Goal: Task Accomplishment & Management: Manage account settings

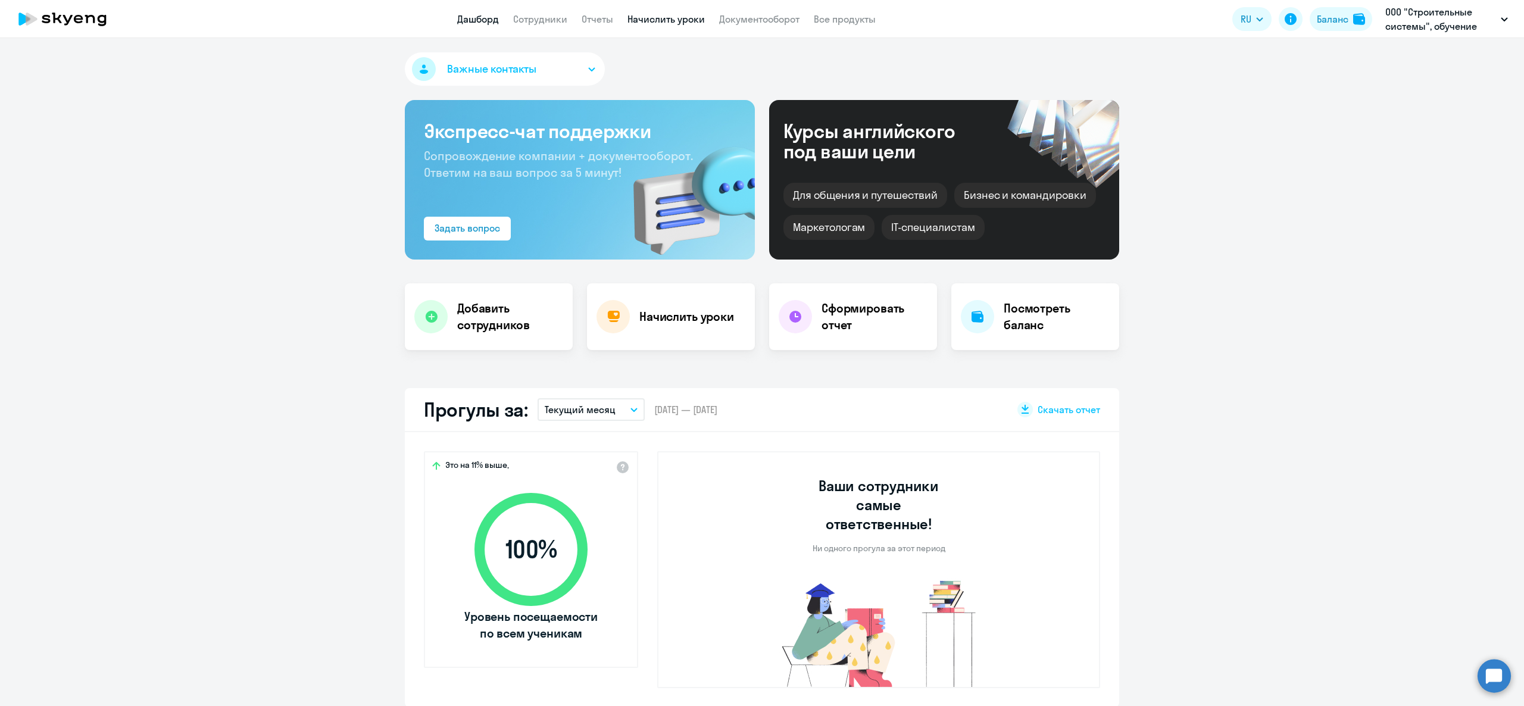
drag, startPoint x: 662, startPoint y: 12, endPoint x: 660, endPoint y: 21, distance: 9.7
click at [662, 15] on app-menu-item-link "Начислить уроки" at bounding box center [665, 19] width 77 height 15
click at [660, 21] on link "Начислить уроки" at bounding box center [665, 19] width 77 height 12
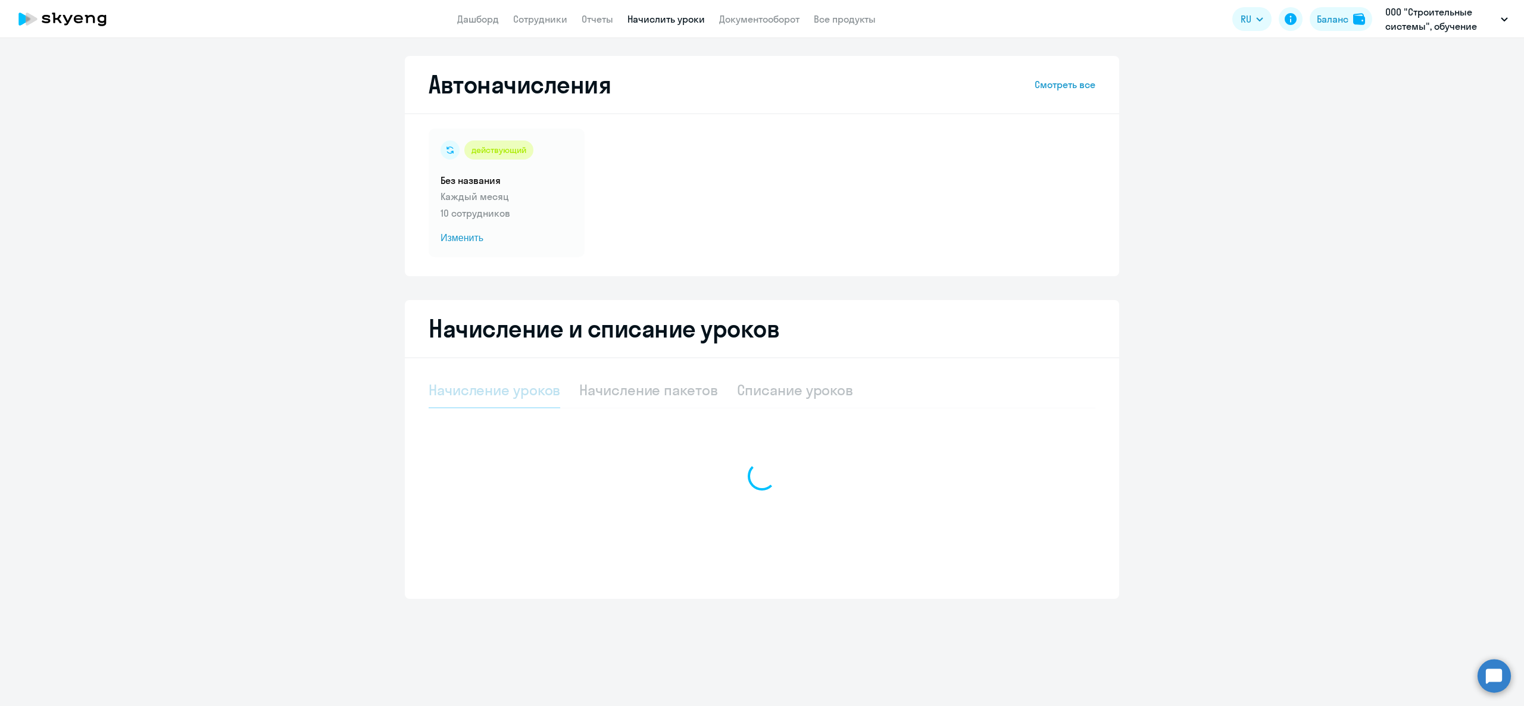
select select "10"
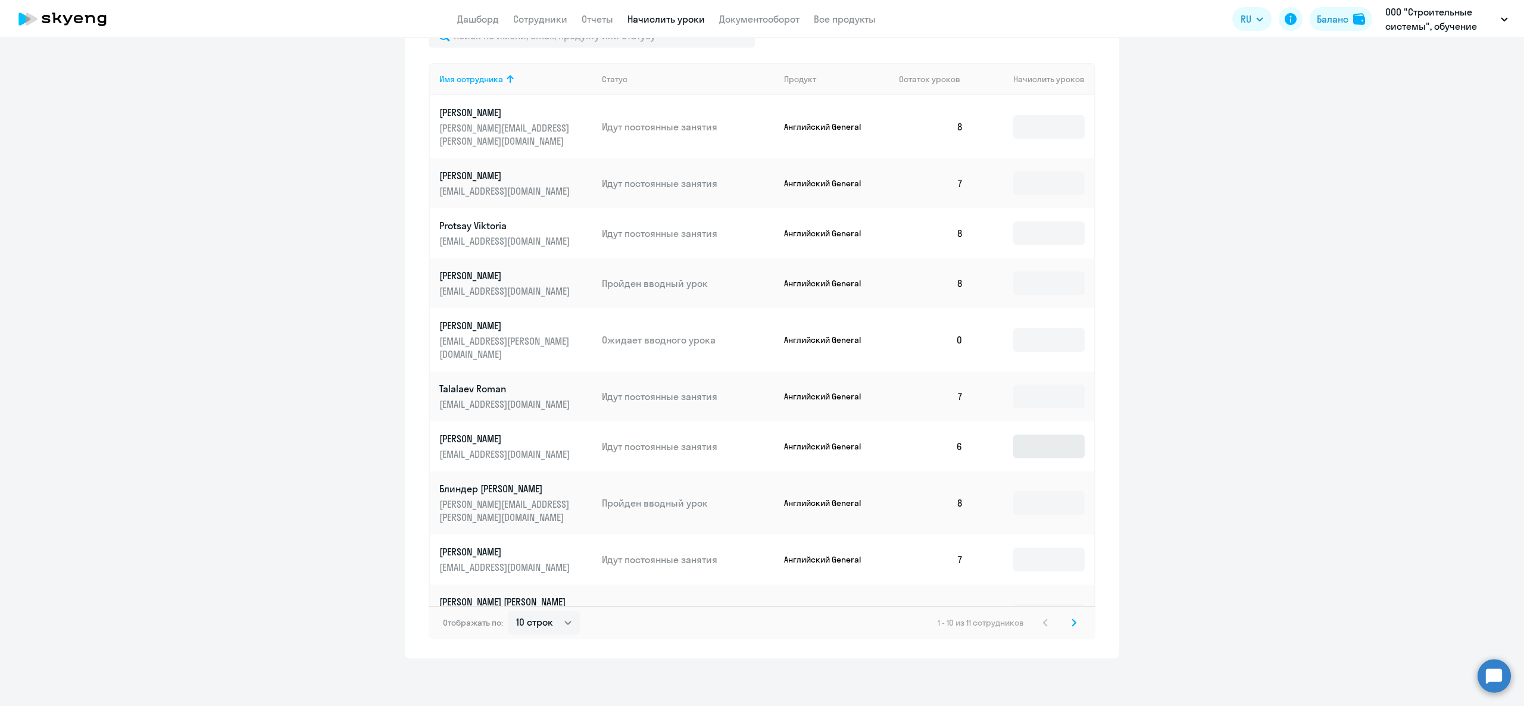
scroll to position [15, 0]
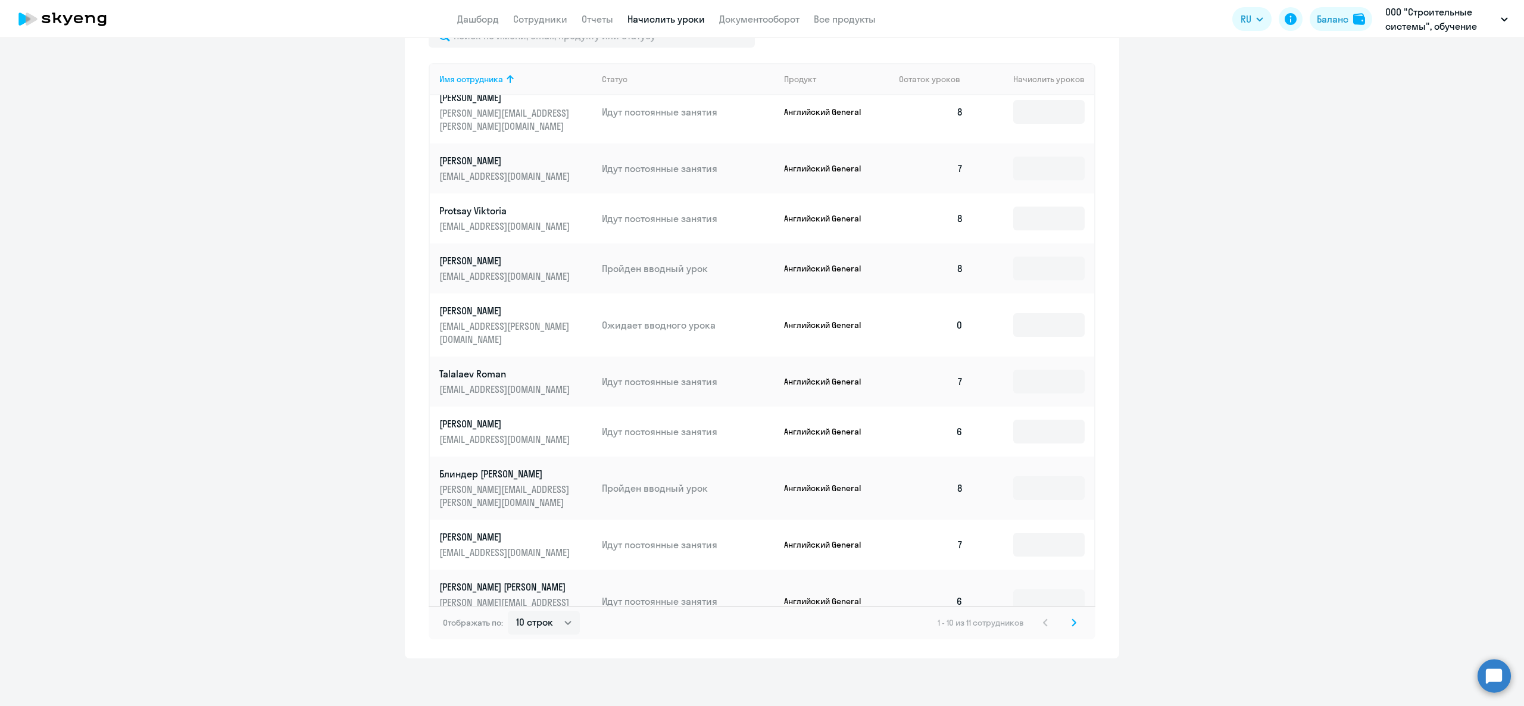
click at [1020, 293] on td at bounding box center [1033, 324] width 121 height 63
click at [1031, 313] on input at bounding box center [1048, 325] width 71 height 24
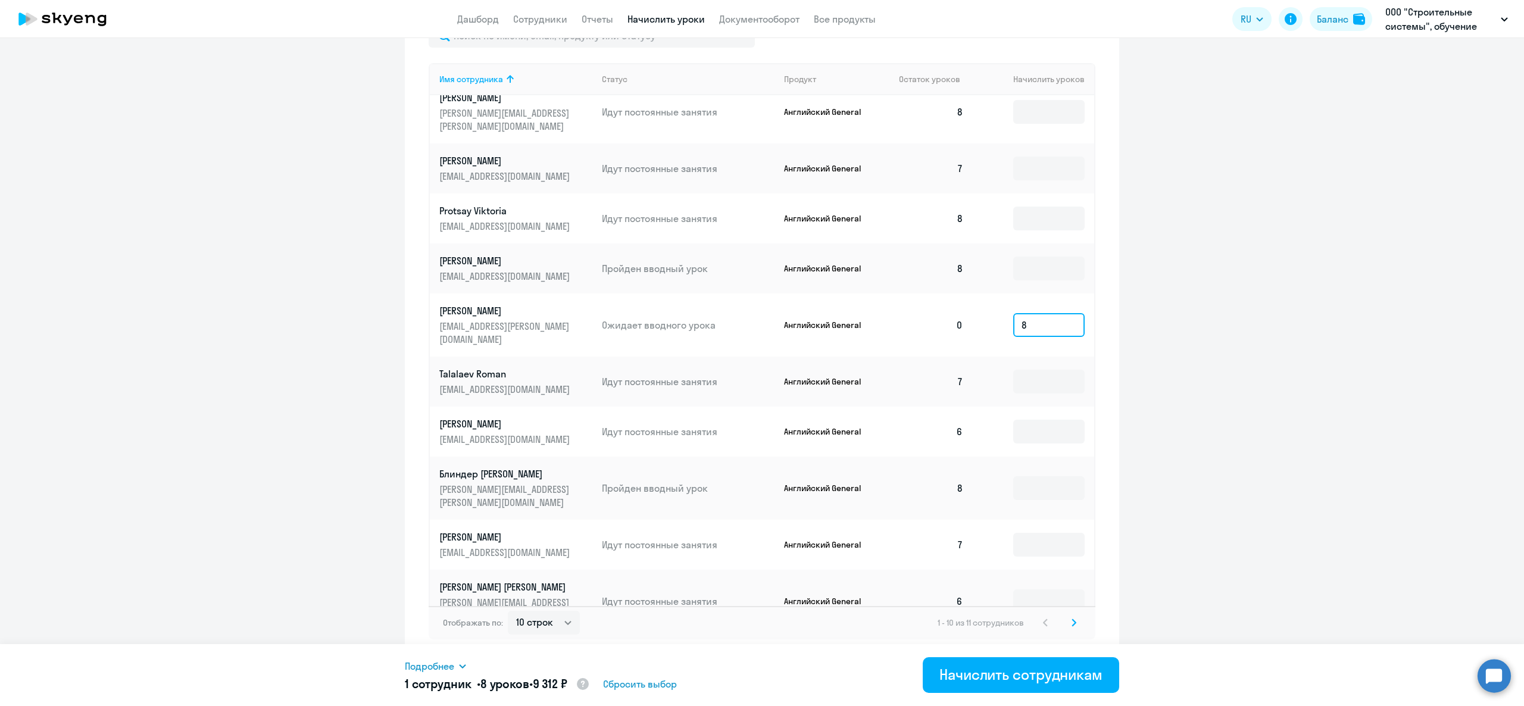
type input "8"
click at [1008, 664] on button "Начислить сотрудникам" at bounding box center [1021, 675] width 196 height 36
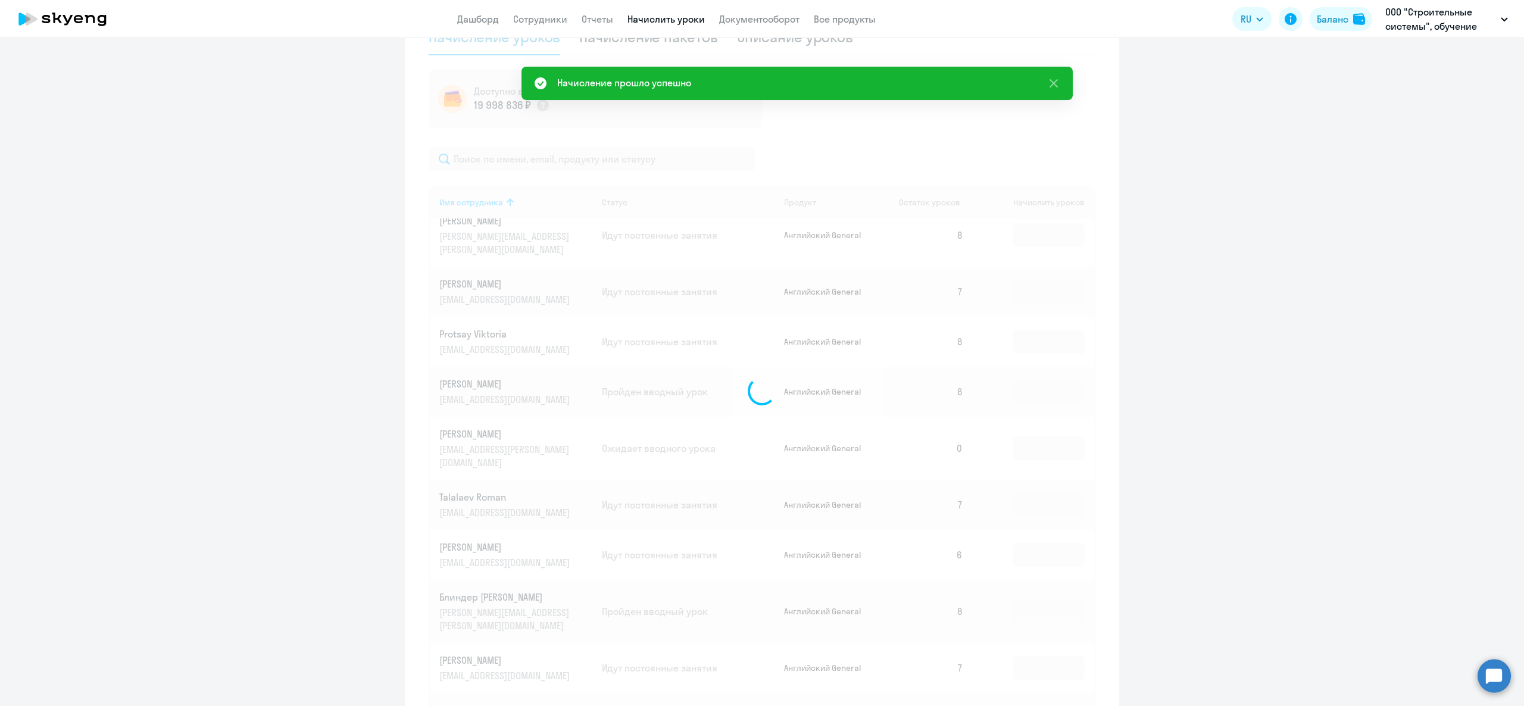
scroll to position [0, 0]
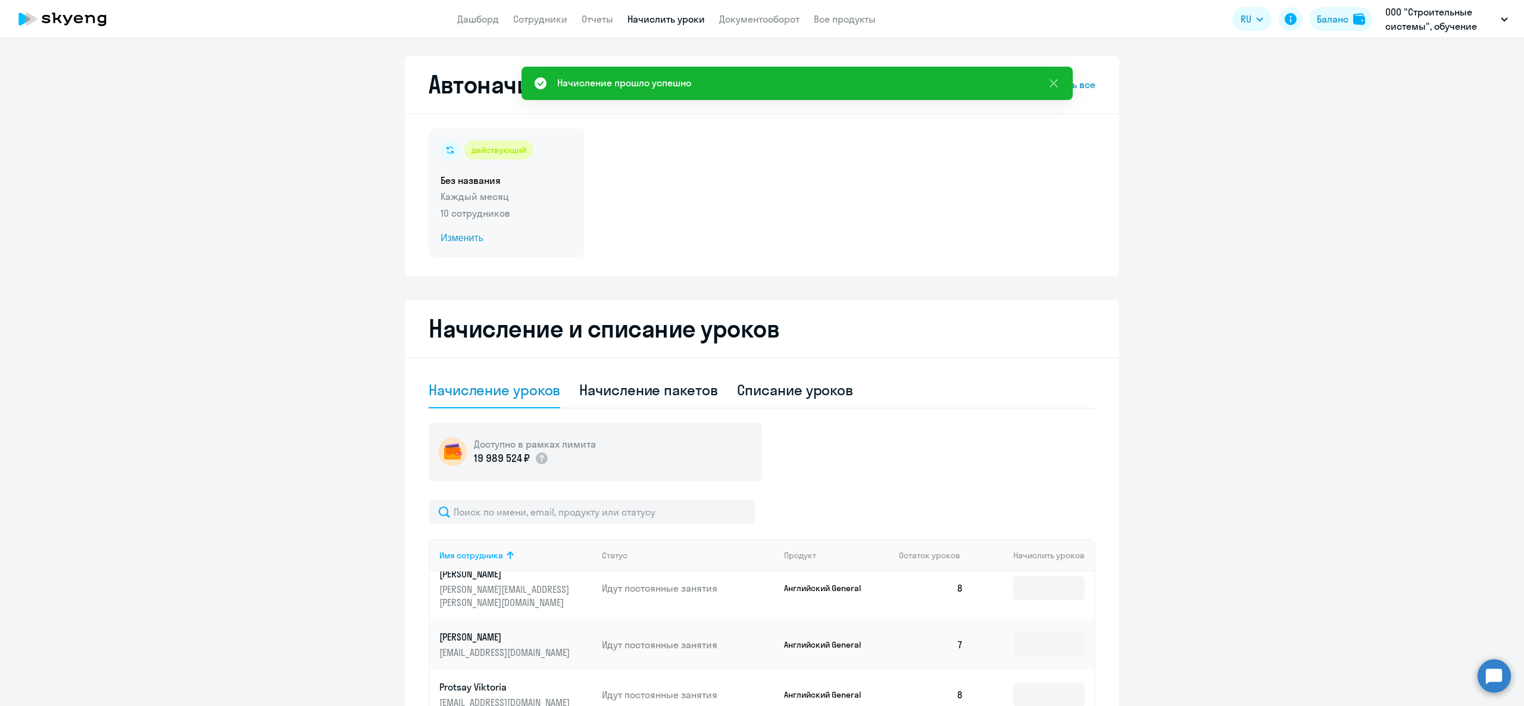
click at [458, 211] on p "10 сотрудников" at bounding box center [506, 213] width 132 height 14
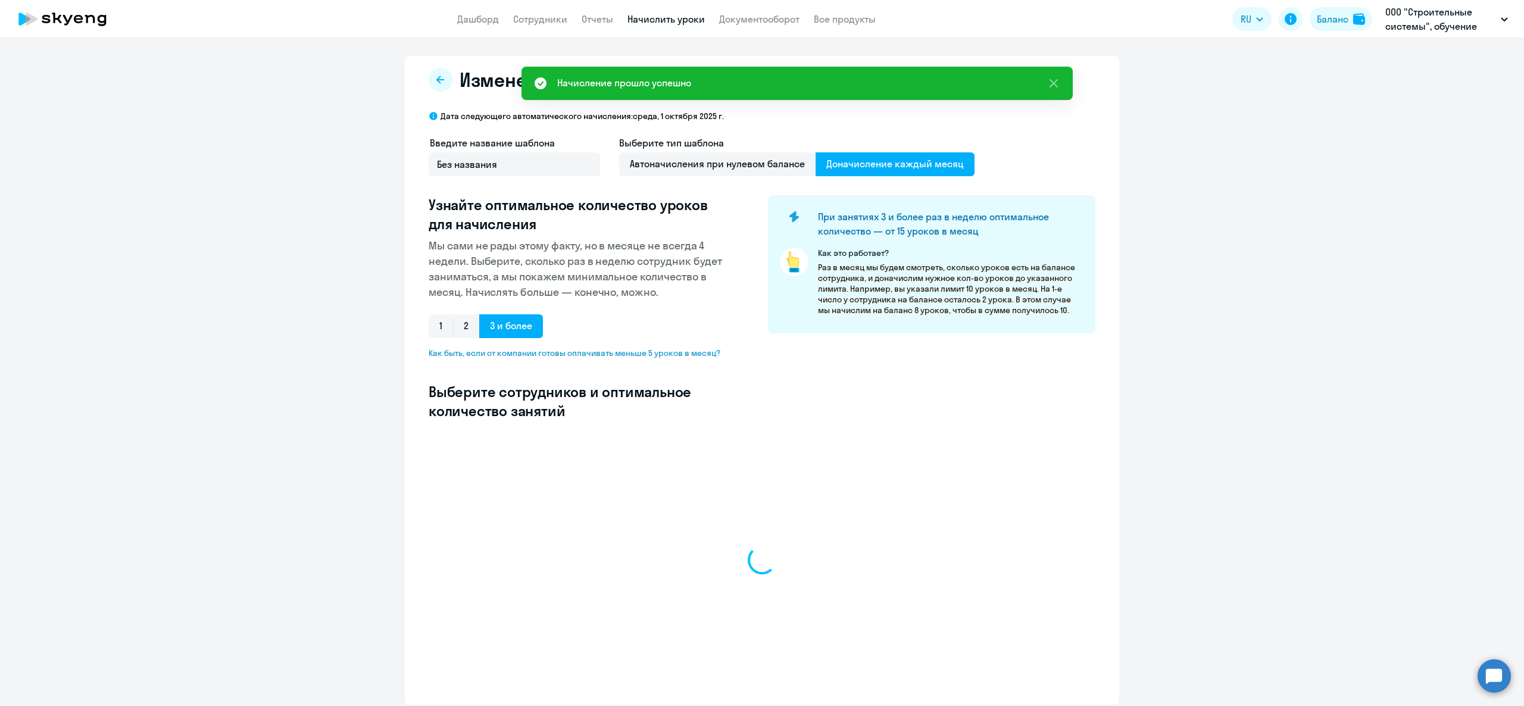
select select "10"
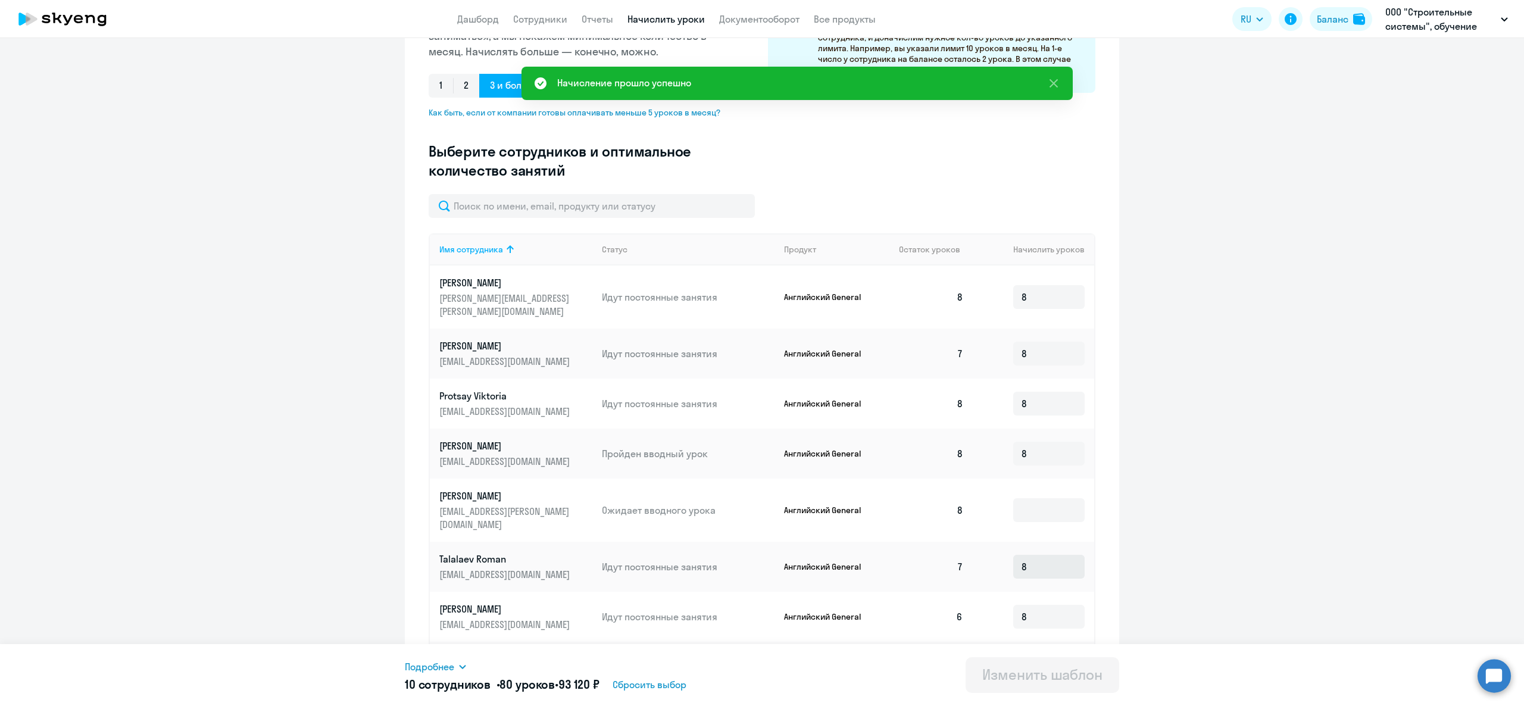
scroll to position [410, 0]
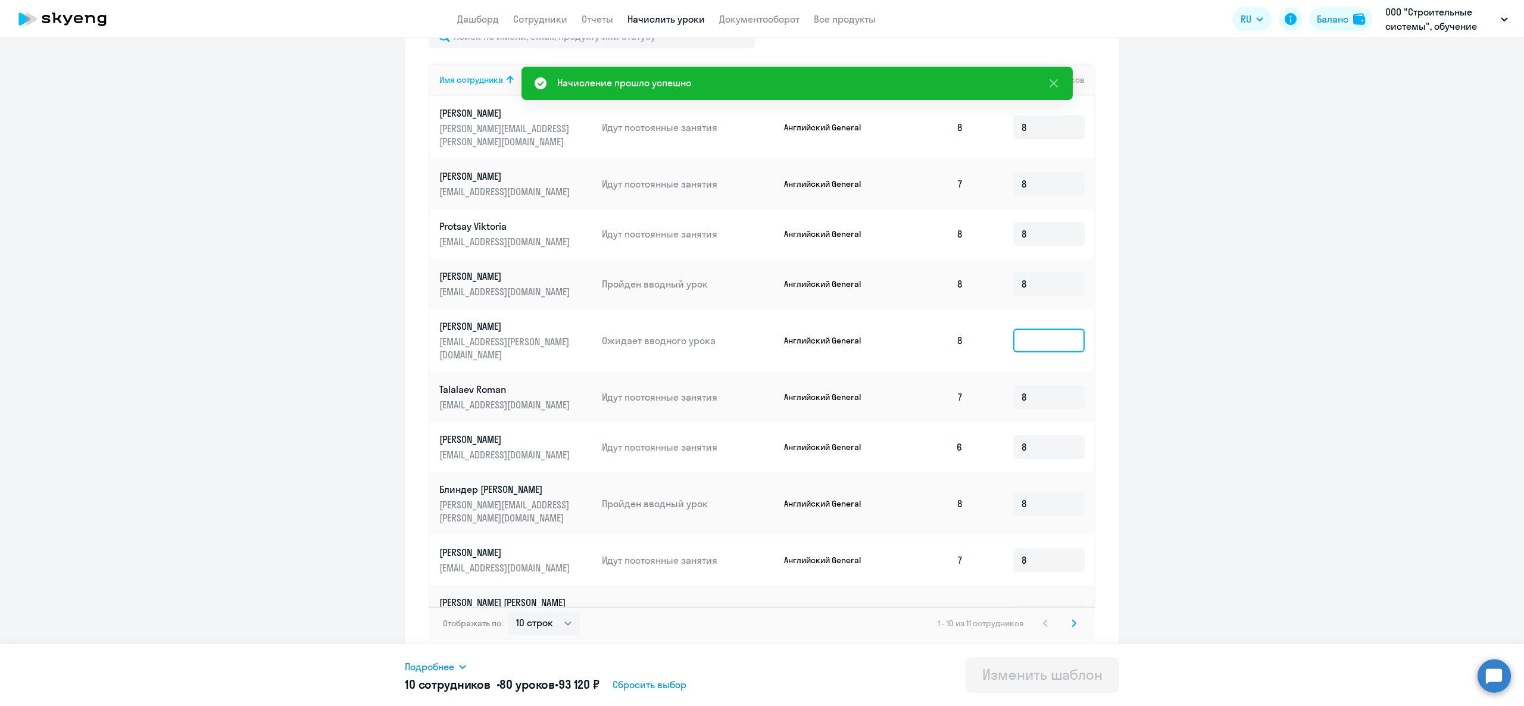
click at [1038, 329] on input at bounding box center [1048, 341] width 71 height 24
type input "8"
click at [1024, 671] on div "Изменить шаблон" at bounding box center [1042, 674] width 120 height 19
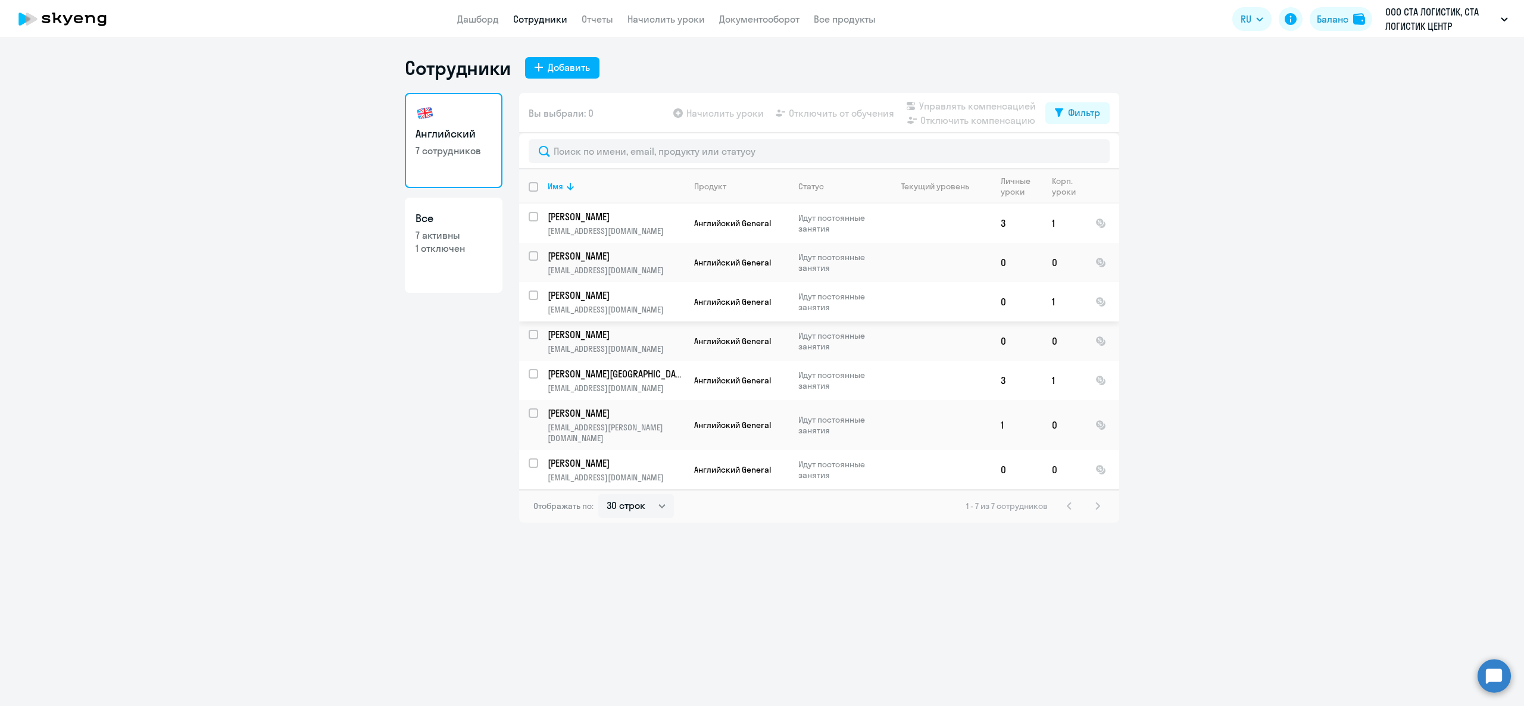
select select "30"
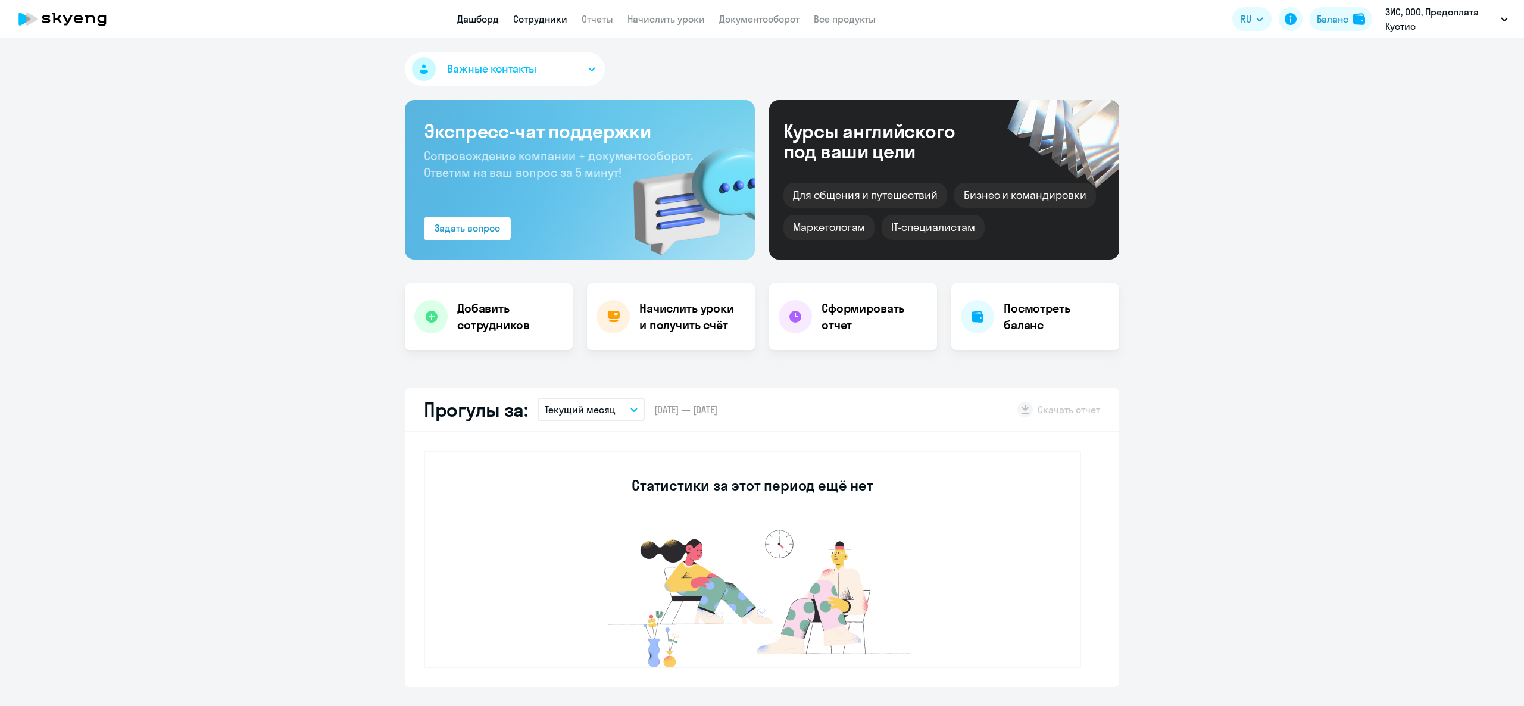
click at [536, 17] on link "Сотрудники" at bounding box center [540, 19] width 54 height 12
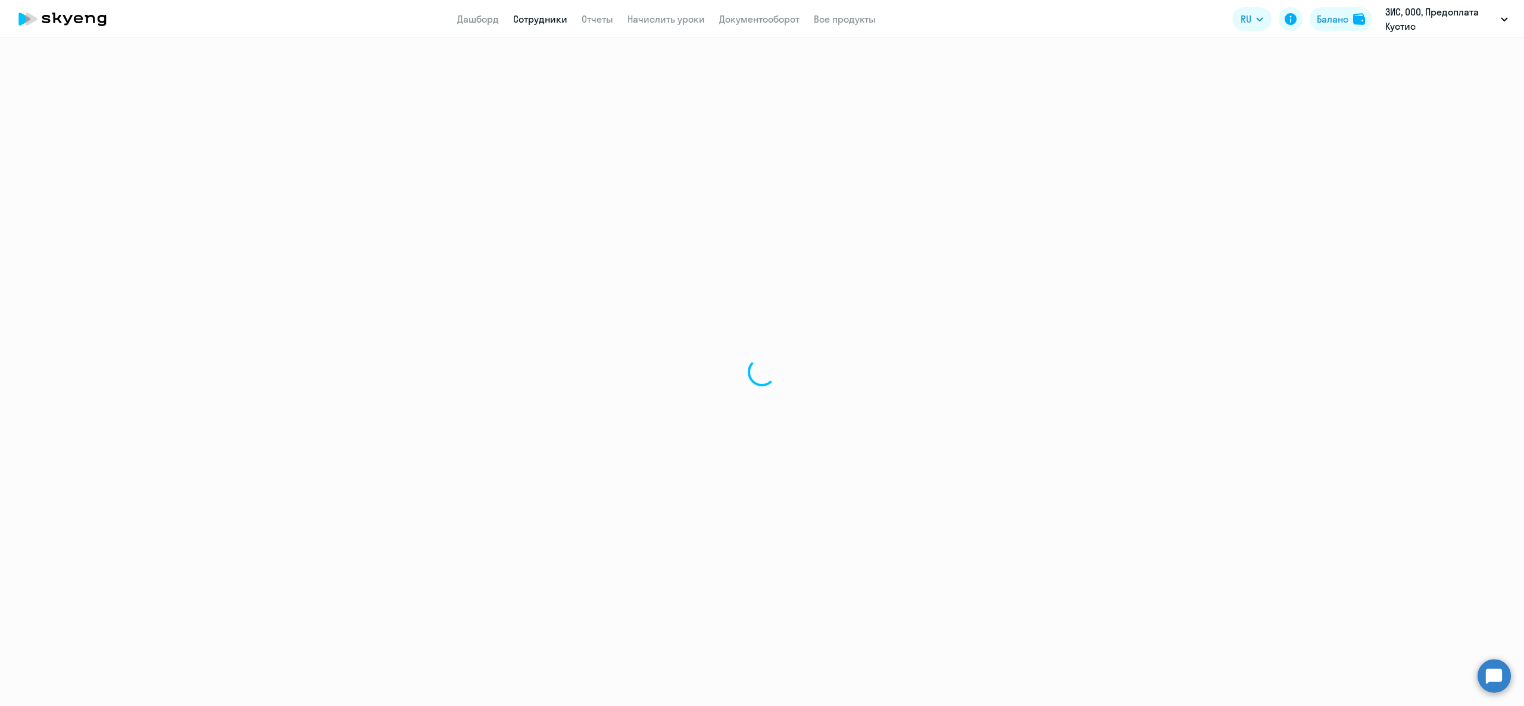
select select "30"
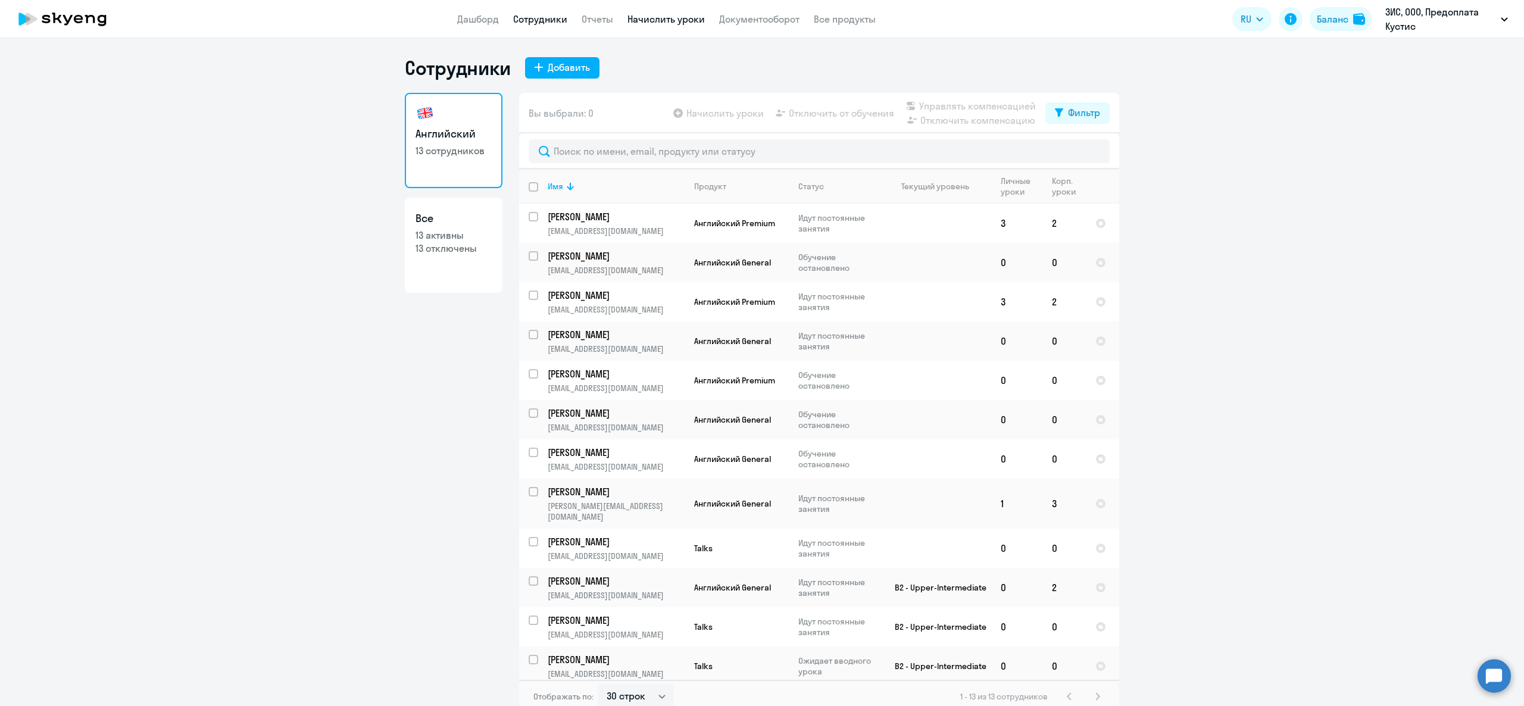
click at [674, 25] on link "Начислить уроки" at bounding box center [665, 19] width 77 height 12
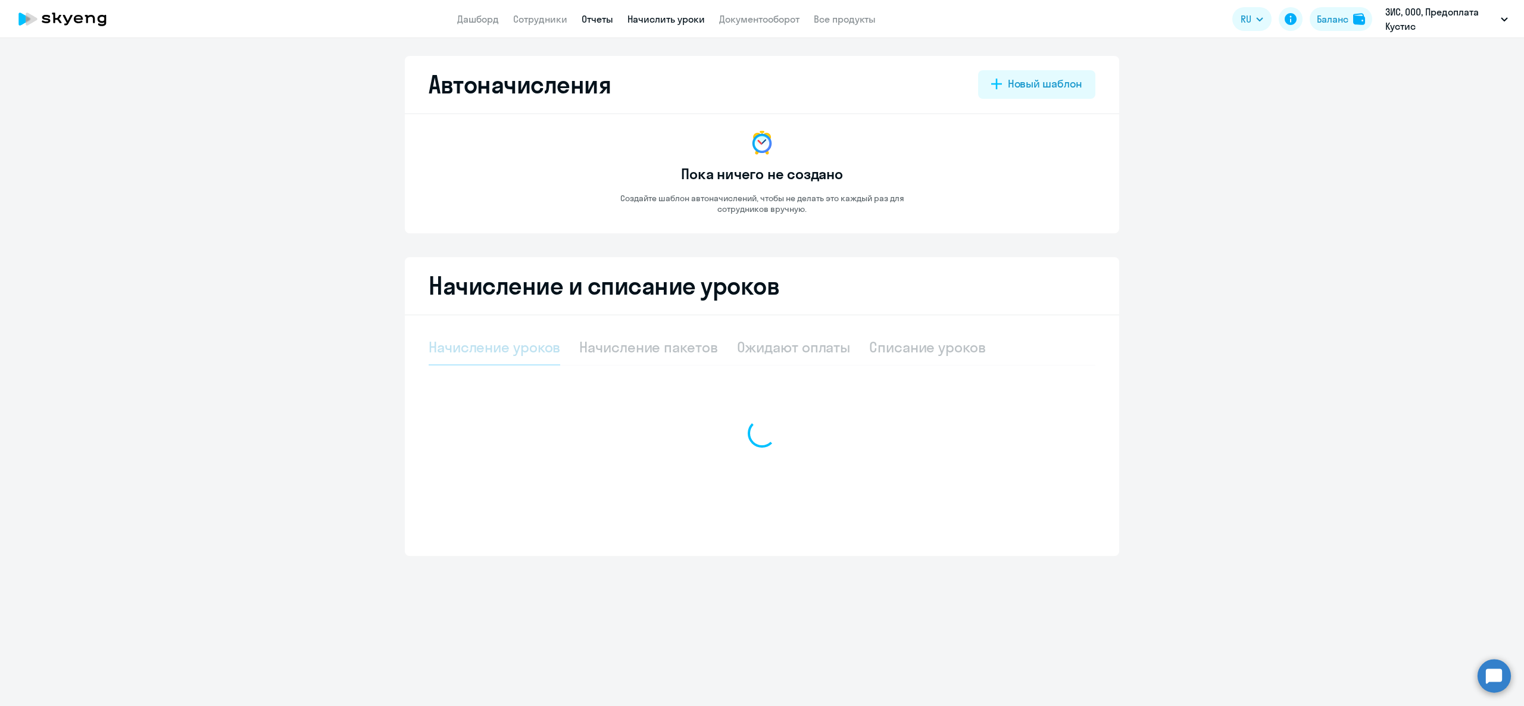
select select "10"
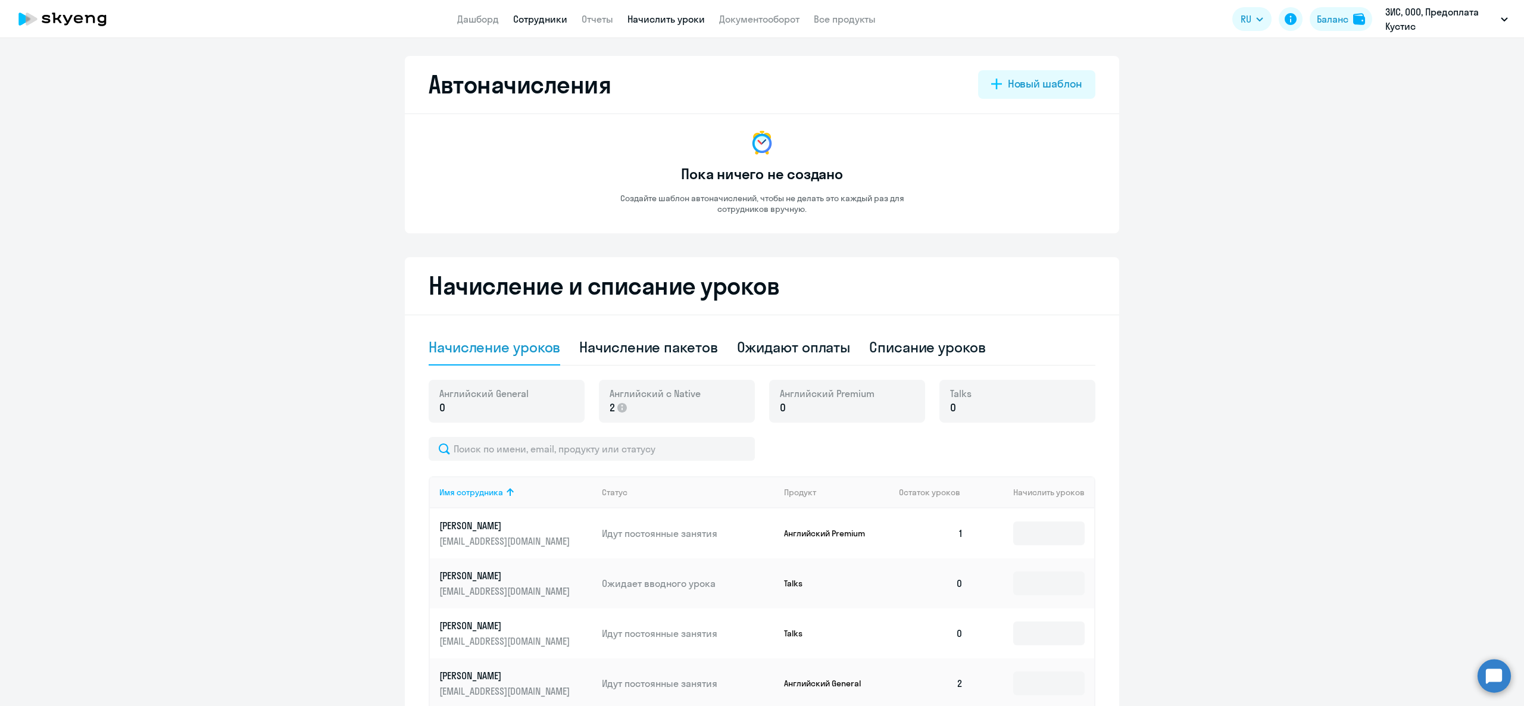
click at [526, 13] on link "Сотрудники" at bounding box center [540, 19] width 54 height 12
select select "30"
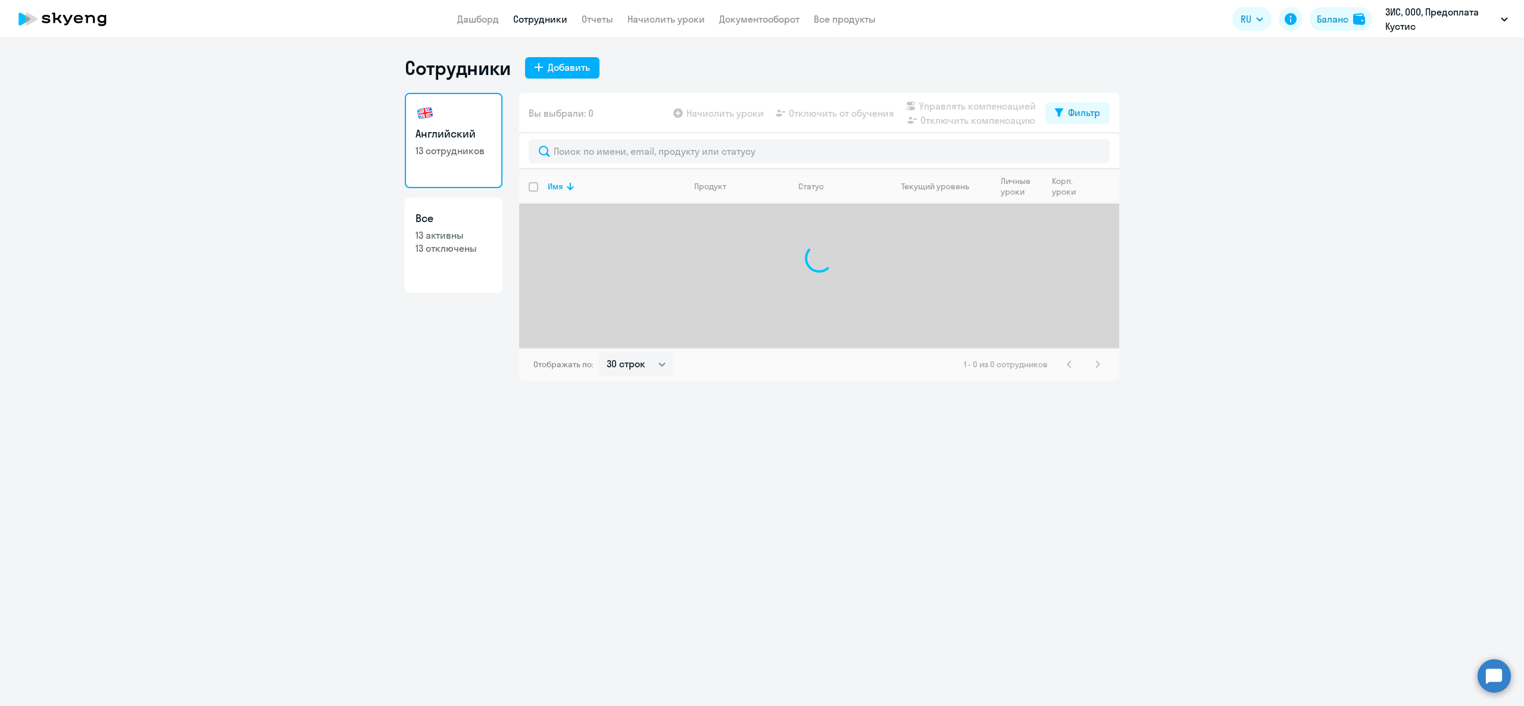
click at [474, 29] on app-header "Дашборд Сотрудники Отчеты Начислить уроки Документооборот Все продукты Дашборд …" at bounding box center [762, 19] width 1524 height 38
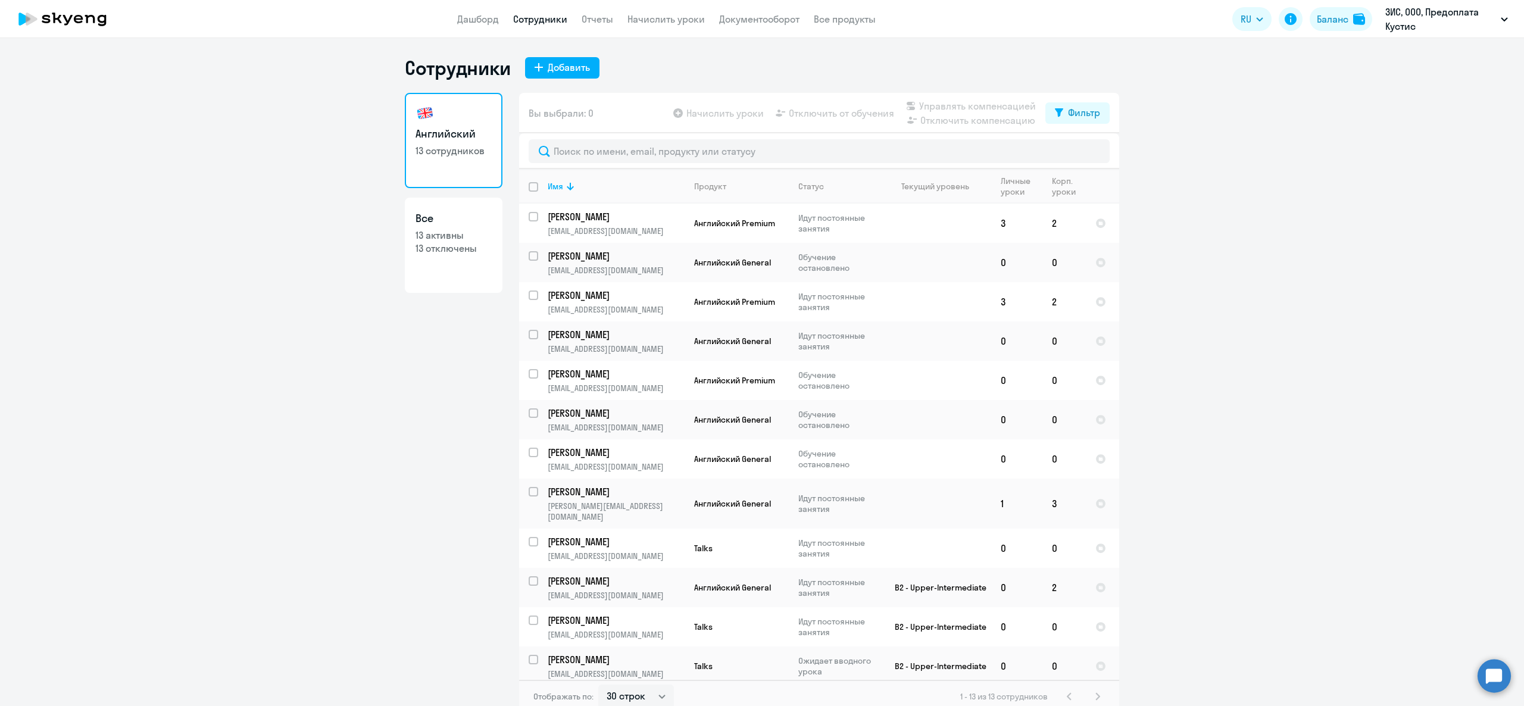
click at [774, 12] on app-menu-item-link "Документооборот" at bounding box center [759, 19] width 80 height 15
click at [775, 18] on link "Документооборот" at bounding box center [759, 19] width 80 height 12
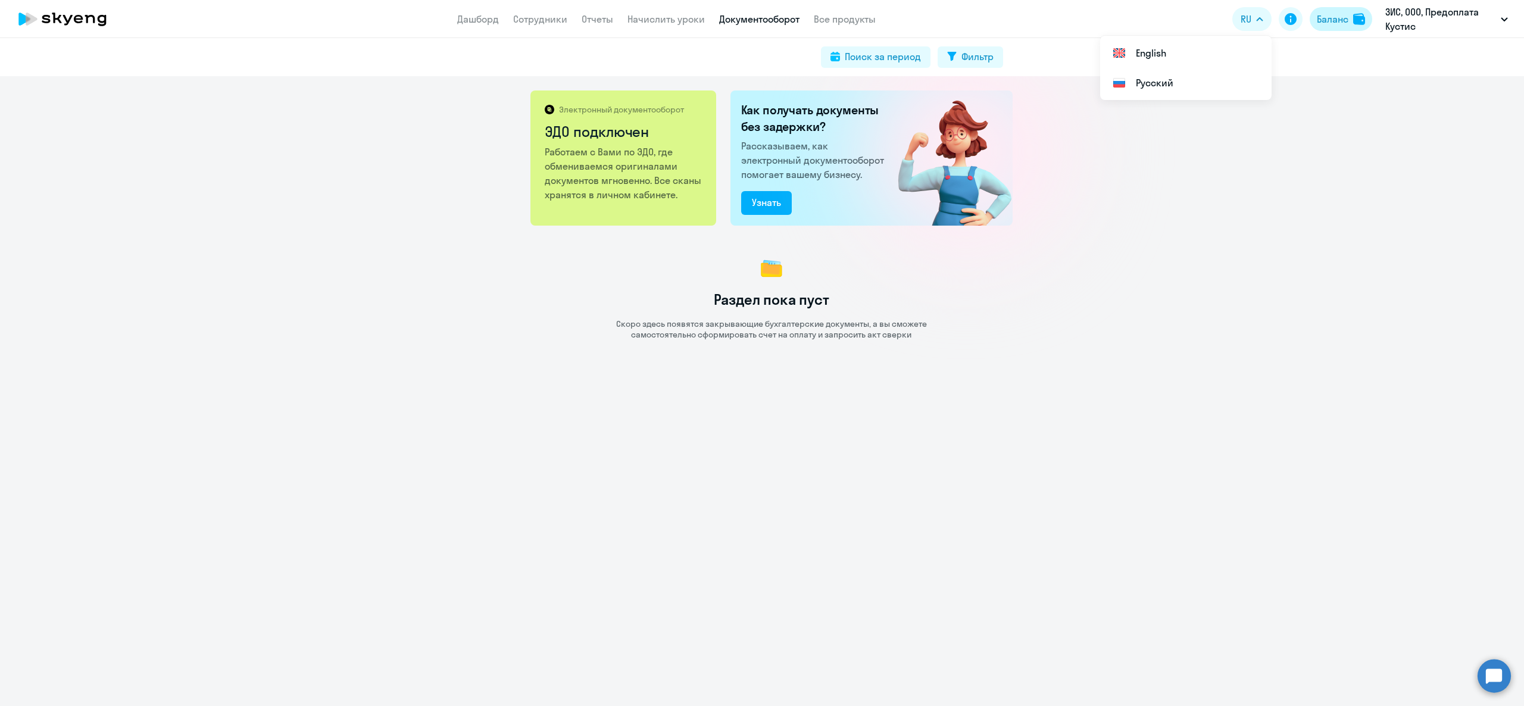
click at [1337, 30] on button "Баланс" at bounding box center [1340, 19] width 62 height 24
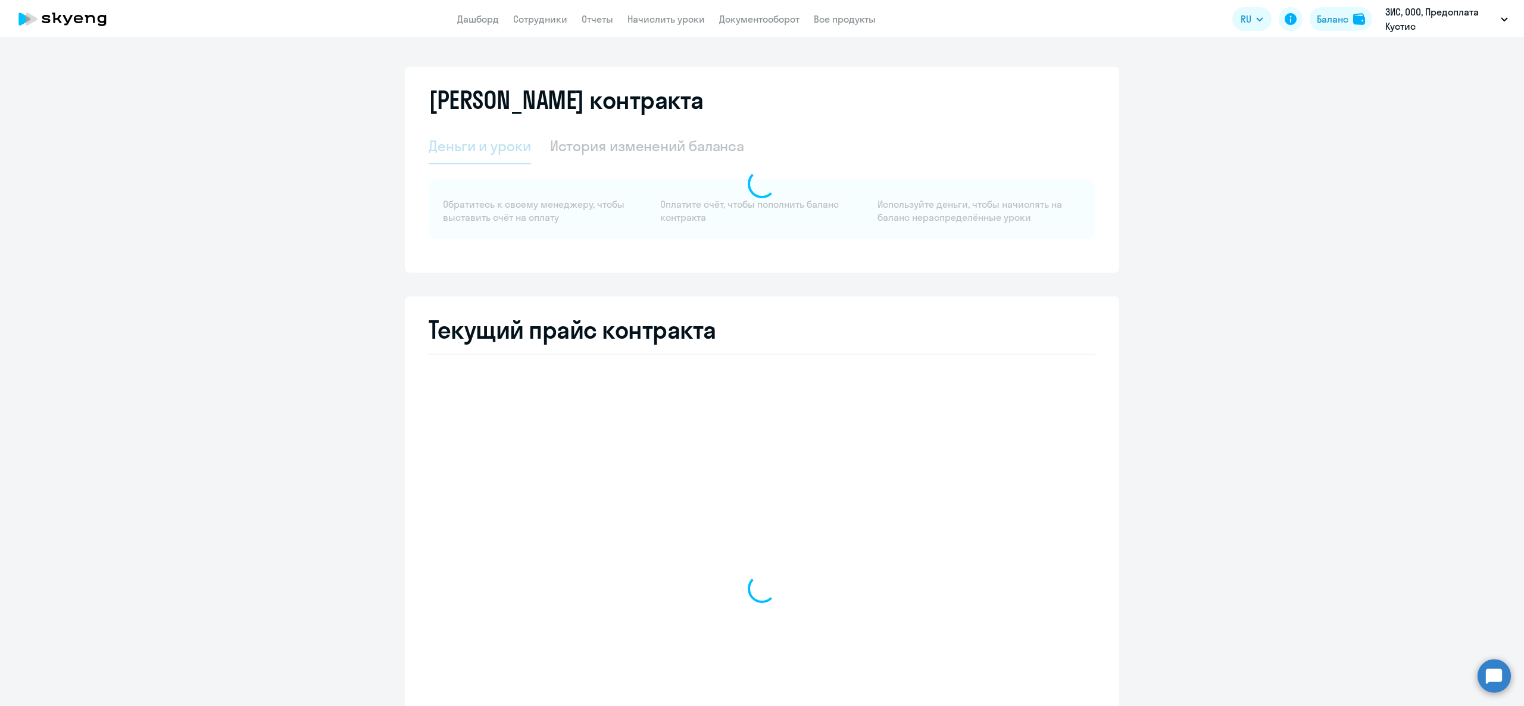
select select "english_adult_not_native_speaker"
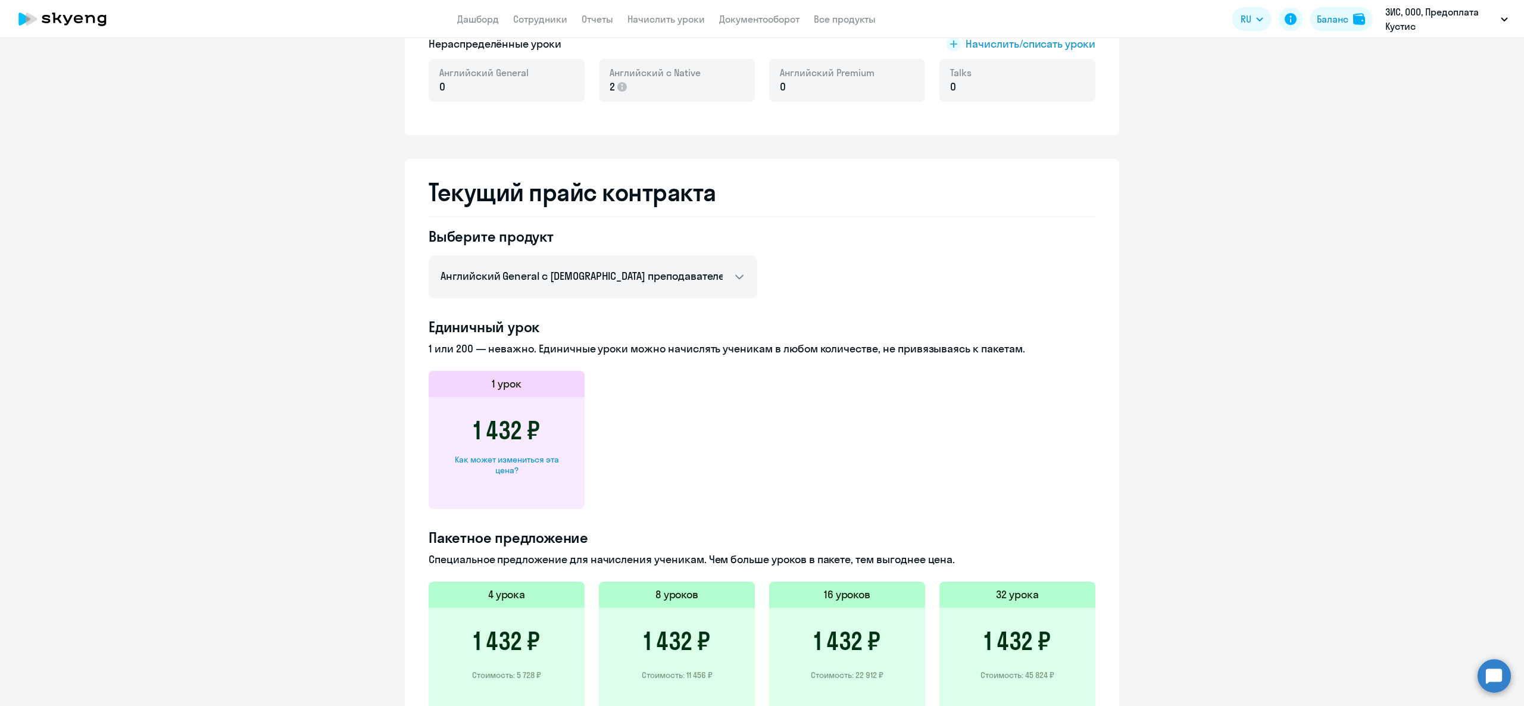
scroll to position [357, 0]
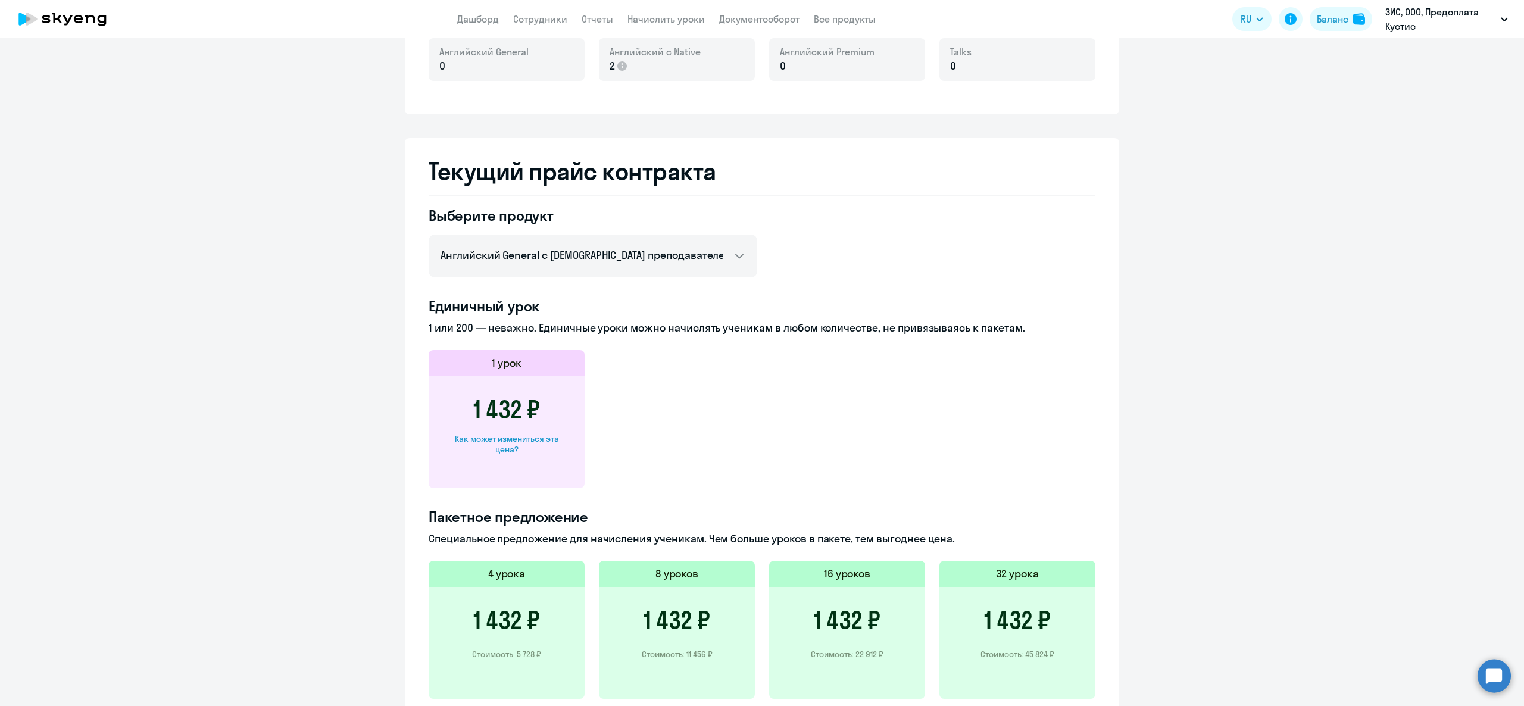
click at [512, 447] on div "Как может измениться эта цена?" at bounding box center [507, 443] width 118 height 21
select select "english_adult_not_native_speaker"
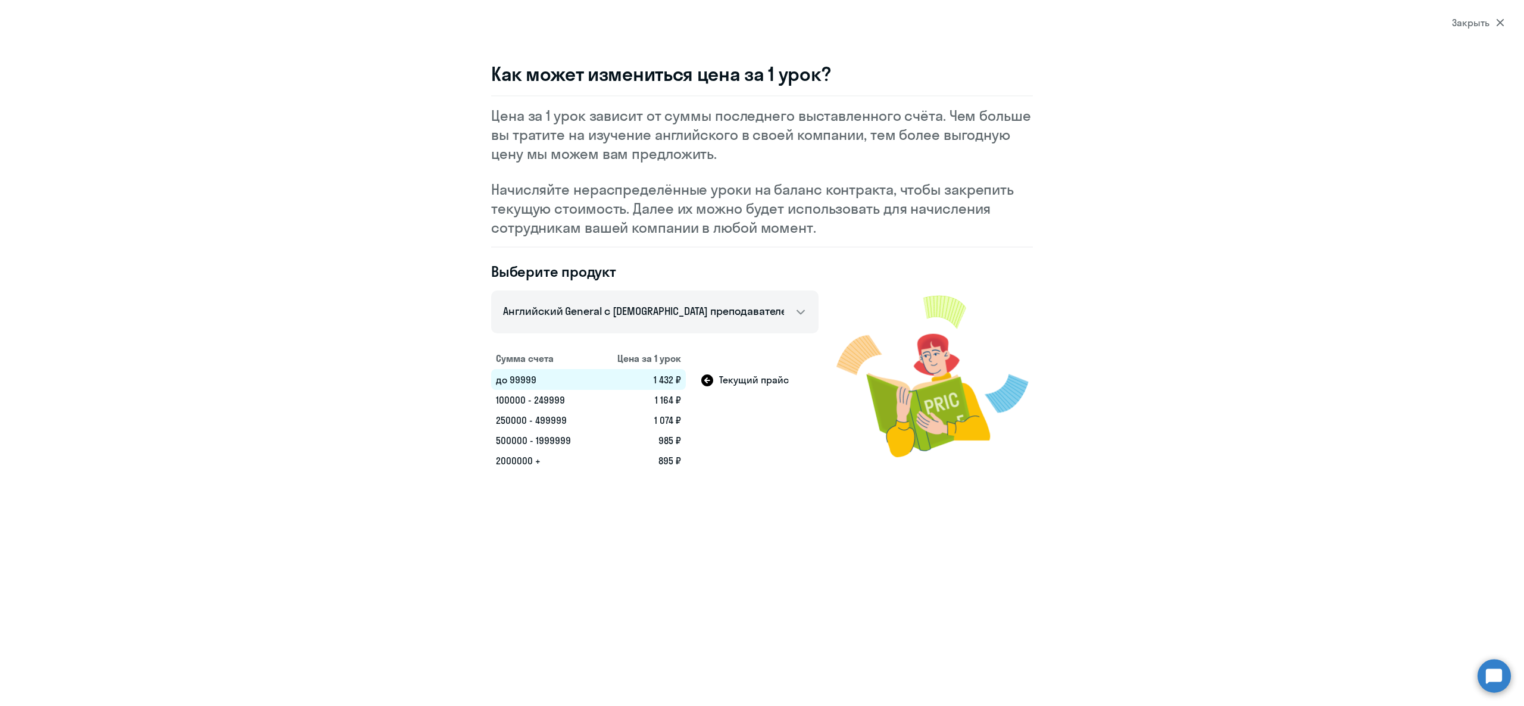
click at [529, 413] on td "250000 - 499999" at bounding box center [543, 420] width 104 height 20
click at [529, 404] on td "100000 - 249999" at bounding box center [543, 400] width 104 height 20
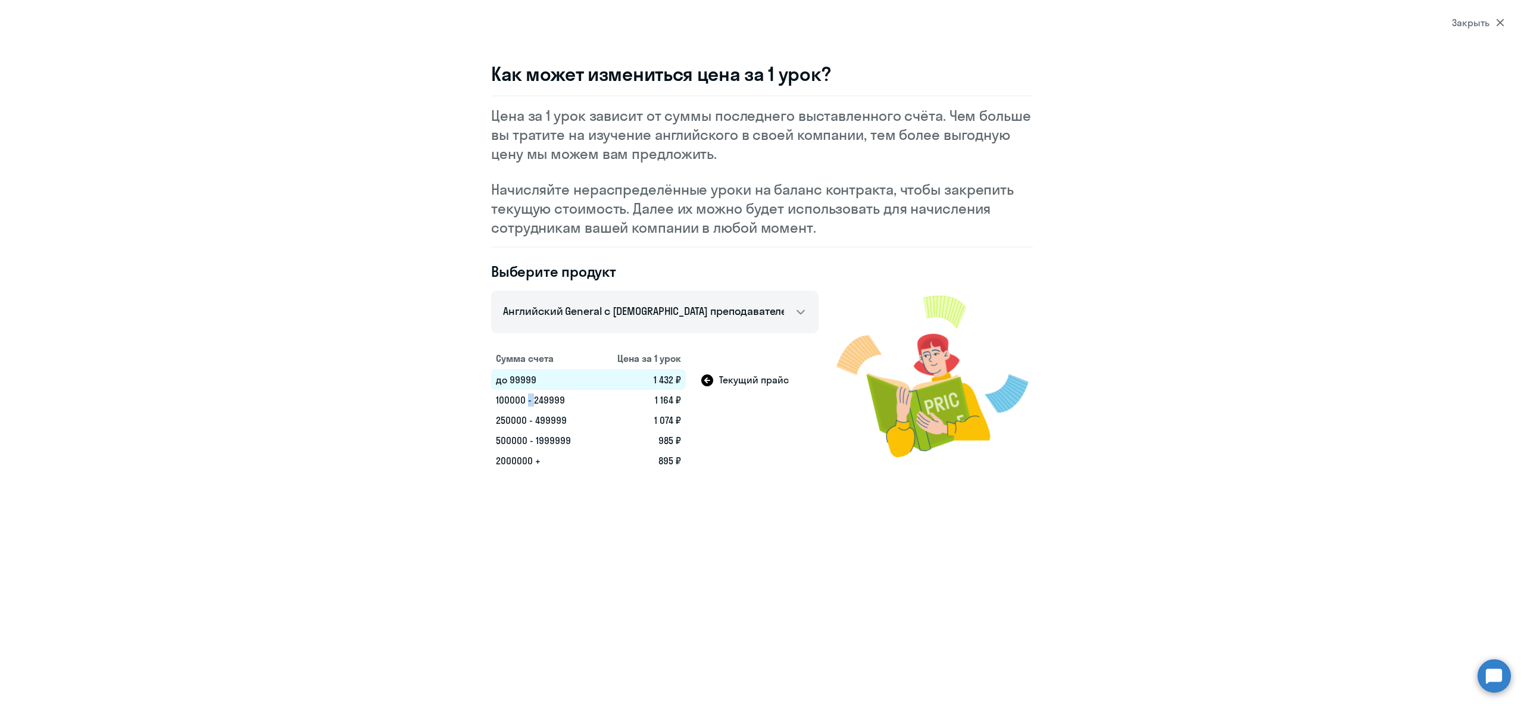
click at [529, 404] on td "100000 - 249999" at bounding box center [543, 400] width 104 height 20
click at [1486, 19] on div "Закрыть" at bounding box center [1478, 22] width 52 height 14
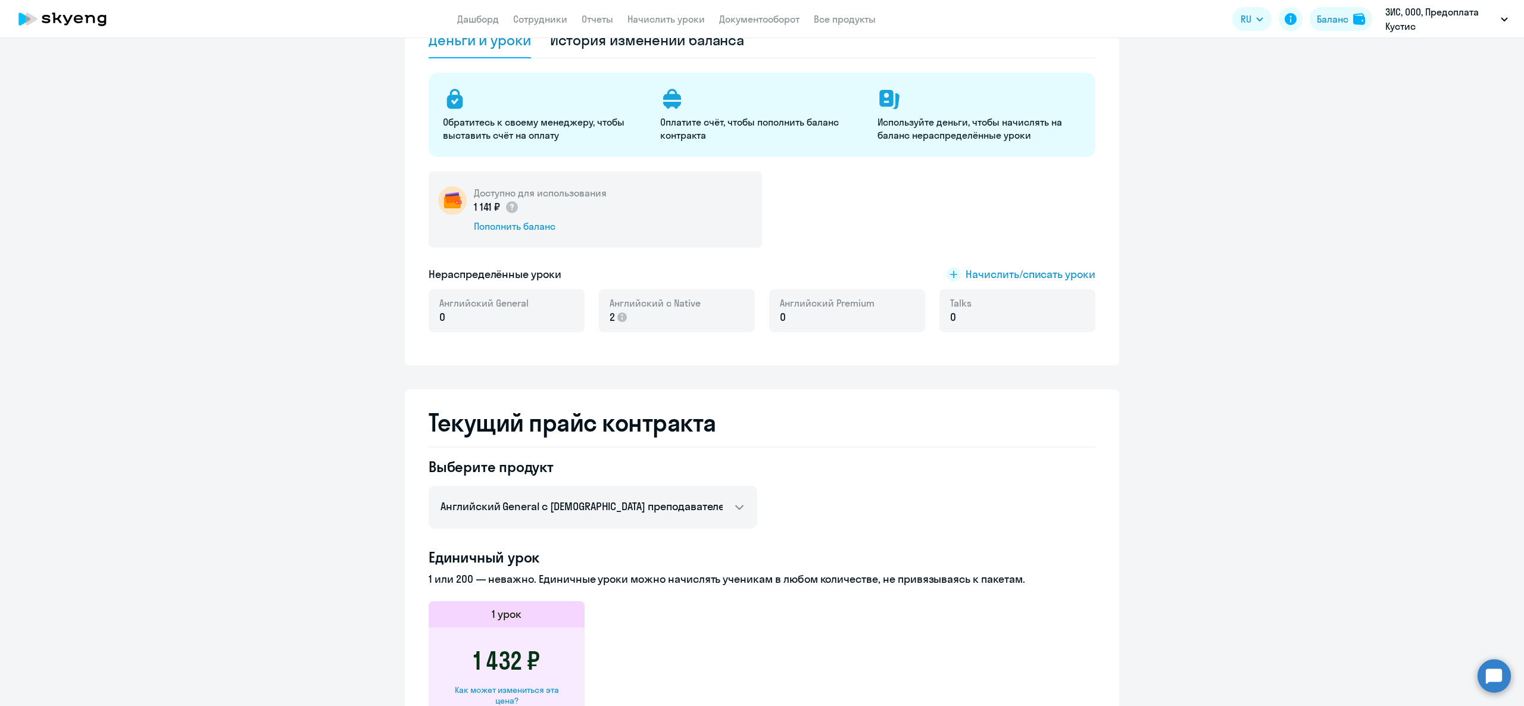
scroll to position [0, 0]
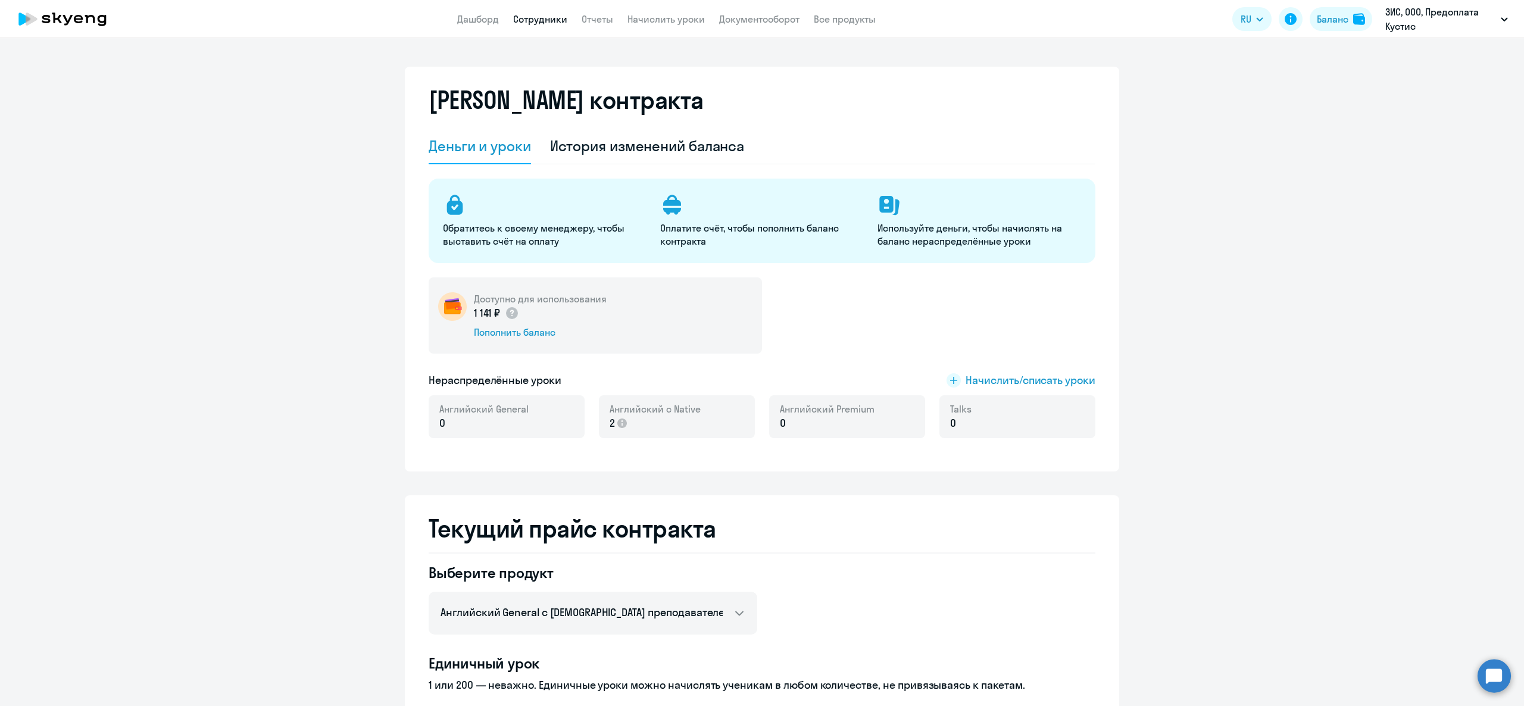
click at [536, 20] on link "Сотрудники" at bounding box center [540, 19] width 54 height 12
select select "30"
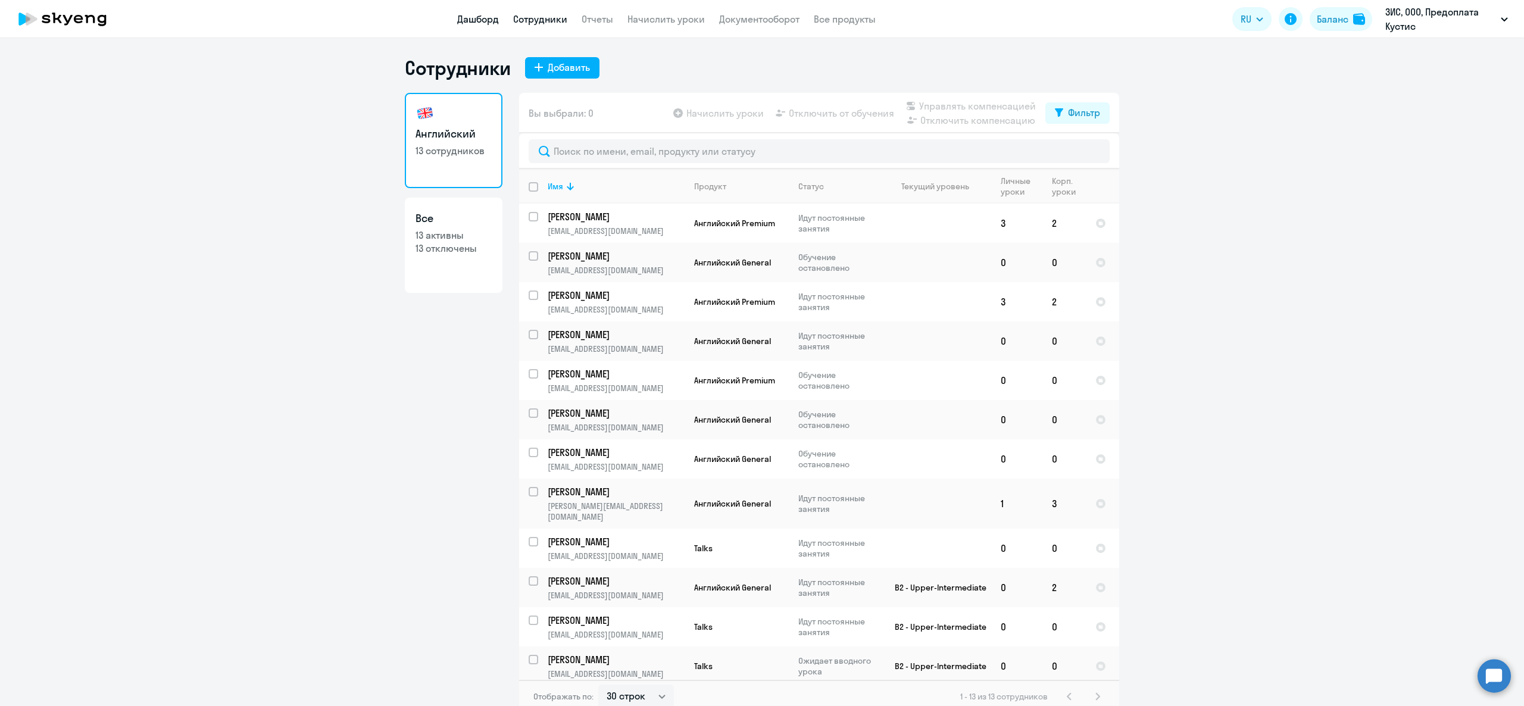
click at [469, 23] on link "Дашборд" at bounding box center [478, 19] width 42 height 12
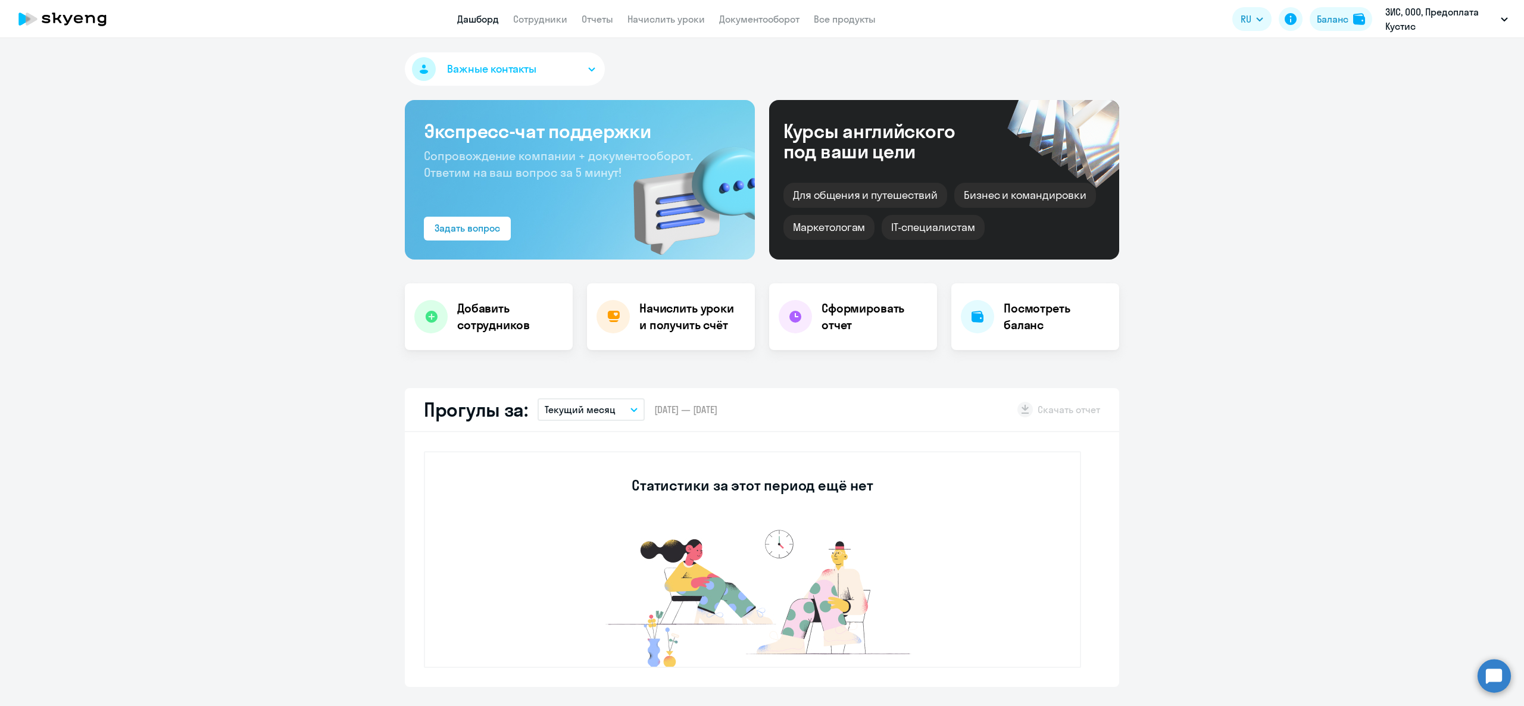
click at [551, 190] on div "Экспресс-чат поддержки Сопровождение компании + документооборот. Ответим на ваш…" at bounding box center [580, 180] width 350 height 160
click at [539, 157] on span "Сопровождение компании + документооборот. Ответим на ваш вопрос за 5 минут!" at bounding box center [558, 164] width 269 height 32
select select "30"
click at [539, 157] on span "Сопровождение компании + документооборот. Ответим на ваш вопрос за 5 минут!" at bounding box center [558, 164] width 269 height 32
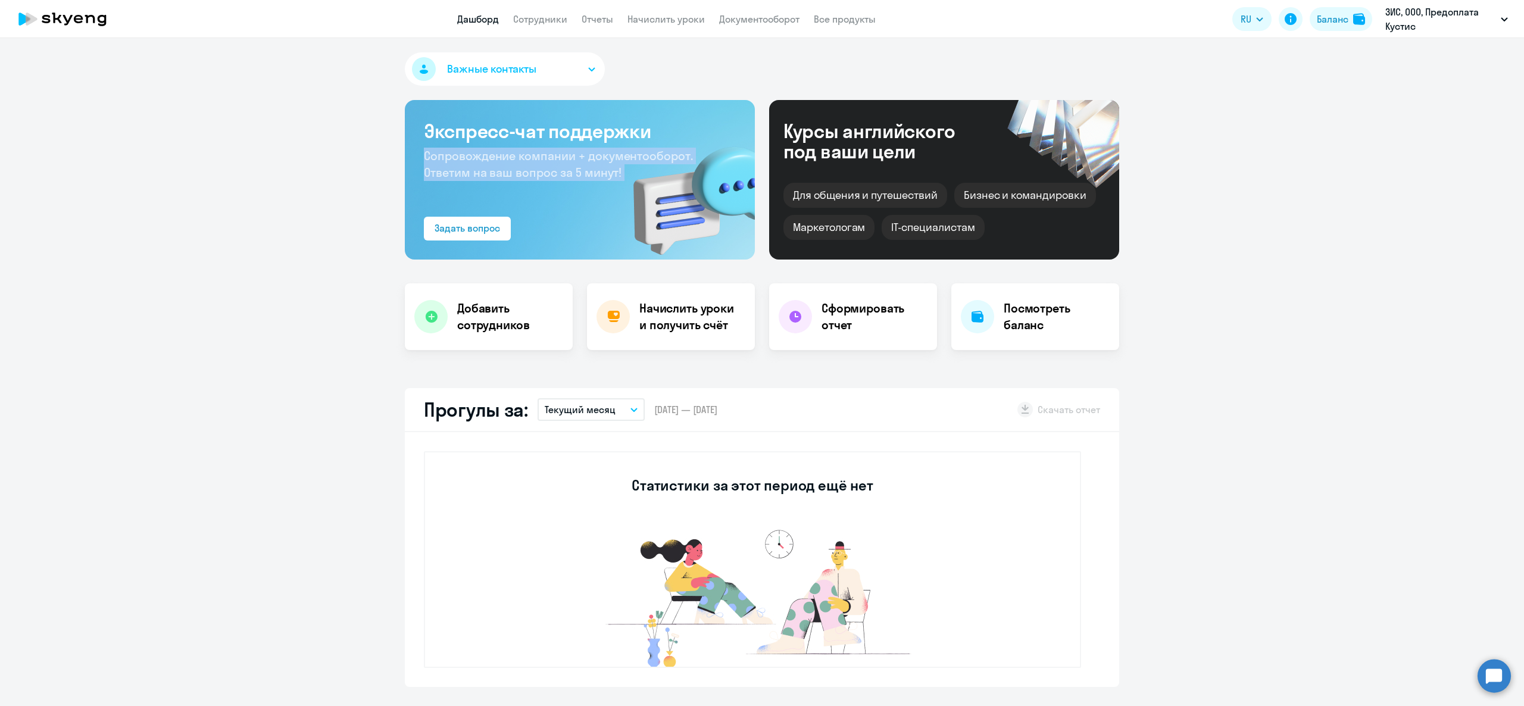
click at [535, 62] on button "Важные контакты" at bounding box center [505, 68] width 200 height 33
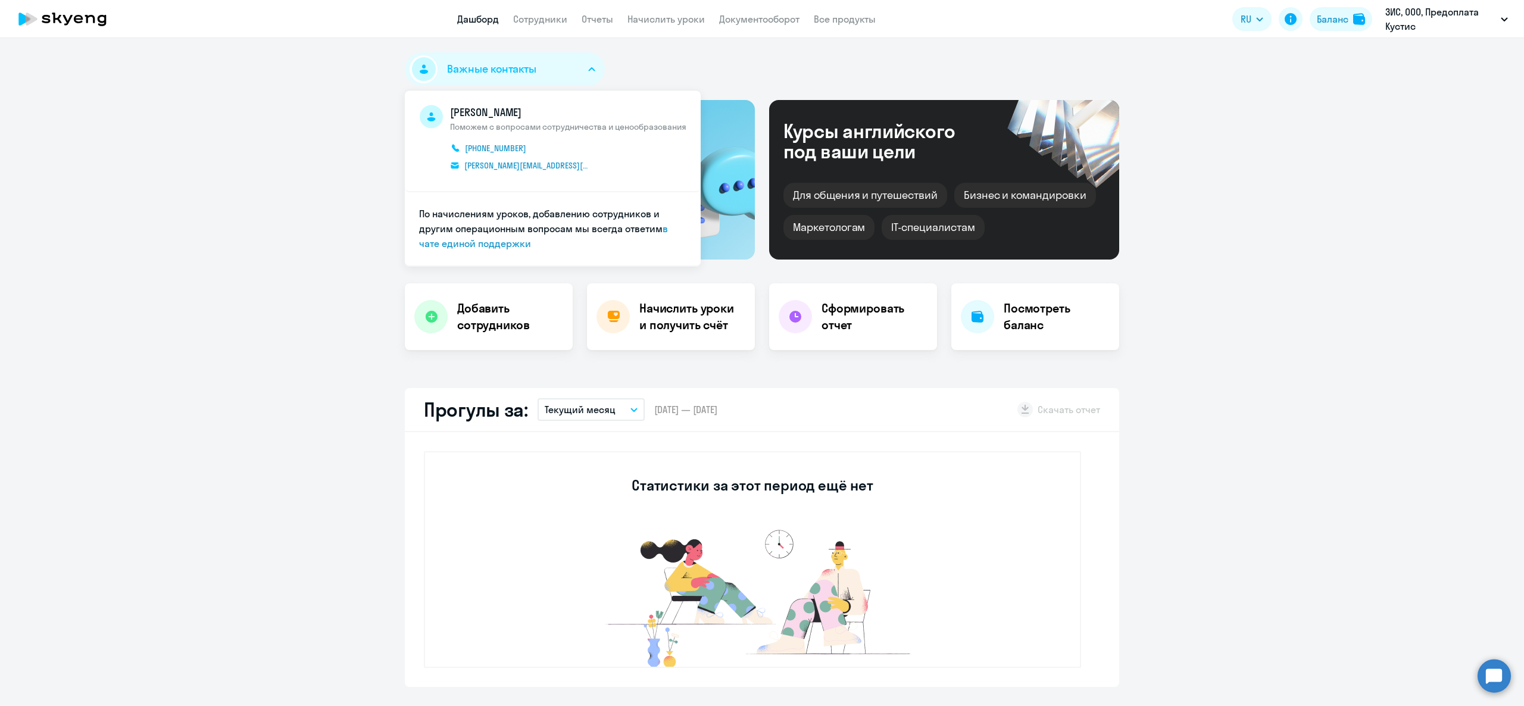
drag, startPoint x: 535, startPoint y: 62, endPoint x: 663, endPoint y: 164, distance: 164.4
click at [540, 61] on button "Важные контакты" at bounding box center [505, 68] width 200 height 33
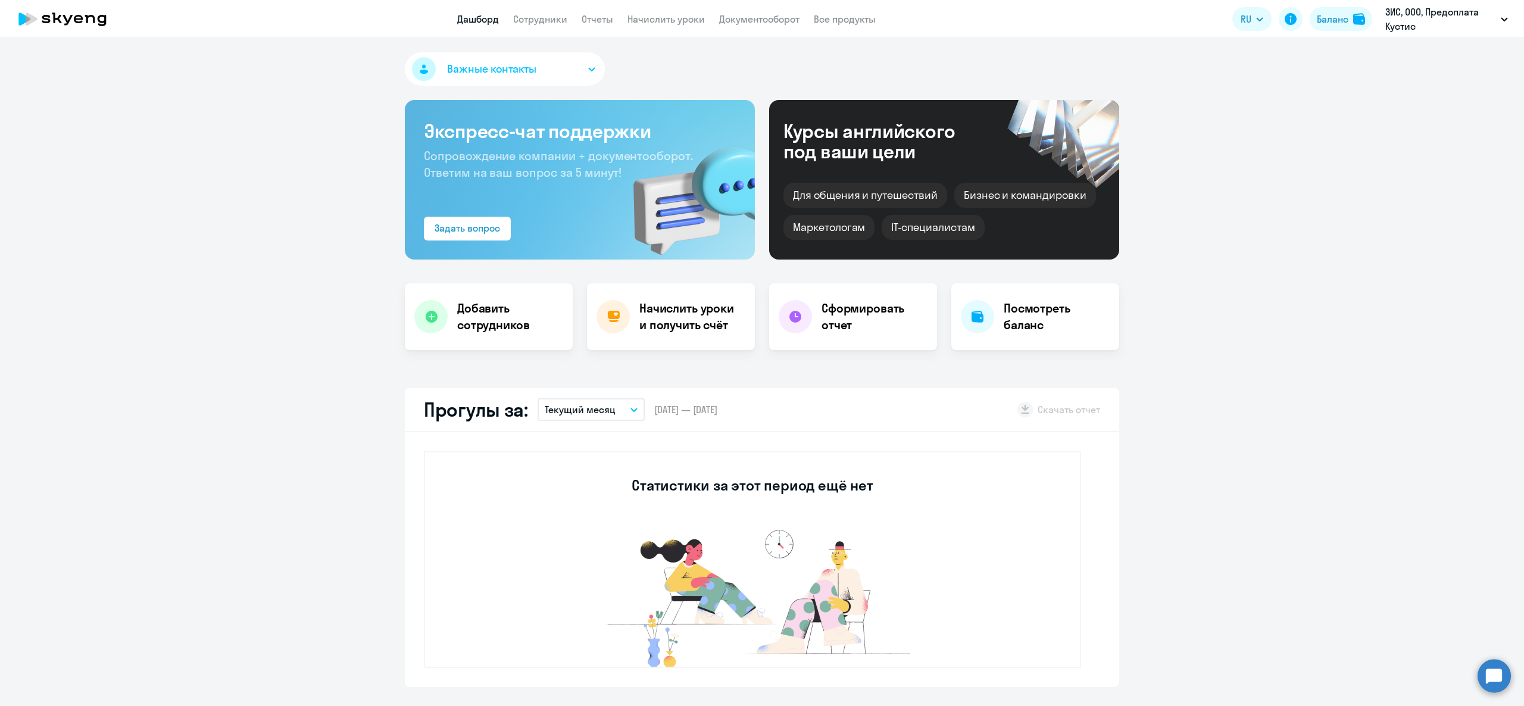
click at [770, 173] on div "Курсы английского под ваши цели Для общения и путешествий [PERSON_NAME] и коман…" at bounding box center [944, 180] width 350 height 160
click at [774, 167] on div "Курсы английского под ваши цели Для общения и путешествий [PERSON_NAME] и коман…" at bounding box center [944, 180] width 350 height 160
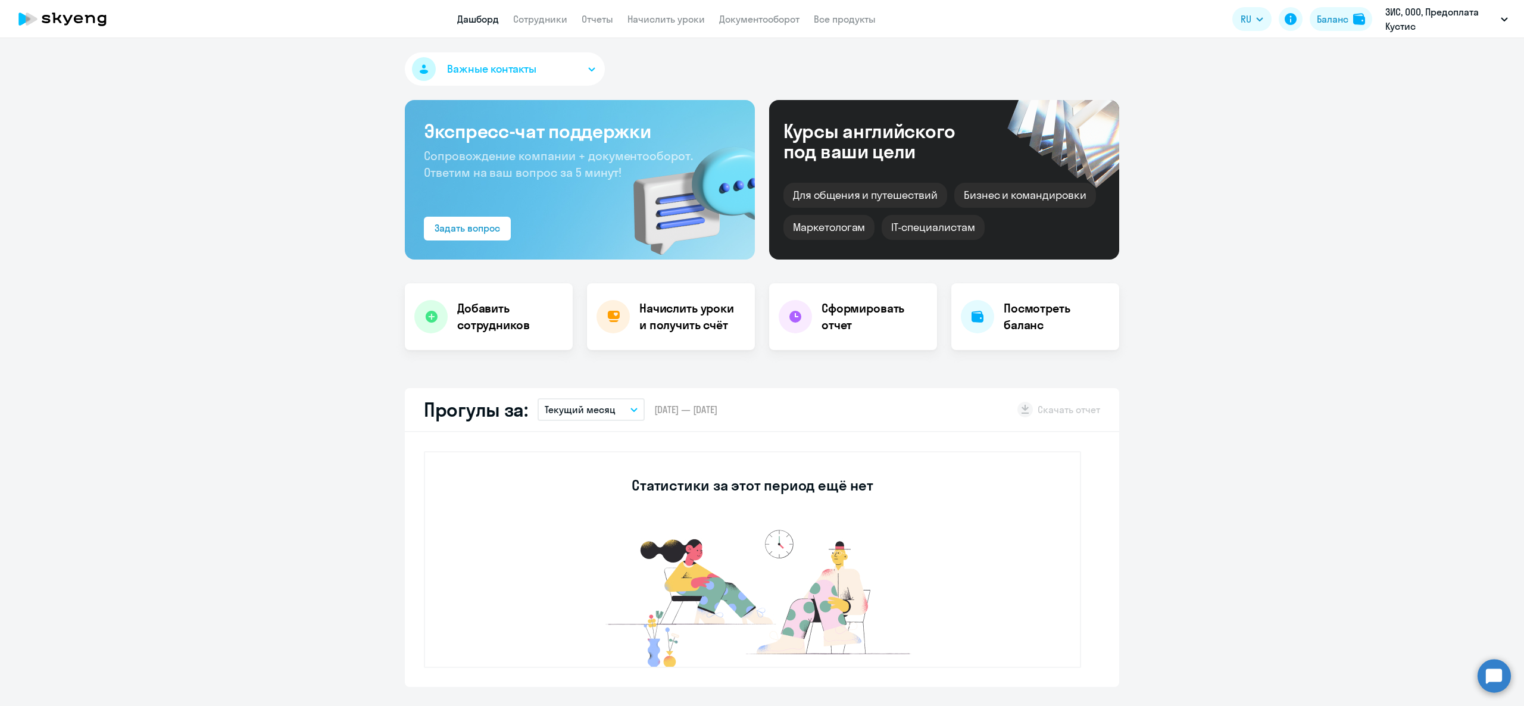
click at [798, 177] on div "Для общения и путешествий [PERSON_NAME] и командировки Маркетологам IT-специали…" at bounding box center [943, 208] width 321 height 64
click at [912, 219] on div "IT-специалистам" at bounding box center [933, 227] width 102 height 25
click at [912, 218] on div "IT-специалистам" at bounding box center [933, 227] width 102 height 25
click at [821, 227] on div "Маркетологам" at bounding box center [828, 227] width 91 height 25
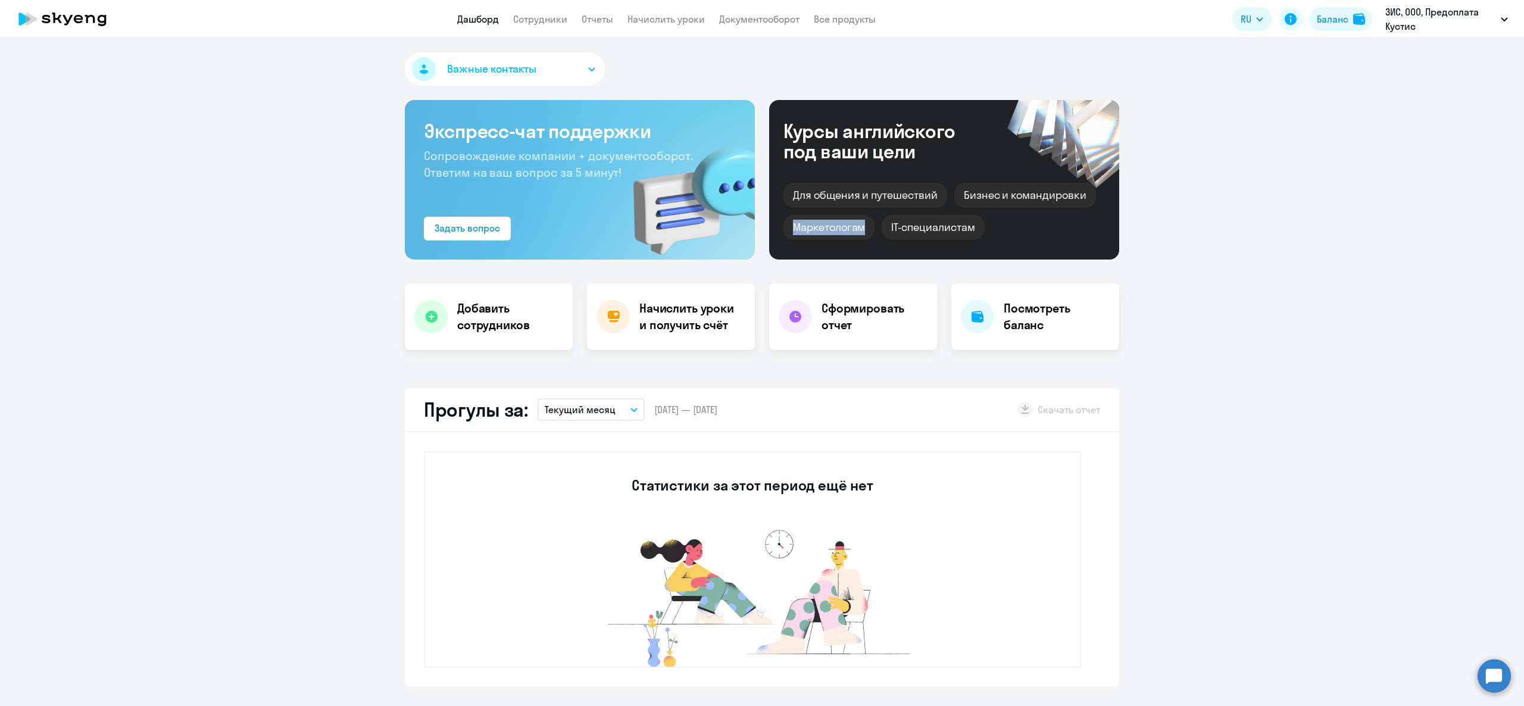
click at [821, 227] on div "Маркетологам" at bounding box center [828, 227] width 91 height 25
click at [833, 204] on div "Для общения и путешествий" at bounding box center [865, 195] width 164 height 25
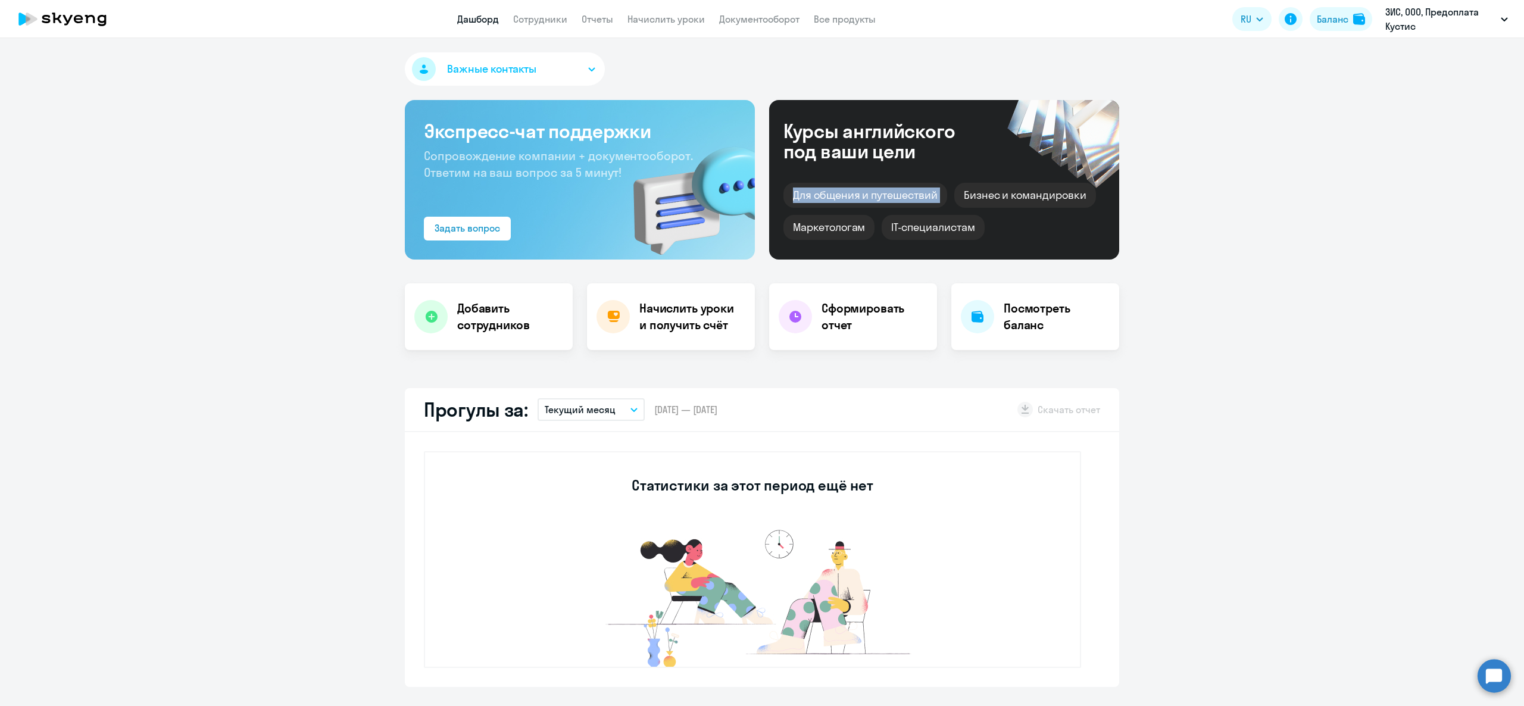
click at [852, 169] on div "Курсы английского под ваши цели Для общения и путешествий [PERSON_NAME] и коман…" at bounding box center [944, 180] width 350 height 160
click at [849, 160] on div "Курсы английского под ваши цели" at bounding box center [885, 141] width 204 height 40
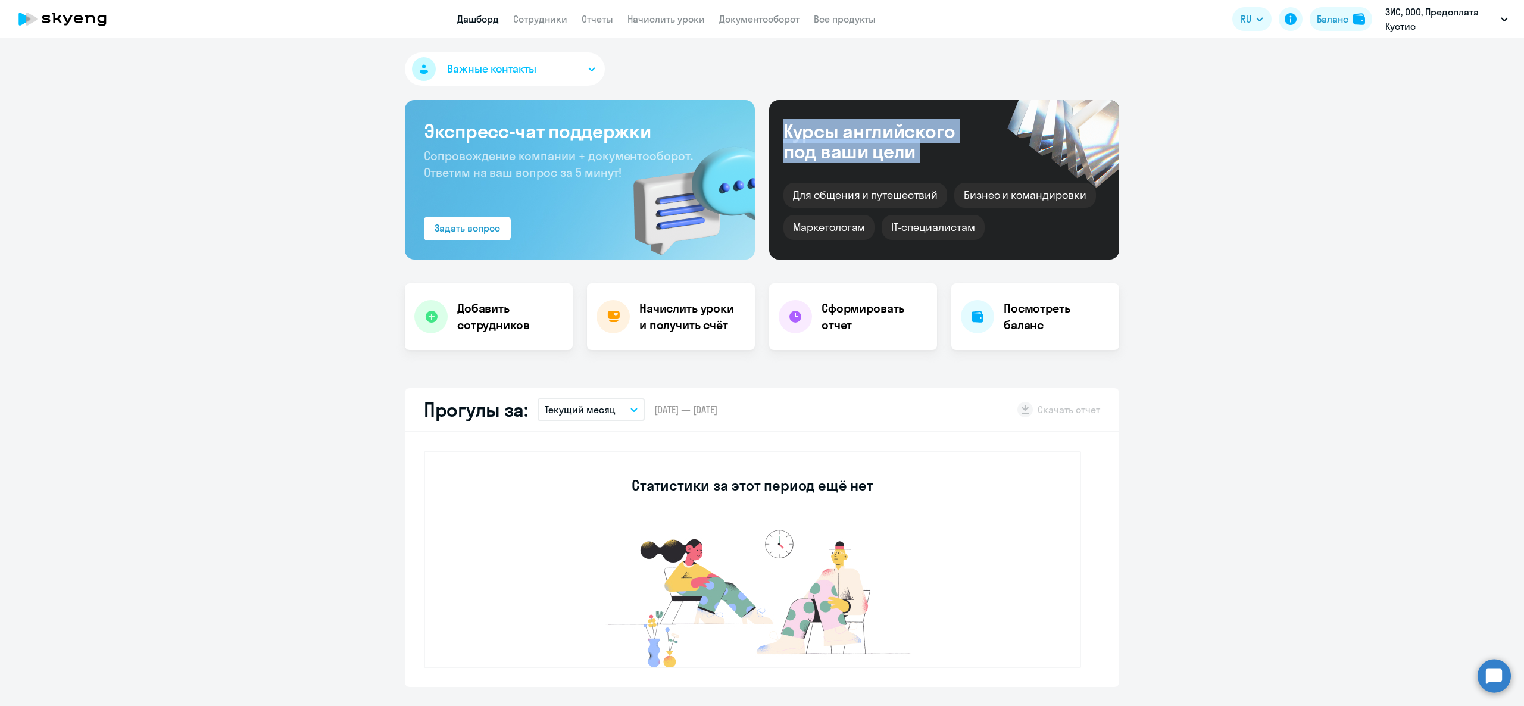
click at [849, 160] on div "Курсы английского под ваши цели" at bounding box center [885, 141] width 204 height 40
click at [477, 178] on span "Сопровождение компании + документооборот. Ответим на ваш вопрос за 5 минут!" at bounding box center [558, 164] width 269 height 32
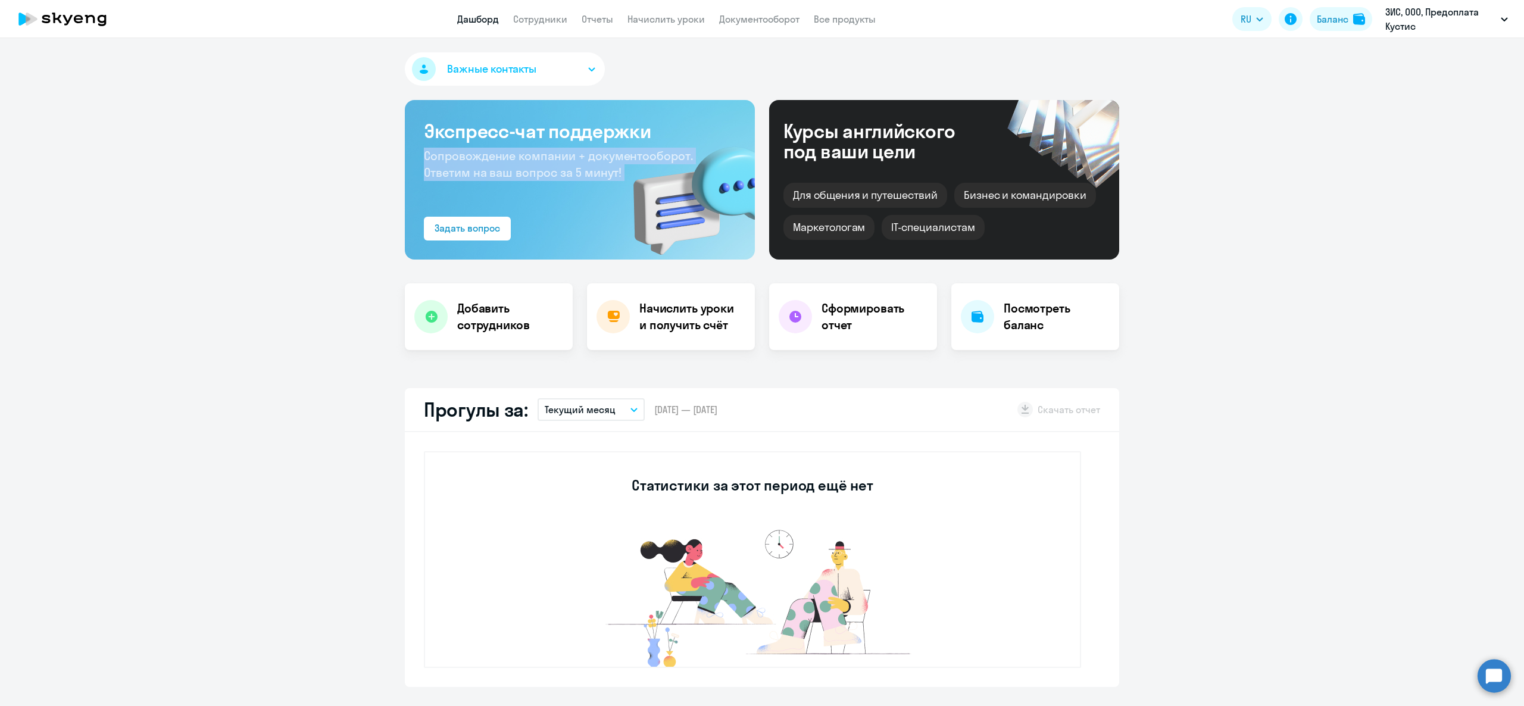
click at [477, 178] on span "Сопровождение компании + документооборот. Ответим на ваш вопрос за 5 минут!" at bounding box center [558, 164] width 269 height 32
click at [502, 114] on div "Экспресс-чат поддержки Сопровождение компании + документооборот. Ответим на ваш…" at bounding box center [580, 180] width 350 height 160
click at [504, 137] on h3 "Экспресс-чат поддержки" at bounding box center [580, 131] width 312 height 24
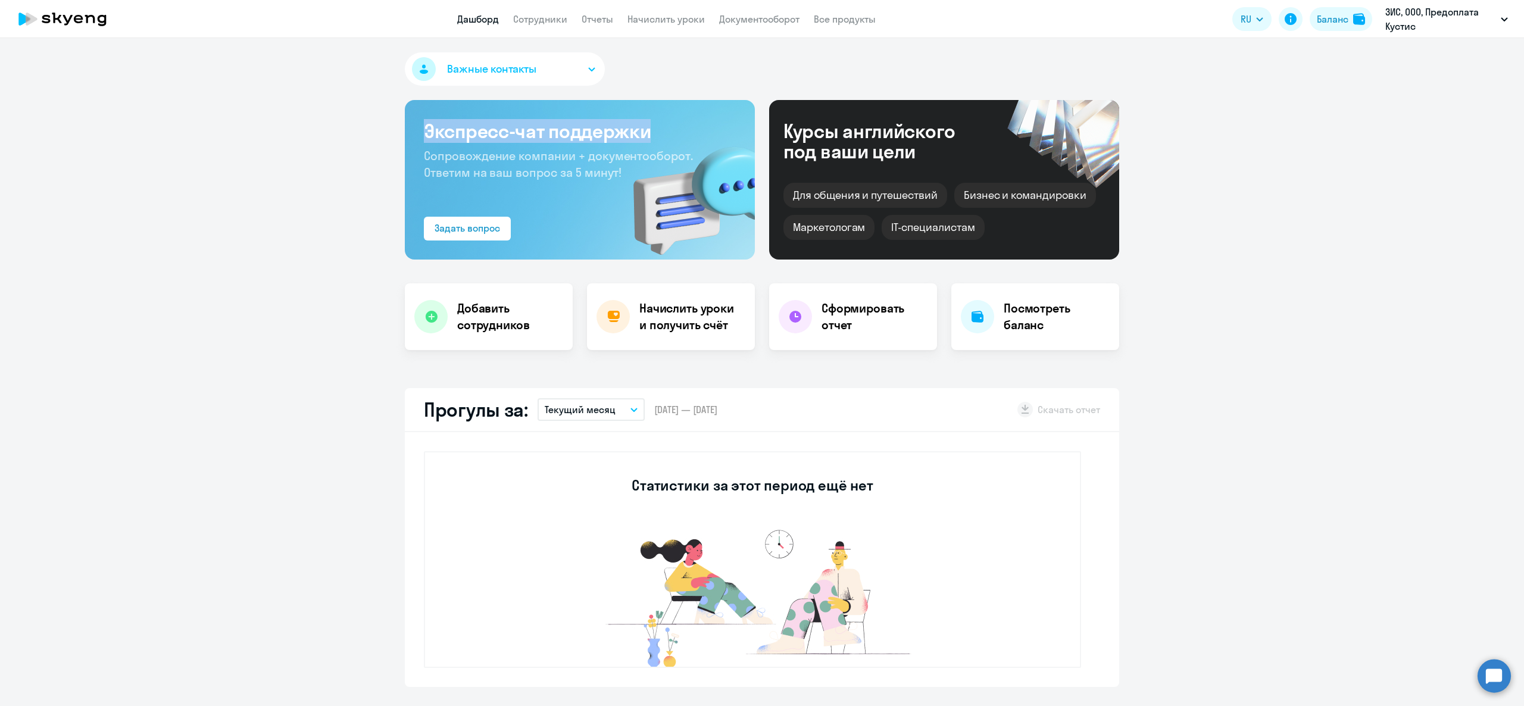
click at [504, 137] on h3 "Экспресс-чат поддержки" at bounding box center [580, 131] width 312 height 24
click at [512, 162] on span "Сопровождение компании + документооборот. Ответим на ваш вопрос за 5 минут!" at bounding box center [558, 164] width 269 height 32
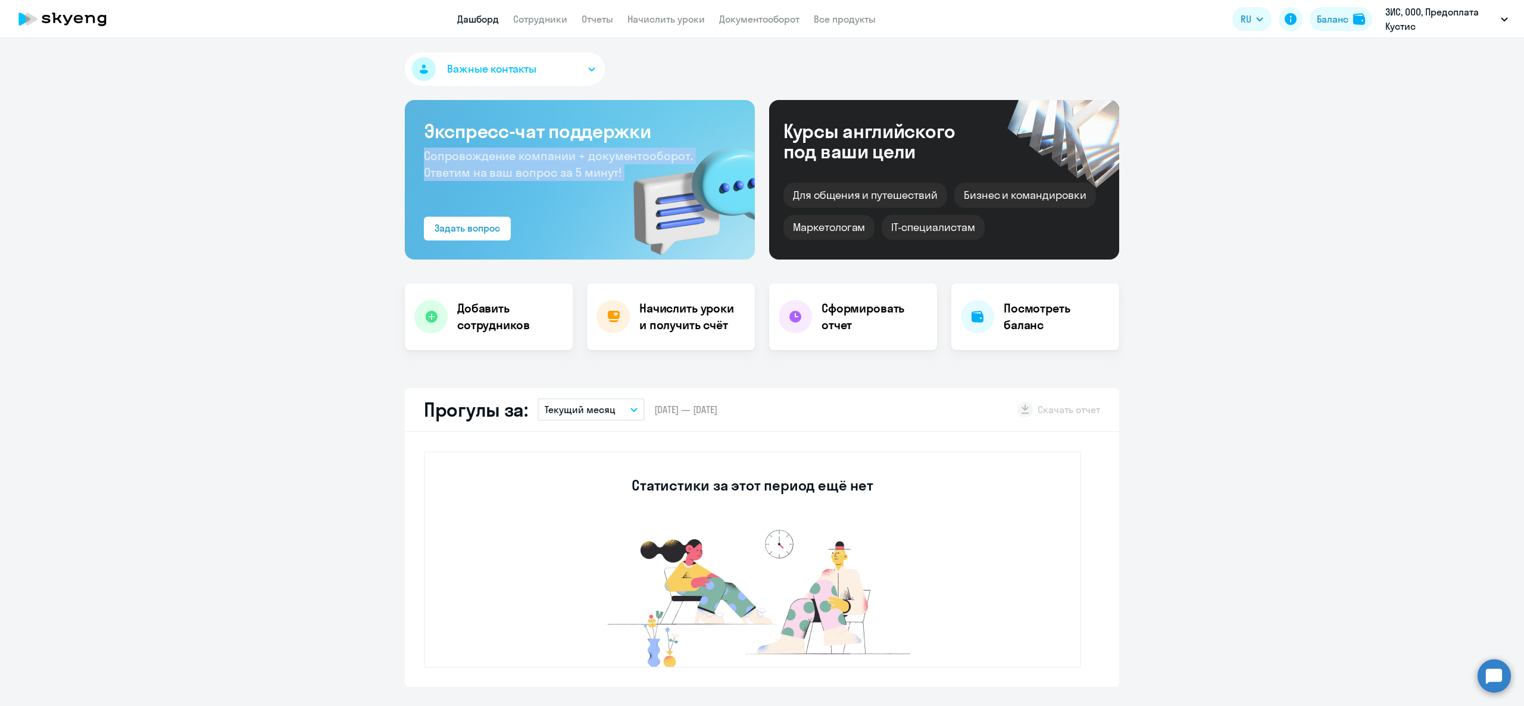
drag, startPoint x: 512, startPoint y: 162, endPoint x: 551, endPoint y: 199, distance: 53.9
click at [548, 197] on div "Экспресс-чат поддержки Сопровождение компании + документооборот. Ответим на ваш…" at bounding box center [580, 180] width 350 height 160
click at [548, 195] on div "Экспресс-чат поддержки Сопровождение компании + документооборот. Ответим на ваш…" at bounding box center [580, 180] width 350 height 160
click at [616, 130] on img at bounding box center [685, 193] width 139 height 134
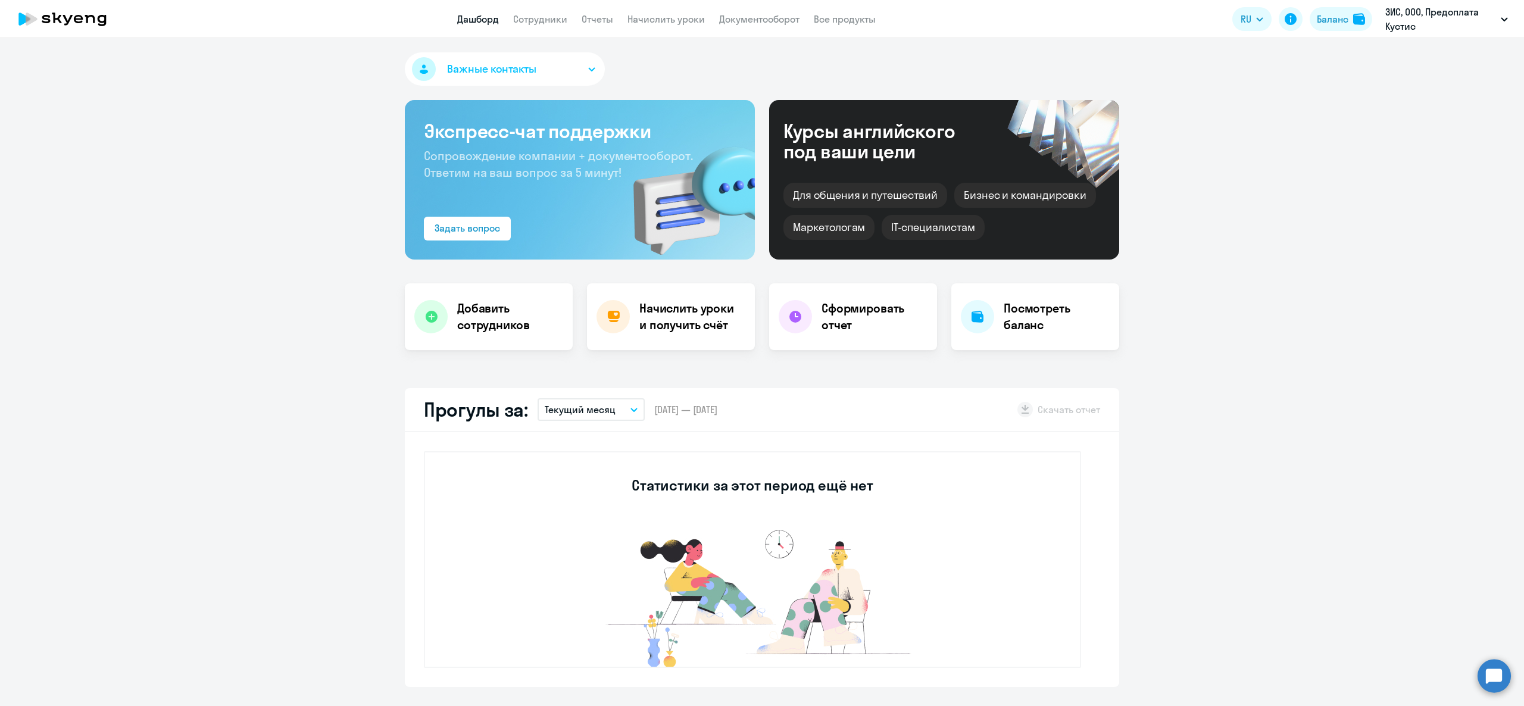
click at [616, 130] on img at bounding box center [685, 193] width 139 height 134
click at [563, 173] on span "Сопровождение компании + документооборот. Ответим на ваш вопрос за 5 минут!" at bounding box center [558, 164] width 269 height 32
click at [557, 126] on h3 "Экспресс-чат поддержки" at bounding box center [580, 131] width 312 height 24
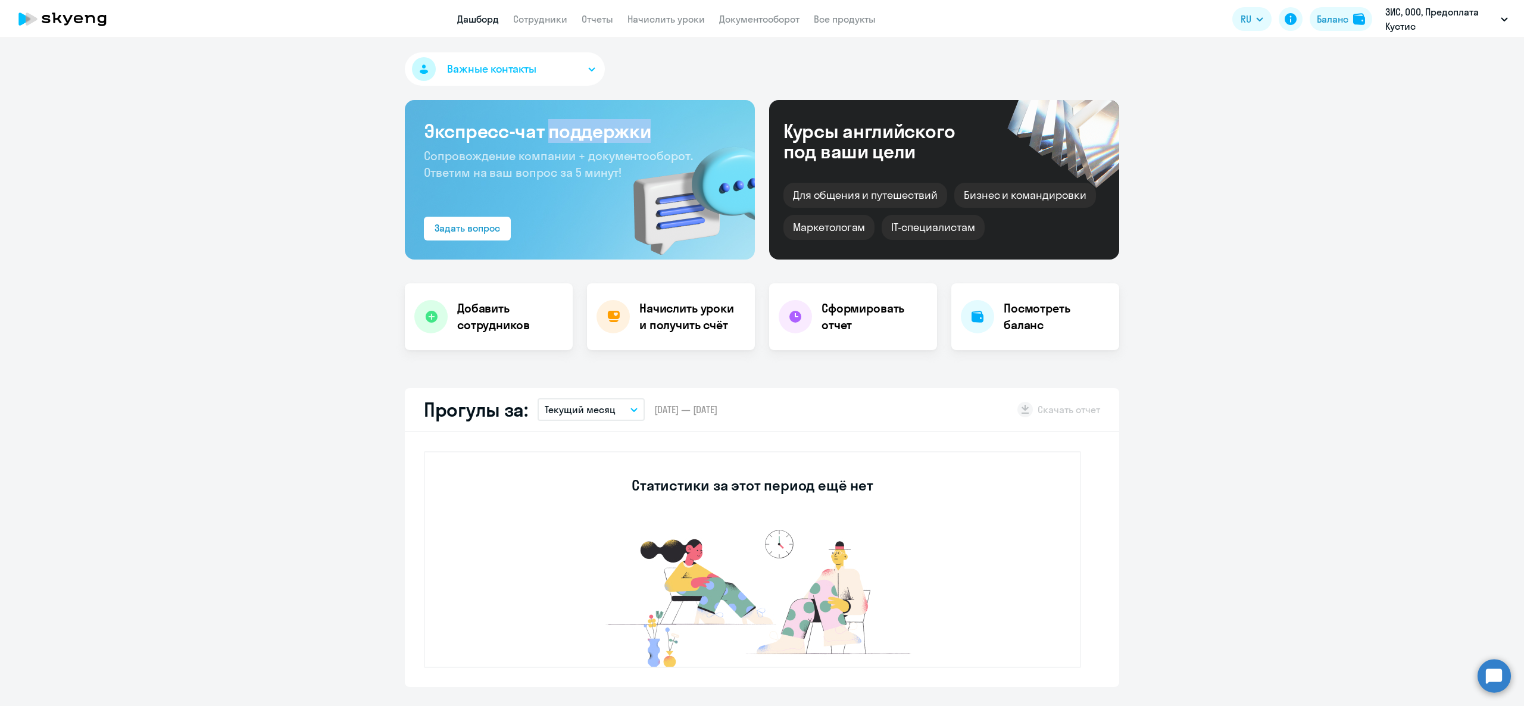
click at [557, 126] on h3 "Экспресс-чат поддержки" at bounding box center [580, 131] width 312 height 24
click at [554, 154] on span "Сопровождение компании + документооборот. Ответим на ваш вопрос за 5 минут!" at bounding box center [558, 164] width 269 height 32
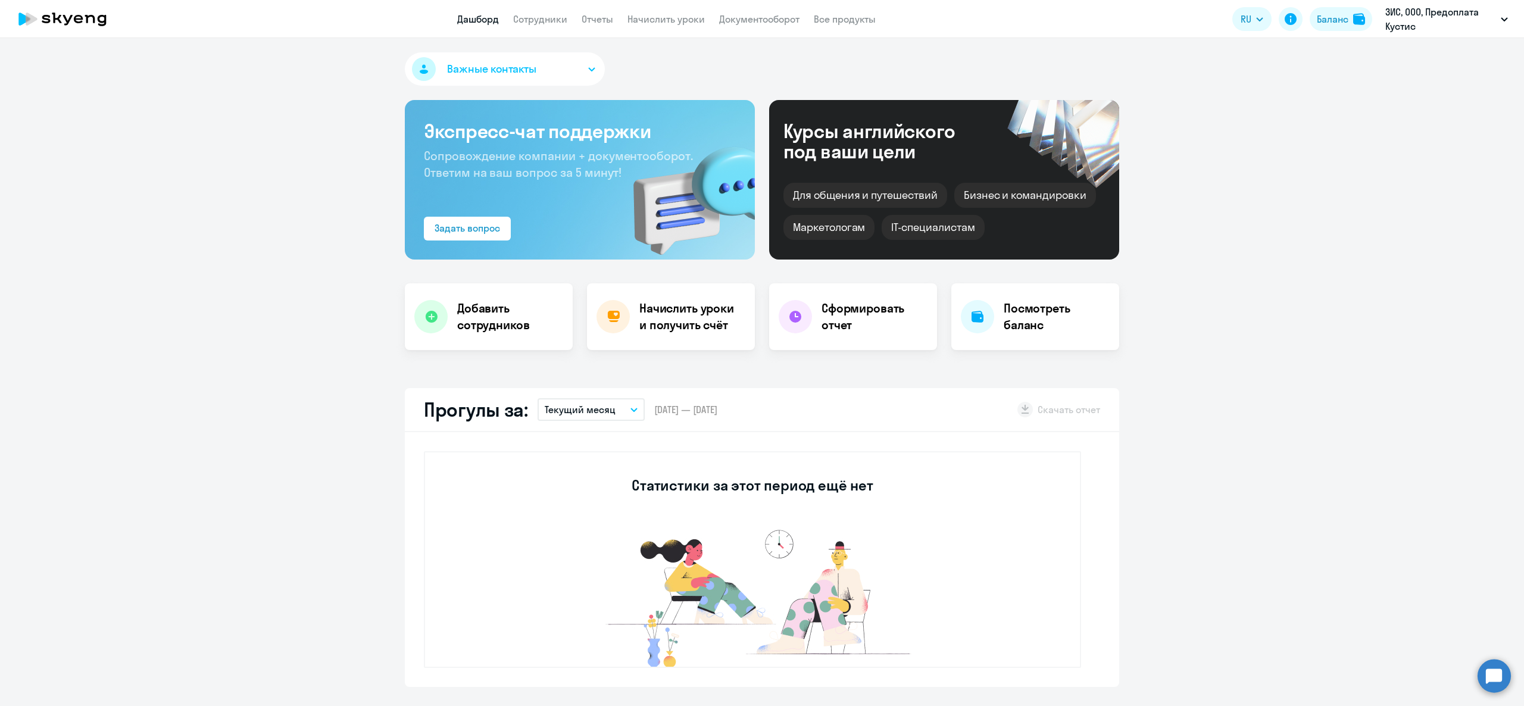
click at [540, 123] on h3 "Экспресс-чат поддержки" at bounding box center [580, 131] width 312 height 24
drag, startPoint x: 541, startPoint y: 123, endPoint x: 854, endPoint y: 16, distance: 330.3
click at [540, 121] on h3 "Экспресс-чат поддержки" at bounding box center [580, 131] width 312 height 24
click at [822, 157] on div "Курсы английского под ваши цели" at bounding box center [885, 141] width 204 height 40
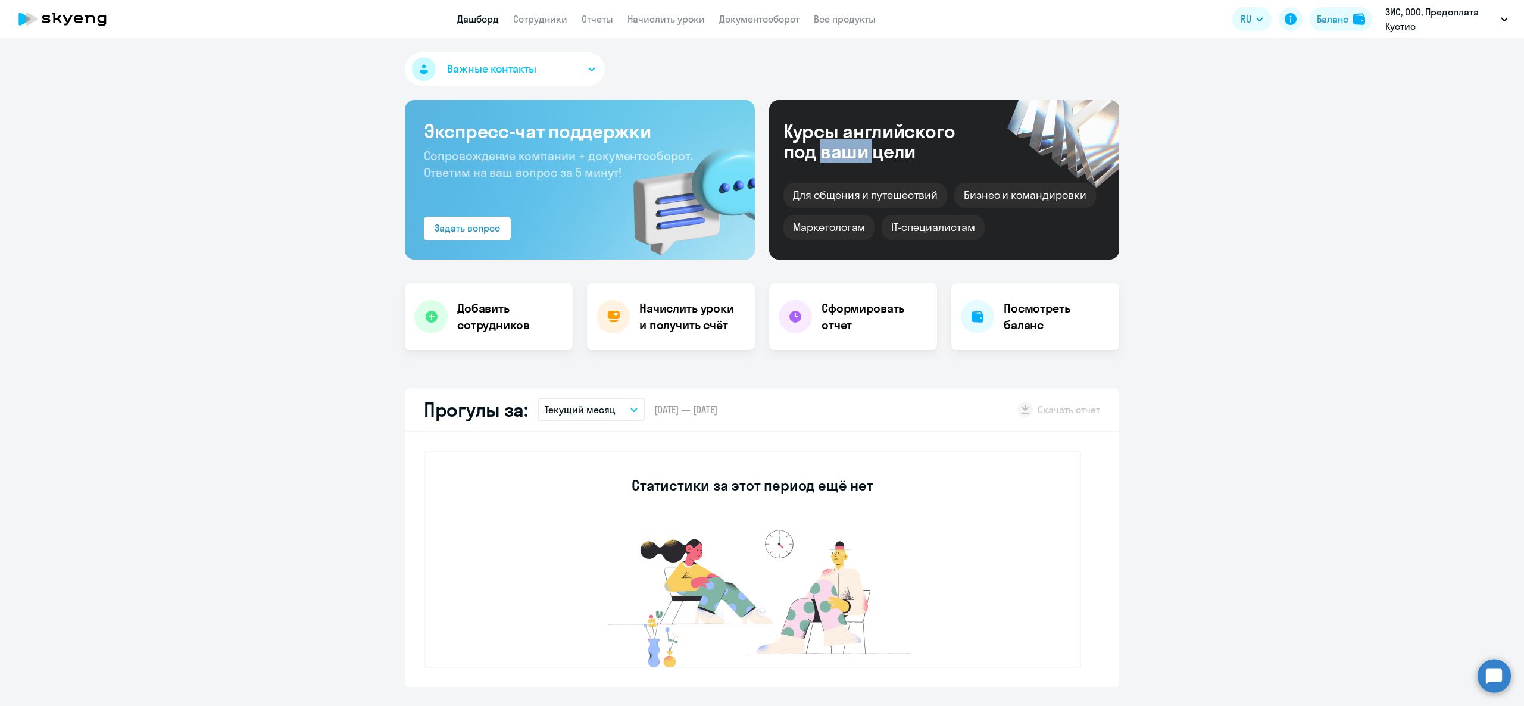
click at [822, 157] on div "Курсы английского под ваши цели" at bounding box center [885, 141] width 204 height 40
click at [562, 166] on span "Сопровождение компании + документооборот. Ответим на ваш вопрос за 5 минут!" at bounding box center [558, 164] width 269 height 32
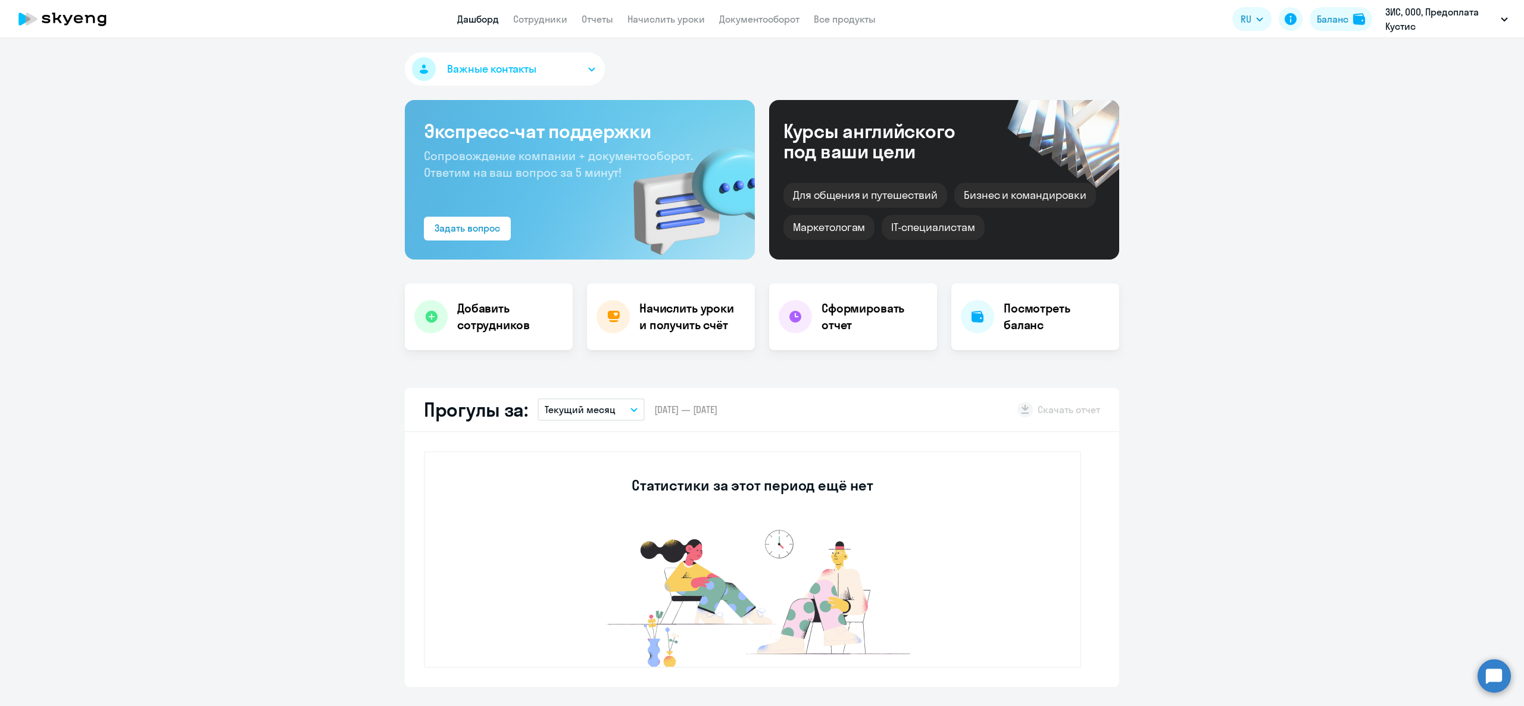
click at [565, 131] on h3 "Экспресс-чат поддержки" at bounding box center [580, 131] width 312 height 24
click at [548, 77] on button "Важные контакты" at bounding box center [505, 68] width 200 height 33
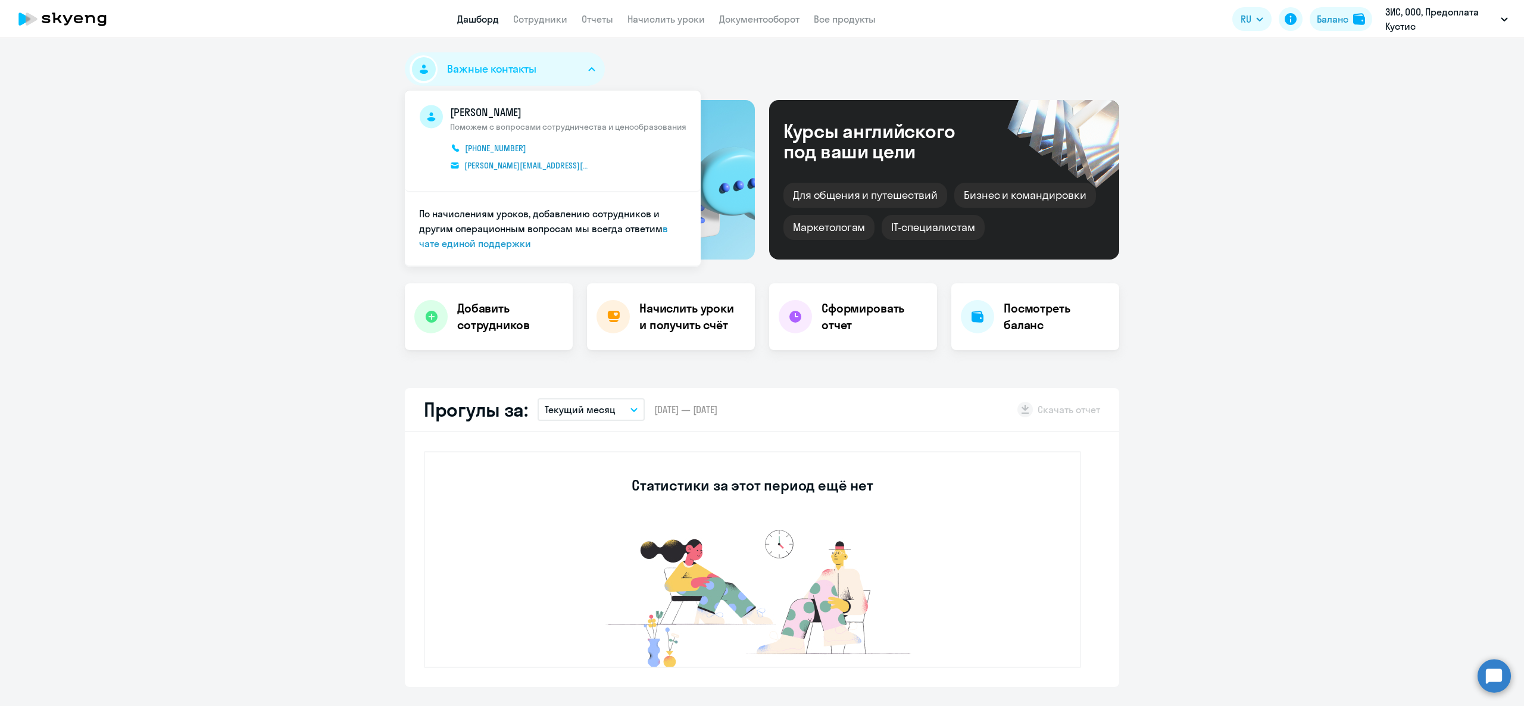
click at [548, 77] on button "Важные контакты" at bounding box center [505, 68] width 200 height 33
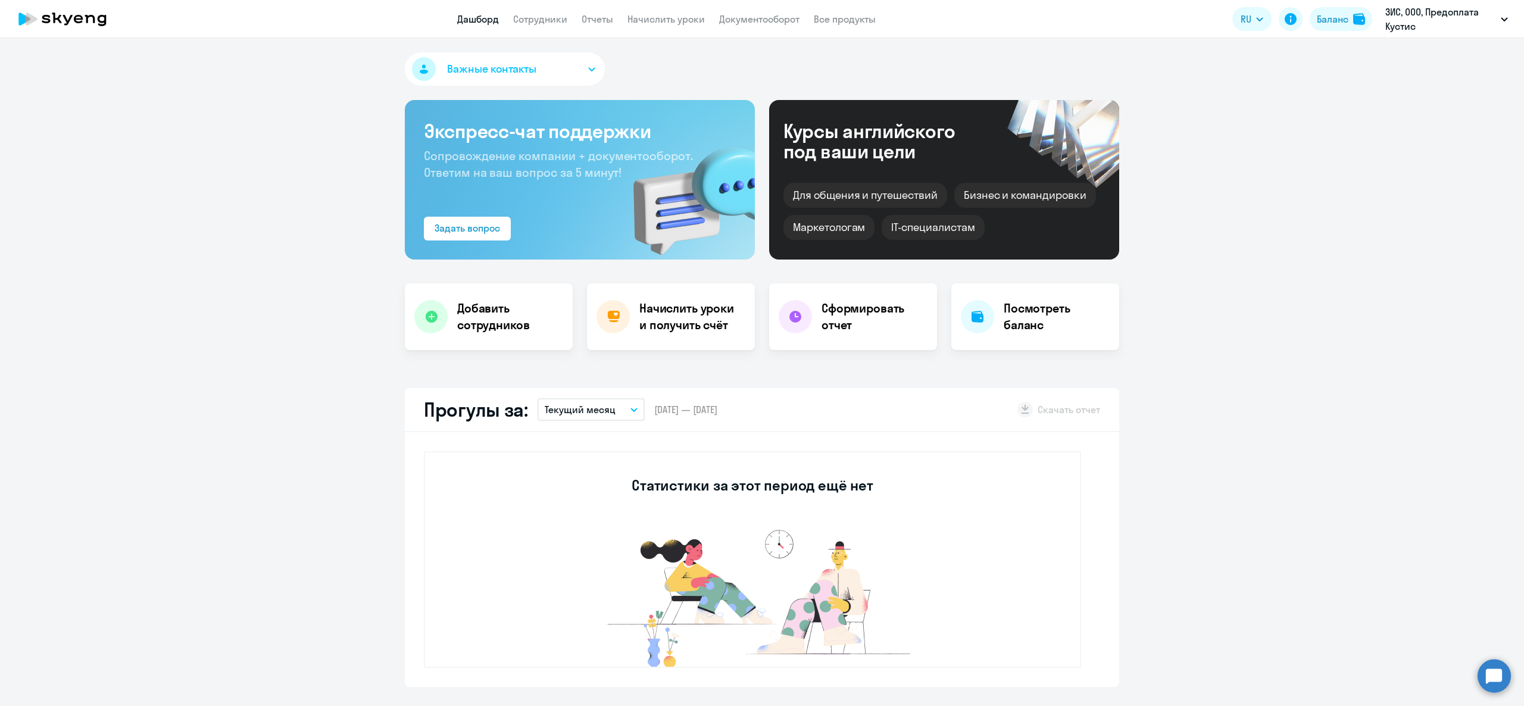
click at [513, 171] on span "Сопровождение компании + документооборот. Ответим на ваш вопрос за 5 минут!" at bounding box center [558, 164] width 269 height 32
click at [517, 149] on span "Сопровождение компании + документооборот. Ответим на ваш вопрос за 5 минут!" at bounding box center [558, 164] width 269 height 32
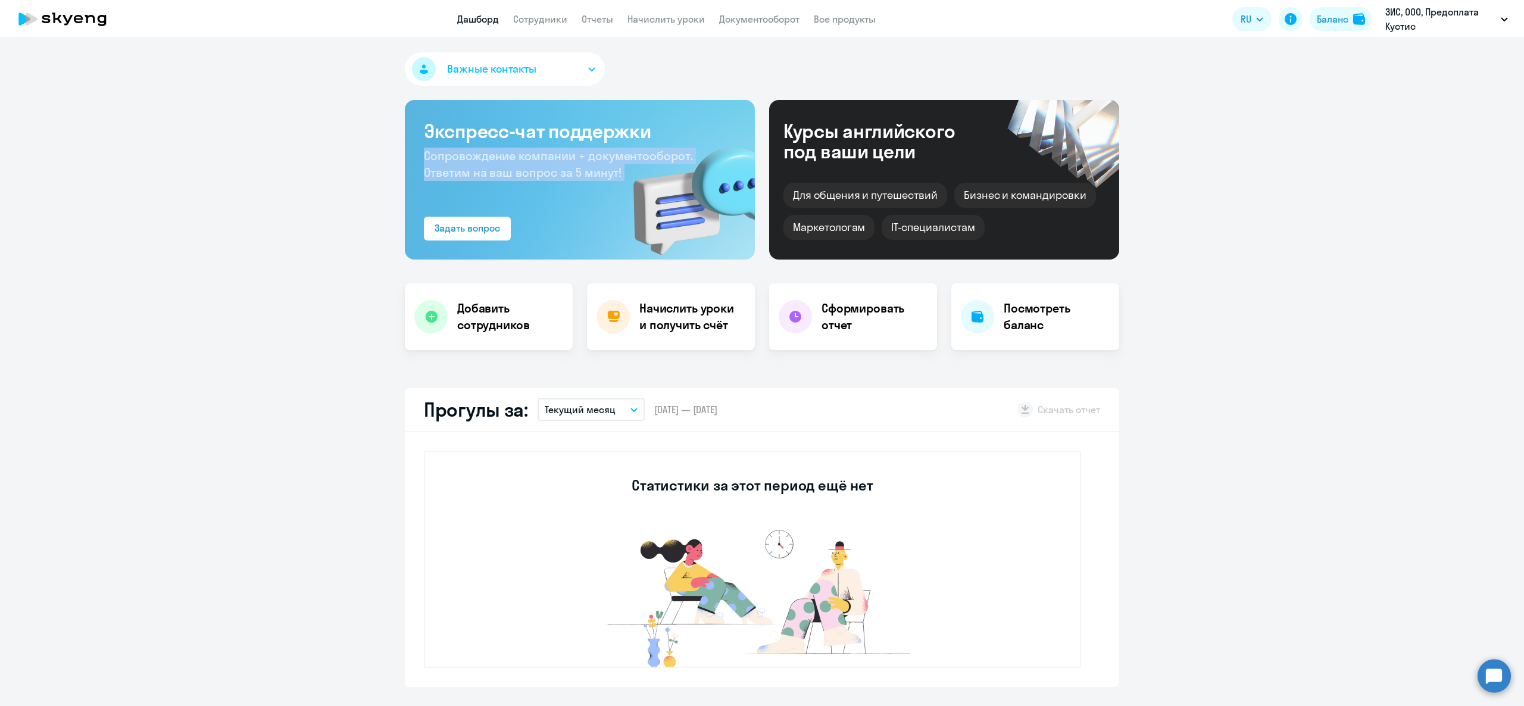
click at [517, 149] on span "Сопровождение компании + документооборот. Ответим на ваш вопрос за 5 минут!" at bounding box center [558, 164] width 269 height 32
click at [518, 140] on h3 "Экспресс-чат поддержки" at bounding box center [580, 131] width 312 height 24
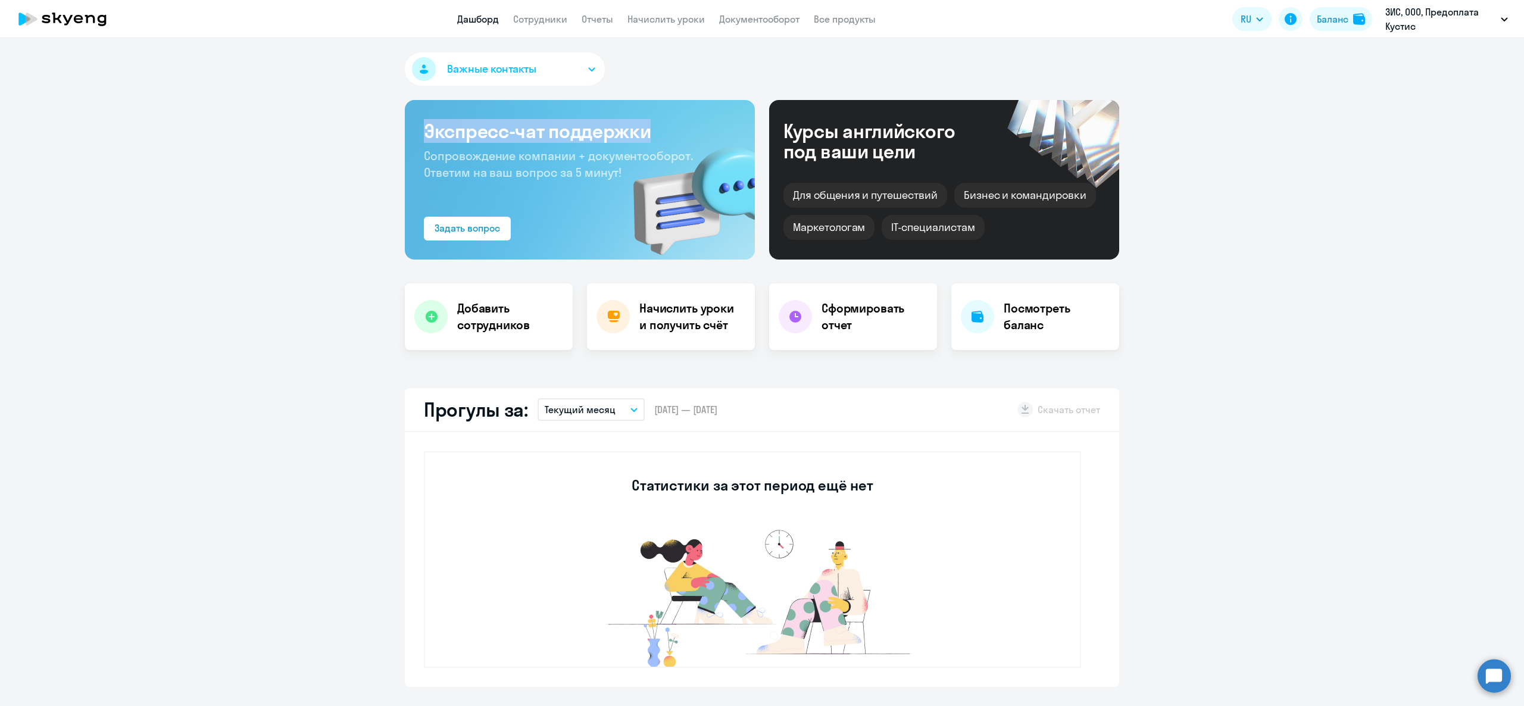
click at [518, 140] on h3 "Экспресс-чат поддержки" at bounding box center [580, 131] width 312 height 24
click at [526, 156] on span "Сопровождение компании + документооборот. Ответим на ваш вопрос за 5 минут!" at bounding box center [558, 164] width 269 height 32
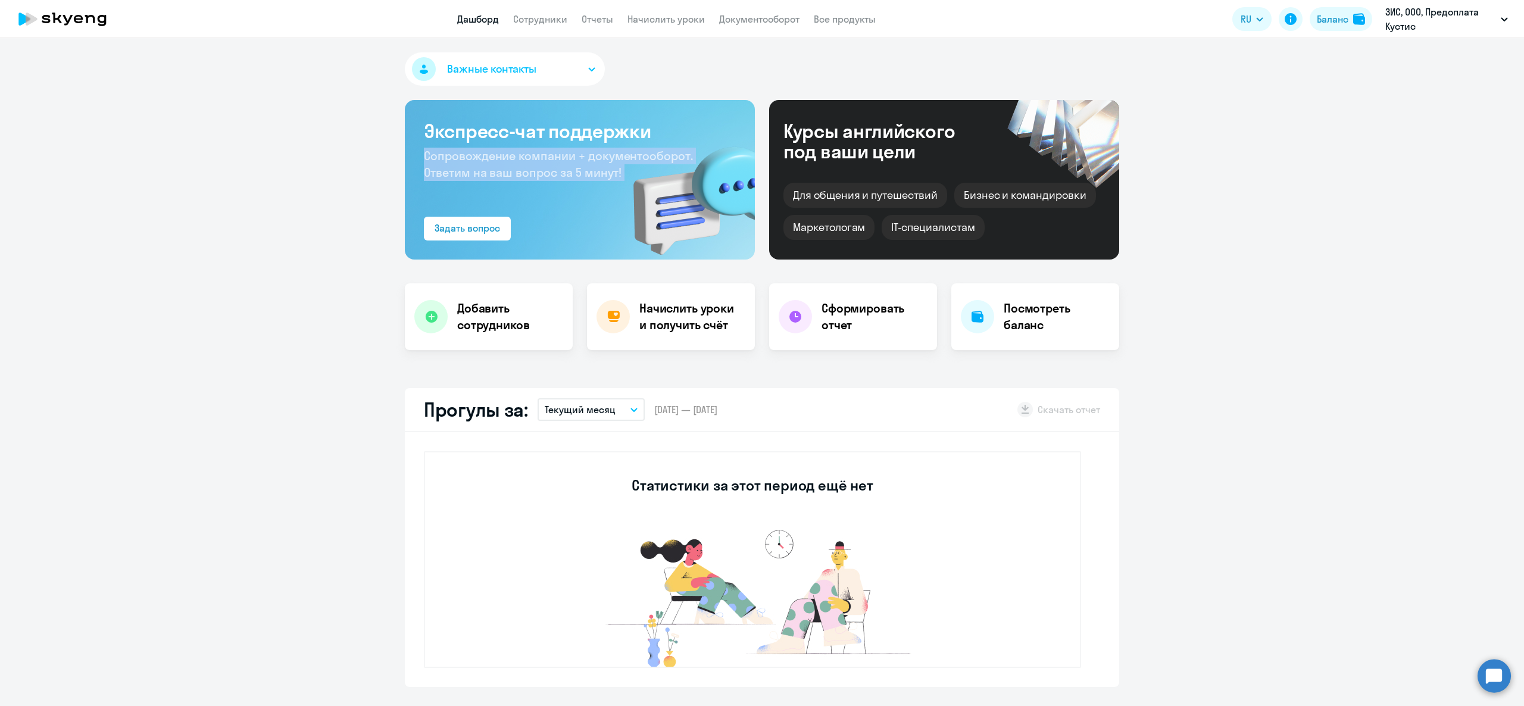
click at [526, 156] on span "Сопровождение компании + документооборот. Ответим на ваш вопрос за 5 минут!" at bounding box center [558, 164] width 269 height 32
click at [526, 121] on h3 "Экспресс-чат поддержки" at bounding box center [580, 131] width 312 height 24
click at [529, 128] on h3 "Экспресс-чат поддержки" at bounding box center [580, 131] width 312 height 24
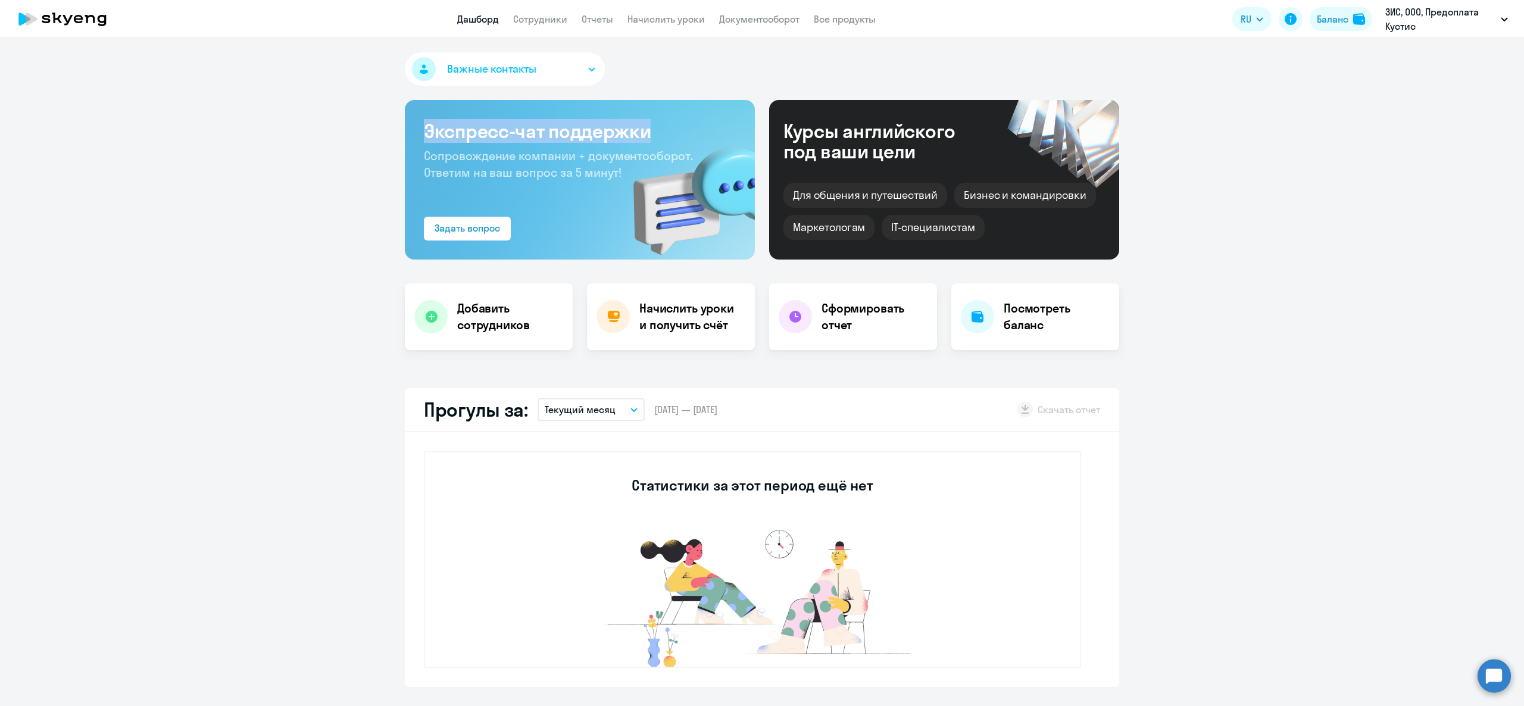
click at [529, 128] on h3 "Экспресс-чат поддержки" at bounding box center [580, 131] width 312 height 24
click at [524, 157] on span "Сопровождение компании + документооборот. Ответим на ваш вопрос за 5 минут!" at bounding box center [558, 164] width 269 height 32
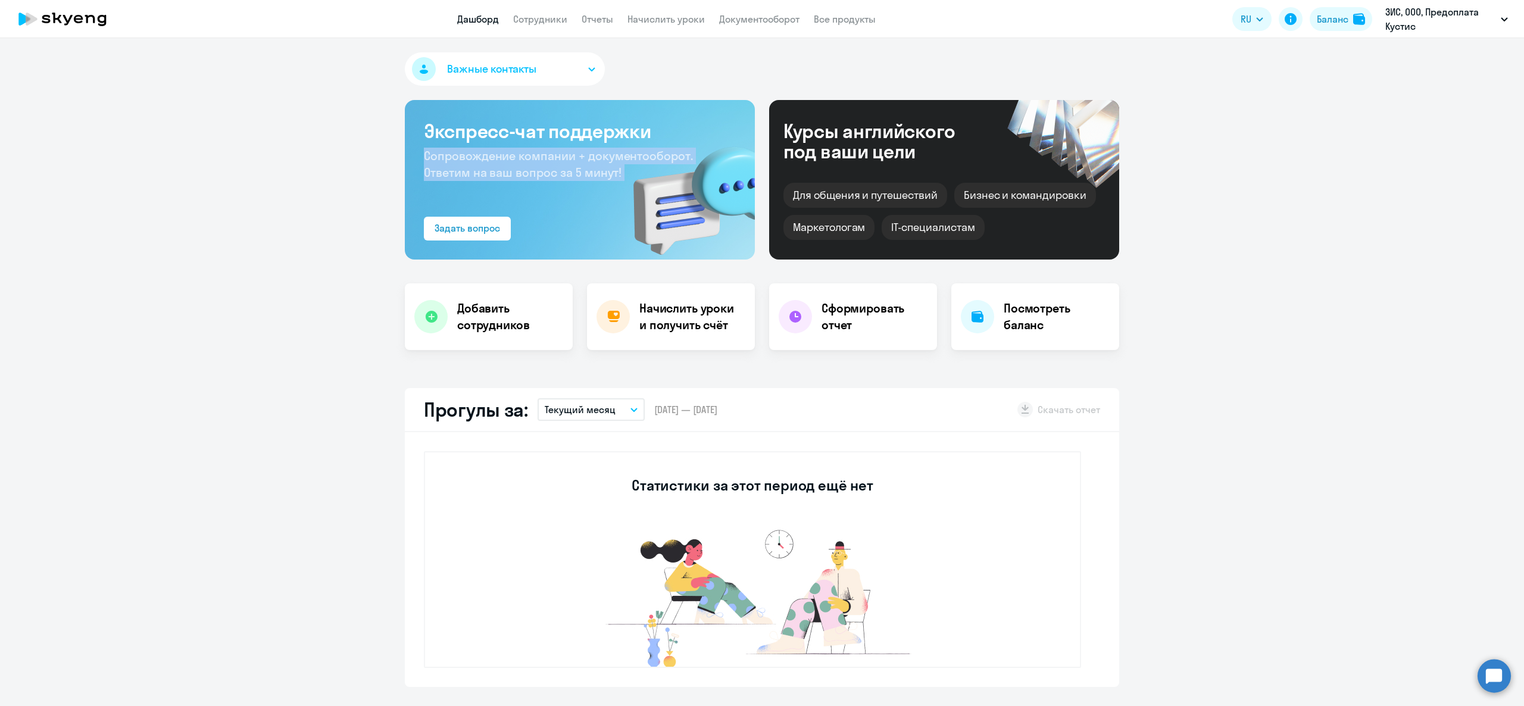
click at [524, 157] on span "Сопровождение компании + документооборот. Ответим на ваш вопрос за 5 минут!" at bounding box center [558, 164] width 269 height 32
click at [521, 135] on h3 "Экспресс-чат поддержки" at bounding box center [580, 131] width 312 height 24
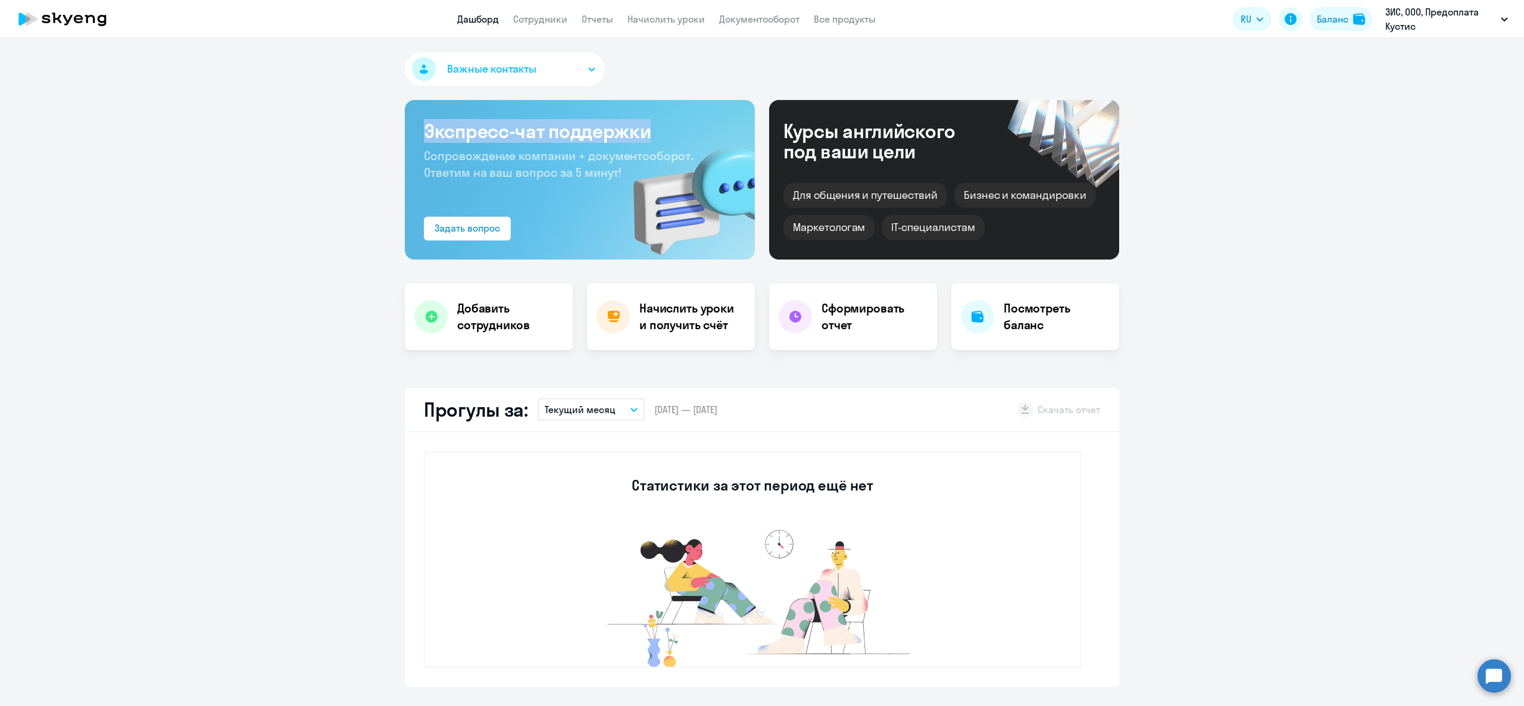
click at [521, 135] on h3 "Экспресс-чат поддержки" at bounding box center [580, 131] width 312 height 24
drag, startPoint x: 535, startPoint y: 181, endPoint x: 522, endPoint y: 192, distance: 16.9
click at [535, 182] on div "Экспресс-чат поддержки Сопровождение компании + документооборот. Ответим на ваш…" at bounding box center [580, 180] width 350 height 160
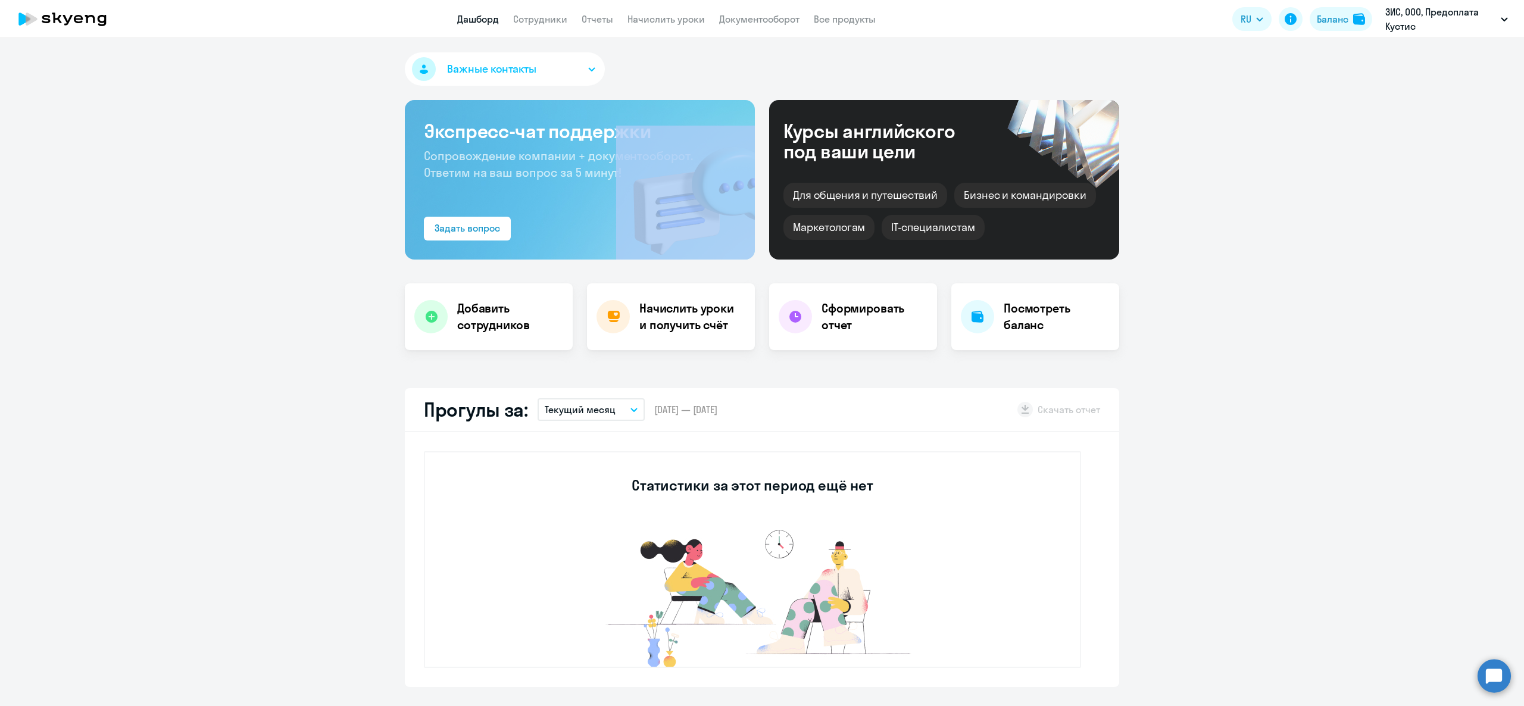
drag, startPoint x: 405, startPoint y: 127, endPoint x: 645, endPoint y: 173, distance: 244.8
click at [645, 173] on div "Экспресс-чат поддержки Сопровождение компании + документооборот. Ответим на ваш…" at bounding box center [580, 180] width 350 height 160
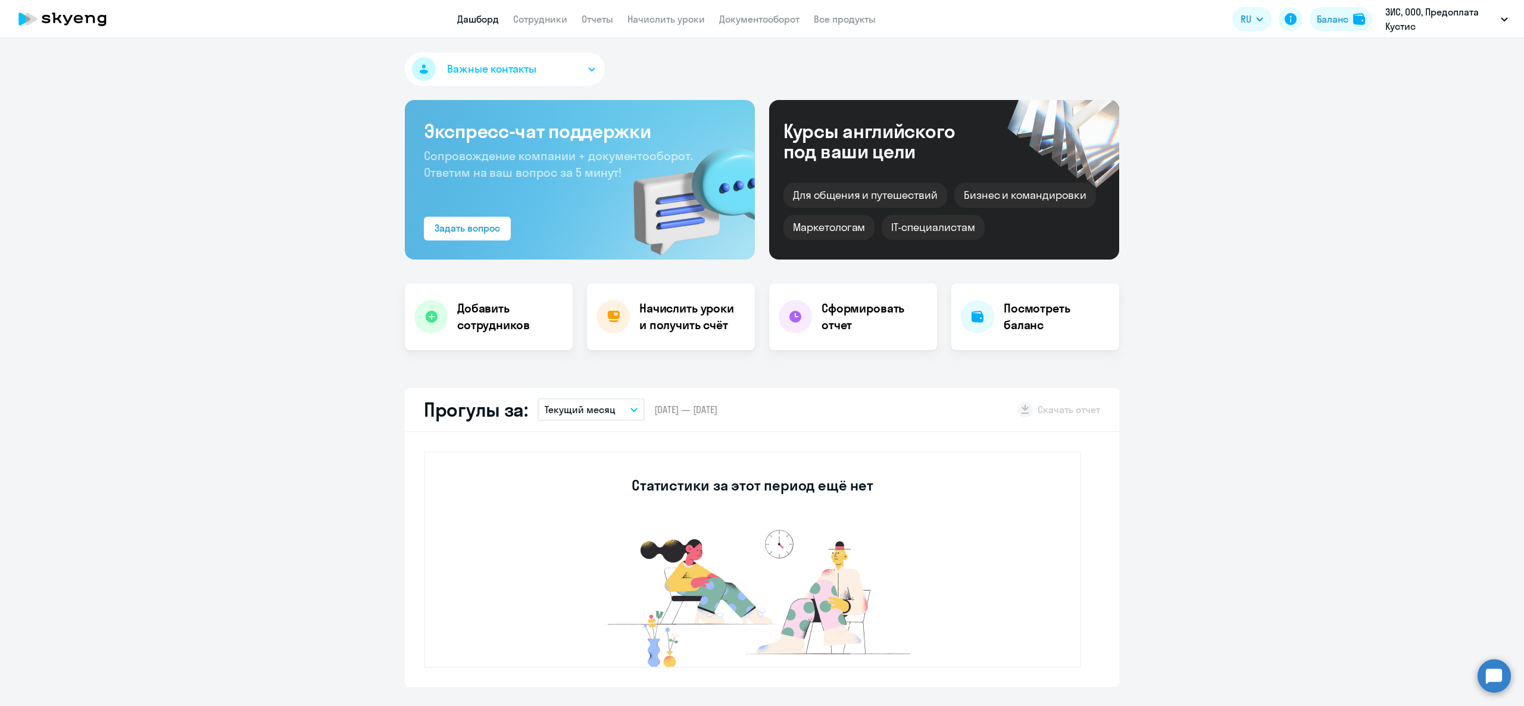
click at [551, 139] on h3 "Экспресс-чат поддержки" at bounding box center [580, 131] width 312 height 24
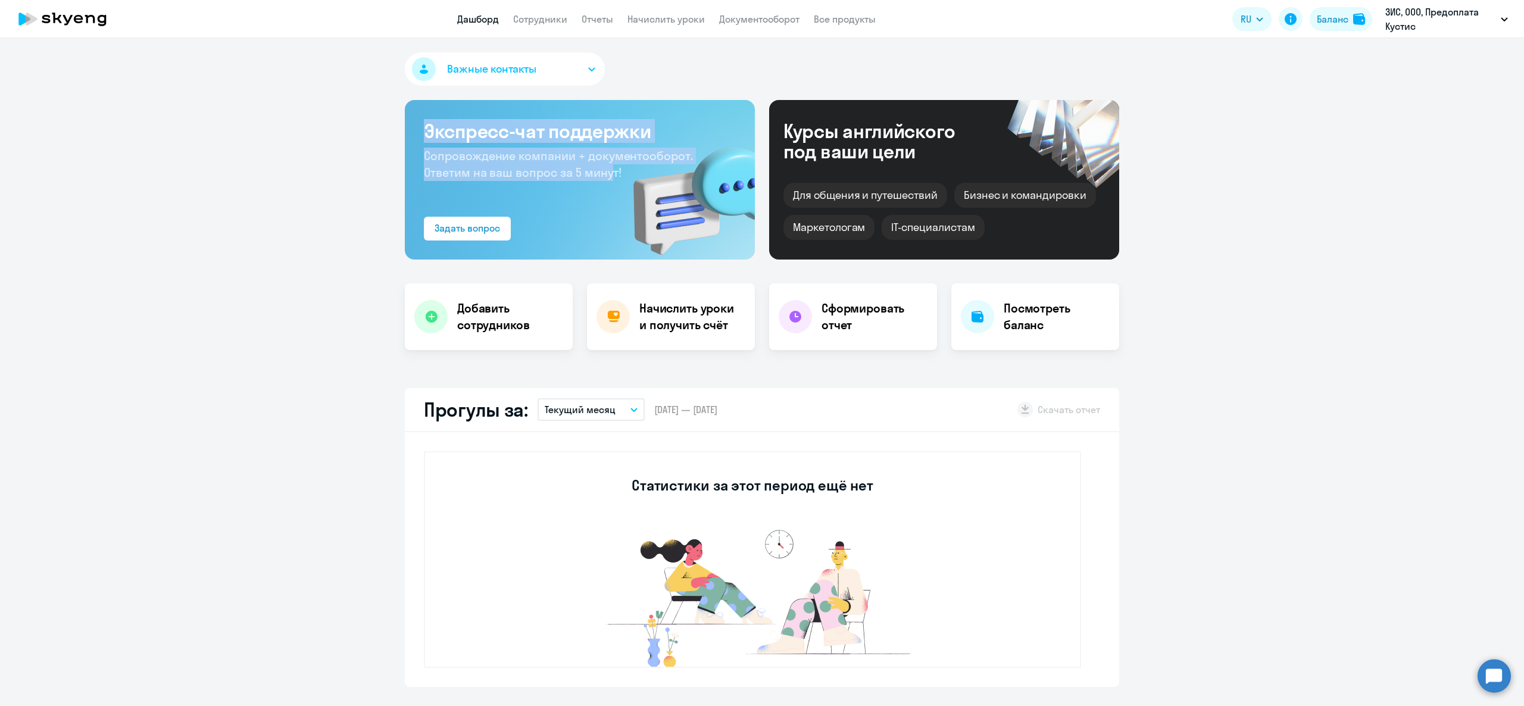
drag, startPoint x: 417, startPoint y: 128, endPoint x: 602, endPoint y: 175, distance: 191.0
click at [602, 175] on div "Экспресс-чат поддержки Сопровождение компании + документооборот. Ответим на ваш…" at bounding box center [580, 180] width 350 height 160
click at [598, 174] on span "Сопровождение компании + документооборот. Ответим на ваш вопрос за 5 минут!" at bounding box center [558, 164] width 269 height 32
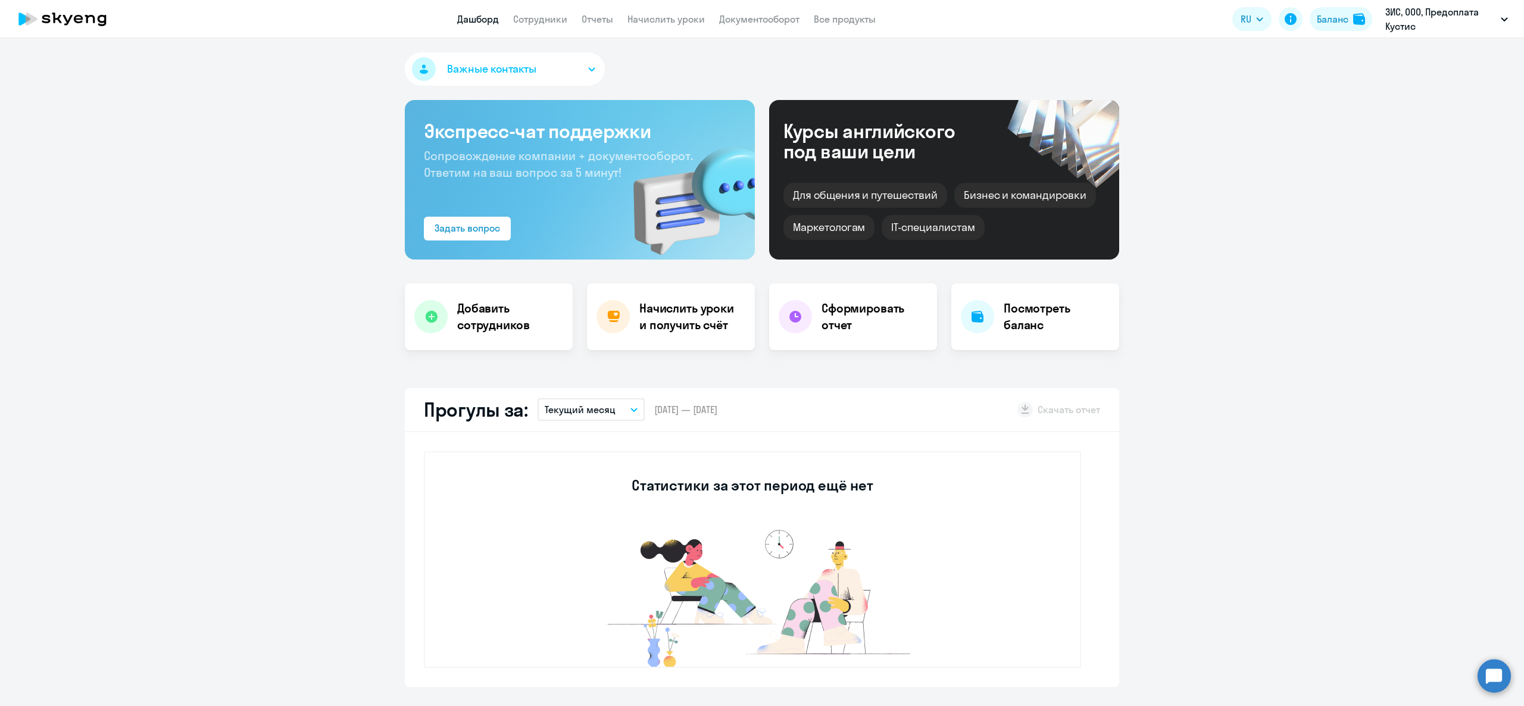
click at [567, 125] on h3 "Экспресс-чат поддержки" at bounding box center [580, 131] width 312 height 24
click at [548, 19] on link "Сотрудники" at bounding box center [540, 19] width 54 height 12
select select "30"
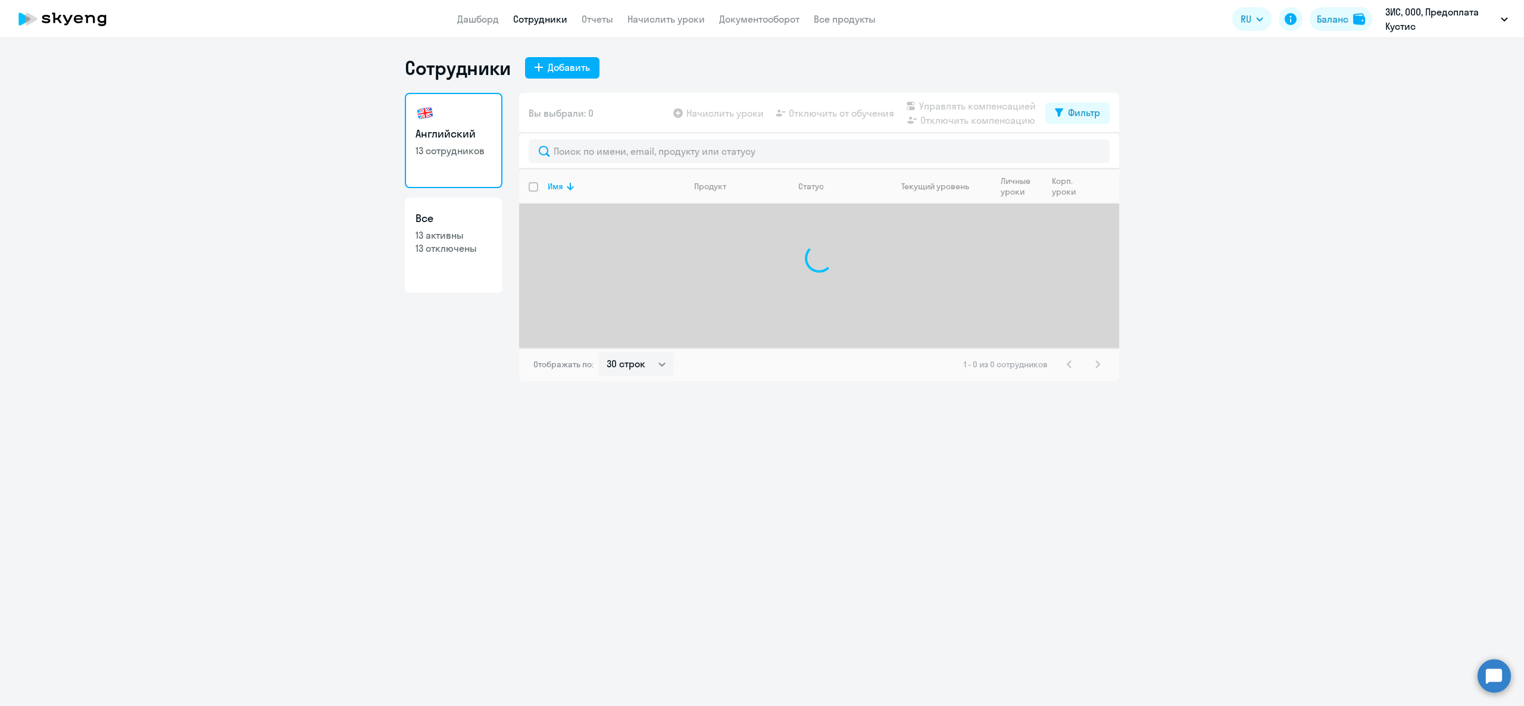
click at [473, 8] on app-header "Дашборд Сотрудники Отчеты Начислить уроки Документооборот Все продукты Дашборд …" at bounding box center [762, 19] width 1524 height 38
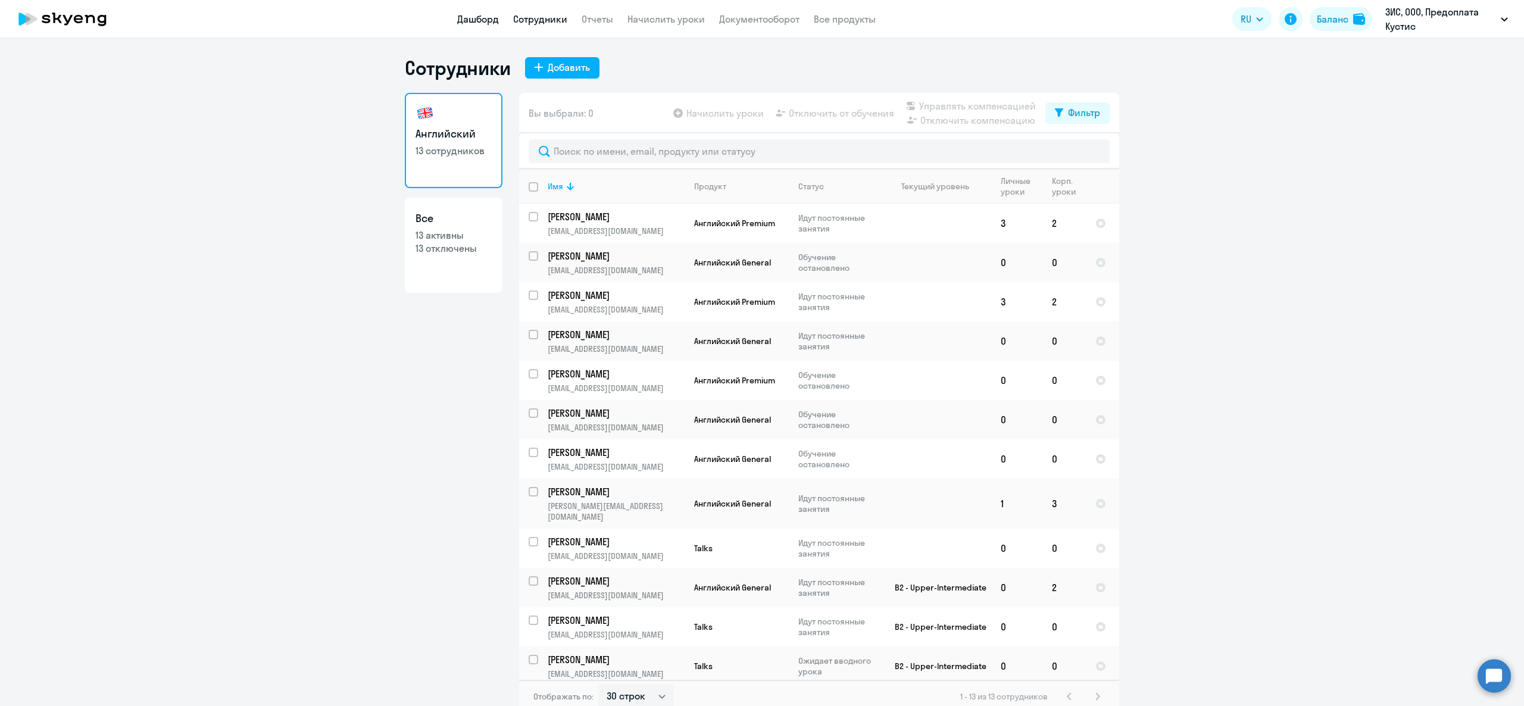
click at [487, 14] on link "Дашборд" at bounding box center [478, 19] width 42 height 12
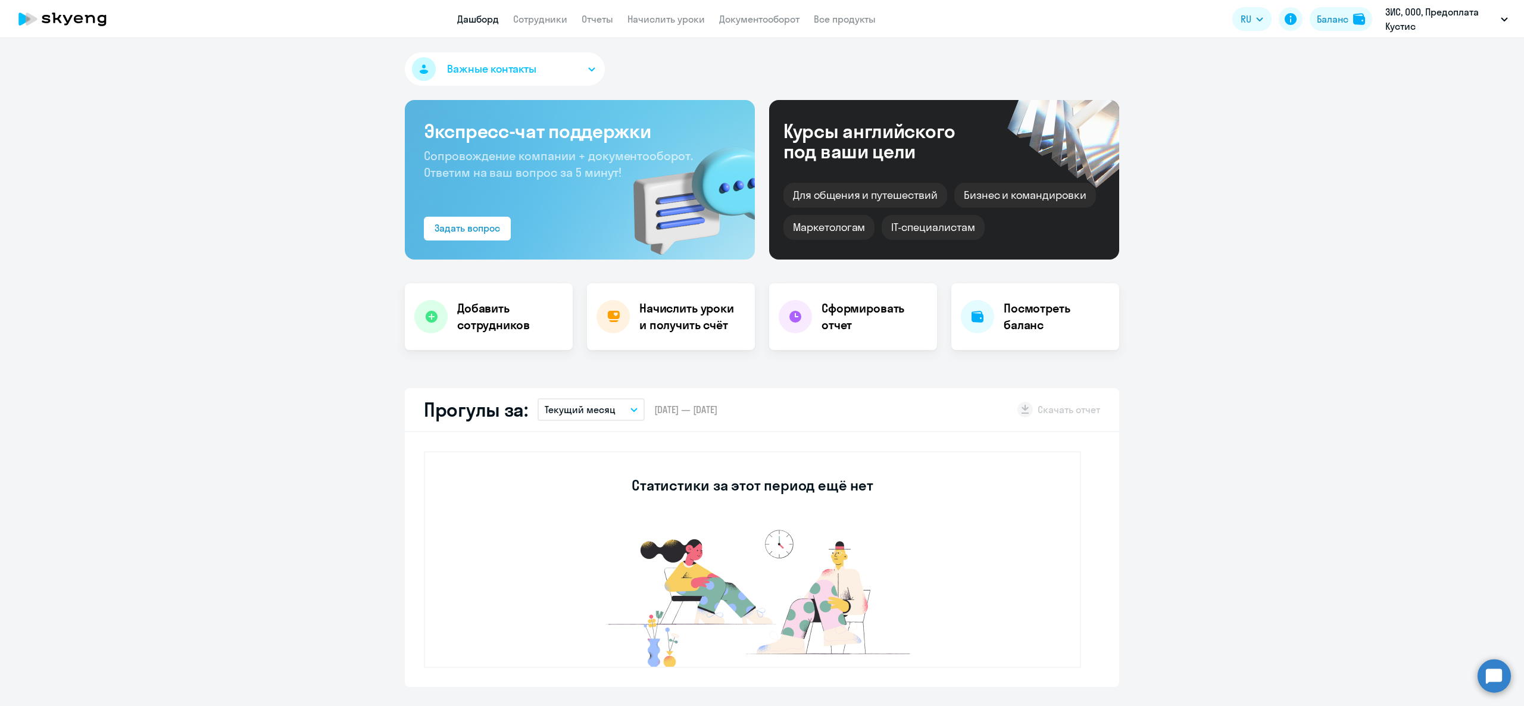
select select "30"
click at [475, 61] on span "Важные контакты" at bounding box center [491, 68] width 89 height 15
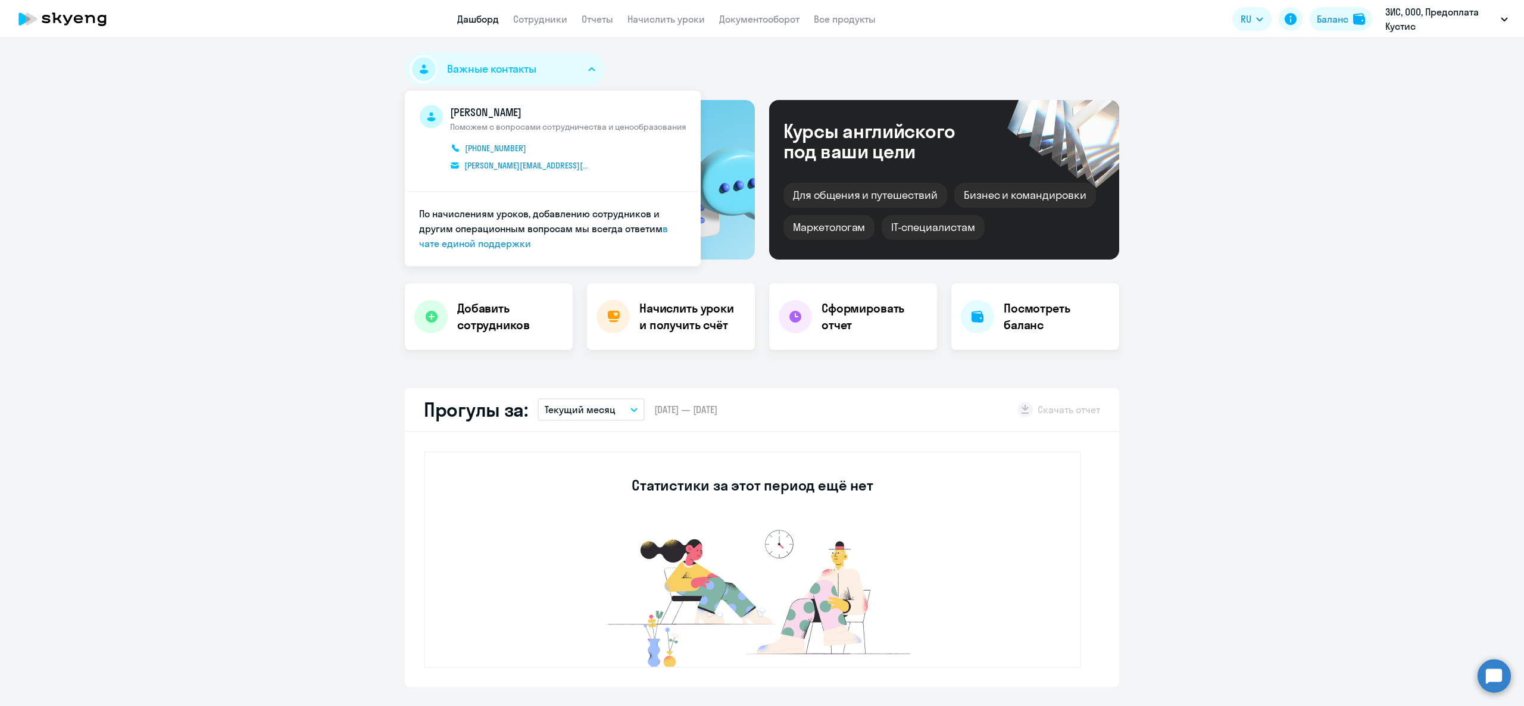
click at [475, 61] on span "Важные контакты" at bounding box center [491, 68] width 89 height 15
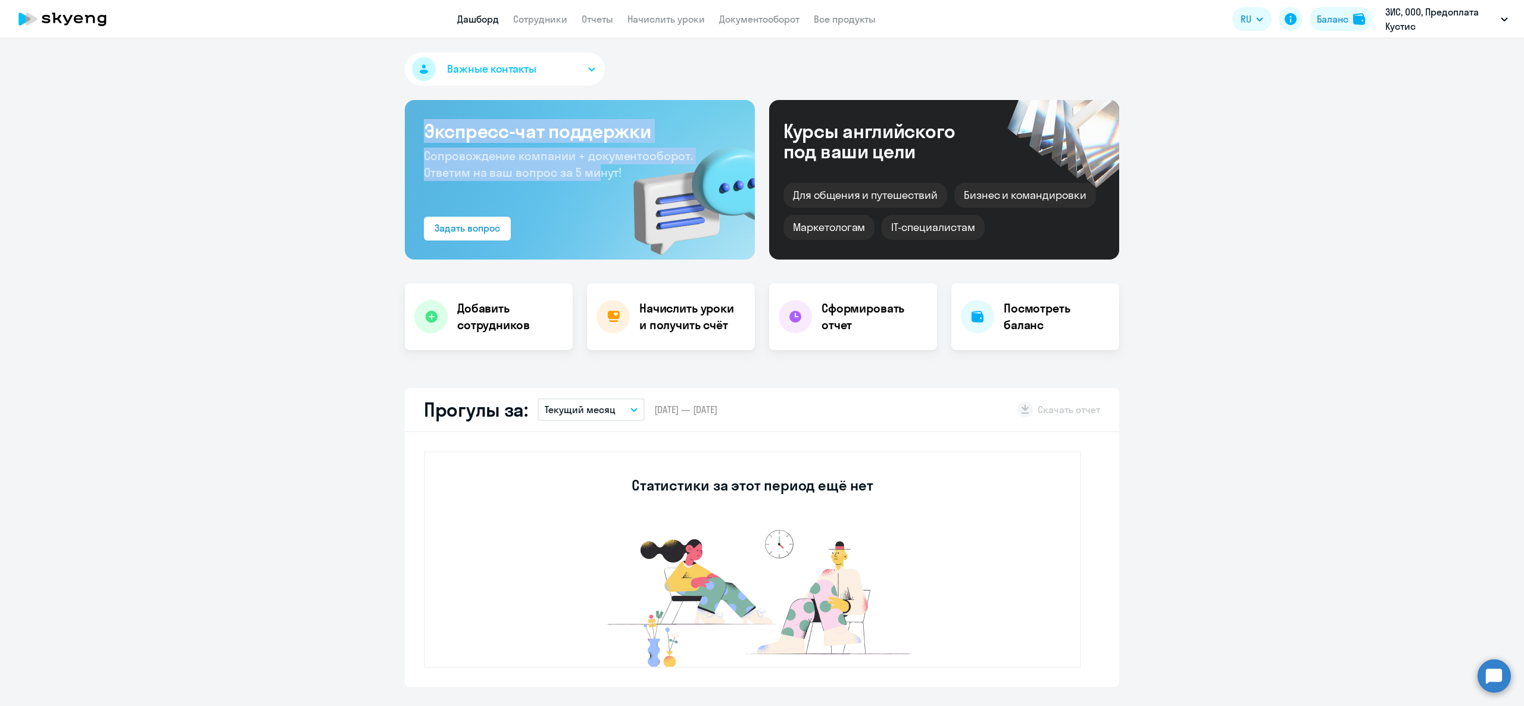
drag, startPoint x: 414, startPoint y: 131, endPoint x: 592, endPoint y: 167, distance: 180.9
click at [592, 167] on div "Экспресс-чат поддержки Сопровождение компании + документооборот. Ответим на ваш…" at bounding box center [580, 180] width 350 height 160
click at [587, 170] on span "Сопровождение компании + документооборот. Ответим на ваш вопрос за 5 минут!" at bounding box center [558, 164] width 269 height 32
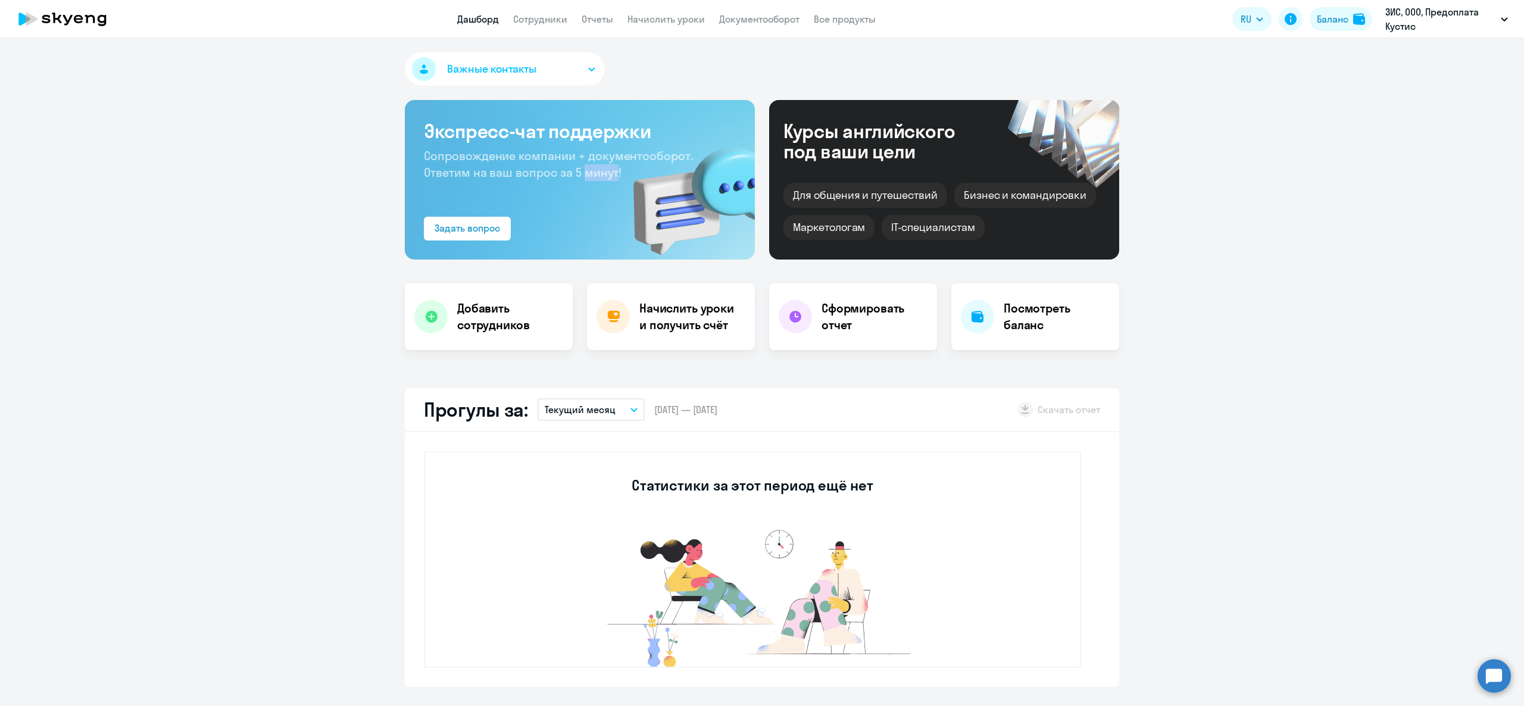
click at [587, 170] on span "Сопровождение компании + документооборот. Ответим на ваш вопрос за 5 минут!" at bounding box center [558, 164] width 269 height 32
click at [574, 140] on h3 "Экспресс-чат поддержки" at bounding box center [580, 131] width 312 height 24
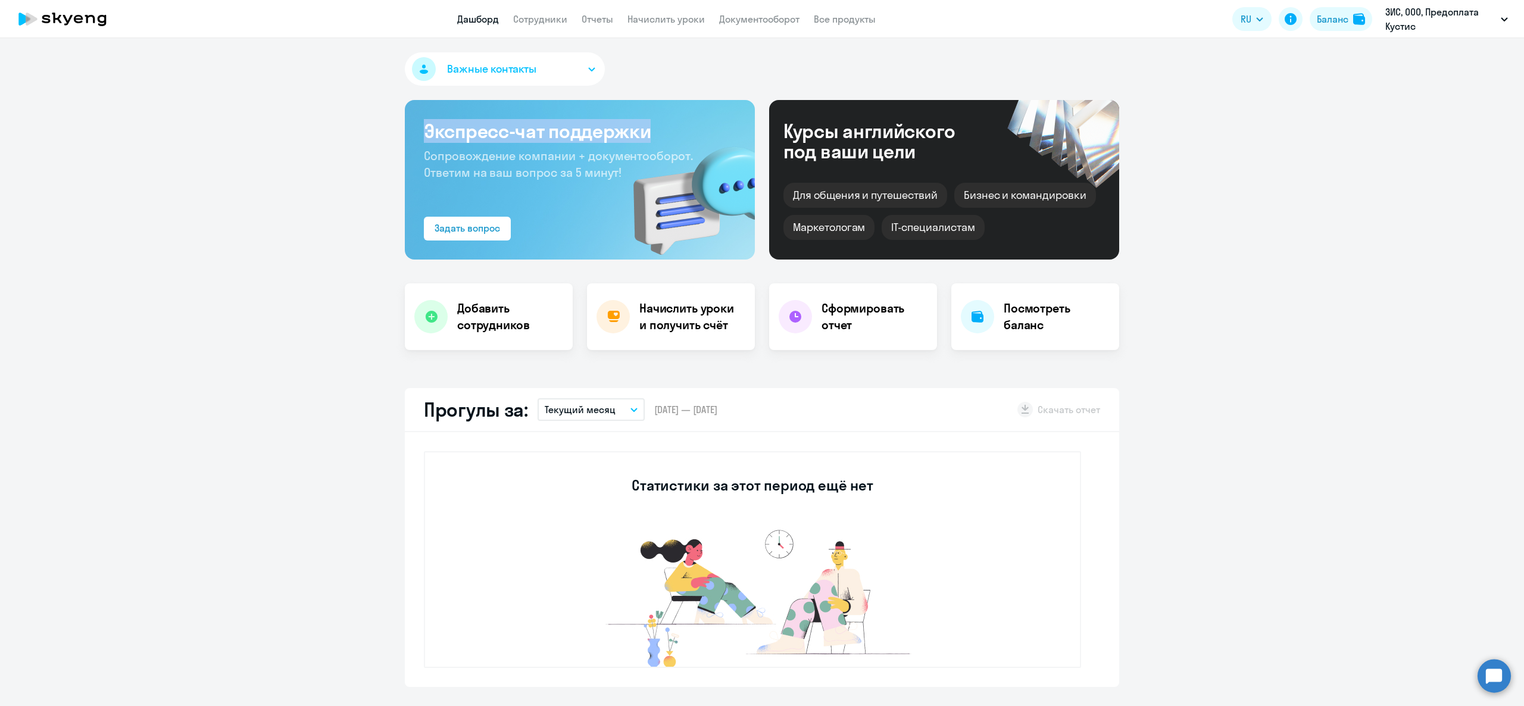
click at [539, 66] on button "Важные контакты" at bounding box center [505, 68] width 200 height 33
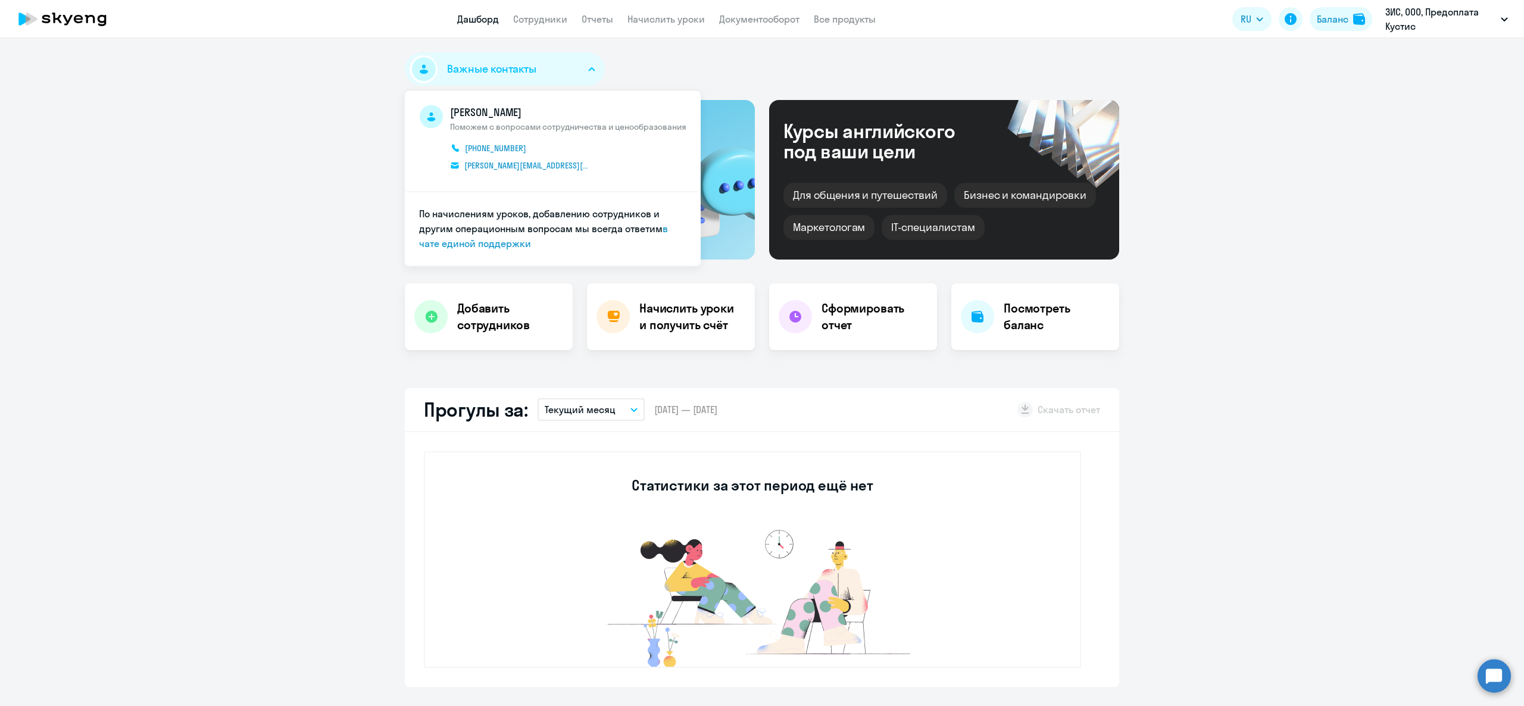
click at [539, 66] on button "Важные контакты" at bounding box center [505, 68] width 200 height 33
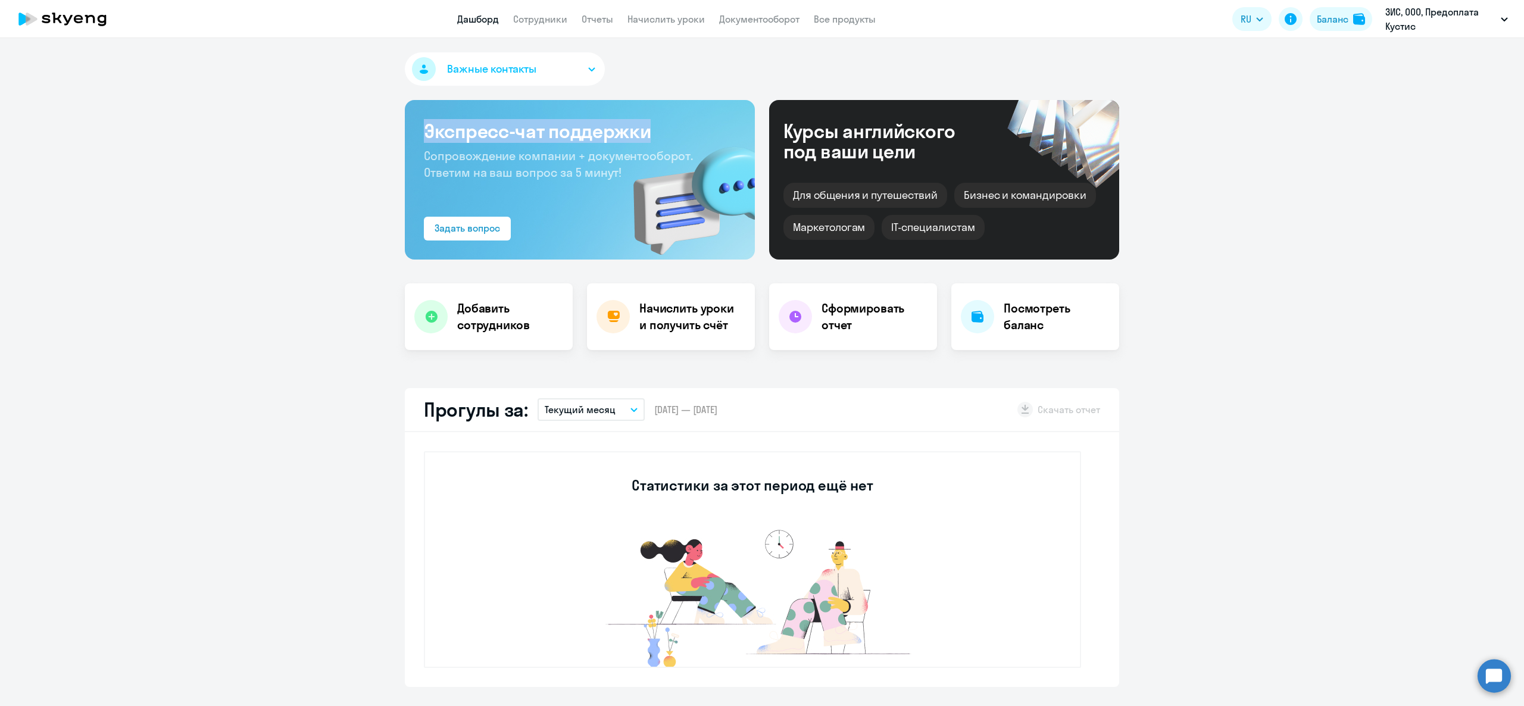
click at [532, 138] on h3 "Экспресс-чат поддержки" at bounding box center [580, 131] width 312 height 24
click at [1320, 11] on button "Баланс" at bounding box center [1340, 19] width 62 height 24
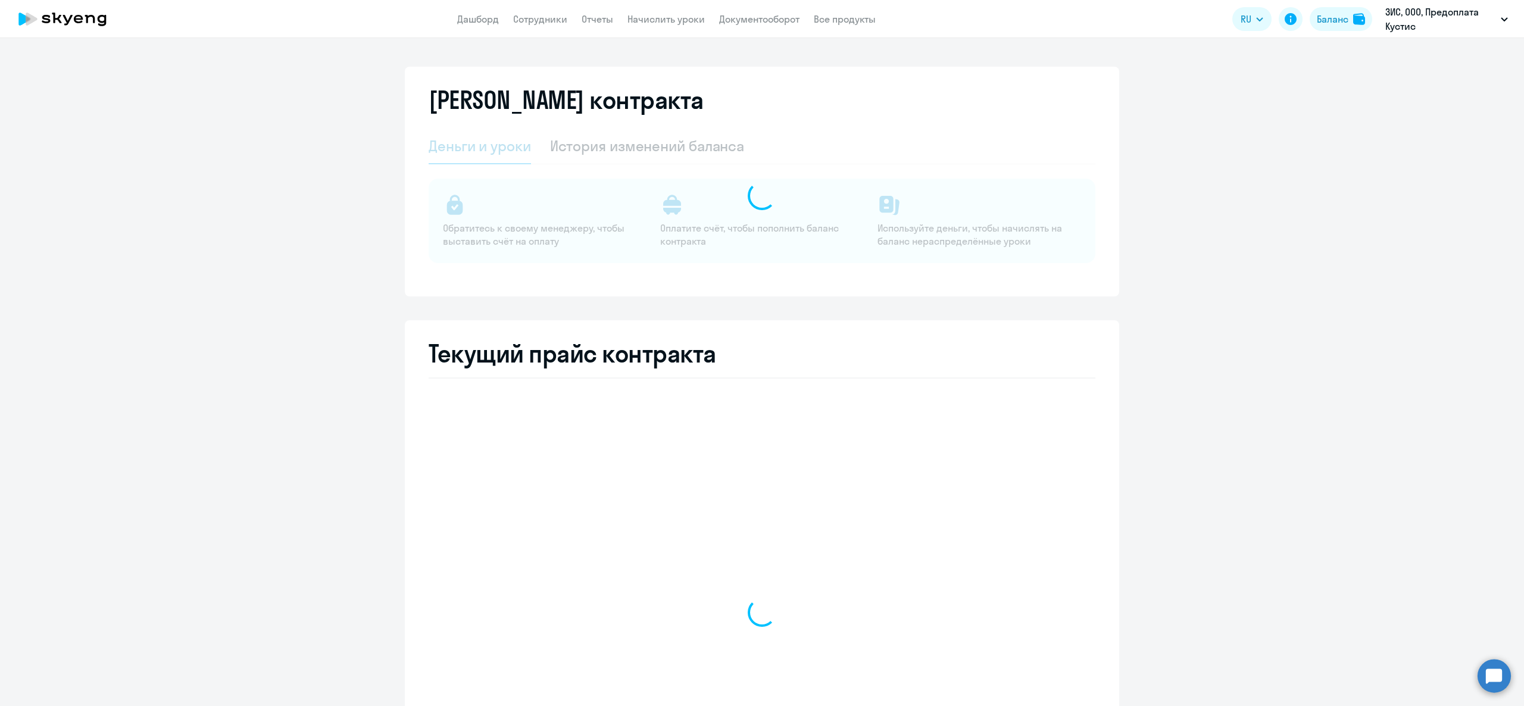
select select "english_adult_not_native_speaker"
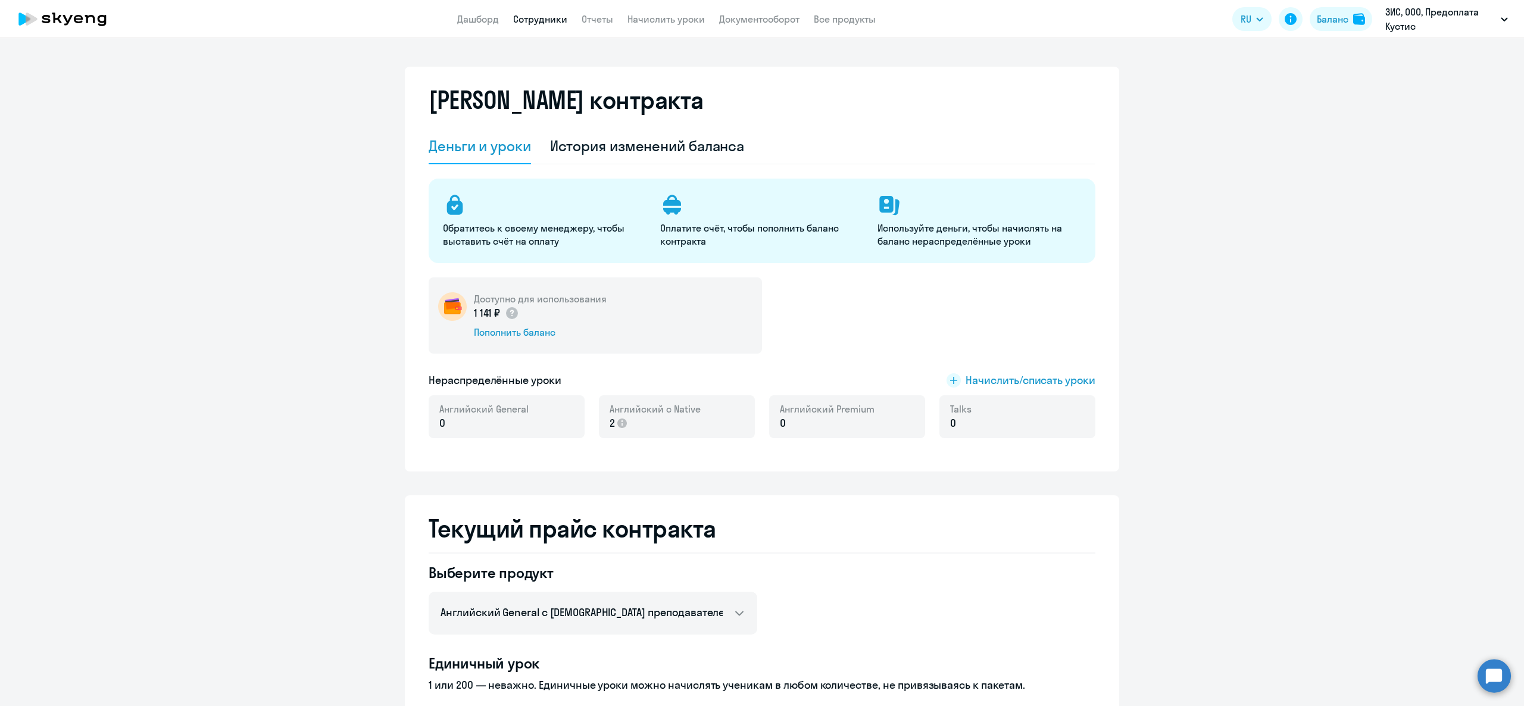
click at [556, 19] on link "Сотрудники" at bounding box center [540, 19] width 54 height 12
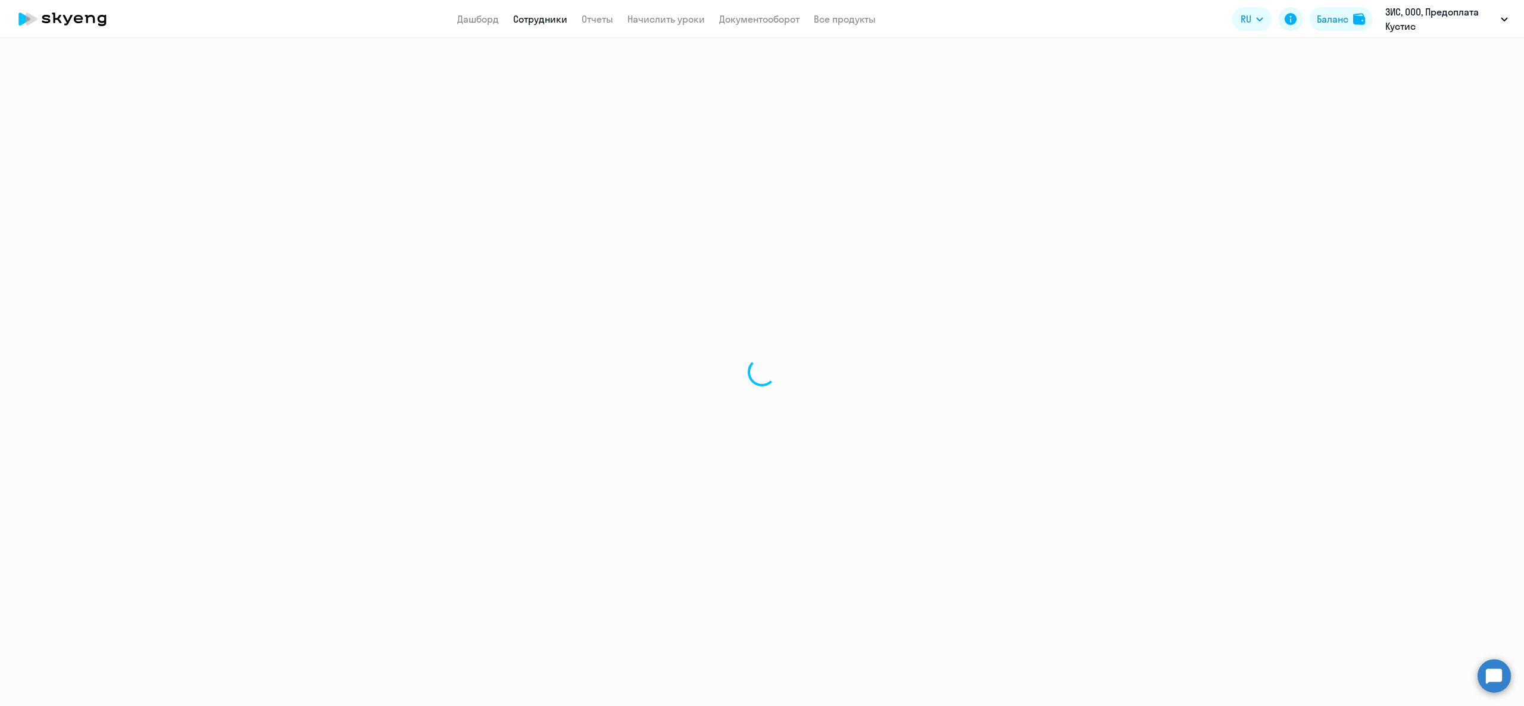
select select "30"
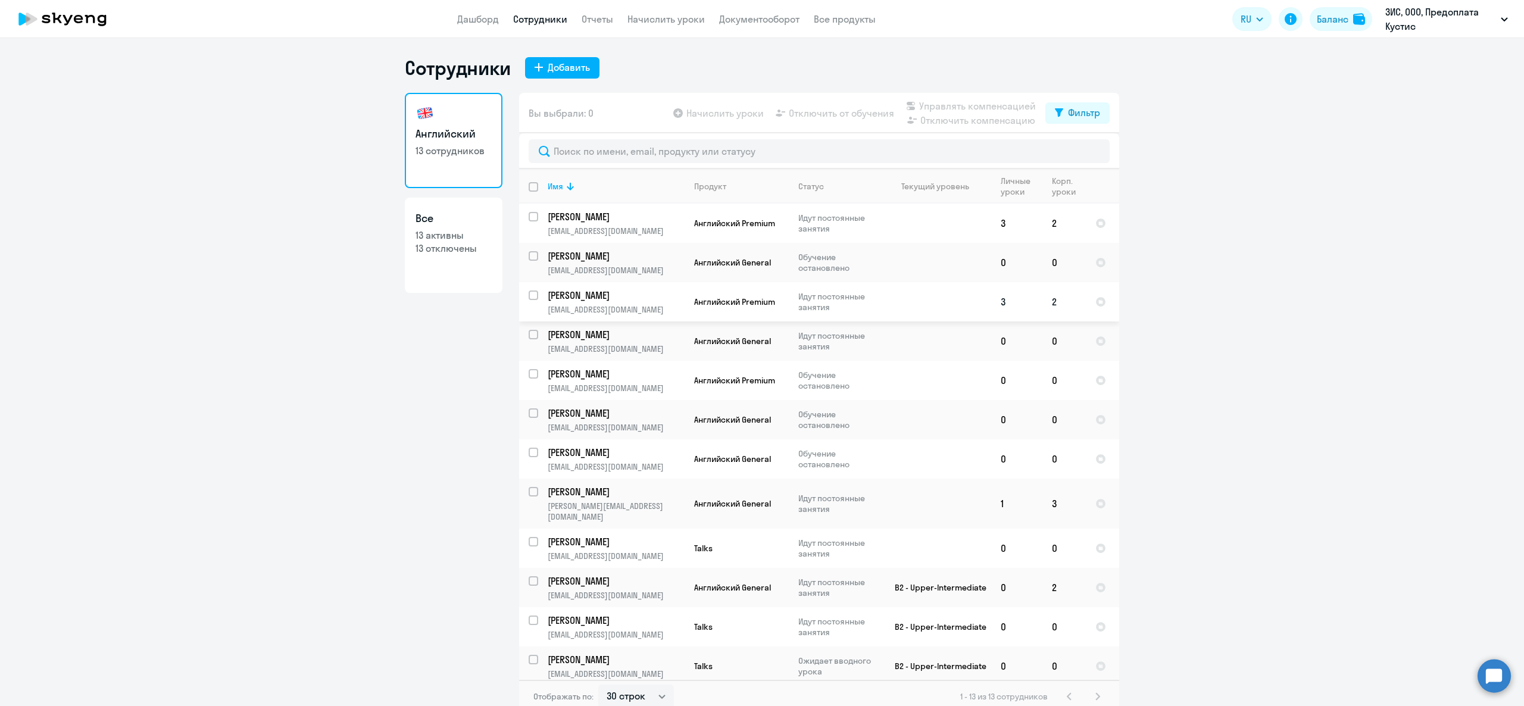
scroll to position [39, 0]
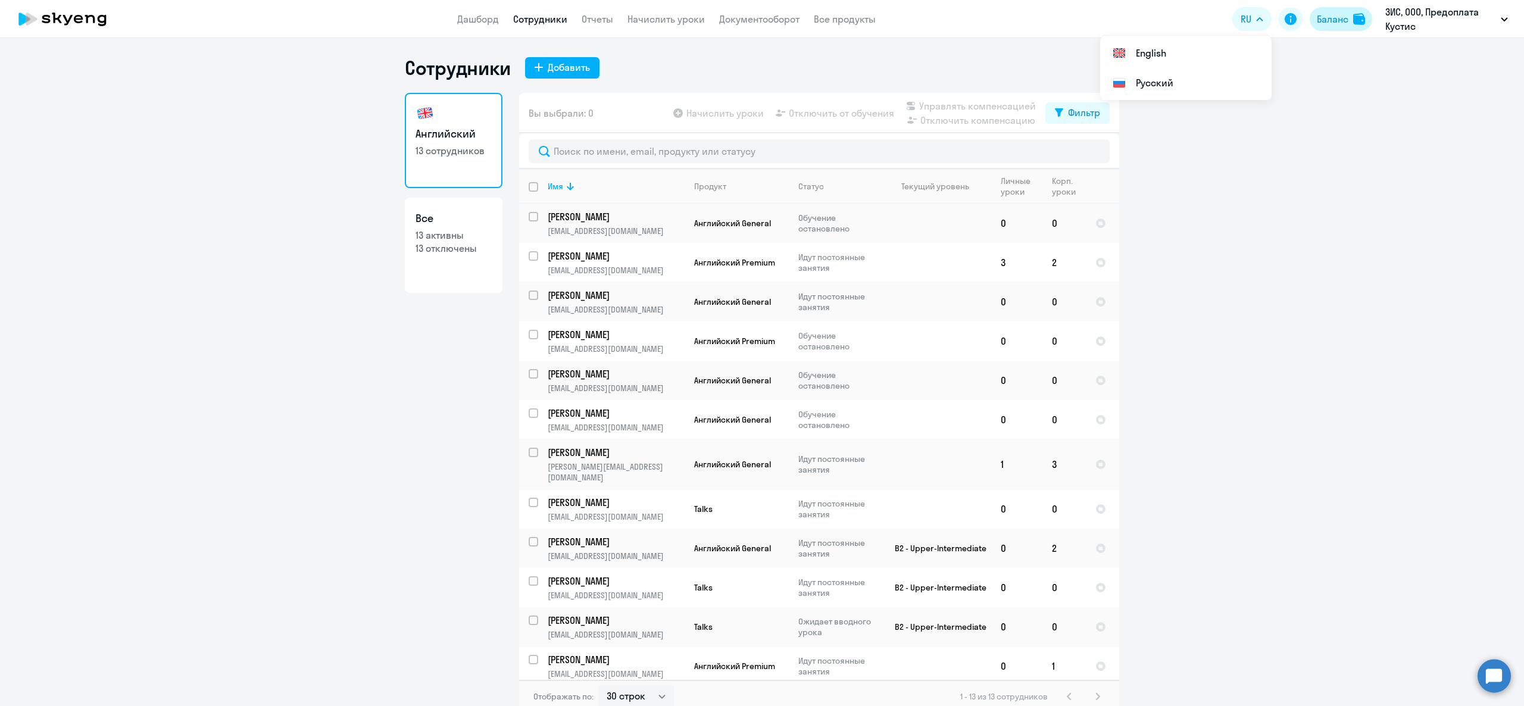
click at [1339, 23] on div "Баланс" at bounding box center [1333, 19] width 32 height 14
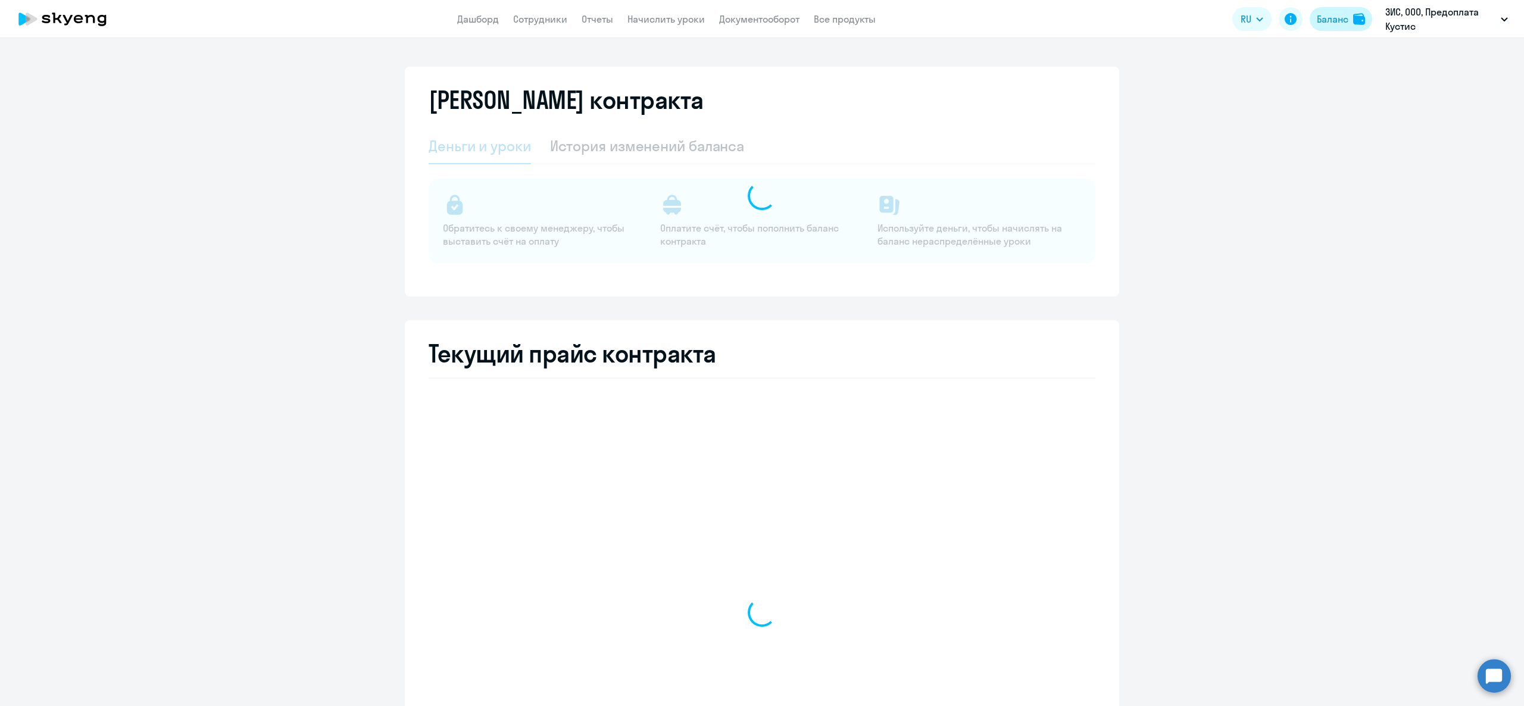
select select "english_adult_not_native_speaker"
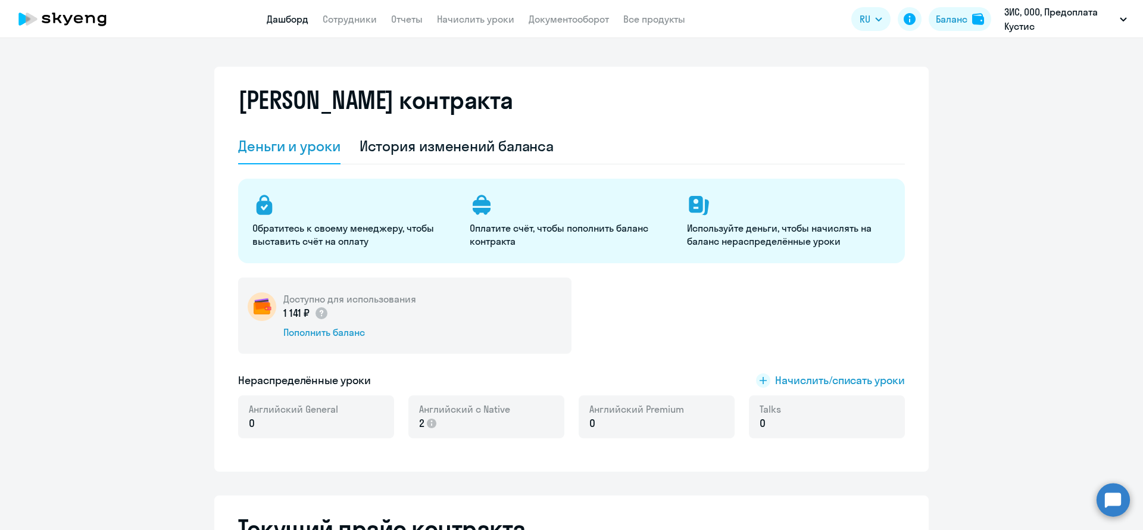
click at [288, 21] on link "Дашборд" at bounding box center [288, 19] width 42 height 12
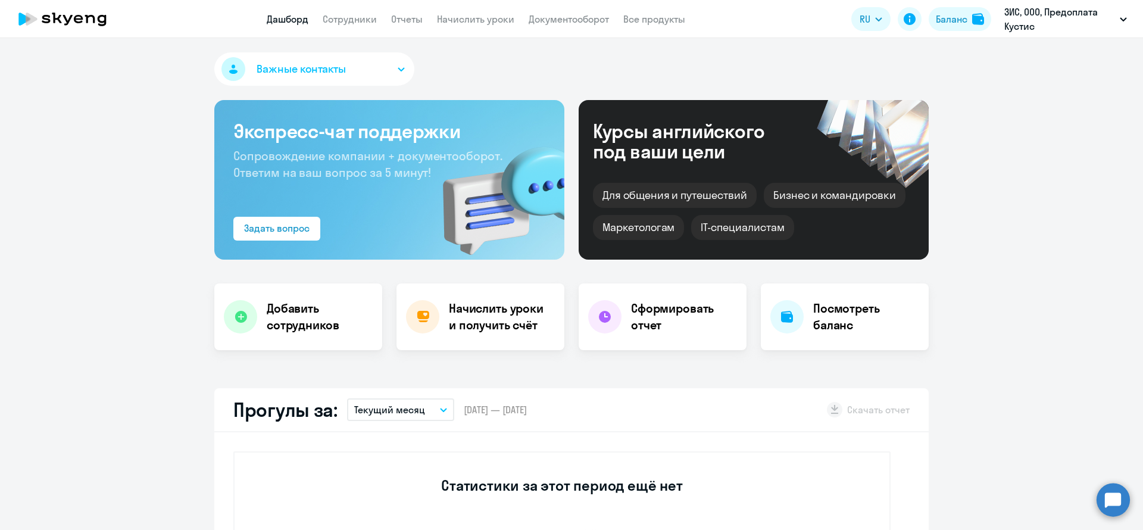
select select "30"
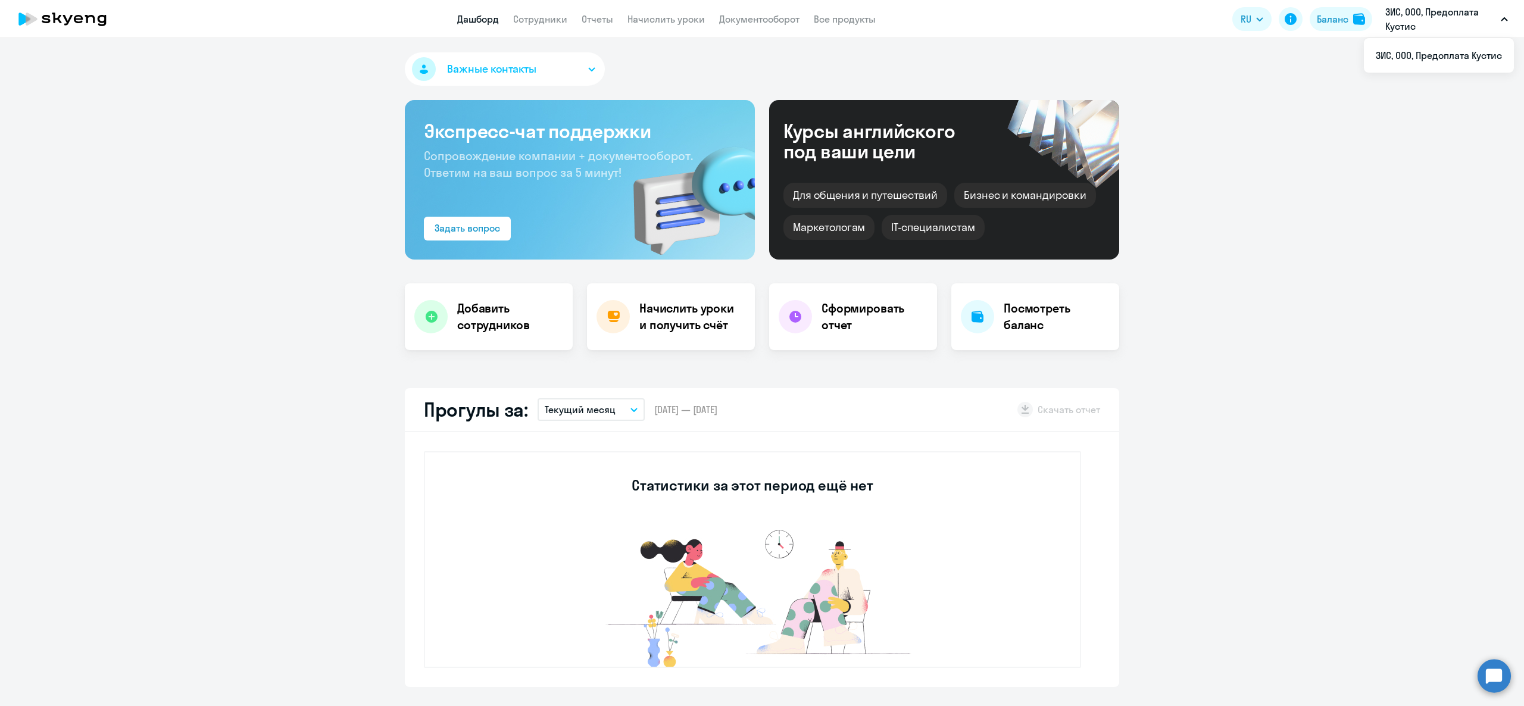
drag, startPoint x: 519, startPoint y: 58, endPoint x: 504, endPoint y: 60, distance: 15.5
click at [513, 59] on button "Важные контакты" at bounding box center [505, 68] width 200 height 33
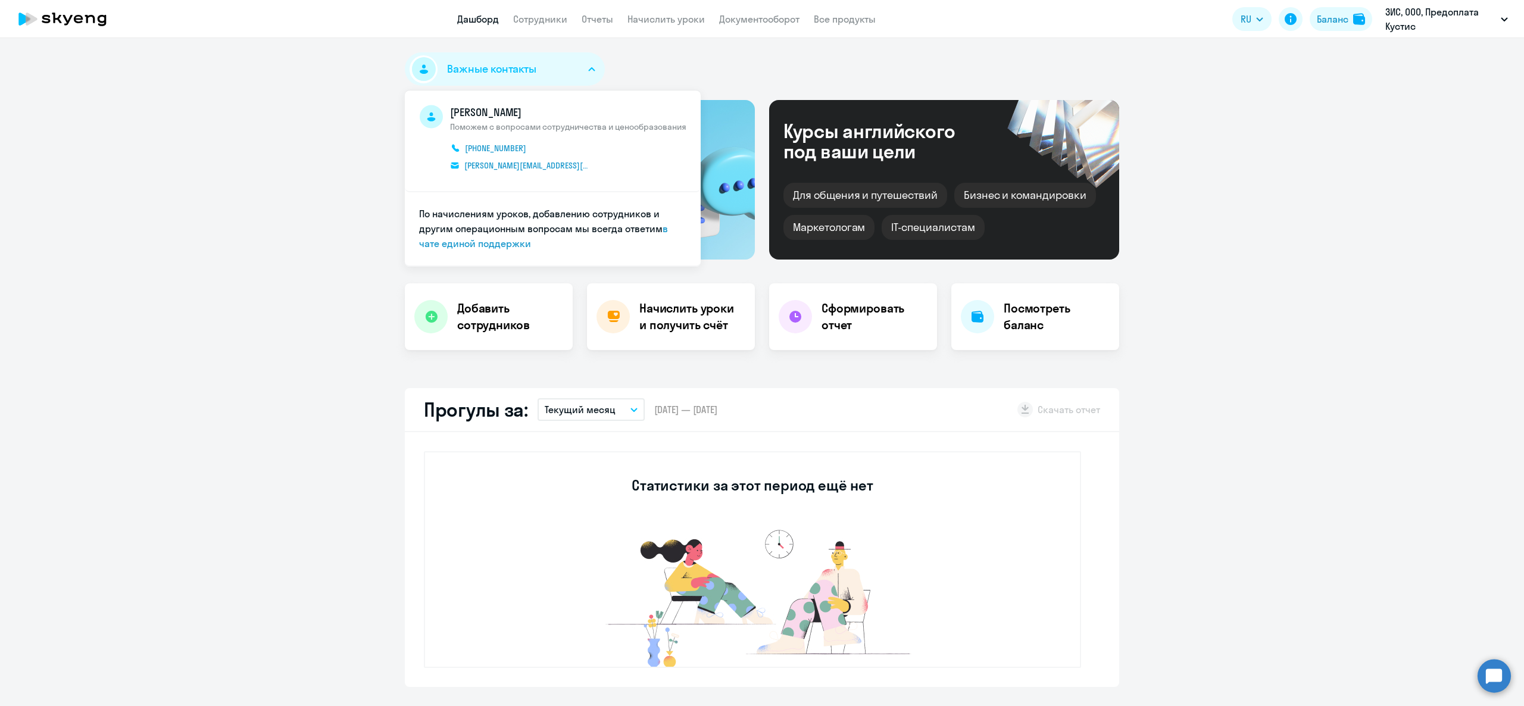
click at [498, 73] on span "Важные контакты" at bounding box center [491, 68] width 89 height 15
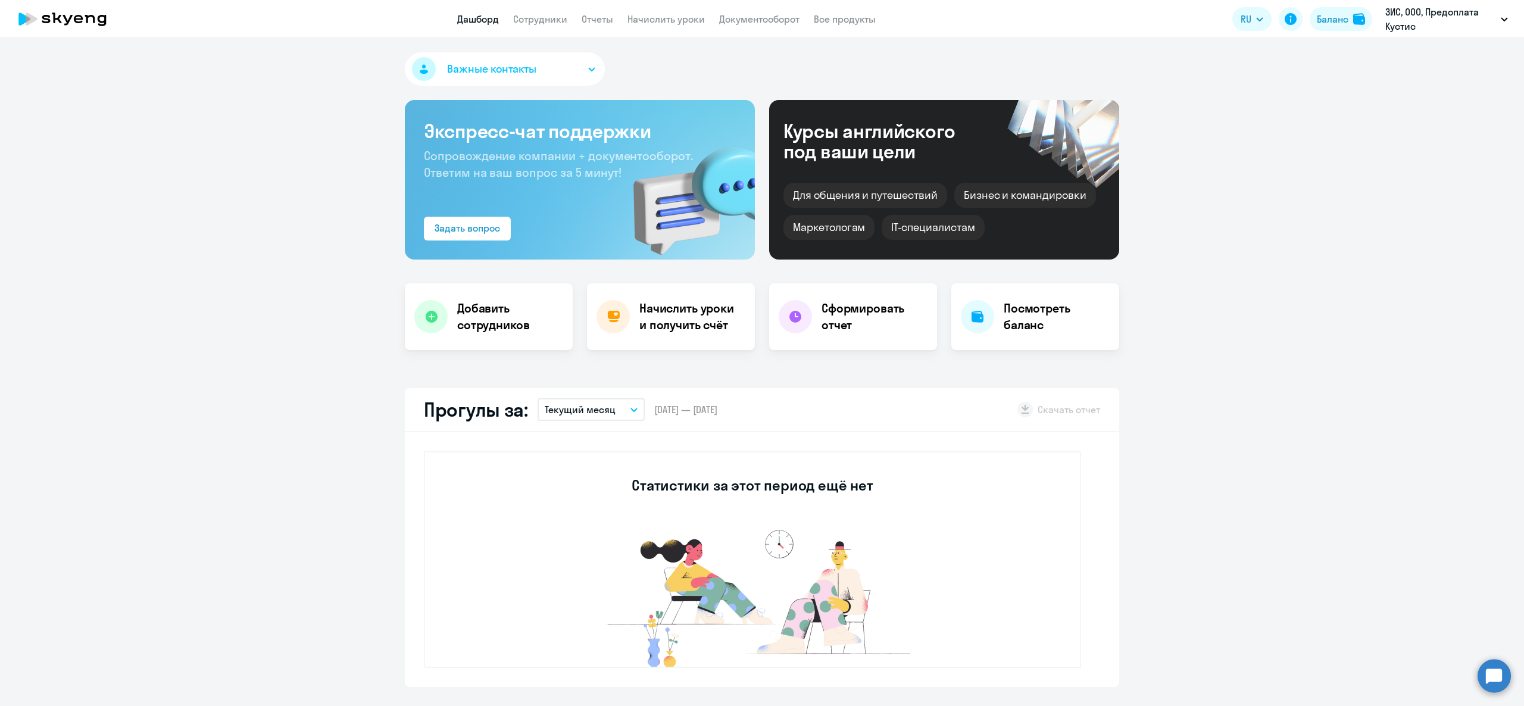
click at [576, 407] on p "Текущий месяц" at bounding box center [580, 409] width 71 height 14
drag, startPoint x: 929, startPoint y: 433, endPoint x: 785, endPoint y: 397, distance: 148.5
click at [932, 433] on div "Статистики за этот период ещё нет" at bounding box center [762, 559] width 714 height 255
click at [556, 414] on p "Текущий месяц" at bounding box center [580, 409] width 71 height 14
click at [586, 467] on li "Прошлый месяц" at bounding box center [590, 473] width 106 height 30
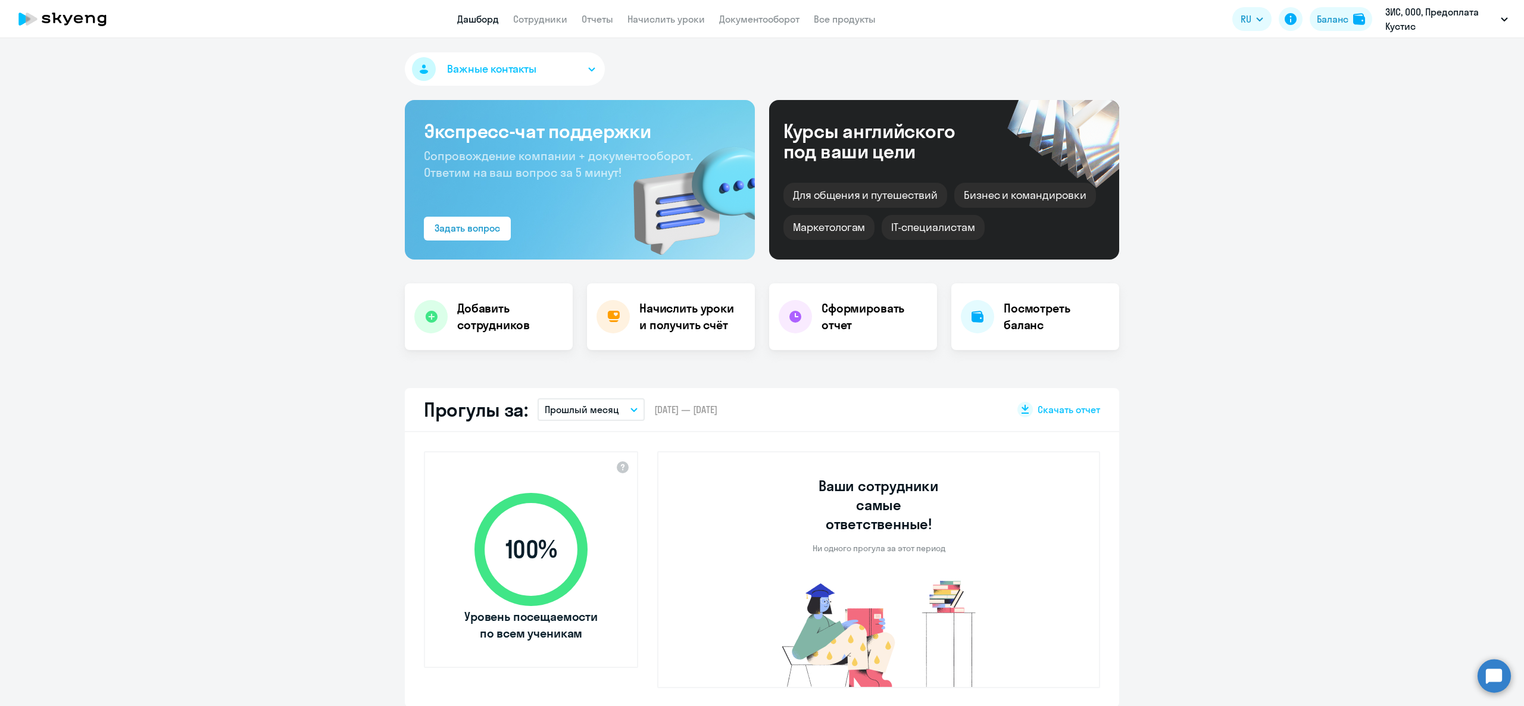
click at [573, 429] on div "Прогулы за: Прошлый месяц Текущий месяц Прошлый месяц Текущий квартал [GEOGRAPH…" at bounding box center [762, 410] width 714 height 44
click at [572, 405] on p "Прошлый месяц" at bounding box center [582, 409] width 74 height 14
click at [605, 495] on li "Текущий квартал" at bounding box center [590, 502] width 106 height 30
click at [599, 412] on p "Текущий квартал" at bounding box center [584, 409] width 79 height 14
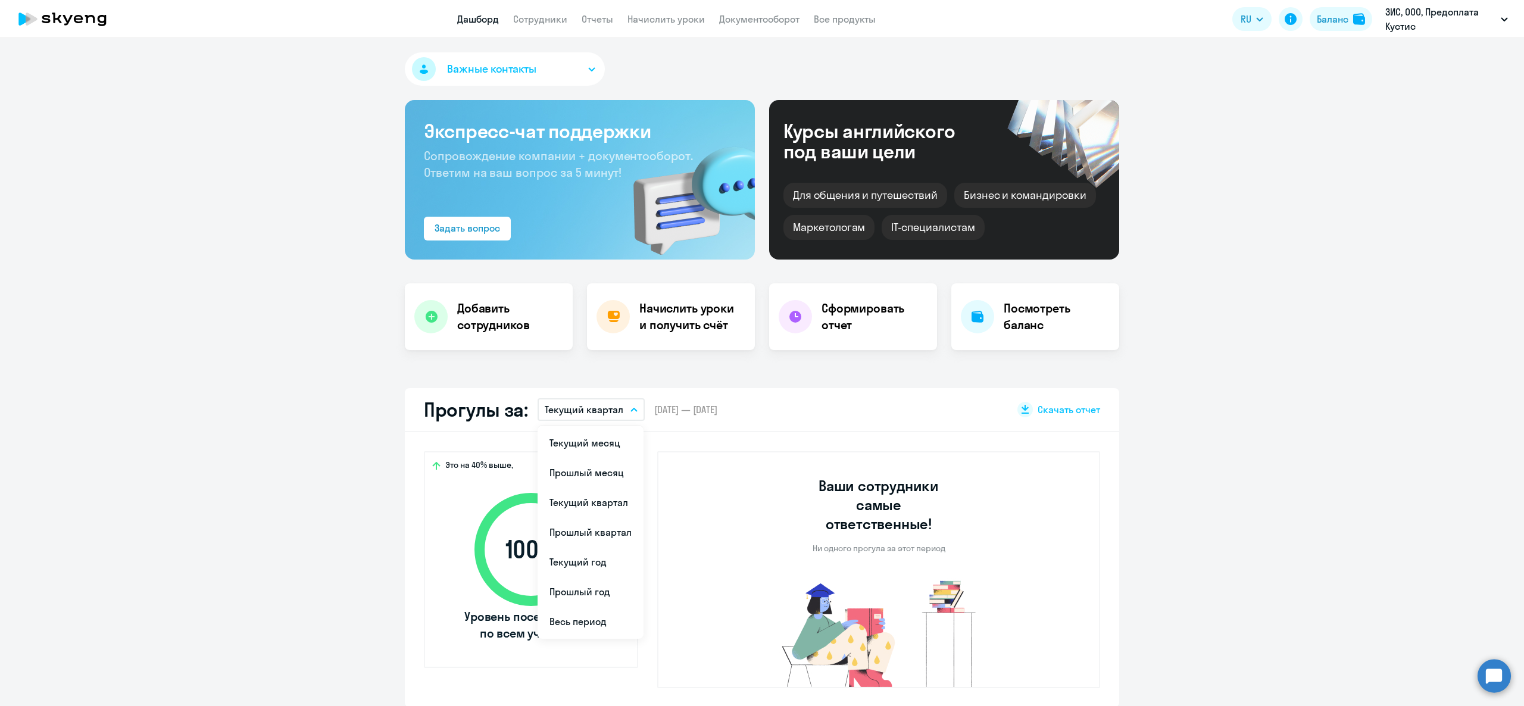
click at [764, 425] on div "Прогулы за: Текущий квартал Текущий месяц Прошлый месяц Текущий квартал [GEOGRA…" at bounding box center [762, 410] width 714 height 44
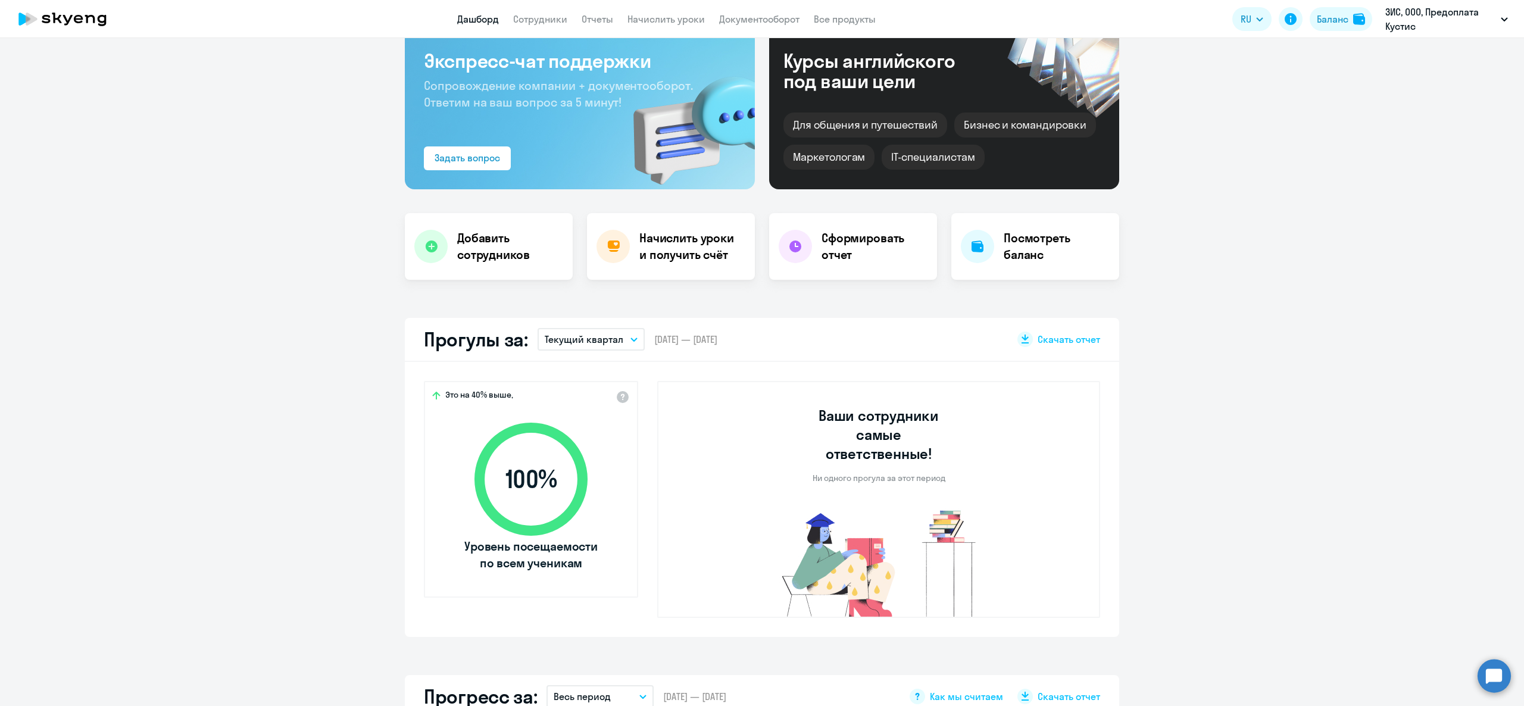
scroll to position [119, 0]
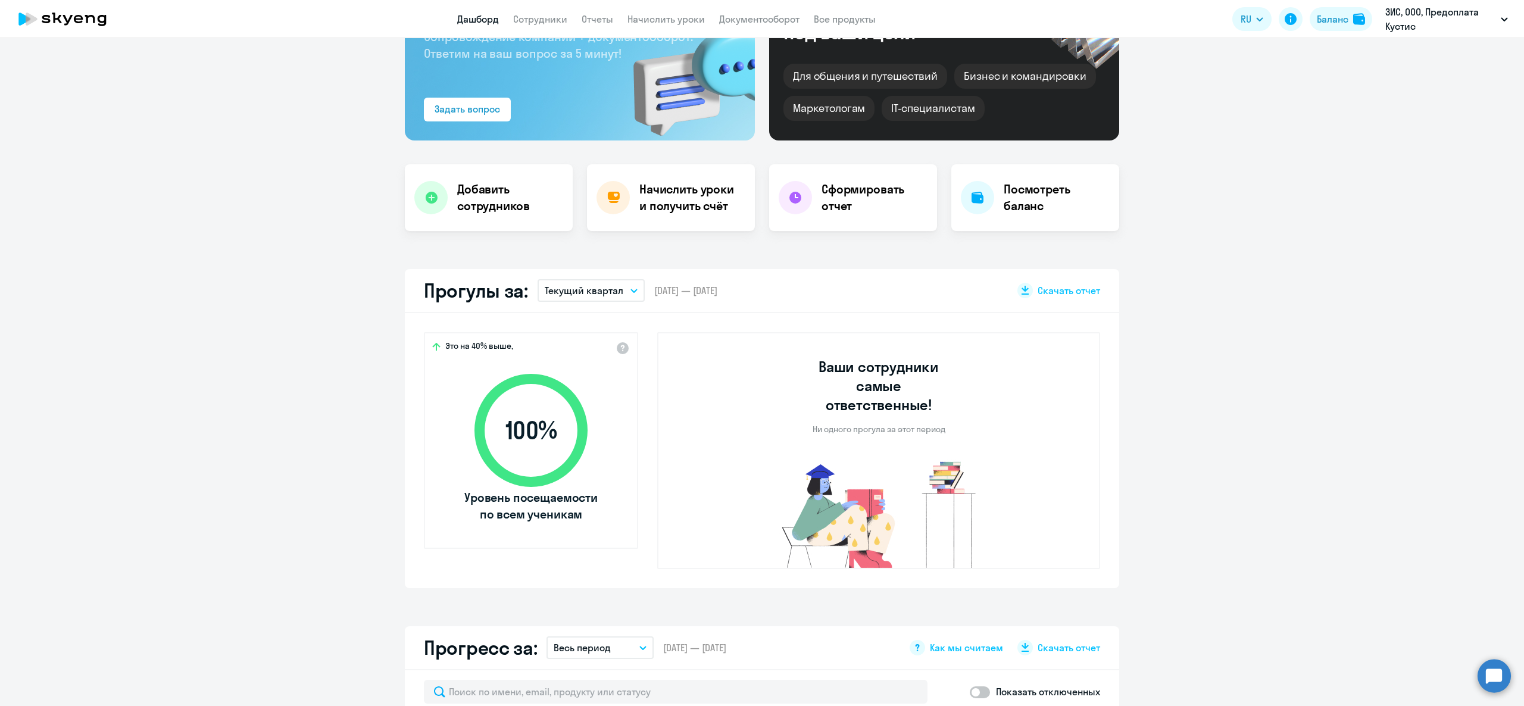
click at [611, 287] on button "Текущий квартал" at bounding box center [590, 290] width 107 height 23
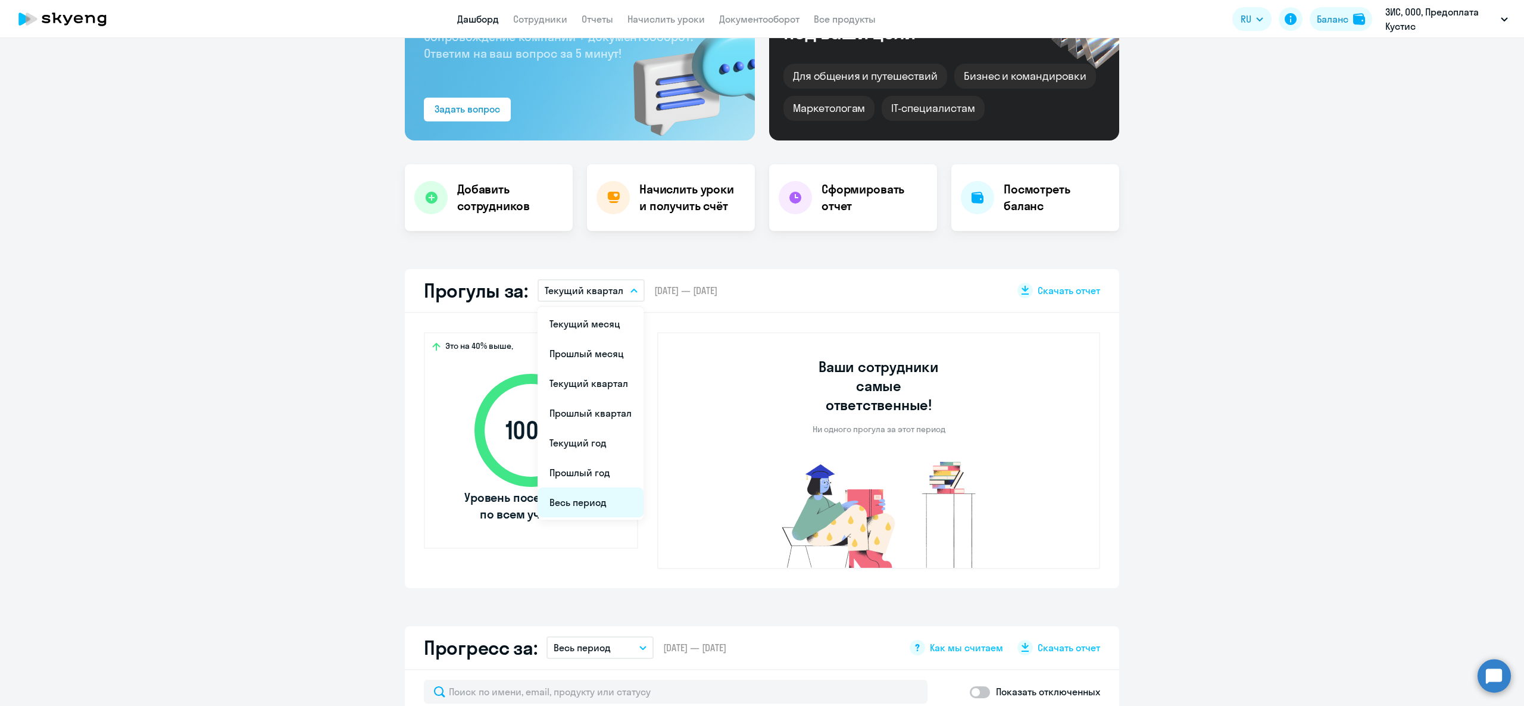
click at [586, 497] on li "Весь период" at bounding box center [590, 502] width 106 height 30
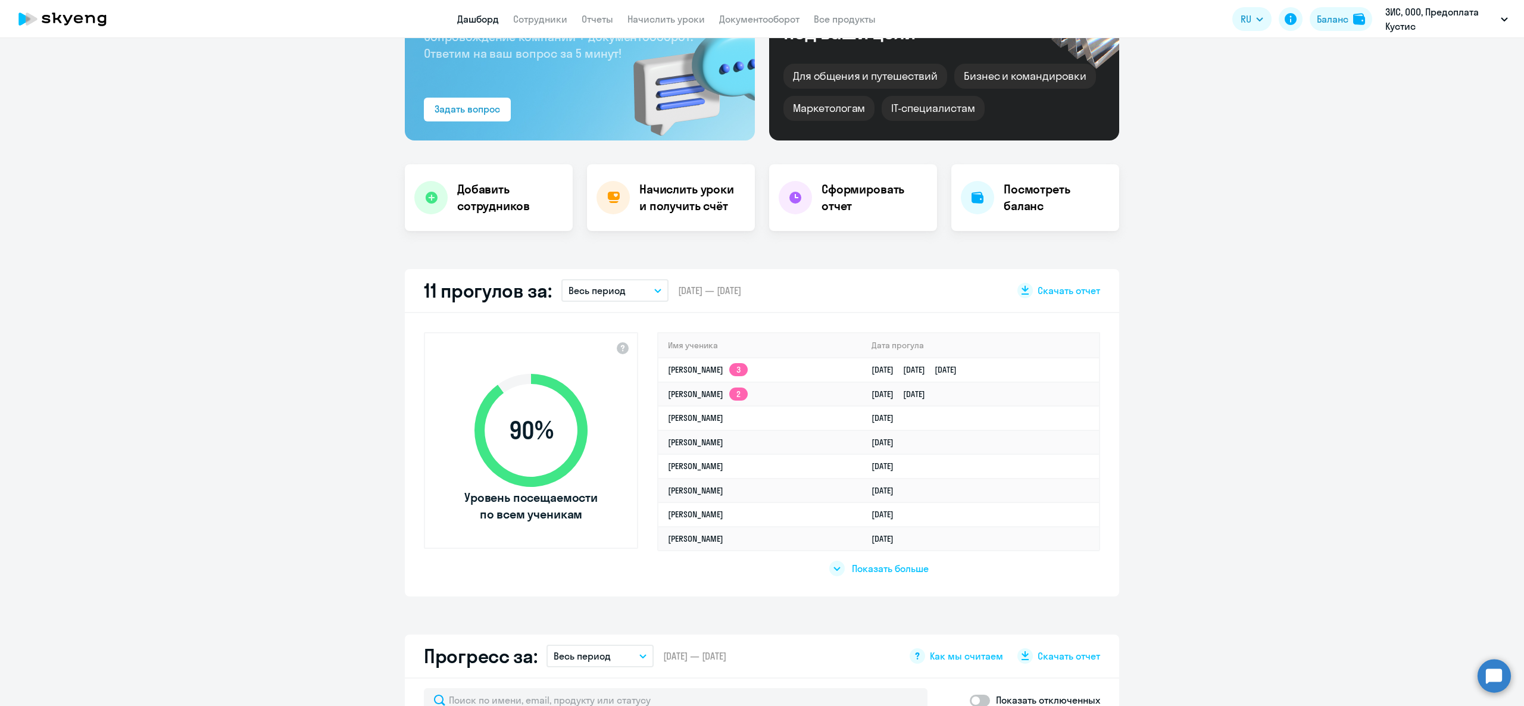
click at [886, 571] on span "Показать больше" at bounding box center [890, 568] width 77 height 13
click at [870, 571] on span "Показать меньше" at bounding box center [890, 568] width 79 height 13
click at [619, 289] on button "Весь период" at bounding box center [614, 290] width 107 height 23
click at [606, 409] on li "Прошлый квартал" at bounding box center [614, 413] width 106 height 30
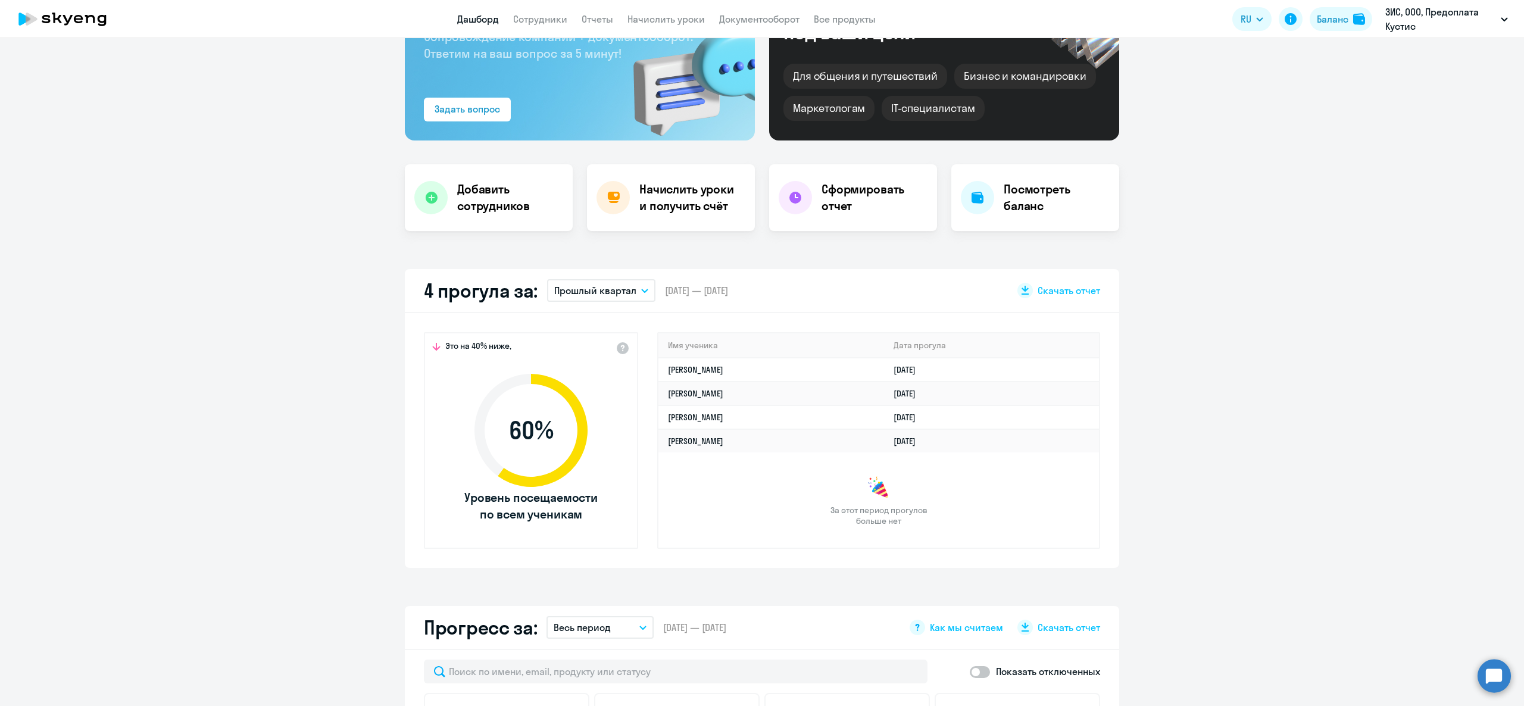
click at [627, 296] on button "Прошлый квартал" at bounding box center [601, 290] width 108 height 23
click at [603, 443] on li "Текущий год" at bounding box center [600, 443] width 106 height 30
click at [620, 299] on button "Текущий год" at bounding box center [600, 290] width 107 height 23
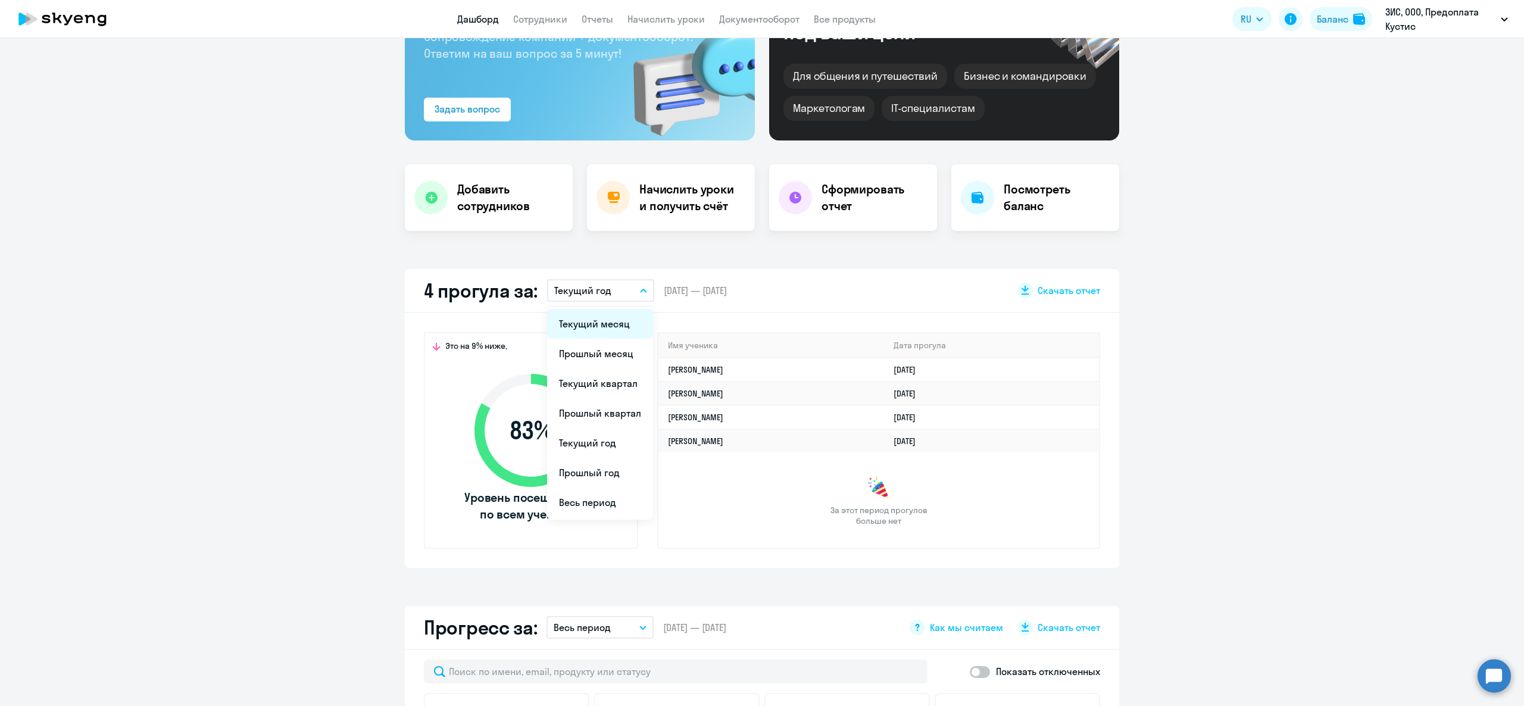
click at [602, 327] on li "Текущий месяц" at bounding box center [600, 324] width 106 height 30
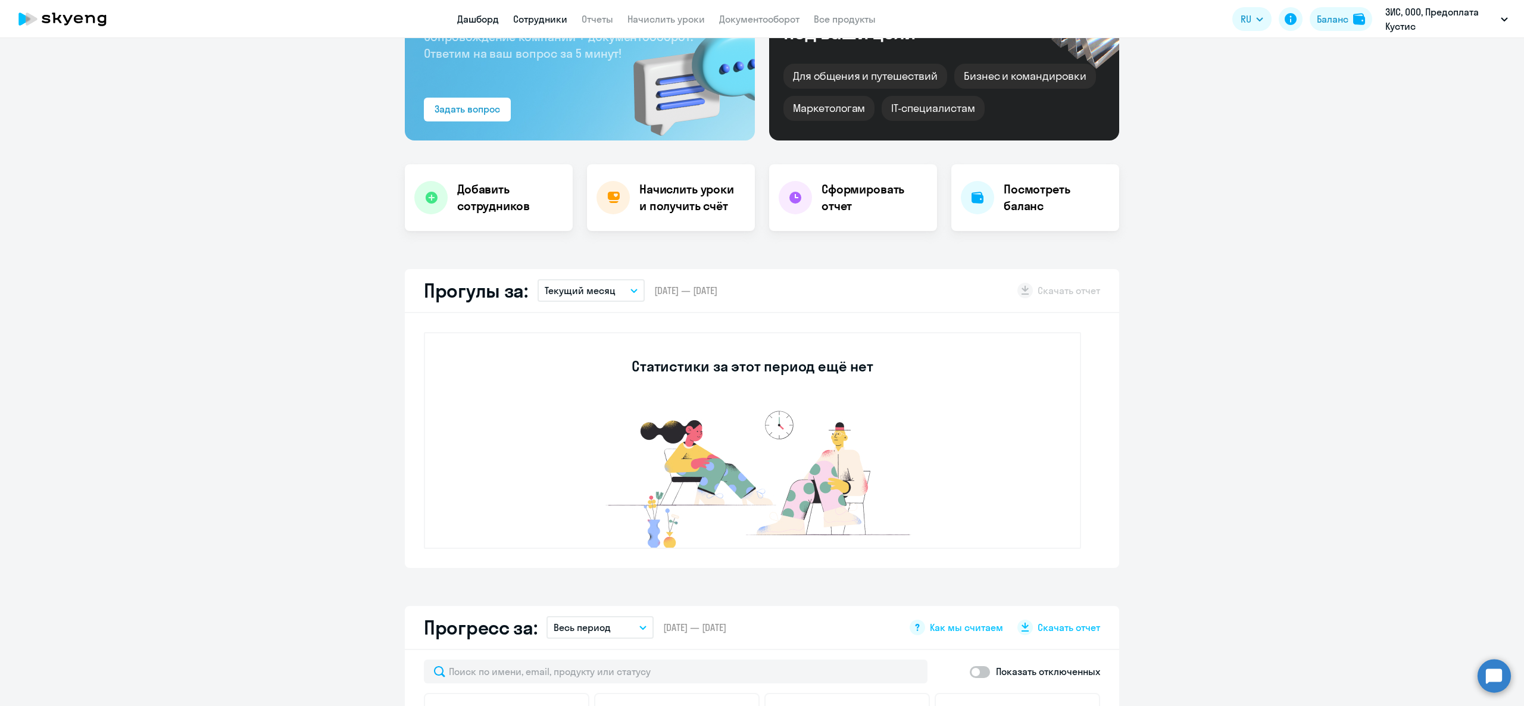
click at [551, 16] on link "Сотрудники" at bounding box center [540, 19] width 54 height 12
select select "30"
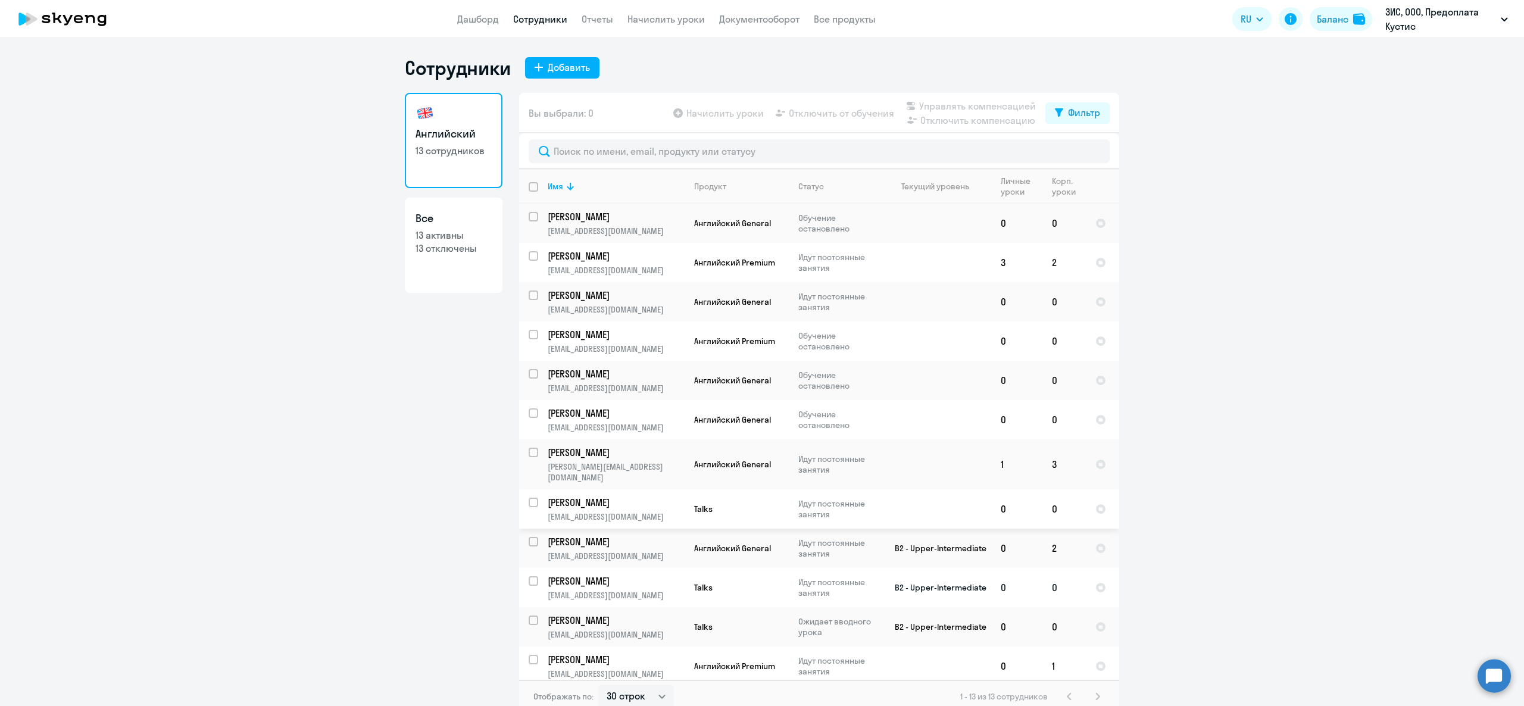
scroll to position [7, 0]
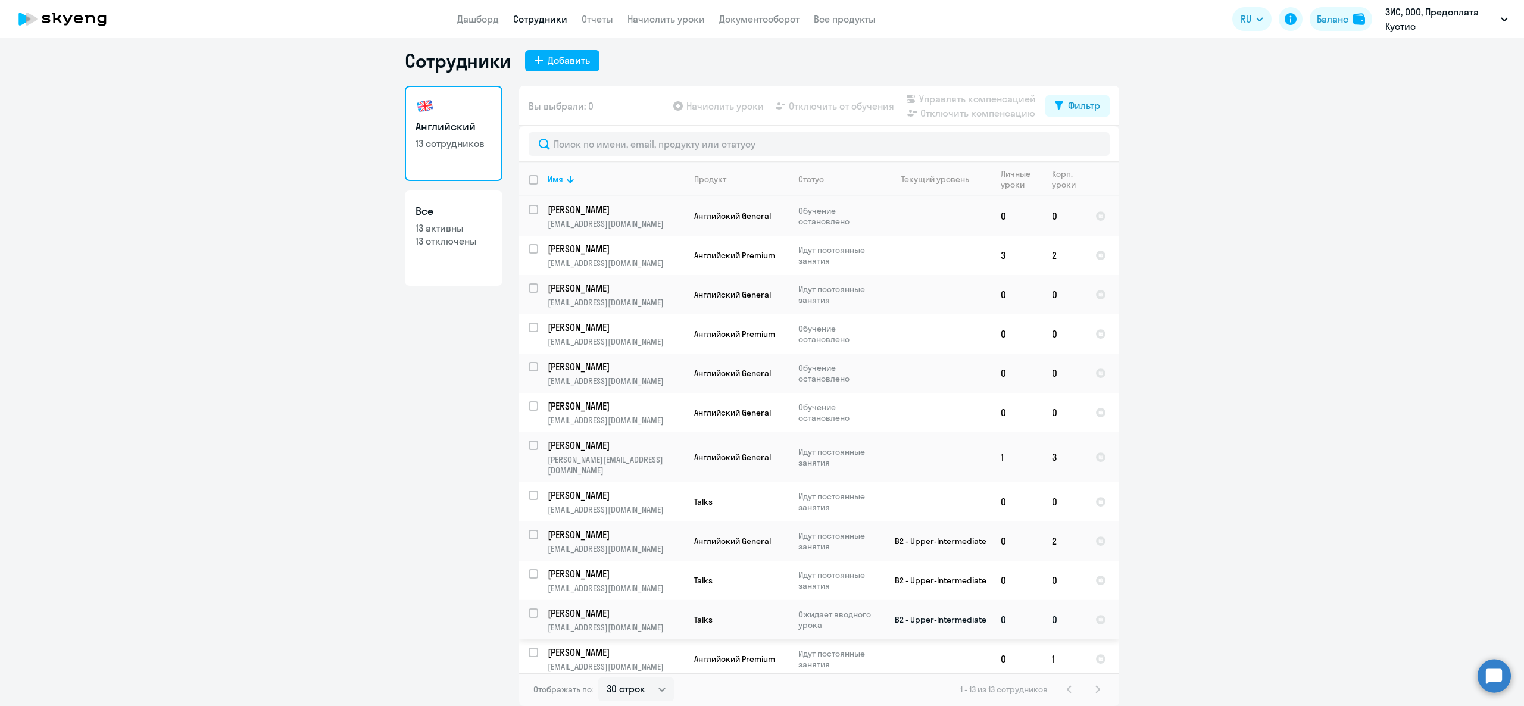
click at [602, 610] on p "[PERSON_NAME]" at bounding box center [615, 613] width 135 height 13
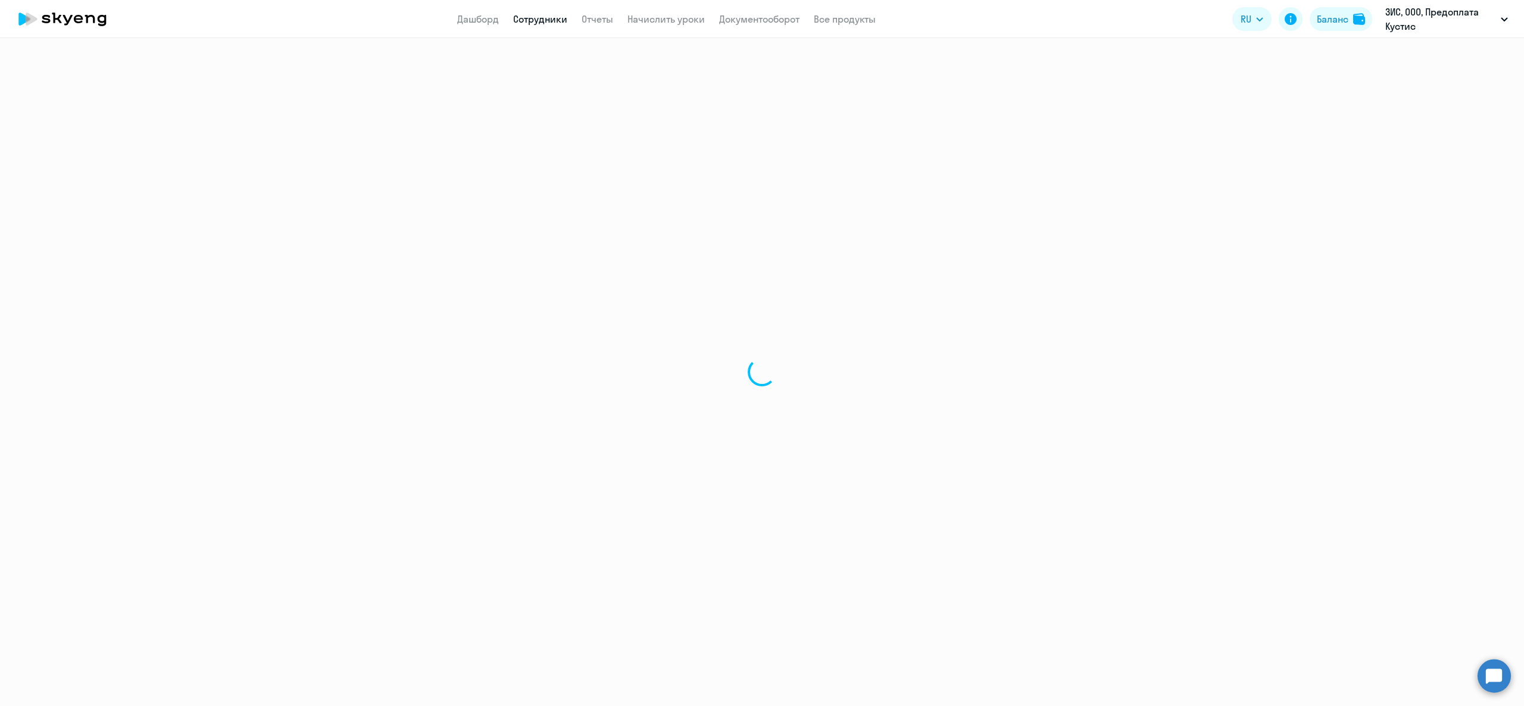
select select "english"
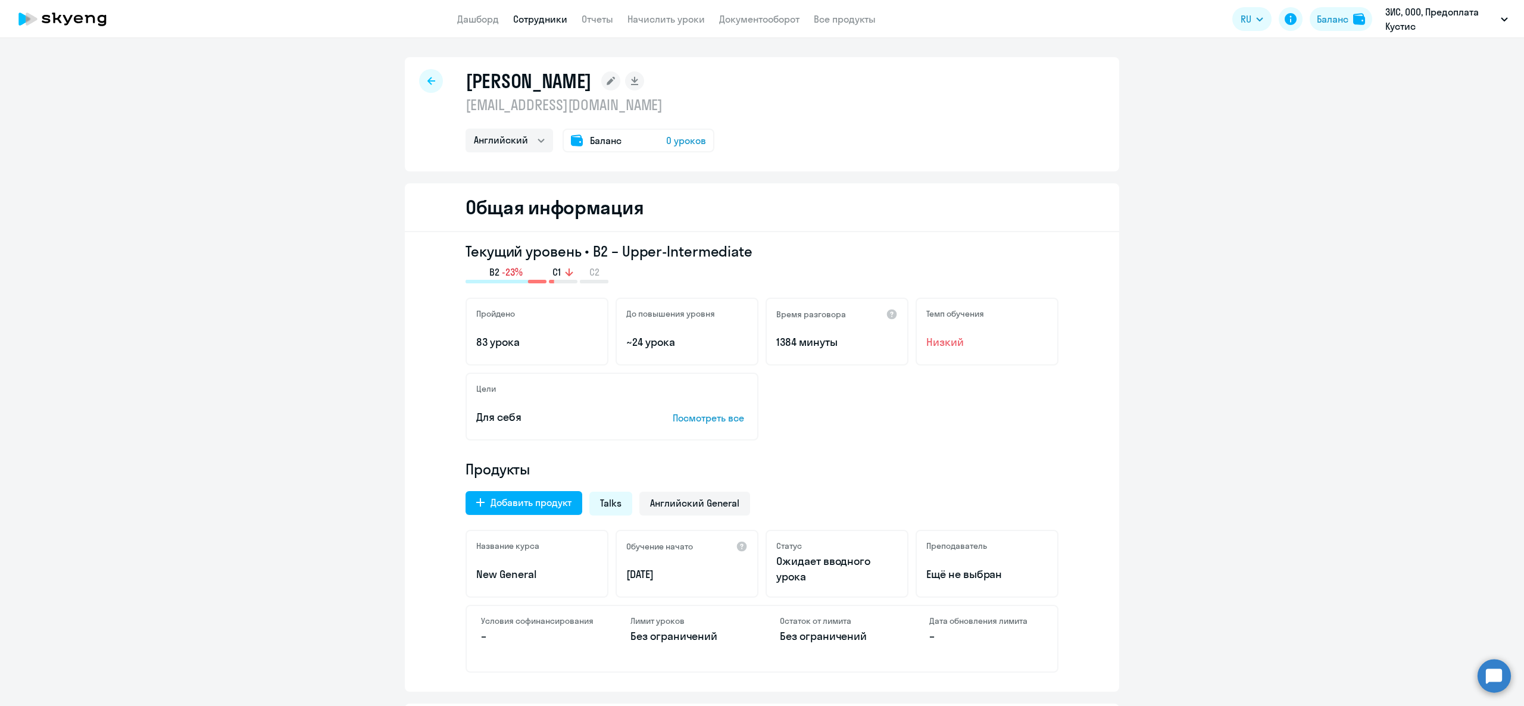
click at [406, 73] on div "[PERSON_NAME] [EMAIL_ADDRESS][DOMAIN_NAME] Английский Баланс 0 уроков" at bounding box center [762, 114] width 714 height 114
click at [419, 80] on div at bounding box center [431, 81] width 24 height 24
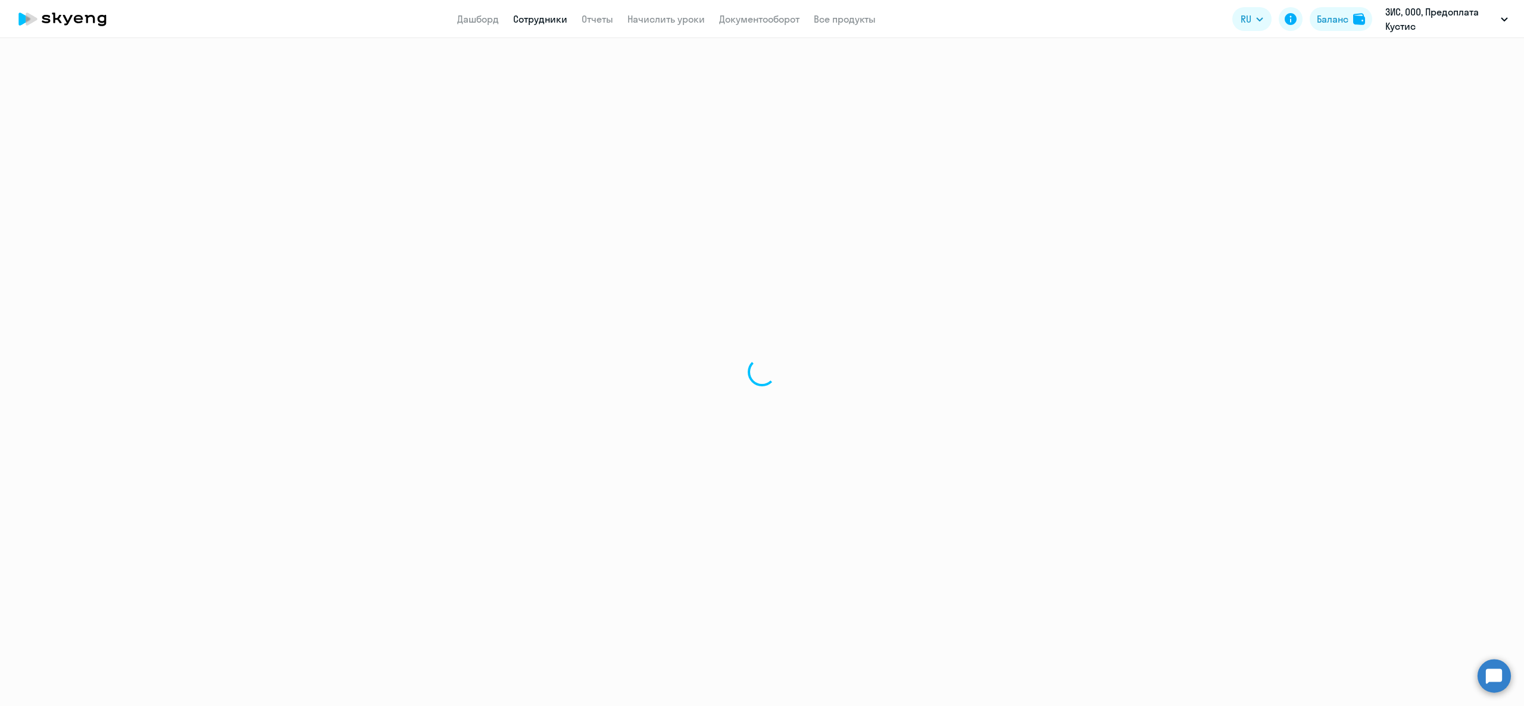
select select "30"
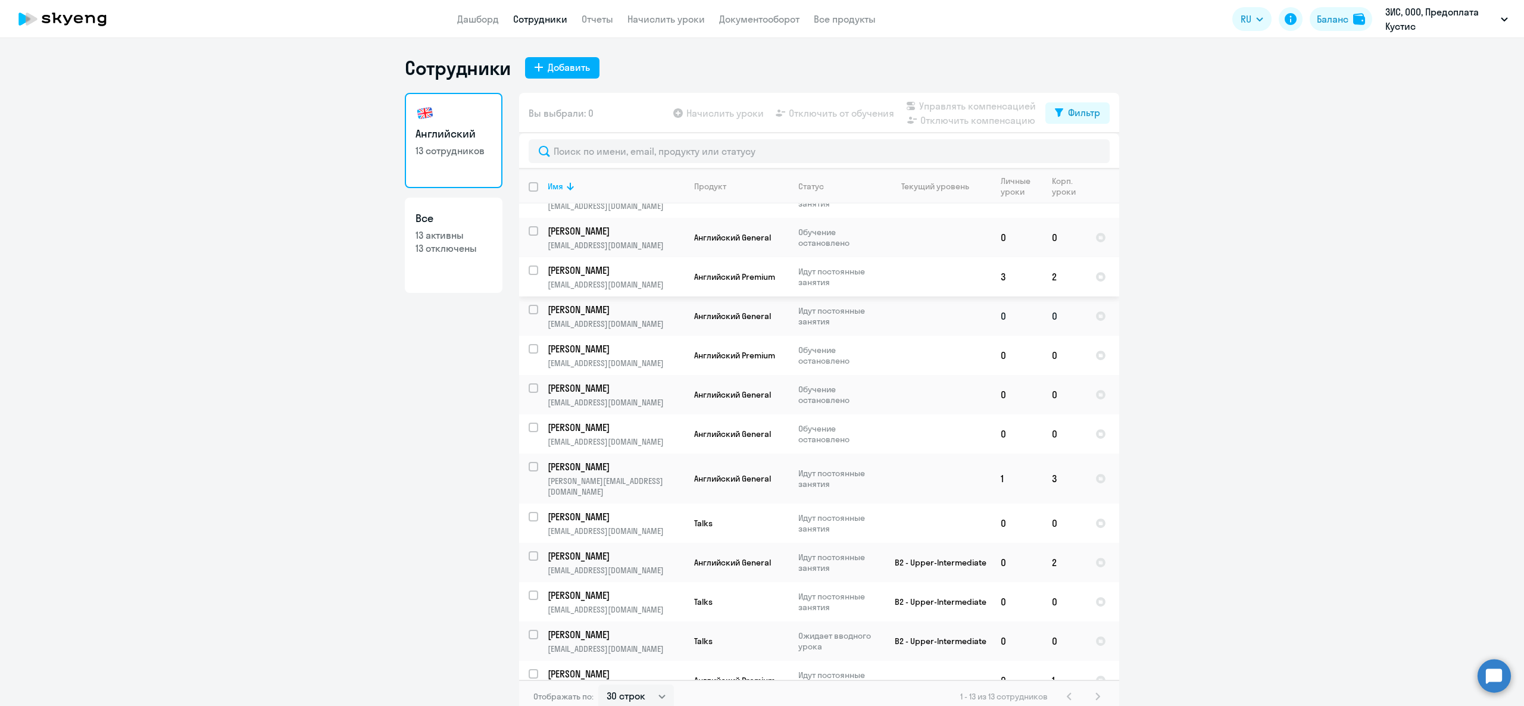
scroll to position [39, 0]
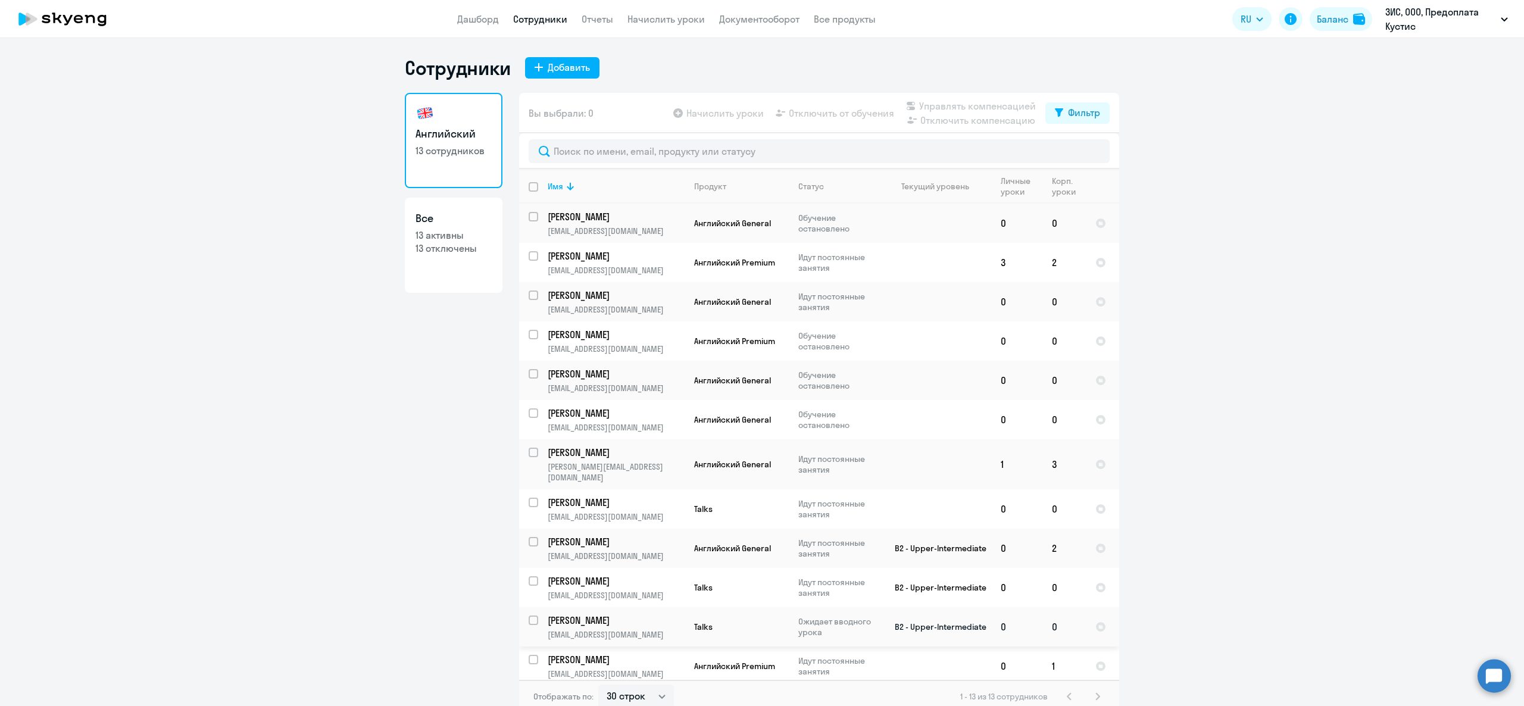
click at [612, 614] on p "[PERSON_NAME]" at bounding box center [615, 620] width 135 height 13
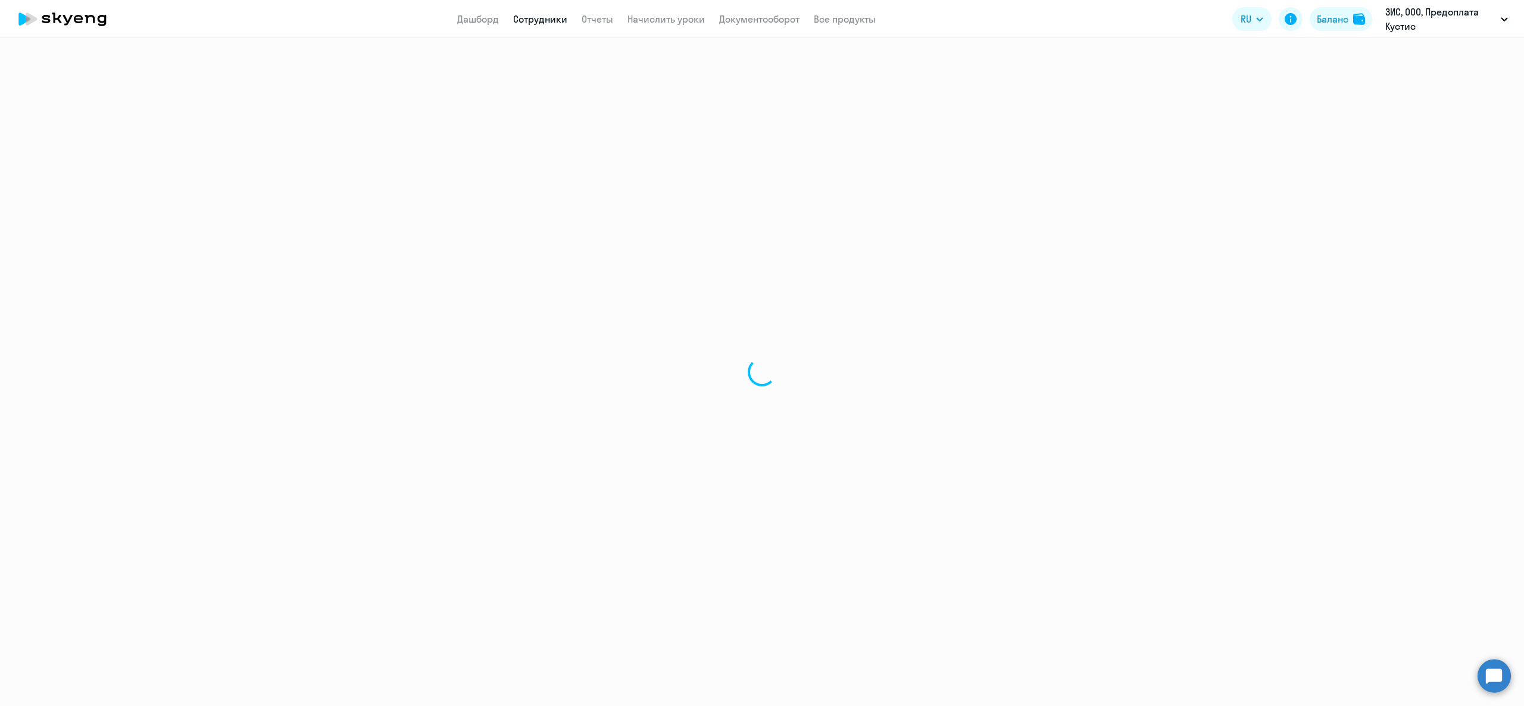
select select "english"
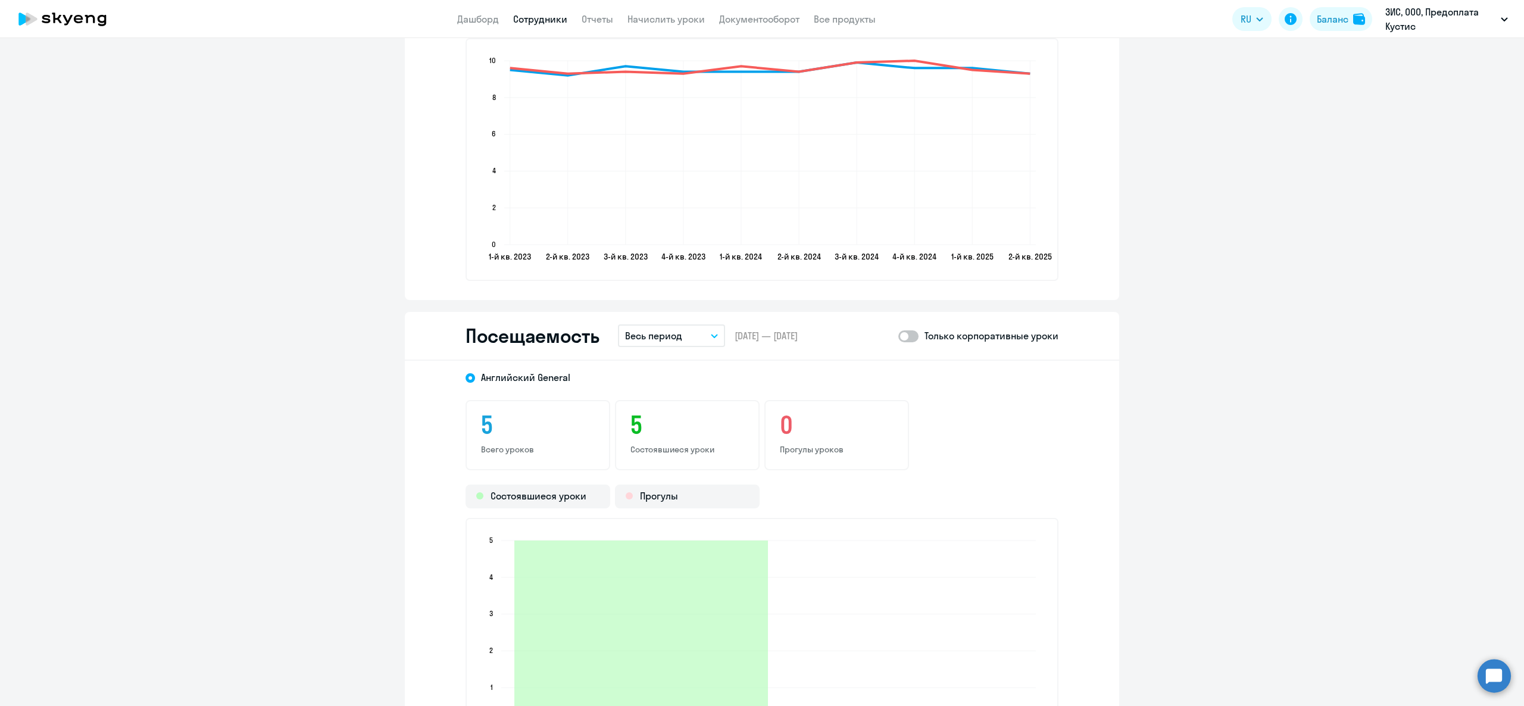
scroll to position [1273, 0]
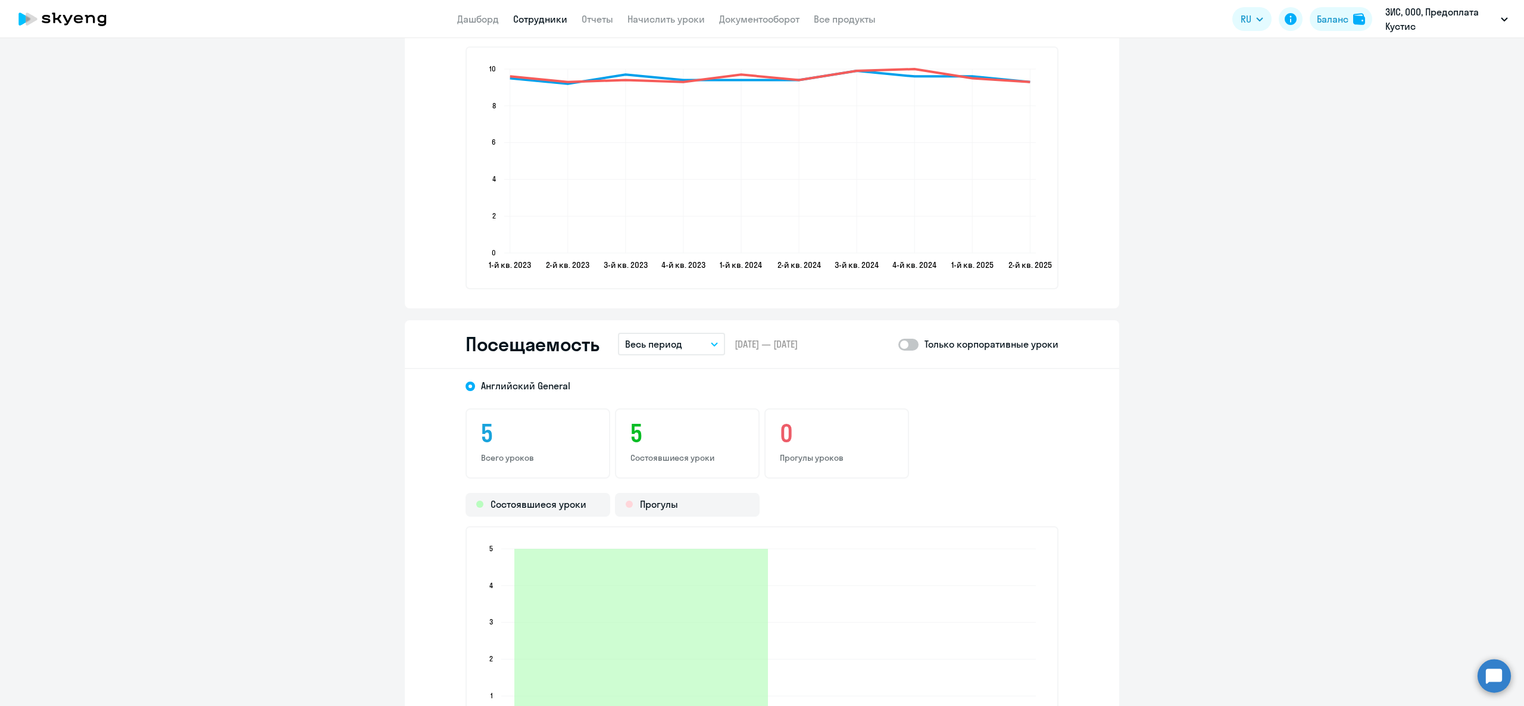
click at [651, 345] on p "Весь период" at bounding box center [653, 344] width 57 height 14
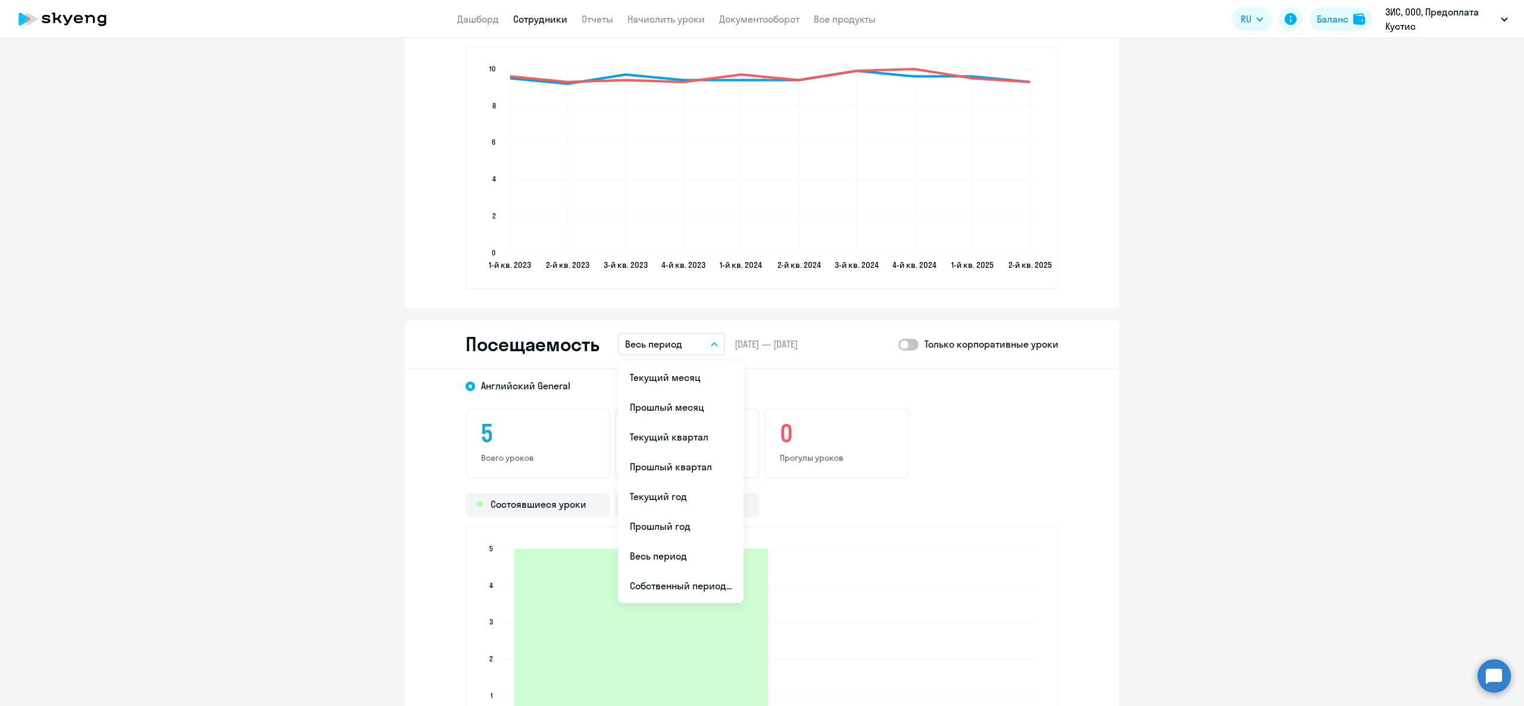
click at [911, 330] on div "Посещаемость Весь период Текущий месяц Прошлый месяц Текущий квартал [GEOGRAPHI…" at bounding box center [762, 344] width 714 height 49
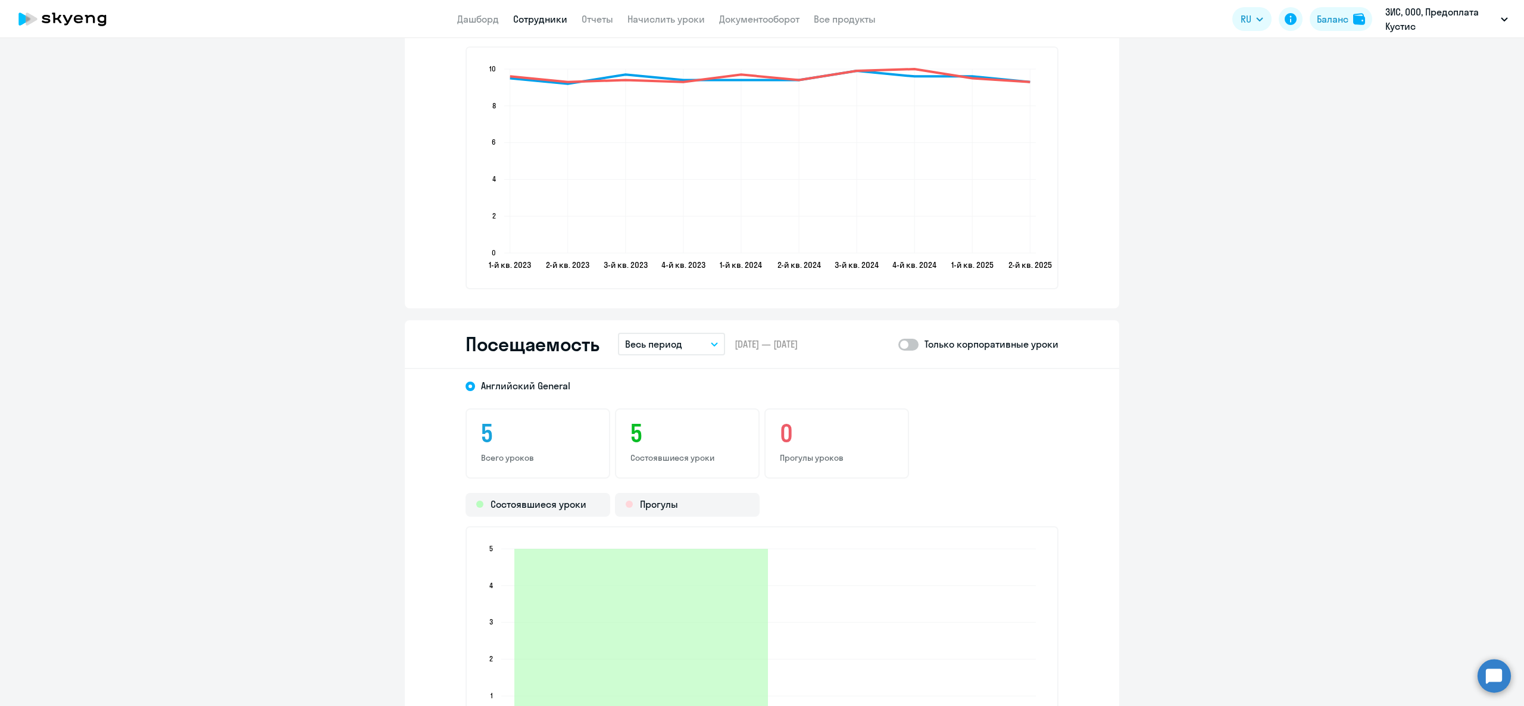
click at [886, 346] on div "Посещаемость Весь период Текущий месяц Прошлый месяц Текущий квартал [GEOGRAPHI…" at bounding box center [762, 344] width 714 height 49
click at [898, 349] on label at bounding box center [908, 344] width 20 height 14
click at [898, 345] on input "checkbox" at bounding box center [898, 344] width 1 height 1
checkbox input "true"
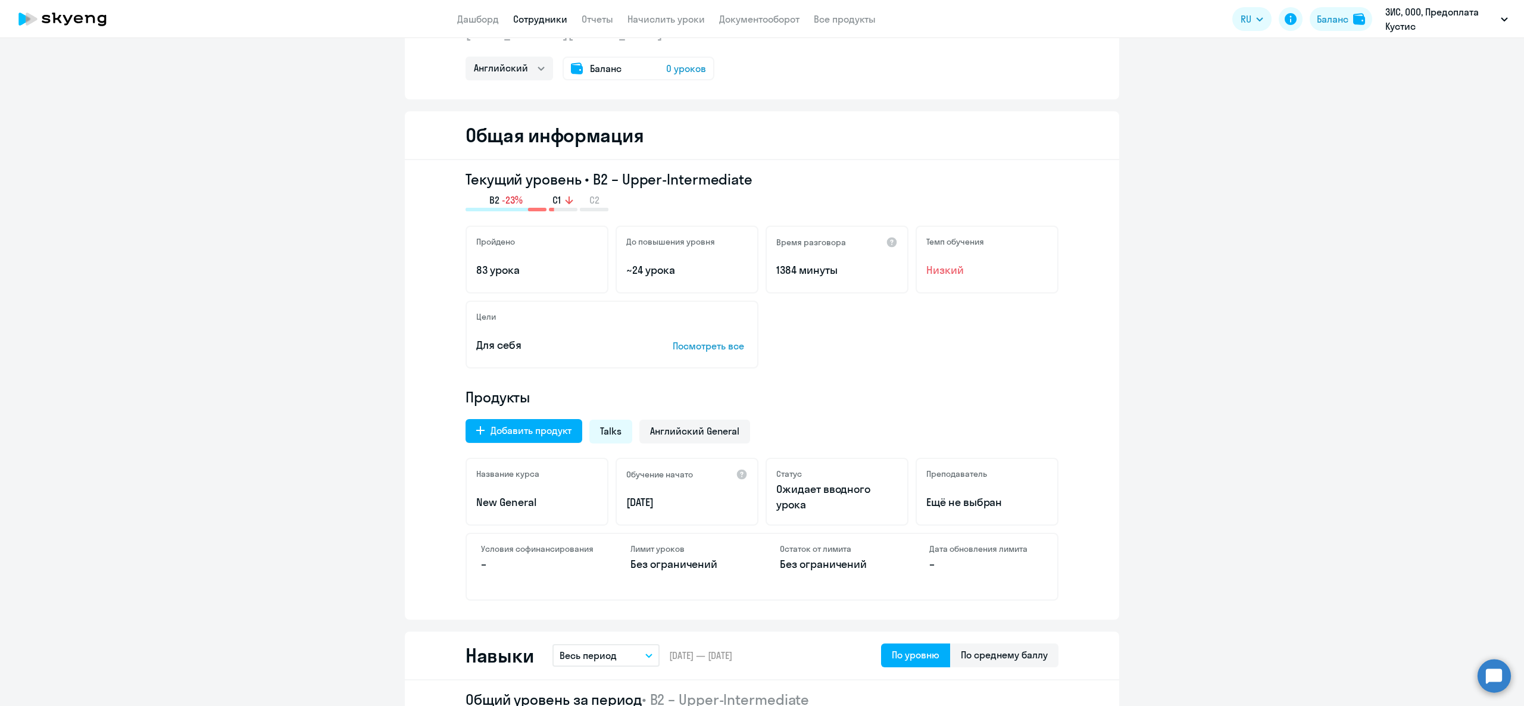
scroll to position [0, 0]
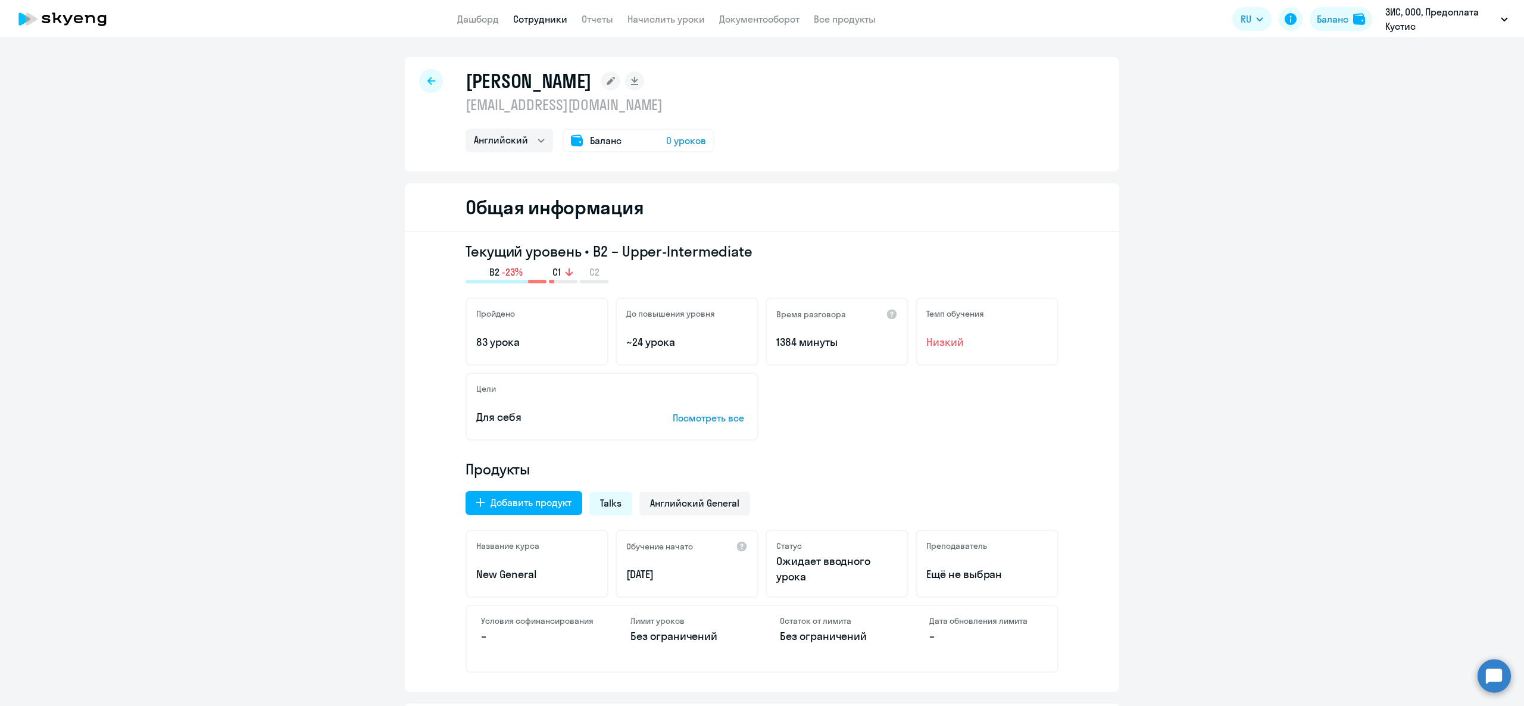
click at [545, 7] on app-header "Дашборд Сотрудники Отчеты Начислить уроки Документооборот Все продукты Дашборд …" at bounding box center [762, 19] width 1524 height 38
click at [544, 10] on app-header "Дашборд Сотрудники Отчеты Начислить уроки Документооборот Все продукты Дашборд …" at bounding box center [762, 19] width 1524 height 38
click at [551, 21] on link "Сотрудники" at bounding box center [540, 19] width 54 height 12
select select "30"
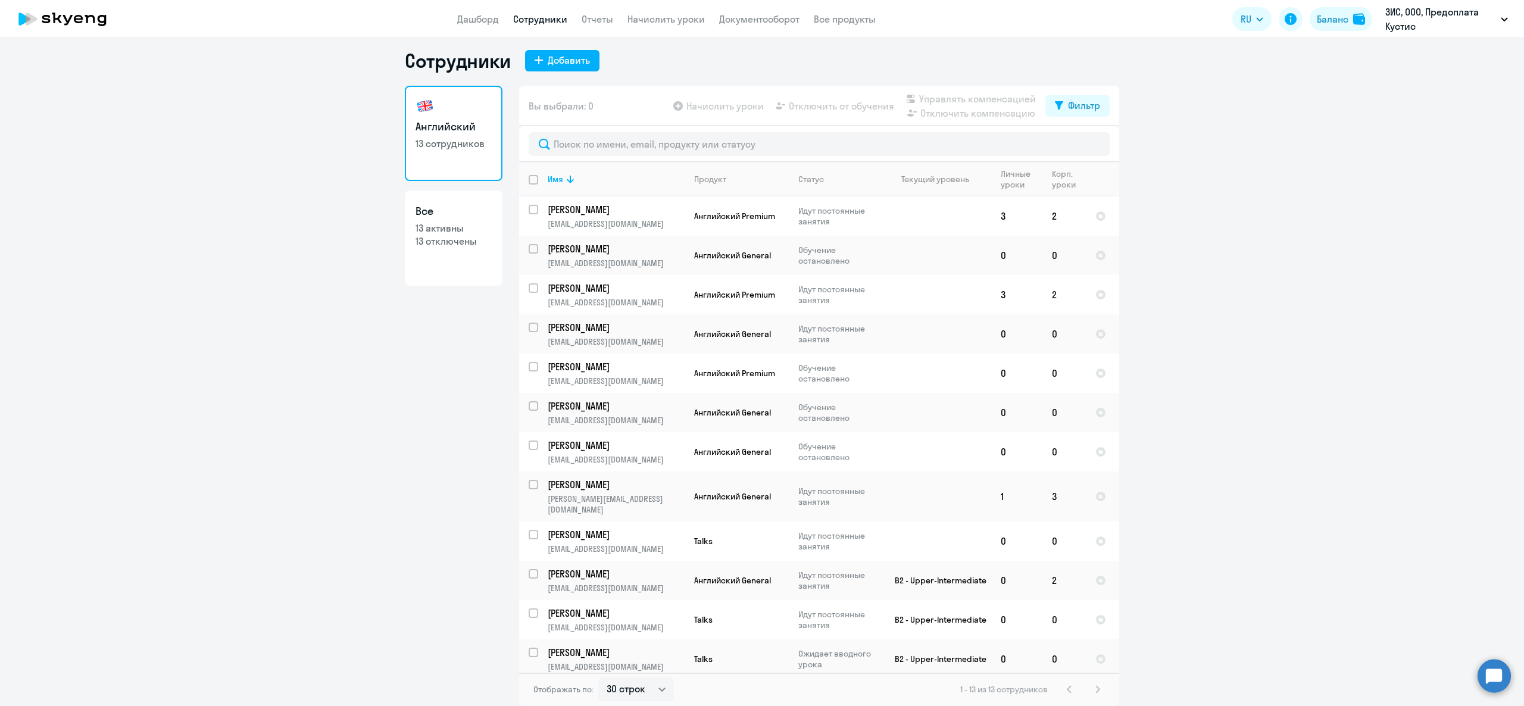
click at [627, 42] on div "Сотрудники Добавить Английский 13 сотрудников Все 13 активны 13 отключены Вы вы…" at bounding box center [762, 372] width 1524 height 668
click at [562, 68] on button "Добавить" at bounding box center [562, 60] width 74 height 21
select select "english_adult_not_native_speaker"
select select "3"
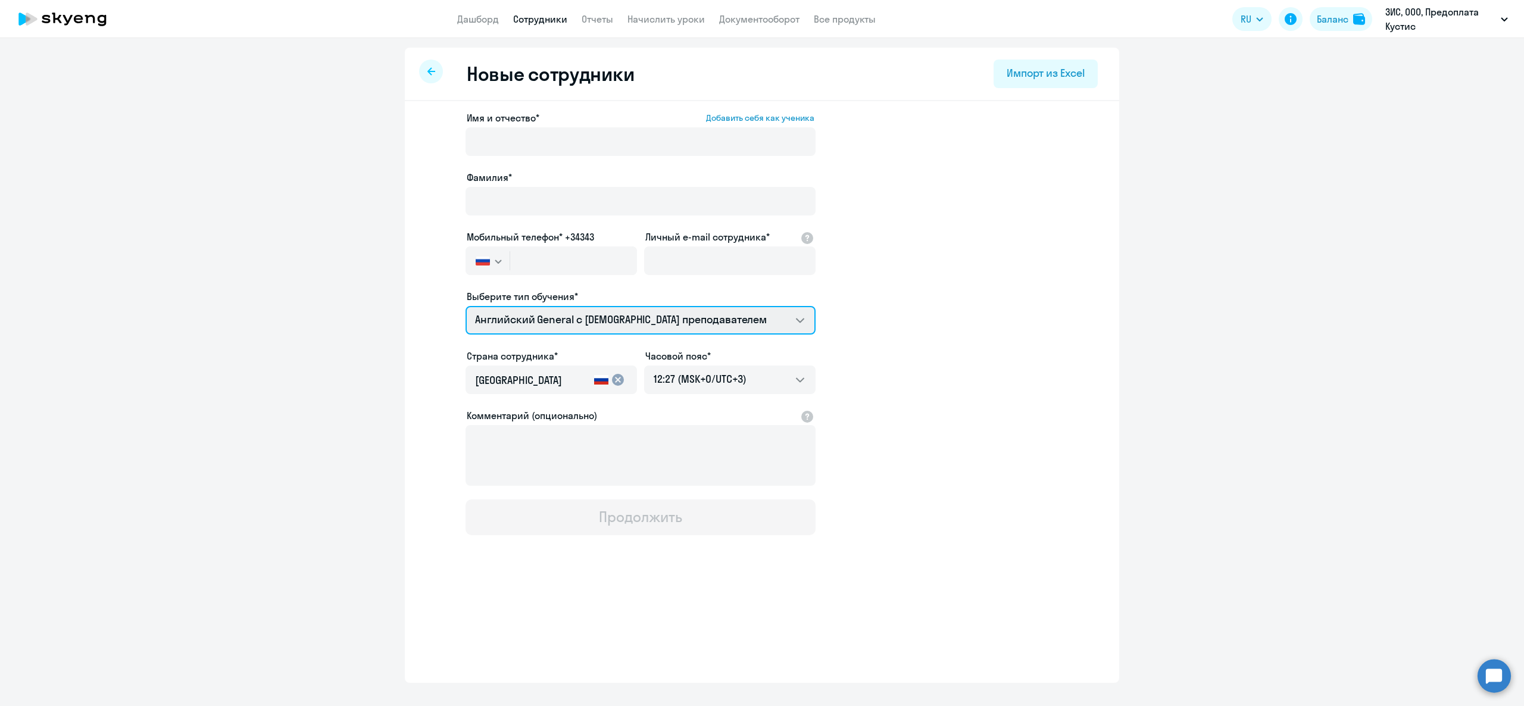
click at [650, 330] on select "Talks 15 минутные разговоры на английском Премиум английский с русскоговорящим …" at bounding box center [640, 320] width 350 height 29
drag, startPoint x: 601, startPoint y: 329, endPoint x: 629, endPoint y: 308, distance: 34.0
click at [601, 329] on select "Talks 15 минутные разговоры на английском Премиум английский с русскоговорящим …" at bounding box center [640, 320] width 350 height 29
click at [739, 263] on input "Личный e-mail сотрудника*" at bounding box center [729, 260] width 171 height 29
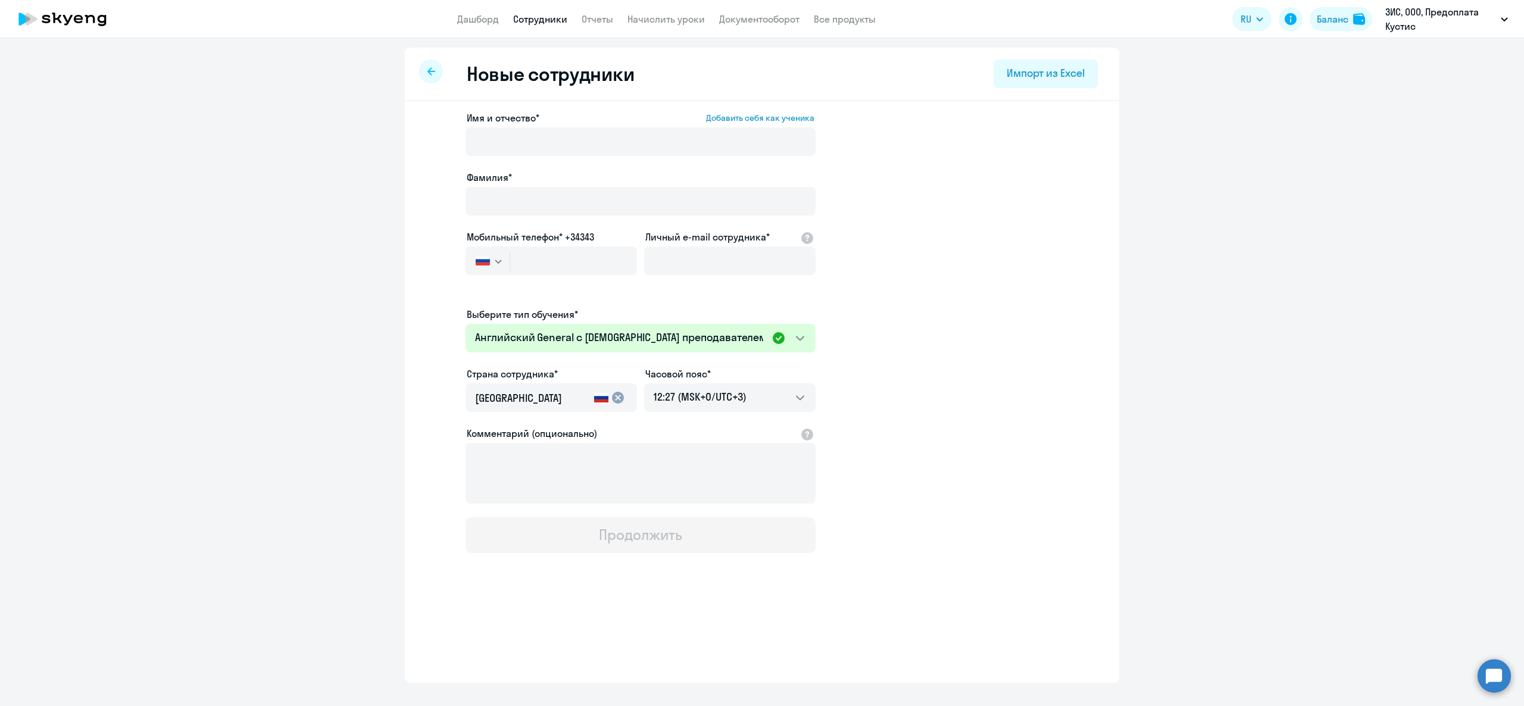
click at [898, 205] on app-new-student-form "Имя и отчество* Добавить себя как ученика [PERSON_NAME]* Мобильный телефон* +34…" at bounding box center [762, 332] width 676 height 442
click at [567, 326] on select "Talks 15 минутные разговоры на английском Премиум английский с русскоговорящим …" at bounding box center [640, 338] width 350 height 29
click at [975, 302] on app-new-student-form "Имя и отчество* Добавить себя как ученика [PERSON_NAME]* Мобильный телефон* +34…" at bounding box center [762, 332] width 676 height 442
click at [548, 20] on link "Сотрудники" at bounding box center [540, 19] width 54 height 12
select select "30"
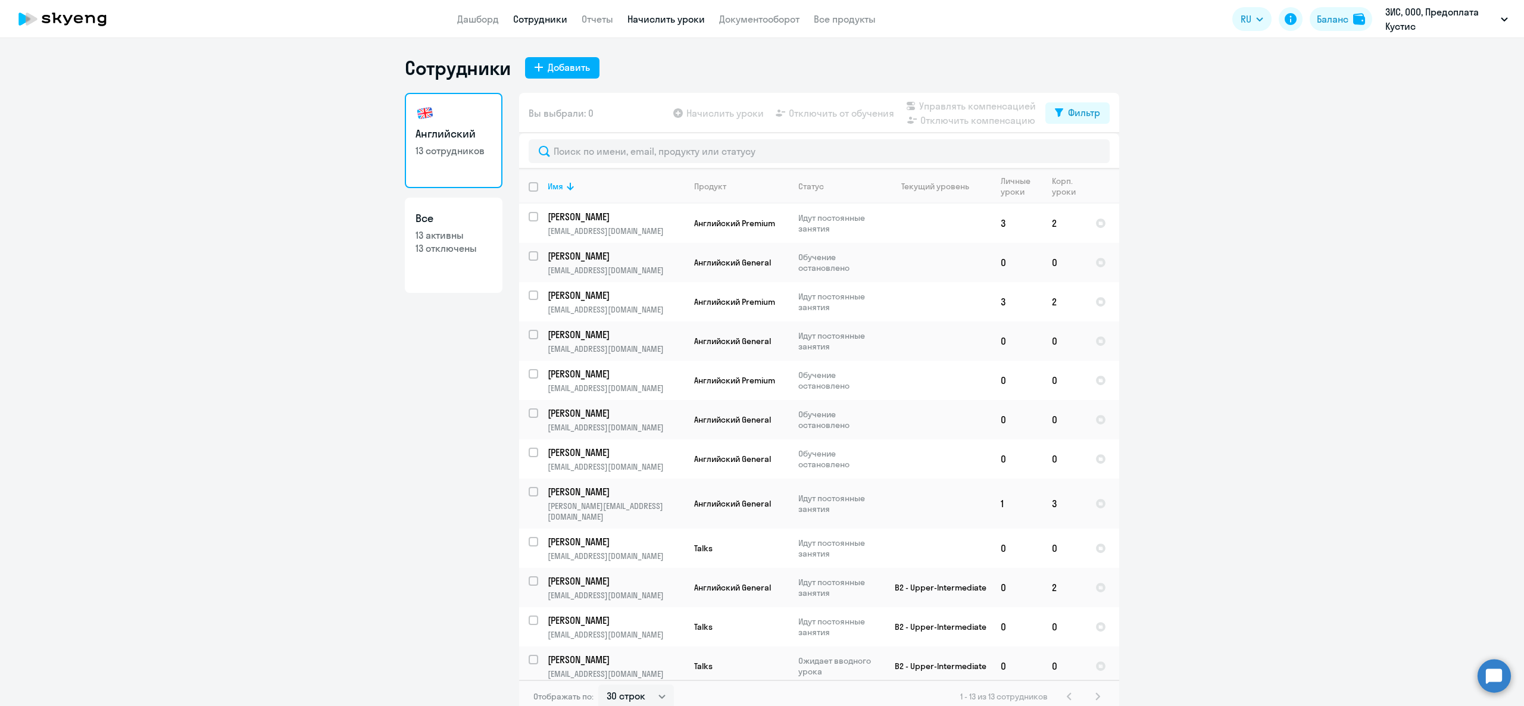
click at [636, 16] on link "Начислить уроки" at bounding box center [665, 19] width 77 height 12
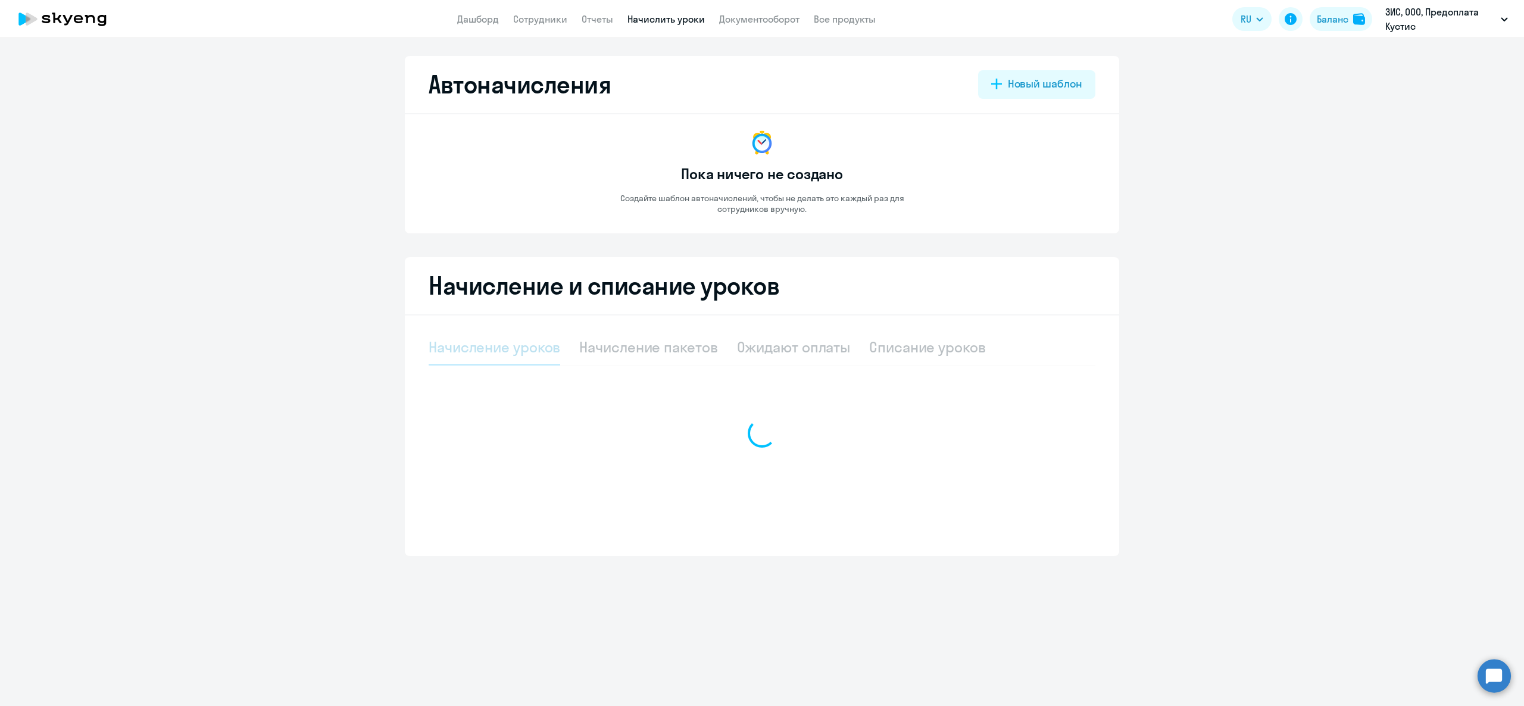
select select "10"
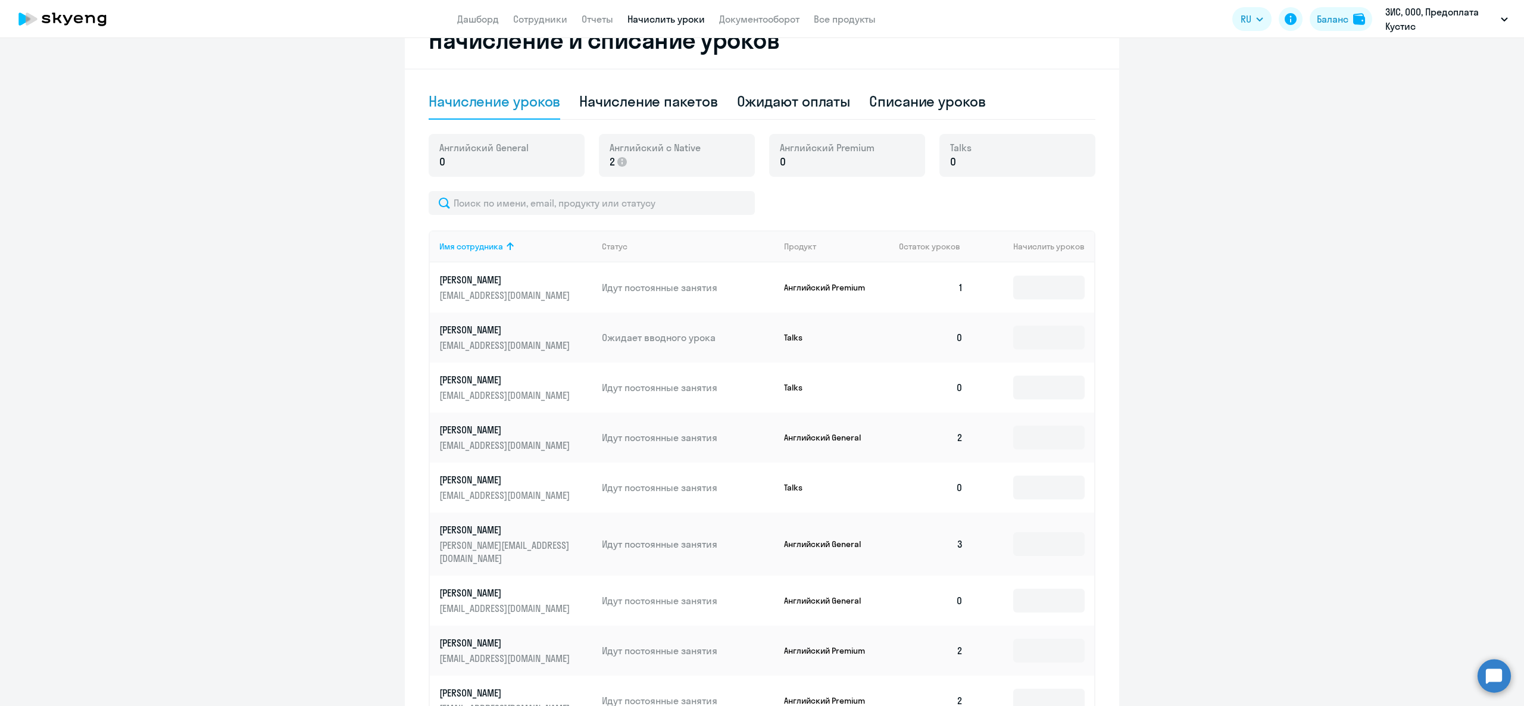
scroll to position [352, 0]
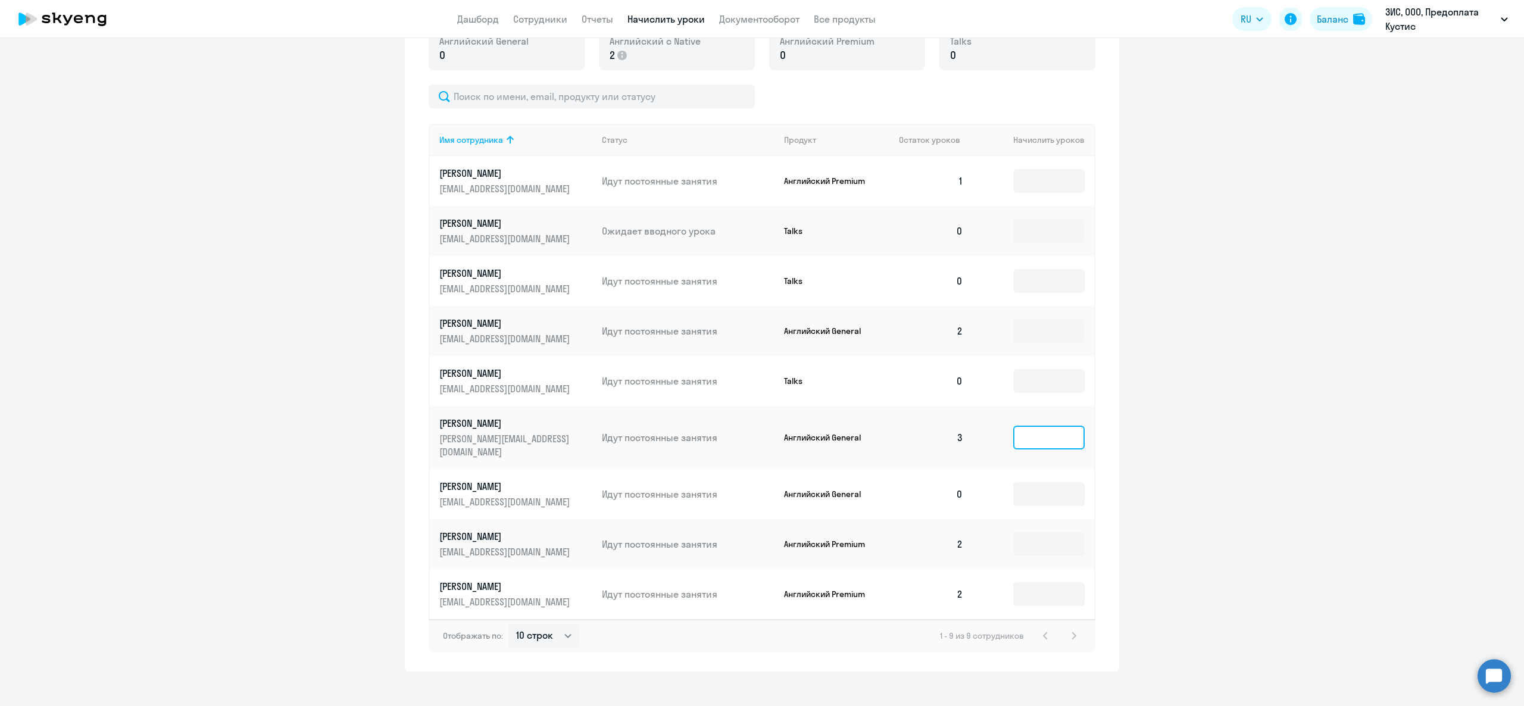
click at [1042, 436] on input at bounding box center [1048, 438] width 71 height 24
type input "2"
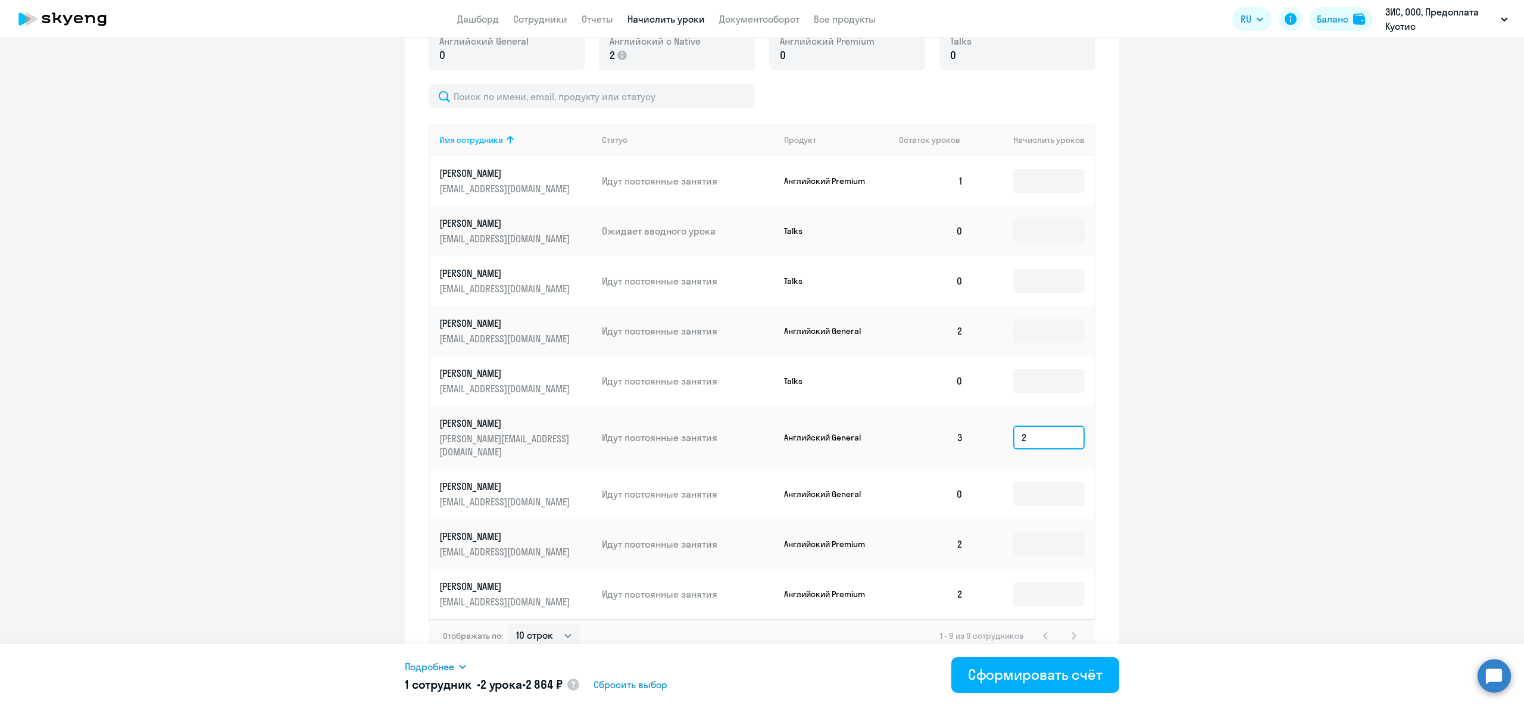
click at [1030, 430] on input "2" at bounding box center [1048, 438] width 71 height 24
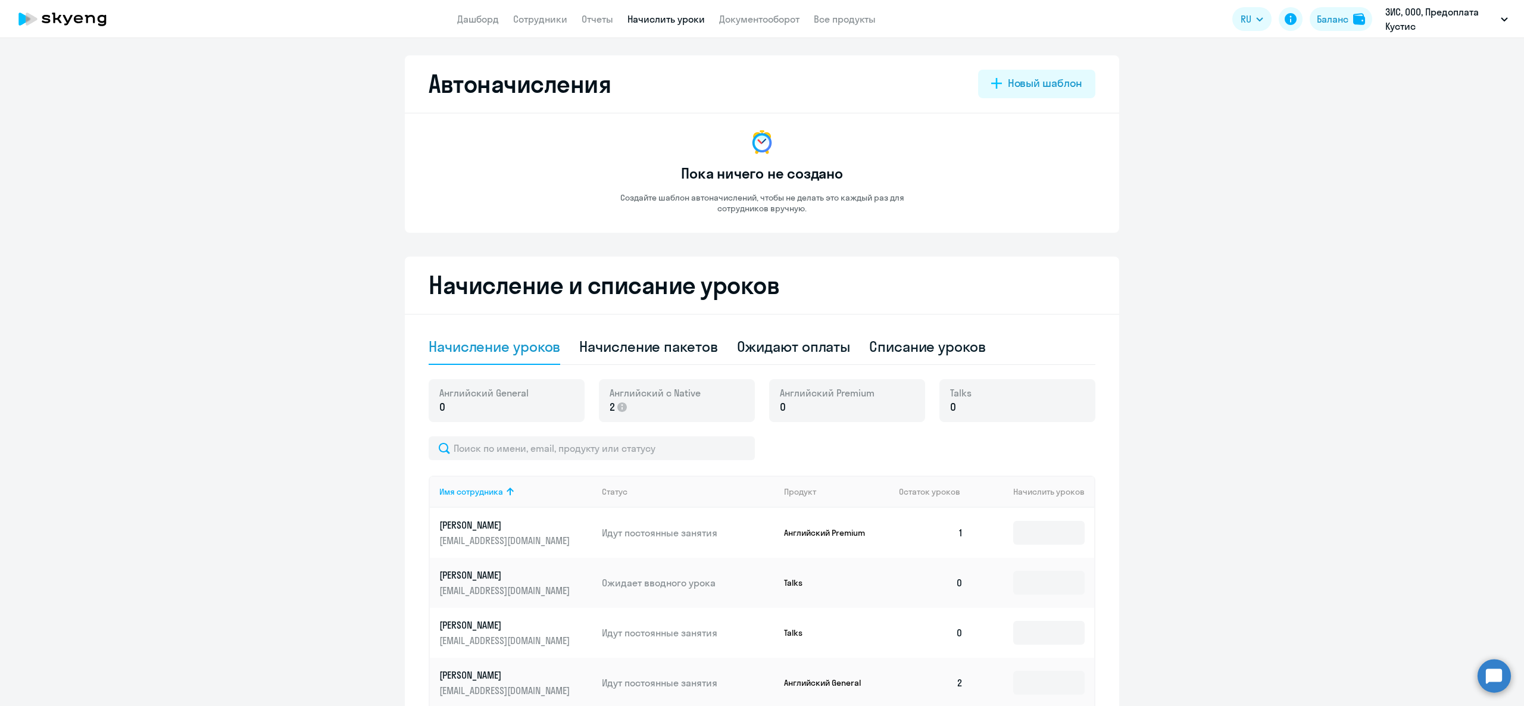
scroll to position [0, 0]
click at [1336, 20] on div "Баланс" at bounding box center [1333, 19] width 32 height 14
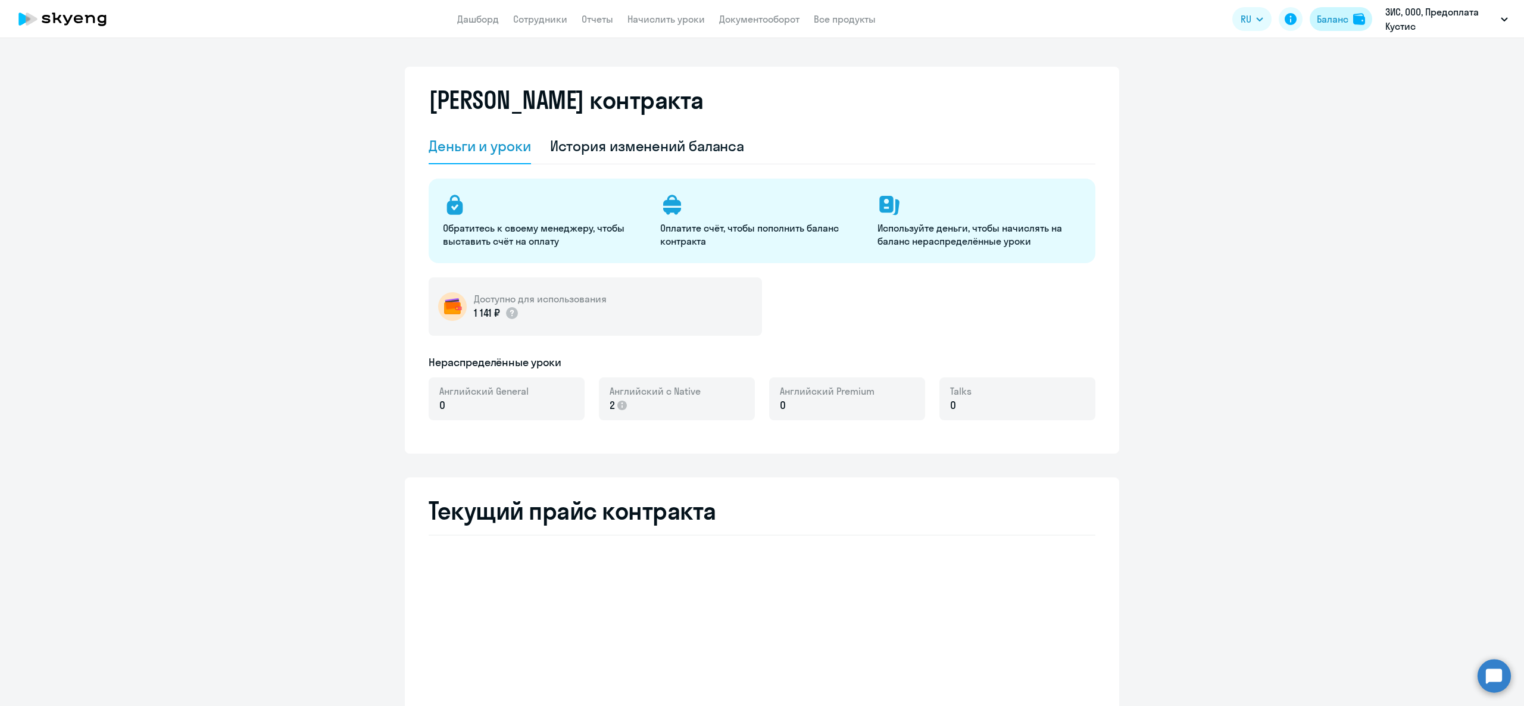
select select "english_adult_not_native_speaker"
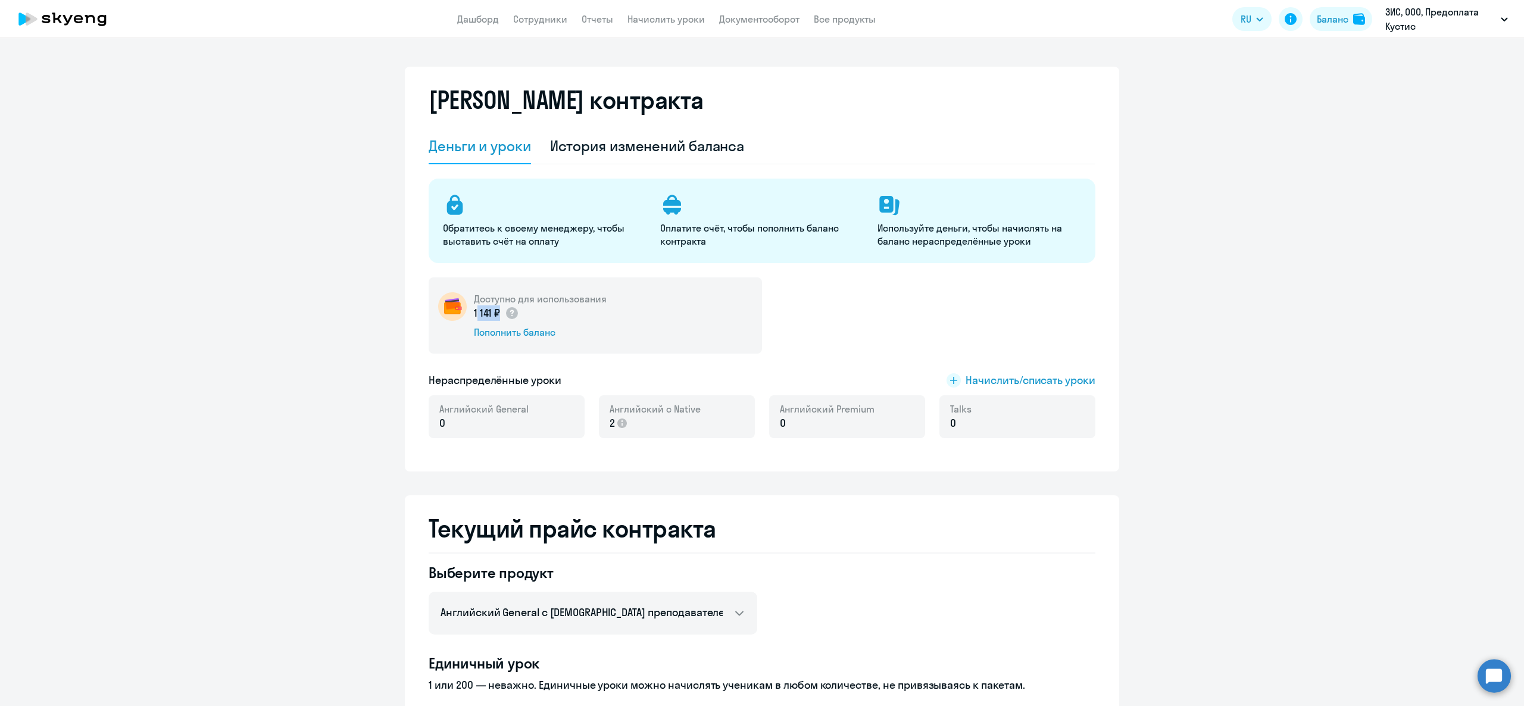
drag, startPoint x: 462, startPoint y: 315, endPoint x: 486, endPoint y: 317, distance: 23.2
click at [486, 317] on div "Доступно для использования 1 141 ₽ Пополнить баланс" at bounding box center [595, 315] width 333 height 76
click at [482, 315] on p "1 141 ₽" at bounding box center [496, 312] width 45 height 15
click at [1006, 386] on span "Начислить/списать уроки" at bounding box center [1030, 380] width 130 height 15
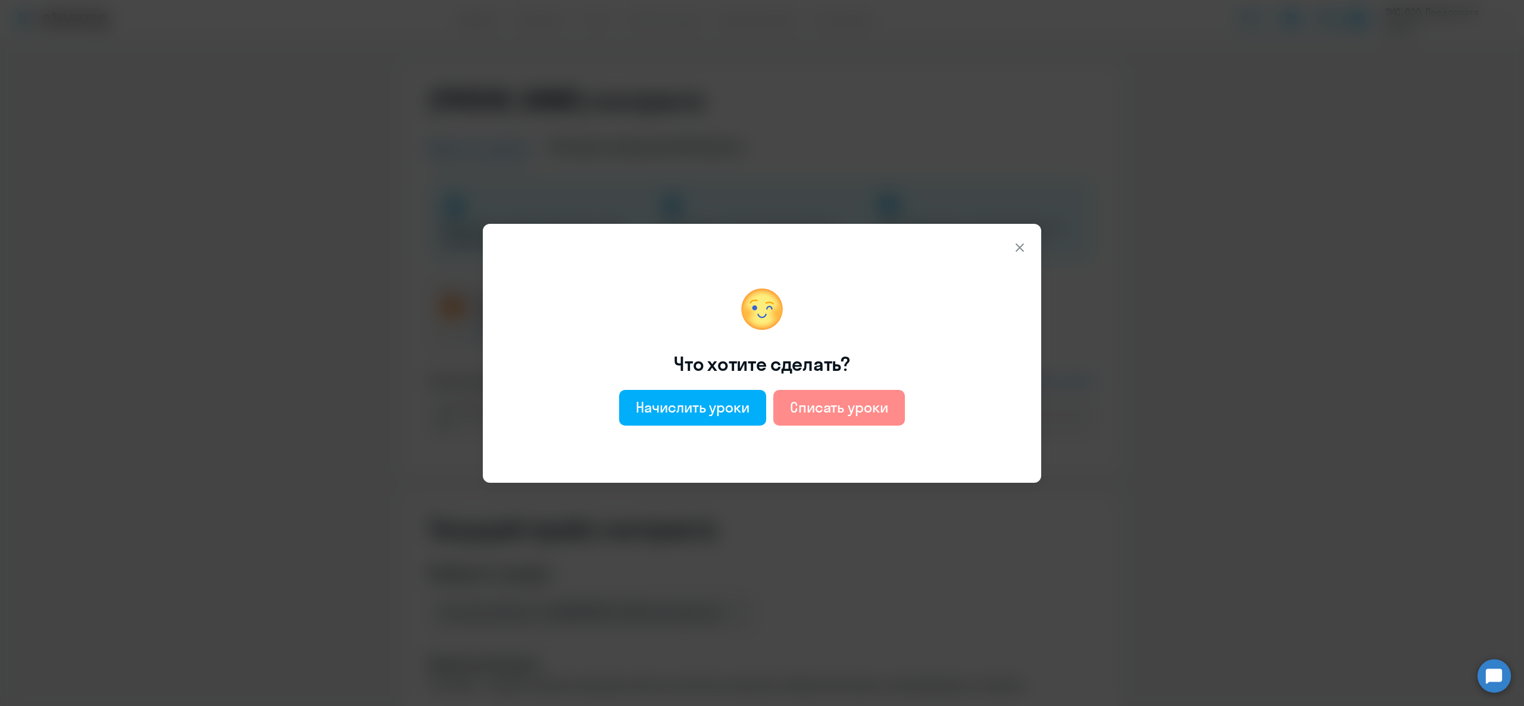
click at [837, 404] on div "Списать уроки" at bounding box center [839, 407] width 98 height 19
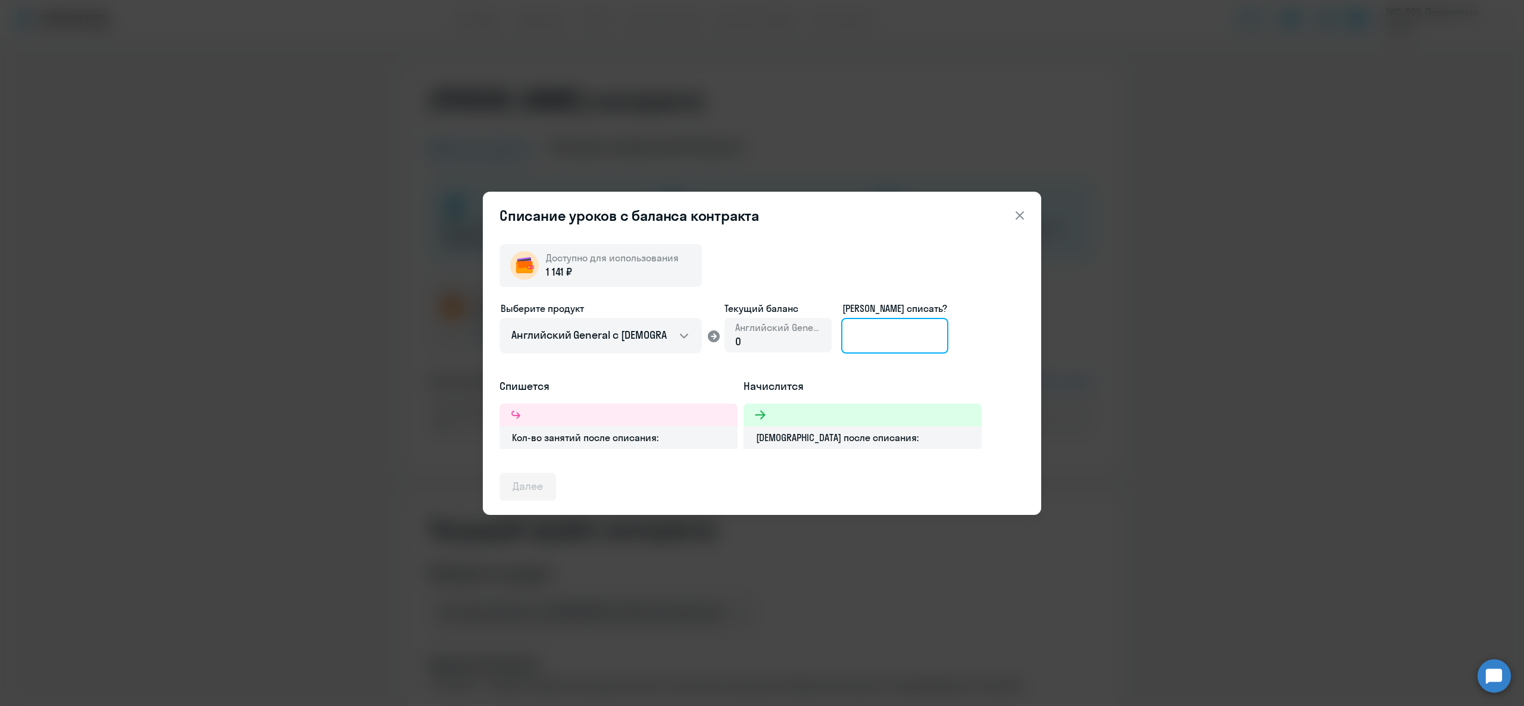
click at [870, 350] on input at bounding box center [894, 336] width 107 height 36
click at [631, 325] on select "Английский General с [DEMOGRAPHIC_DATA] преподавателем Английский General с [DE…" at bounding box center [600, 336] width 202 height 36
select select "english_adult_native_speaker"
click at [499, 318] on select "Английский General с [DEMOGRAPHIC_DATA] преподавателем Английский General с [DE…" at bounding box center [600, 336] width 202 height 36
click at [870, 344] on input at bounding box center [894, 336] width 107 height 36
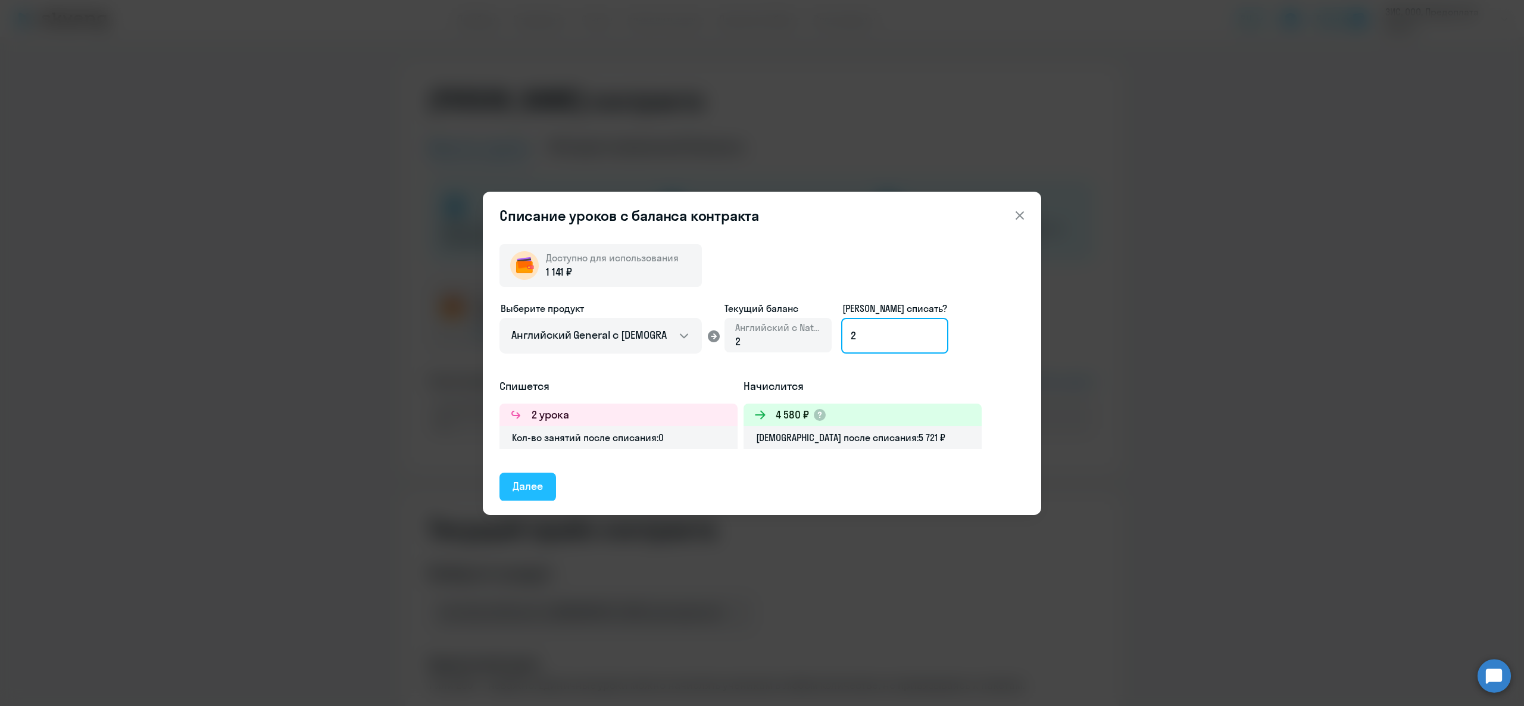
type input "2"
click at [542, 480] on div "Далее" at bounding box center [527, 486] width 30 height 15
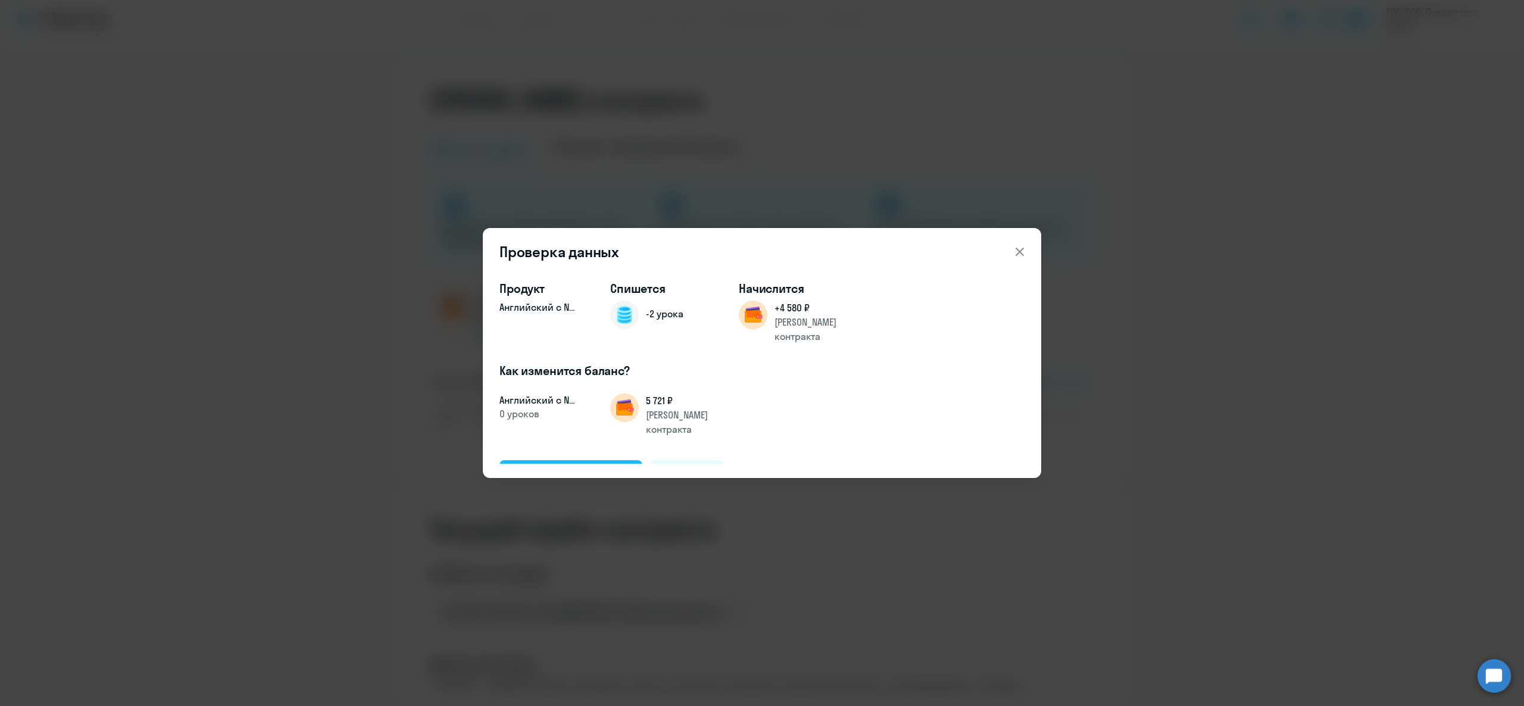
click at [591, 466] on div "Подтвердить и списать" at bounding box center [570, 473] width 117 height 15
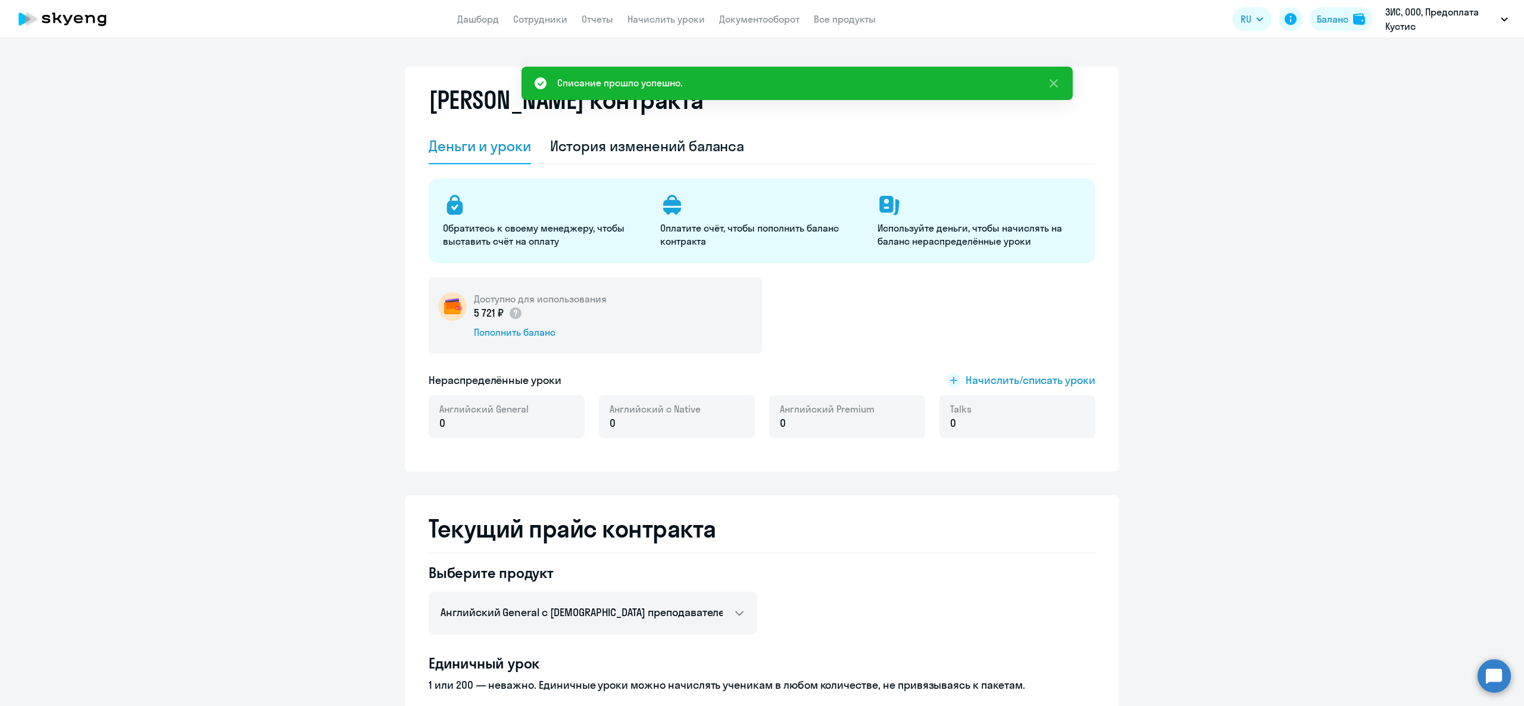
drag, startPoint x: 464, startPoint y: 297, endPoint x: 479, endPoint y: 307, distance: 17.7
click at [484, 307] on div "Доступно для использования 5 721 ₽ Пополнить баланс" at bounding box center [595, 315] width 333 height 76
click at [476, 305] on p "5 721 ₽" at bounding box center [498, 312] width 49 height 15
click at [477, 318] on p "5 721 ₽" at bounding box center [498, 312] width 49 height 15
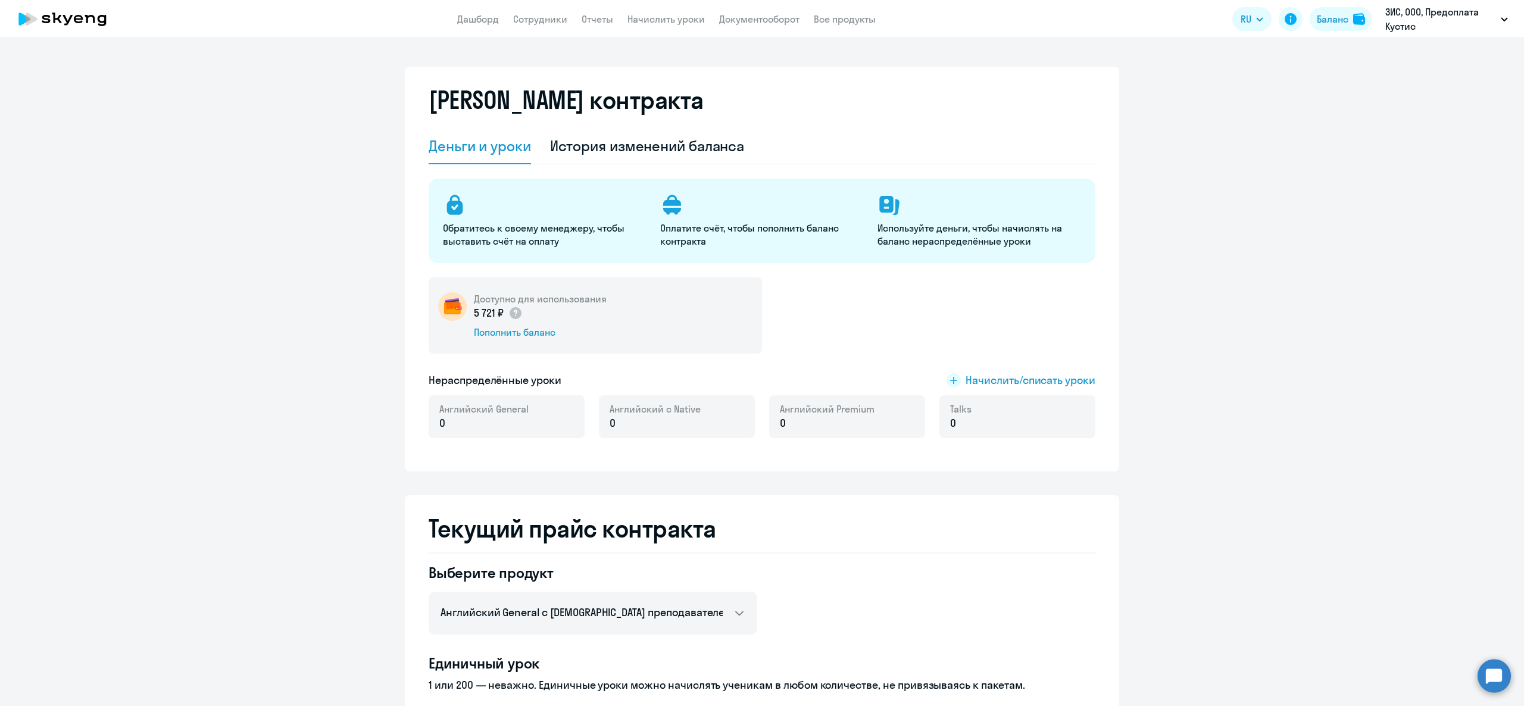
click at [477, 318] on p "5 721 ₽" at bounding box center [498, 312] width 49 height 15
click at [474, 299] on h5 "Доступно для использования" at bounding box center [540, 298] width 133 height 13
click at [474, 318] on p "5 721 ₽" at bounding box center [498, 312] width 49 height 15
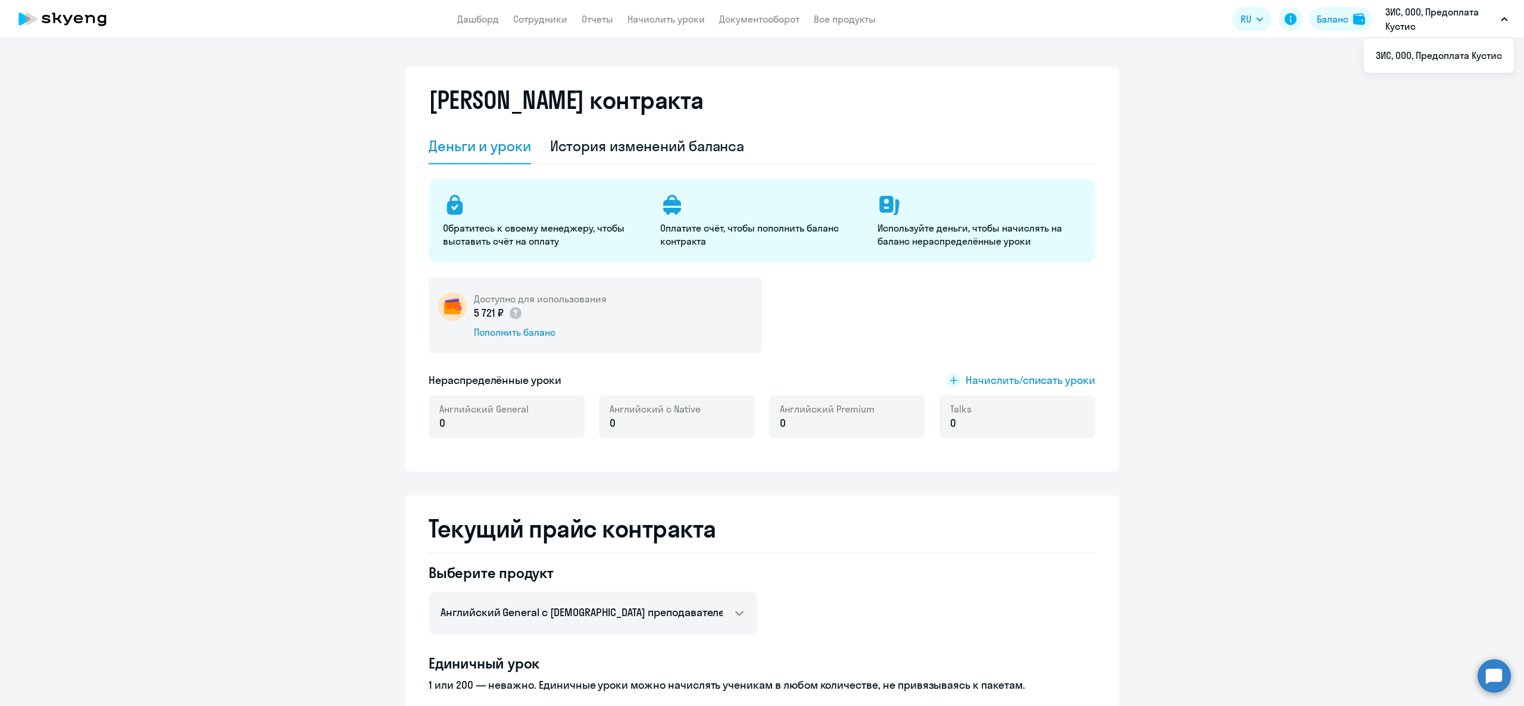
drag, startPoint x: 460, startPoint y: 294, endPoint x: 493, endPoint y: 312, distance: 38.3
click at [493, 312] on div "Доступно для использования 5 721 ₽ Пополнить баланс" at bounding box center [595, 315] width 333 height 76
click at [481, 304] on h5 "Доступно для использования" at bounding box center [540, 298] width 133 height 13
click at [965, 383] on span "Начислить/списать уроки" at bounding box center [1030, 380] width 130 height 15
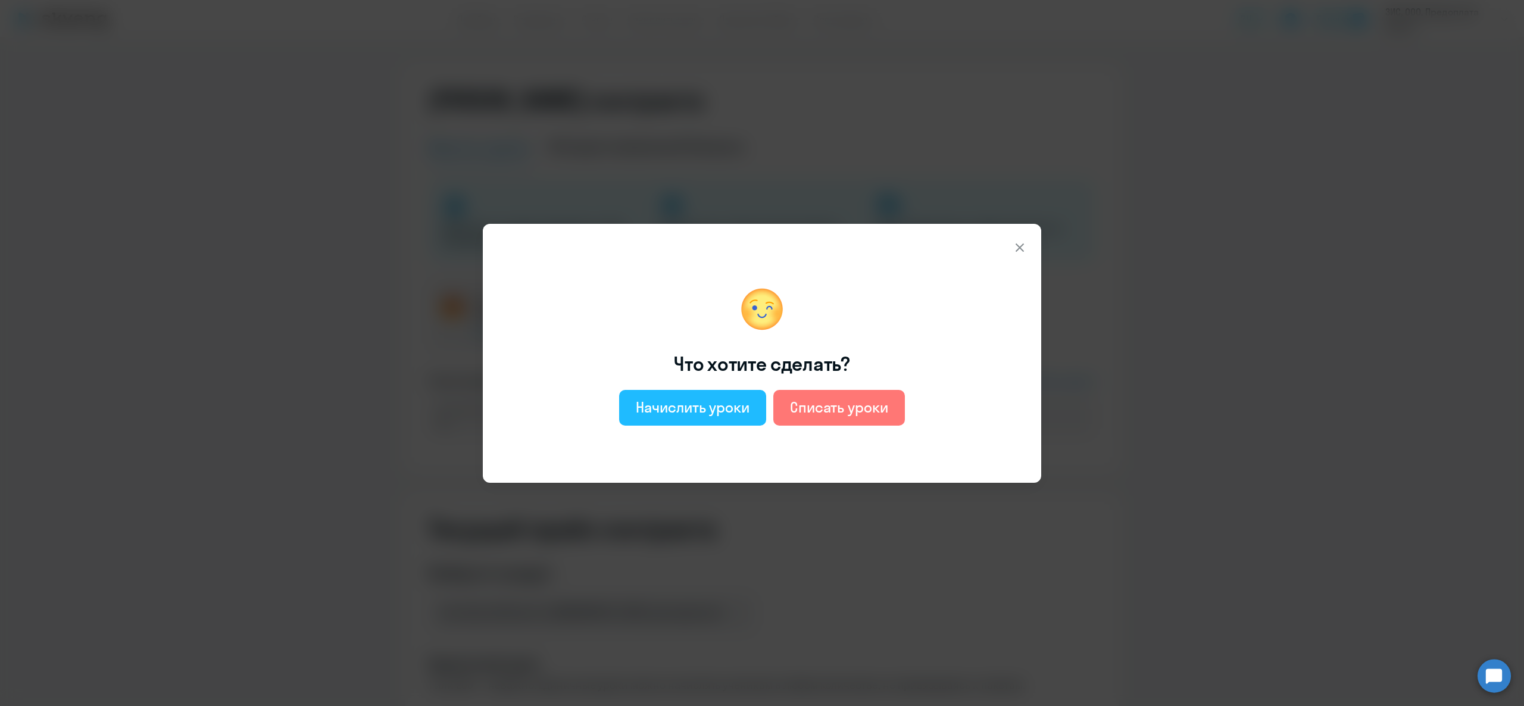
click at [720, 411] on div "Начислить уроки" at bounding box center [693, 407] width 114 height 19
select select "english_adult_not_native_speaker"
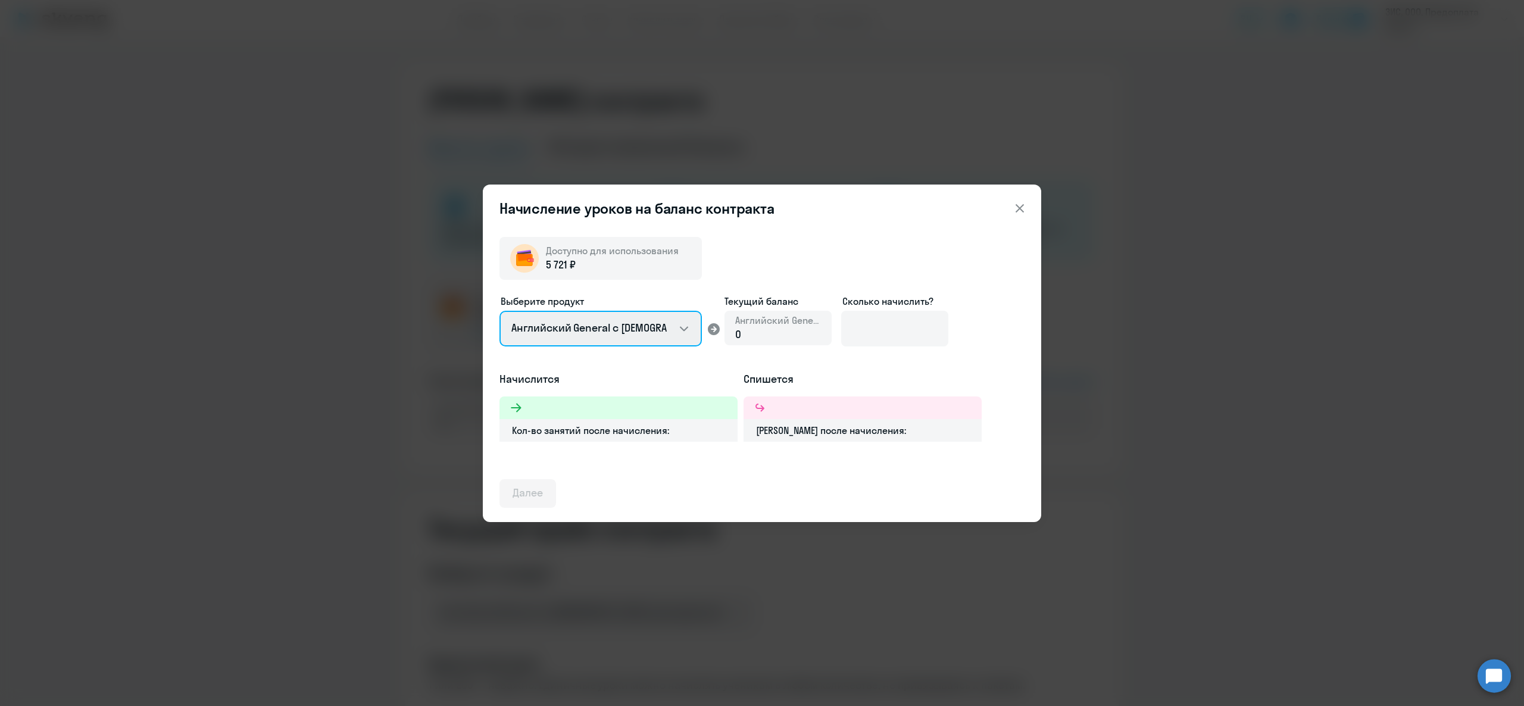
click at [664, 312] on select "Английский General с [DEMOGRAPHIC_DATA] преподавателем Английский General с [DE…" at bounding box center [600, 329] width 202 height 36
click at [499, 311] on select "Английский General с [DEMOGRAPHIC_DATA] преподавателем Английский General с [DE…" at bounding box center [600, 329] width 202 height 36
drag, startPoint x: 639, startPoint y: 323, endPoint x: 627, endPoint y: 344, distance: 24.0
click at [638, 323] on select "Английский General с [DEMOGRAPHIC_DATA] преподавателем Английский General с [DE…" at bounding box center [600, 329] width 202 height 36
click at [499, 311] on select "Английский General с [DEMOGRAPHIC_DATA] преподавателем Английский General с [DE…" at bounding box center [600, 329] width 202 height 36
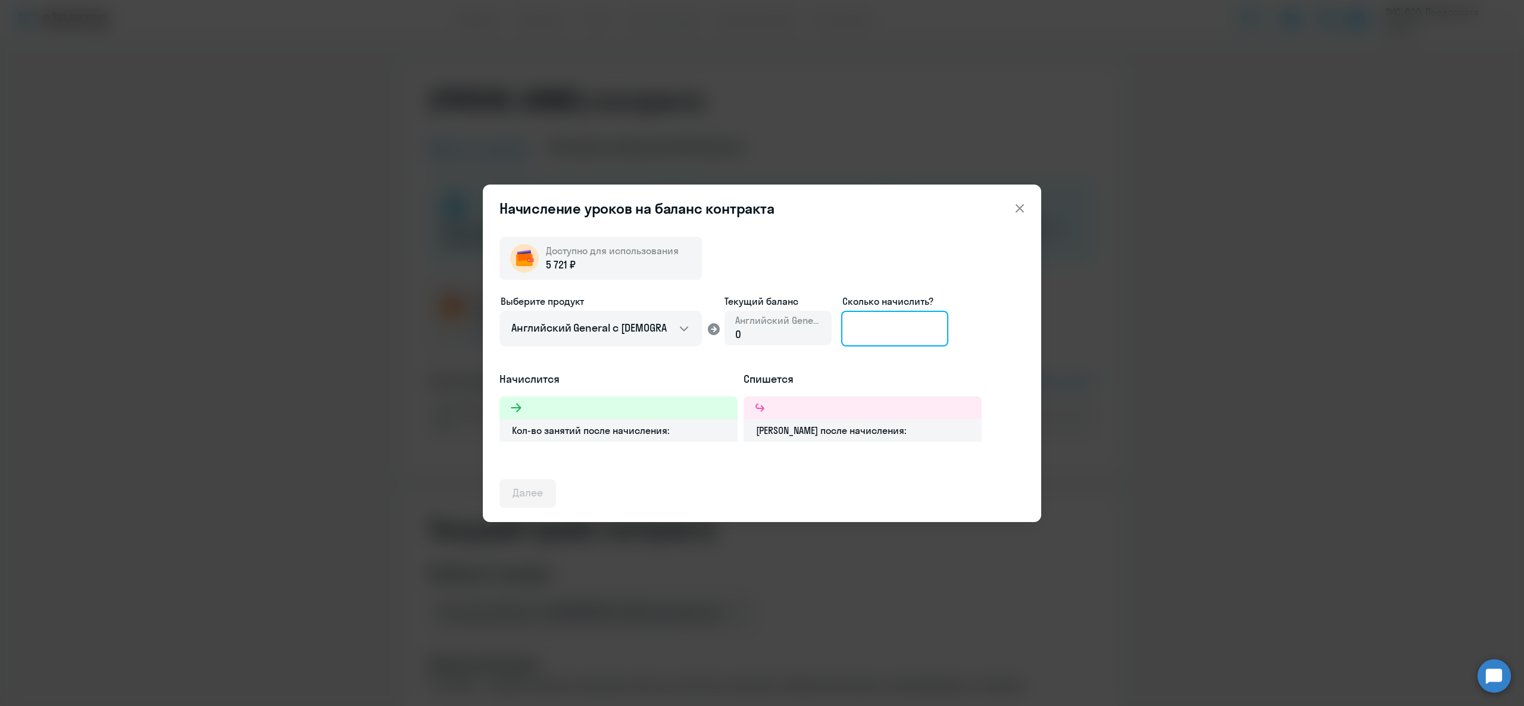
click at [895, 325] on input at bounding box center [894, 329] width 107 height 36
type input "4"
type input "3"
drag, startPoint x: 532, startPoint y: 412, endPoint x: 542, endPoint y: 411, distance: 9.5
click at [542, 411] on h3 "3 шт. по 1 432 ₽" at bounding box center [567, 407] width 70 height 15
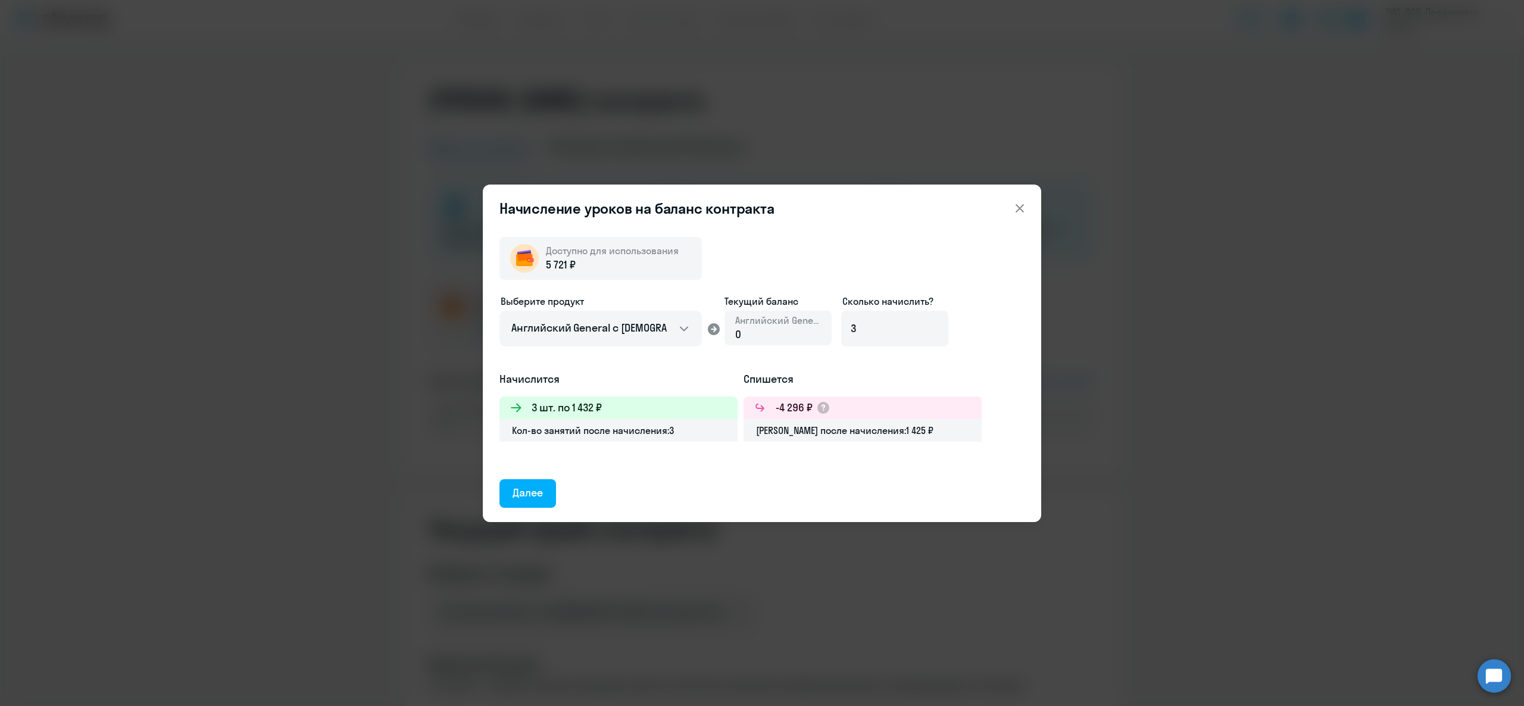
click at [557, 409] on h3 "3 шт. по 1 432 ₽" at bounding box center [567, 407] width 70 height 15
drag, startPoint x: 573, startPoint y: 407, endPoint x: 599, endPoint y: 412, distance: 26.7
click at [599, 412] on h3 "3 шт. по 1 432 ₽" at bounding box center [567, 407] width 70 height 15
click at [617, 408] on div "3 шт. по 1 432 ₽" at bounding box center [618, 407] width 238 height 23
drag, startPoint x: 572, startPoint y: 406, endPoint x: 605, endPoint y: 417, distance: 34.4
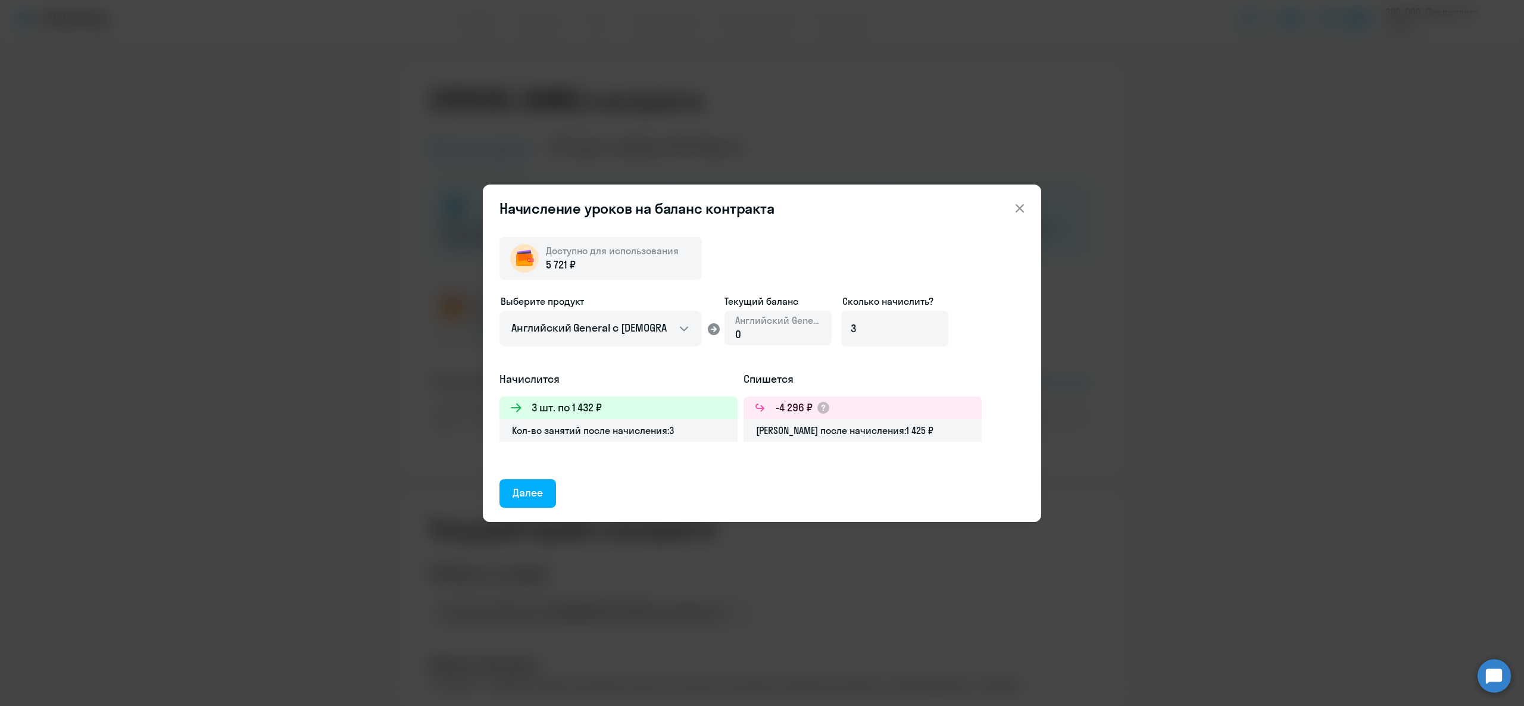
click at [605, 417] on div "3 шт. по 1 432 ₽" at bounding box center [618, 407] width 238 height 23
click at [618, 411] on div "3 шт. по 1 432 ₽" at bounding box center [618, 407] width 238 height 23
click at [544, 483] on button "Далее" at bounding box center [527, 493] width 57 height 29
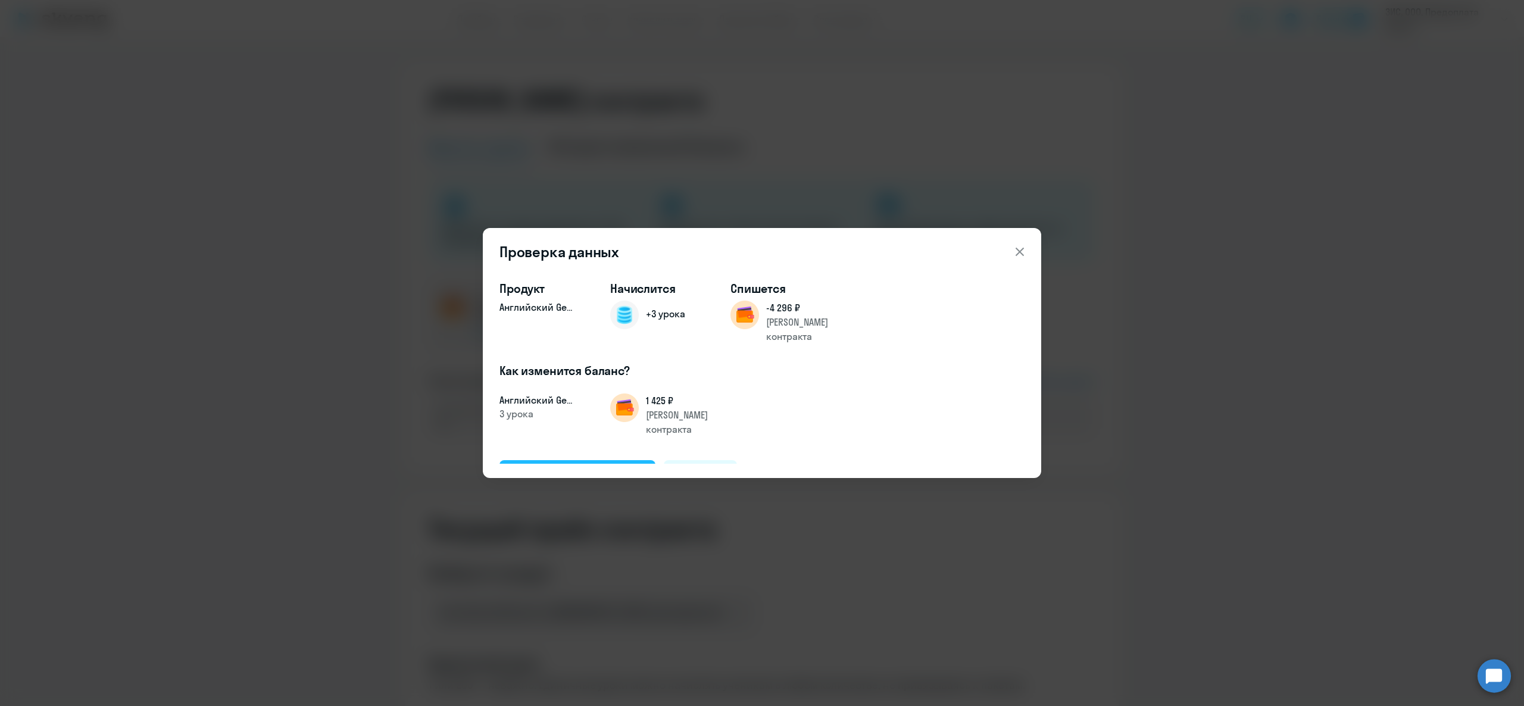
click at [565, 466] on div "Подтвердить и начислить" at bounding box center [577, 473] width 130 height 15
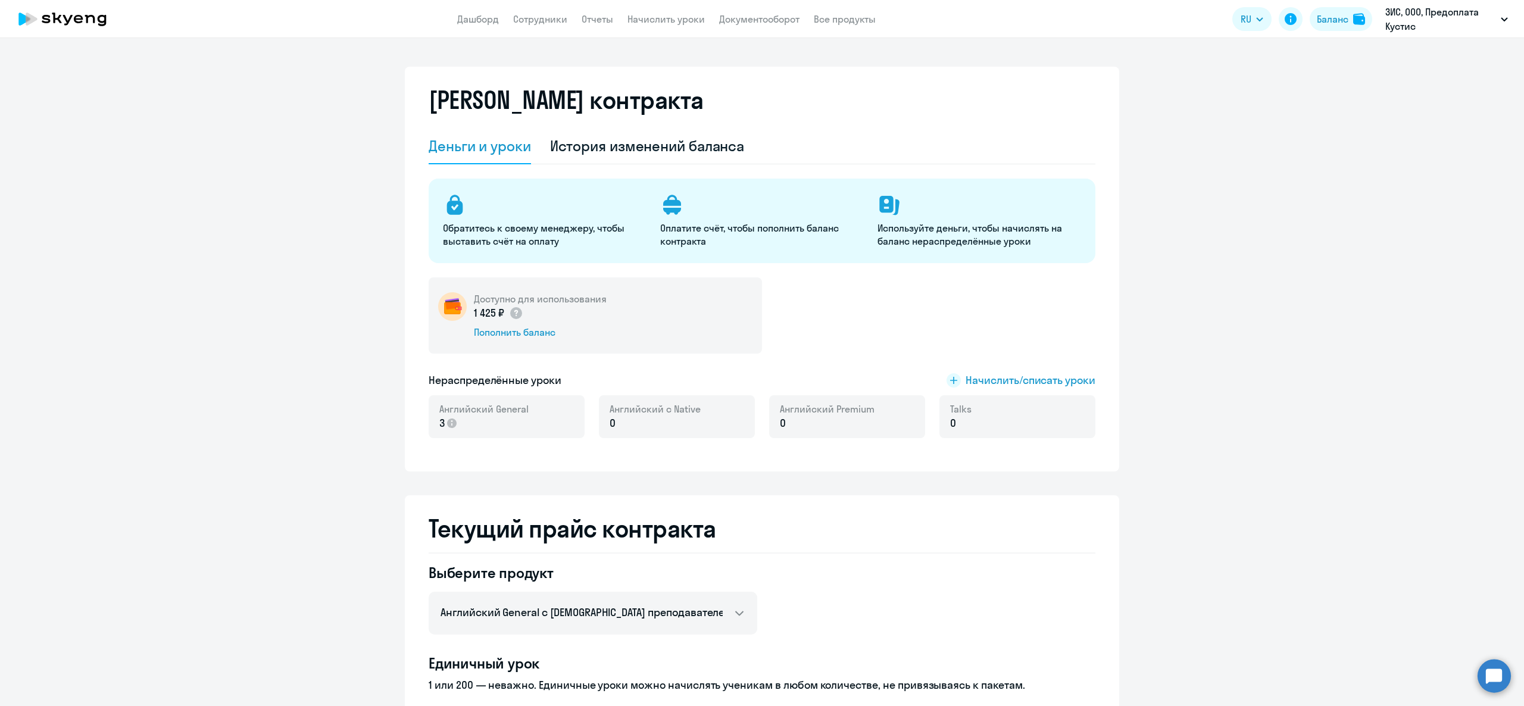
click at [446, 379] on h5 "Нераспределённые уроки" at bounding box center [495, 380] width 133 height 15
click at [448, 377] on h5 "Нераспределённые уроки" at bounding box center [495, 380] width 133 height 15
click at [468, 386] on h5 "Нераспределённые уроки" at bounding box center [495, 380] width 133 height 15
click at [440, 404] on span "Английский General" at bounding box center [483, 408] width 89 height 13
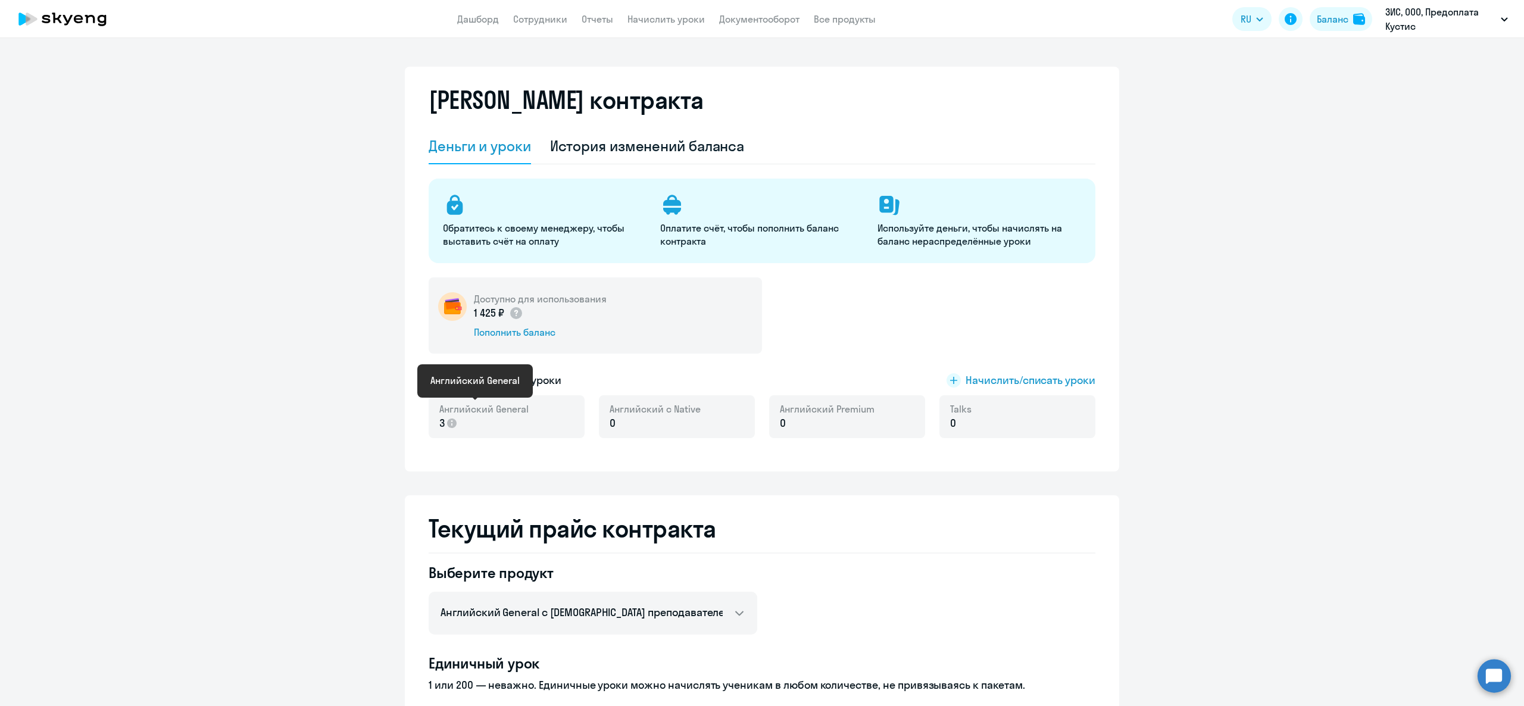
click at [440, 404] on span "Английский General" at bounding box center [483, 408] width 89 height 13
click at [670, 12] on app-menu-item-link "Начислить уроки" at bounding box center [665, 19] width 77 height 15
click at [668, 18] on link "Начислить уроки" at bounding box center [665, 19] width 77 height 12
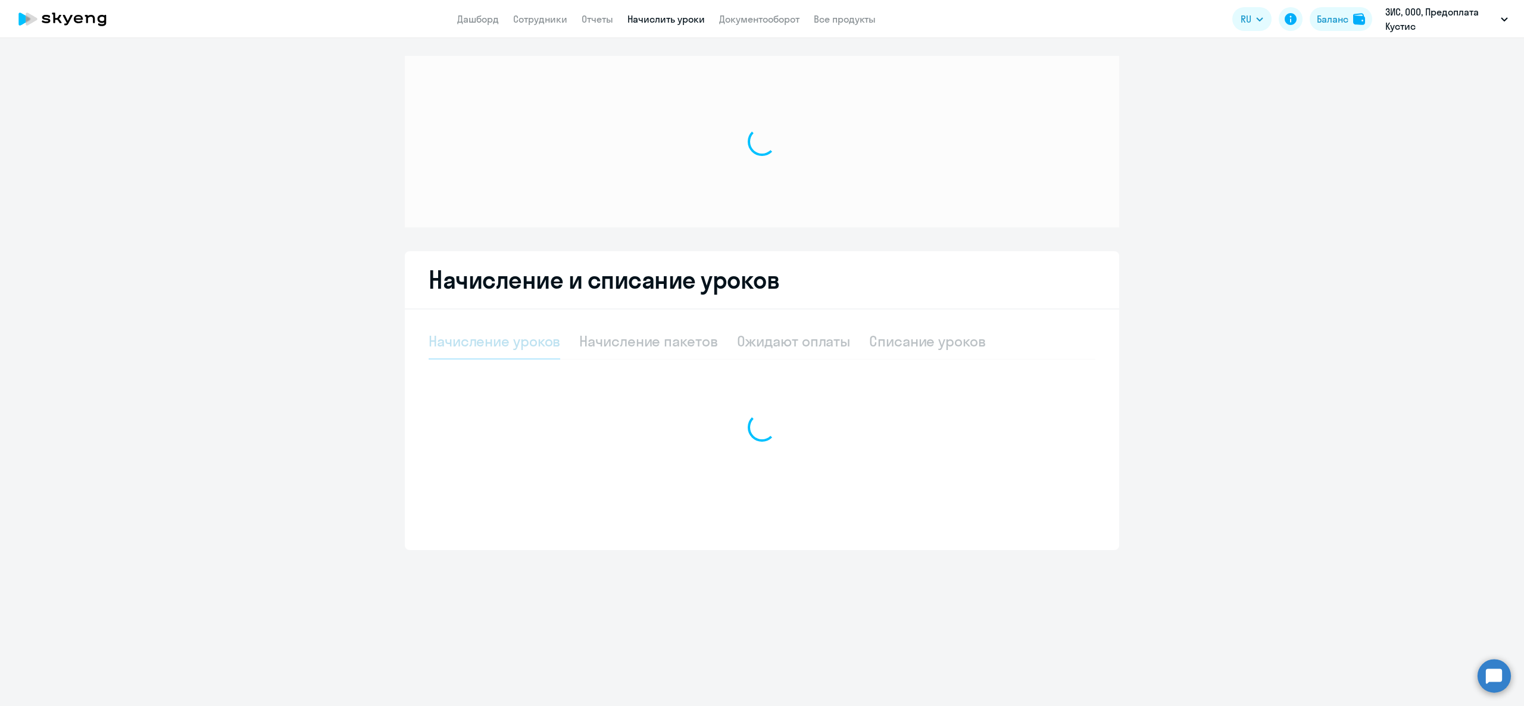
select select "10"
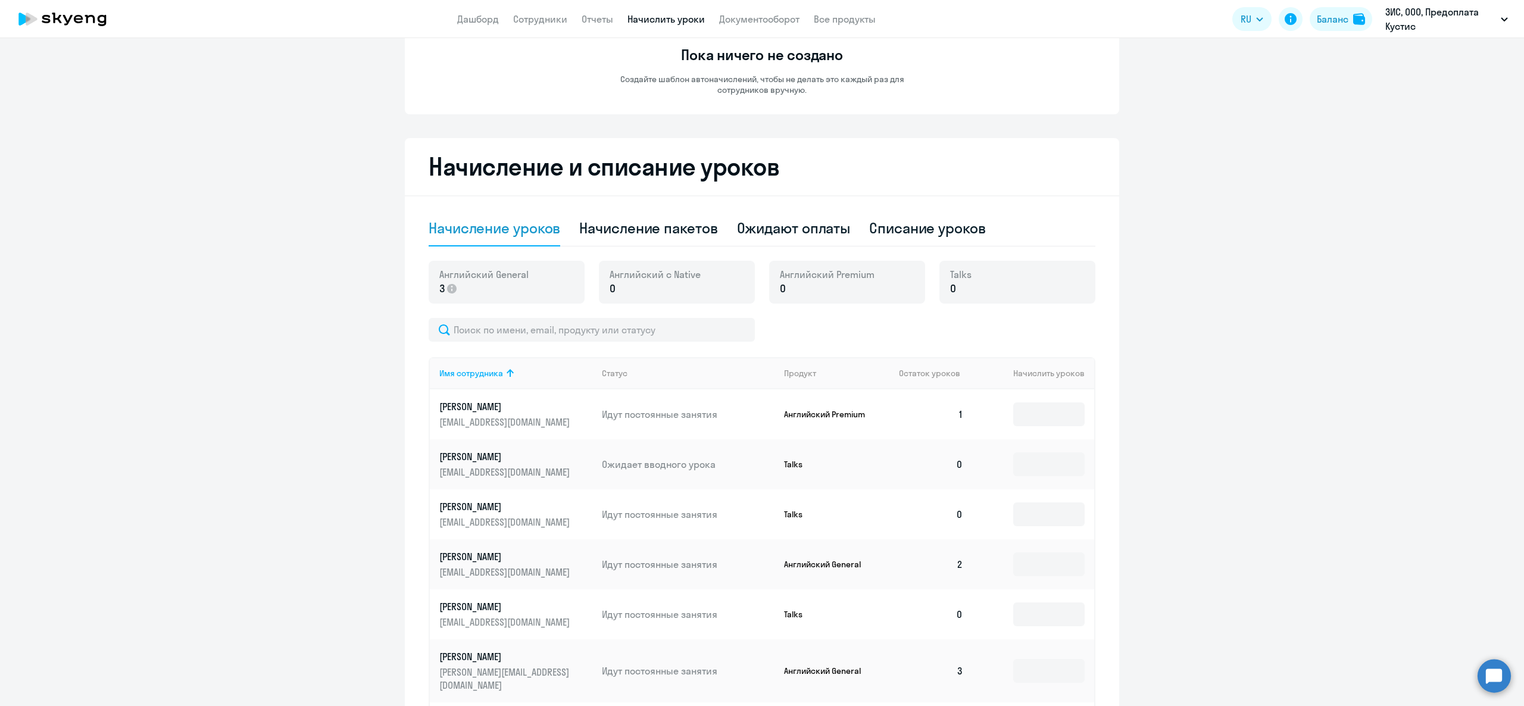
scroll to position [238, 0]
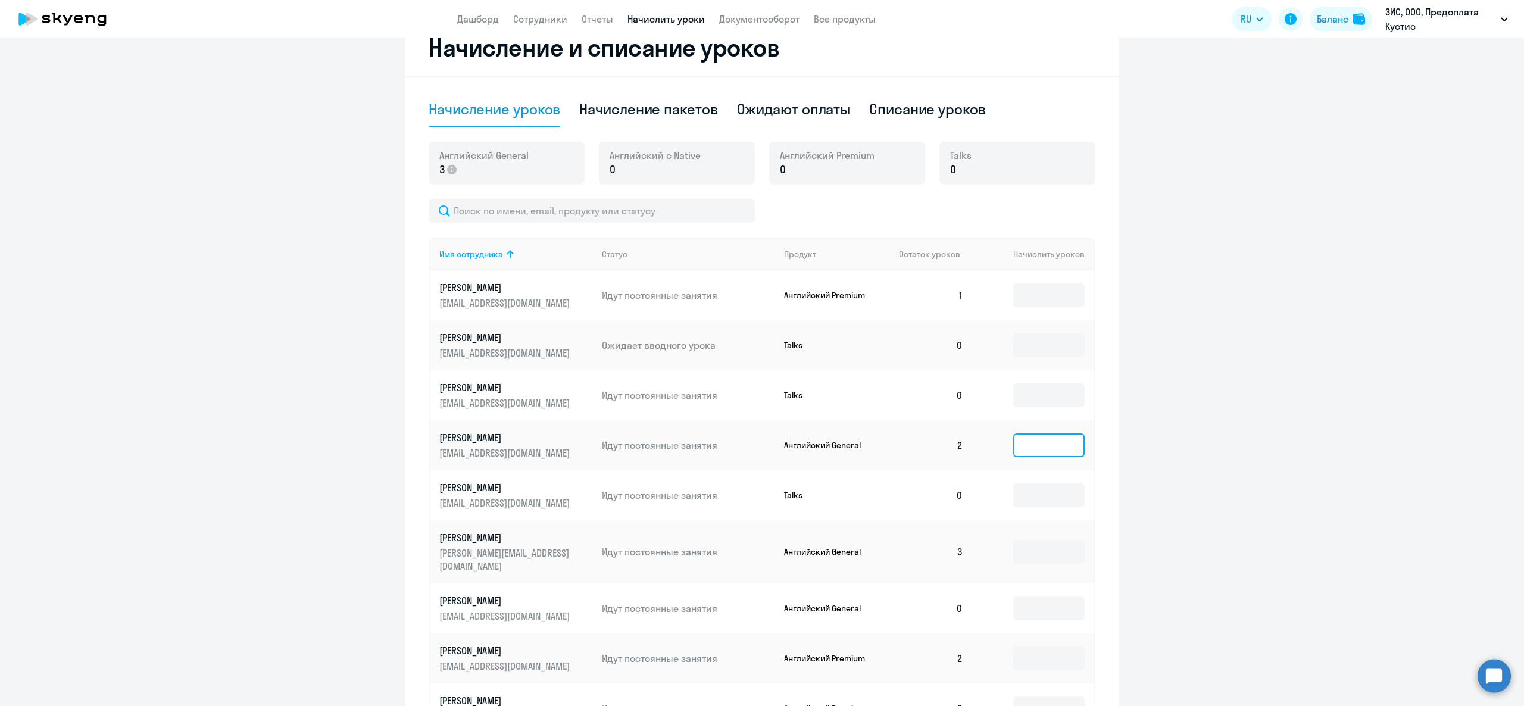
click at [1021, 455] on input at bounding box center [1048, 445] width 71 height 24
type input "3"
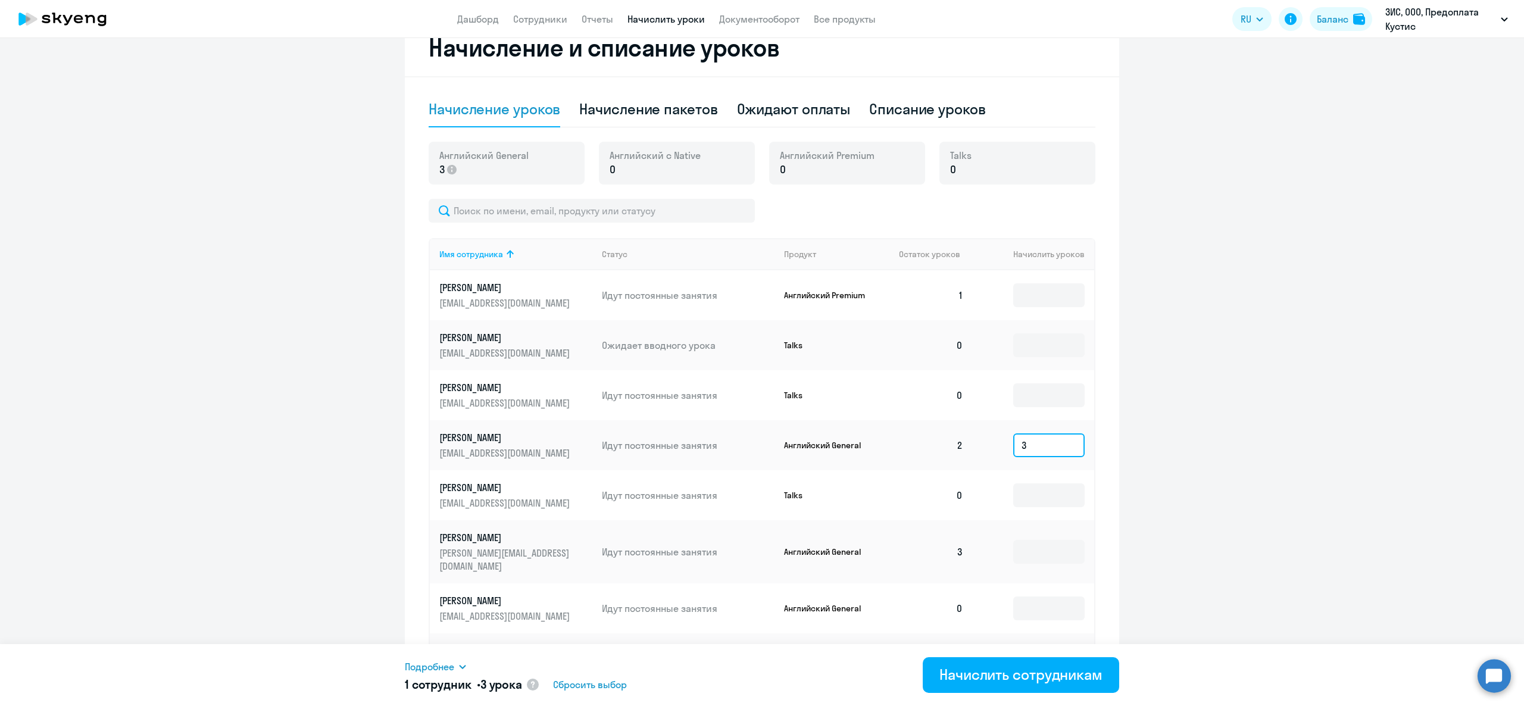
click at [1044, 442] on input "3" at bounding box center [1048, 445] width 71 height 24
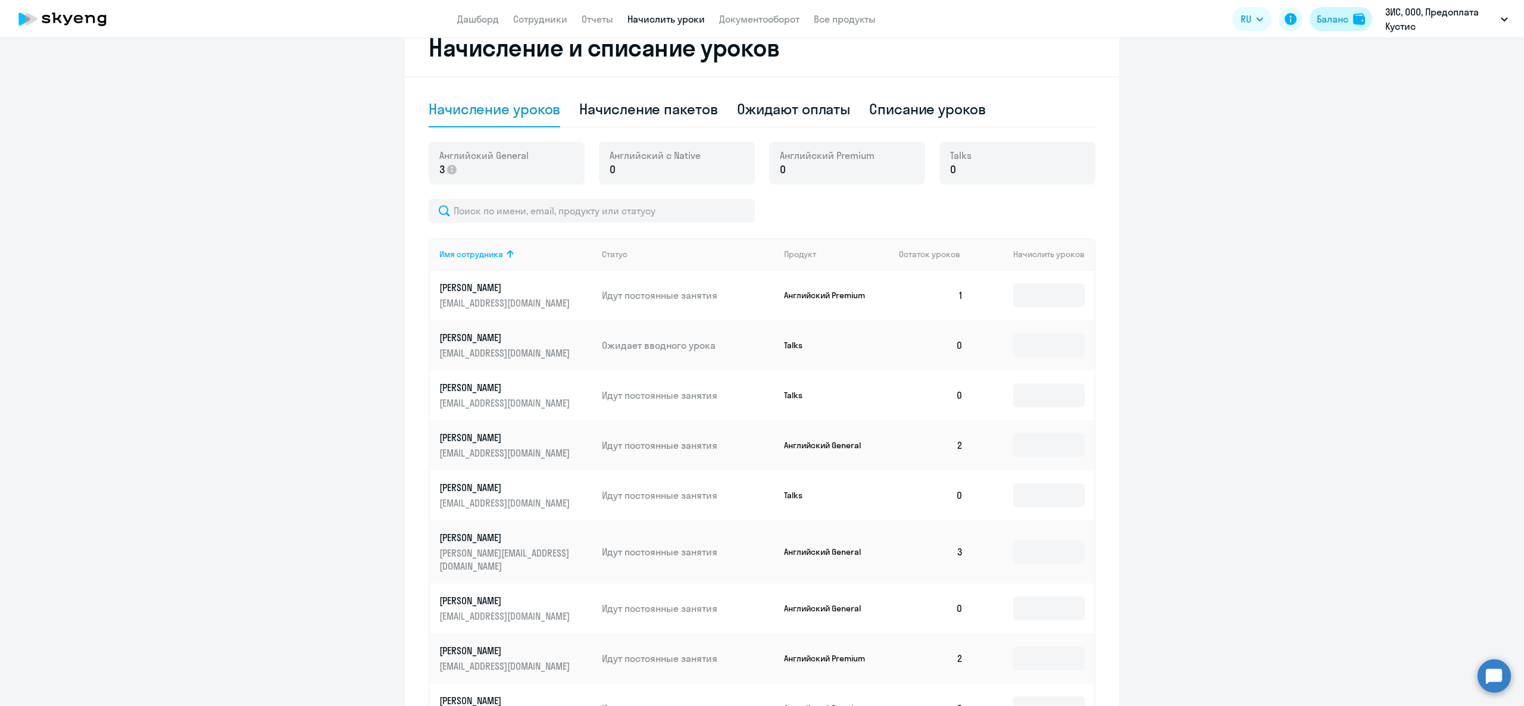
click at [1332, 24] on div "Баланс" at bounding box center [1333, 19] width 32 height 14
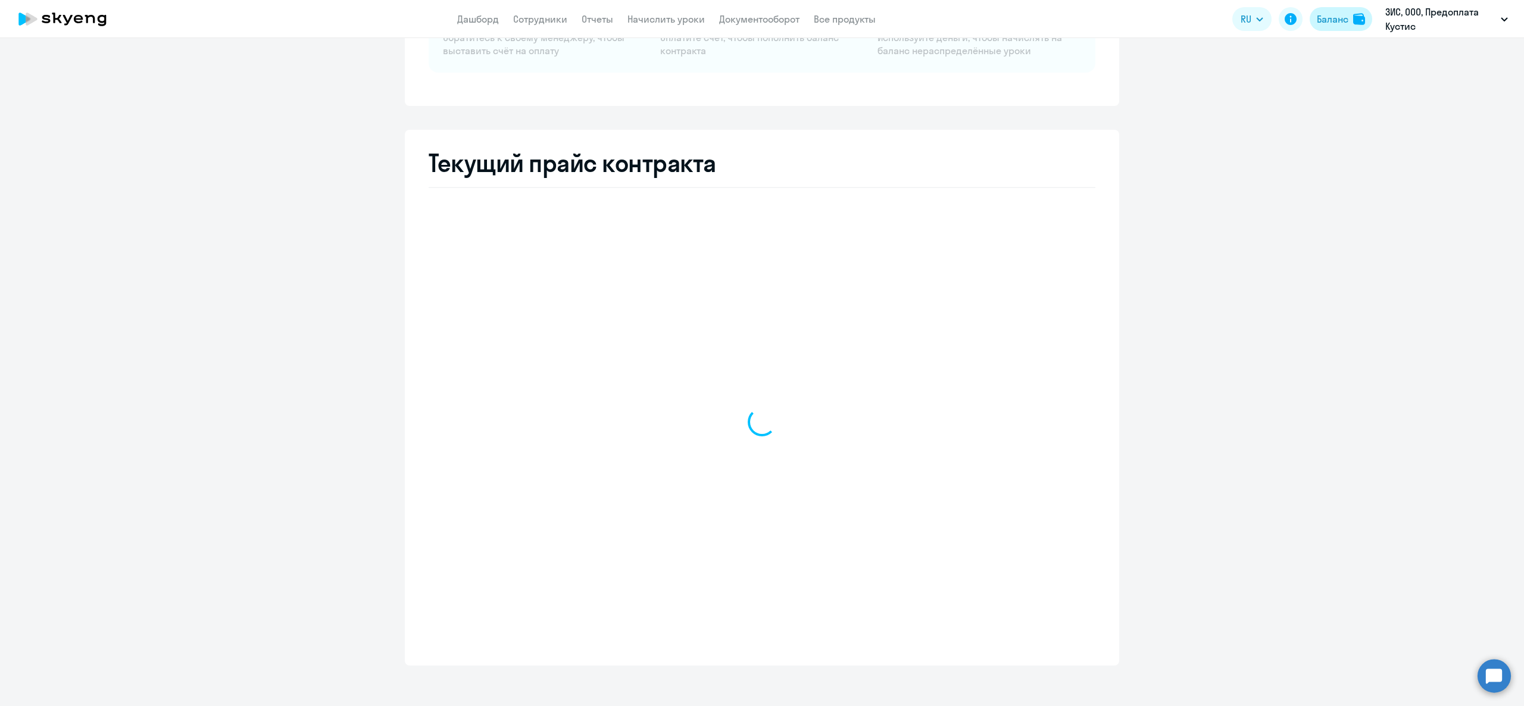
scroll to position [149, 0]
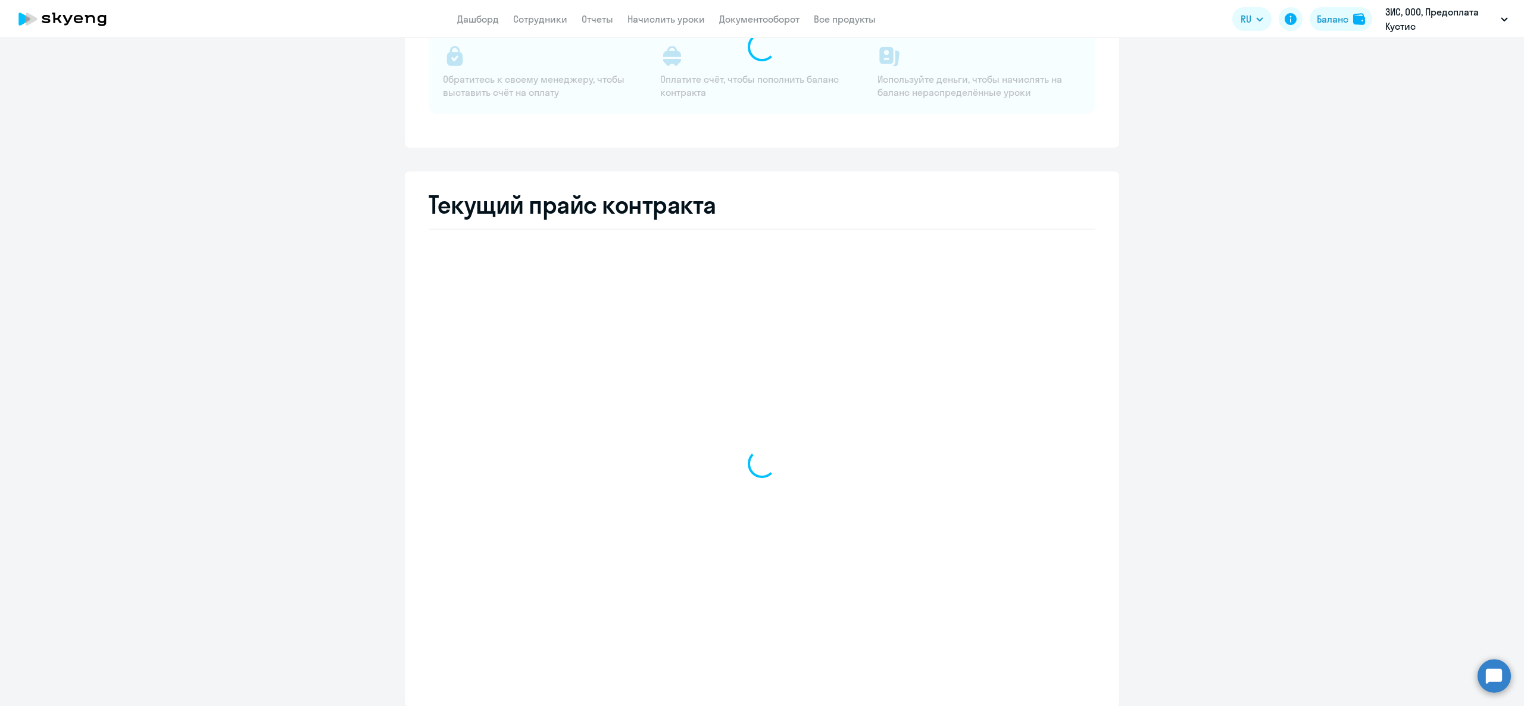
select select "english_adult_not_native_speaker"
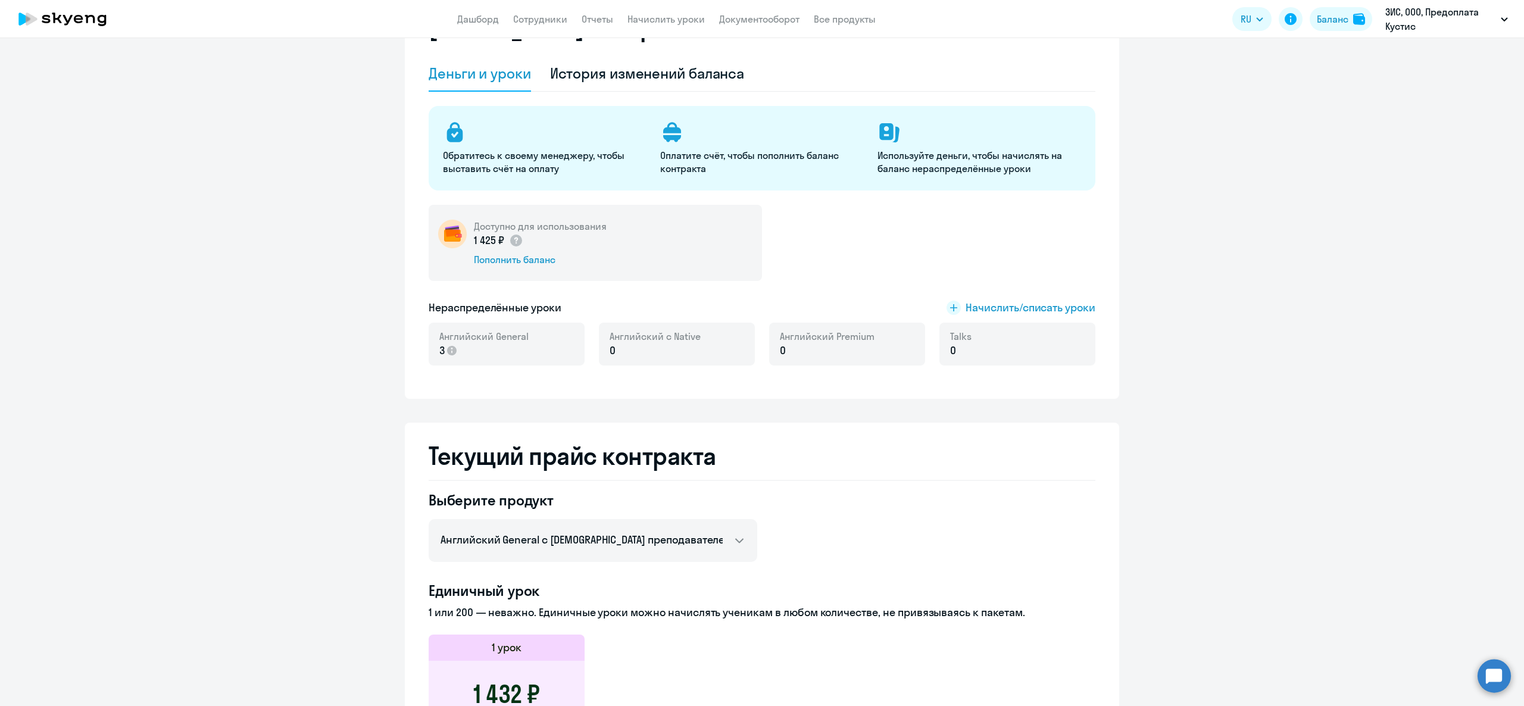
scroll to position [0, 0]
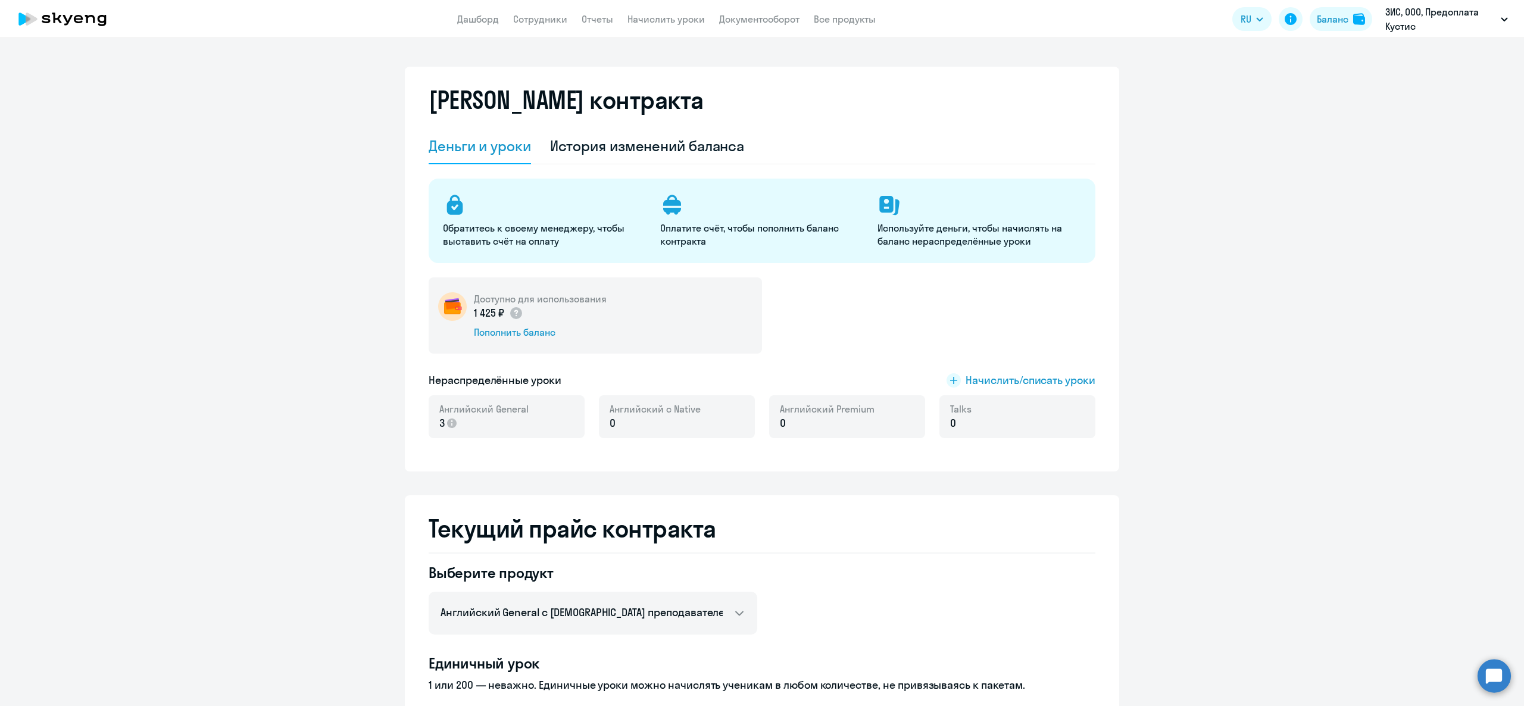
click at [686, 26] on app-header "Дашборд Сотрудники Отчеты Начислить уроки Документооборот Все продукты Дашборд …" at bounding box center [762, 19] width 1524 height 38
click at [674, 12] on app-menu-item-link "Начислить уроки" at bounding box center [665, 19] width 77 height 15
click at [682, 18] on link "Начислить уроки" at bounding box center [665, 19] width 77 height 12
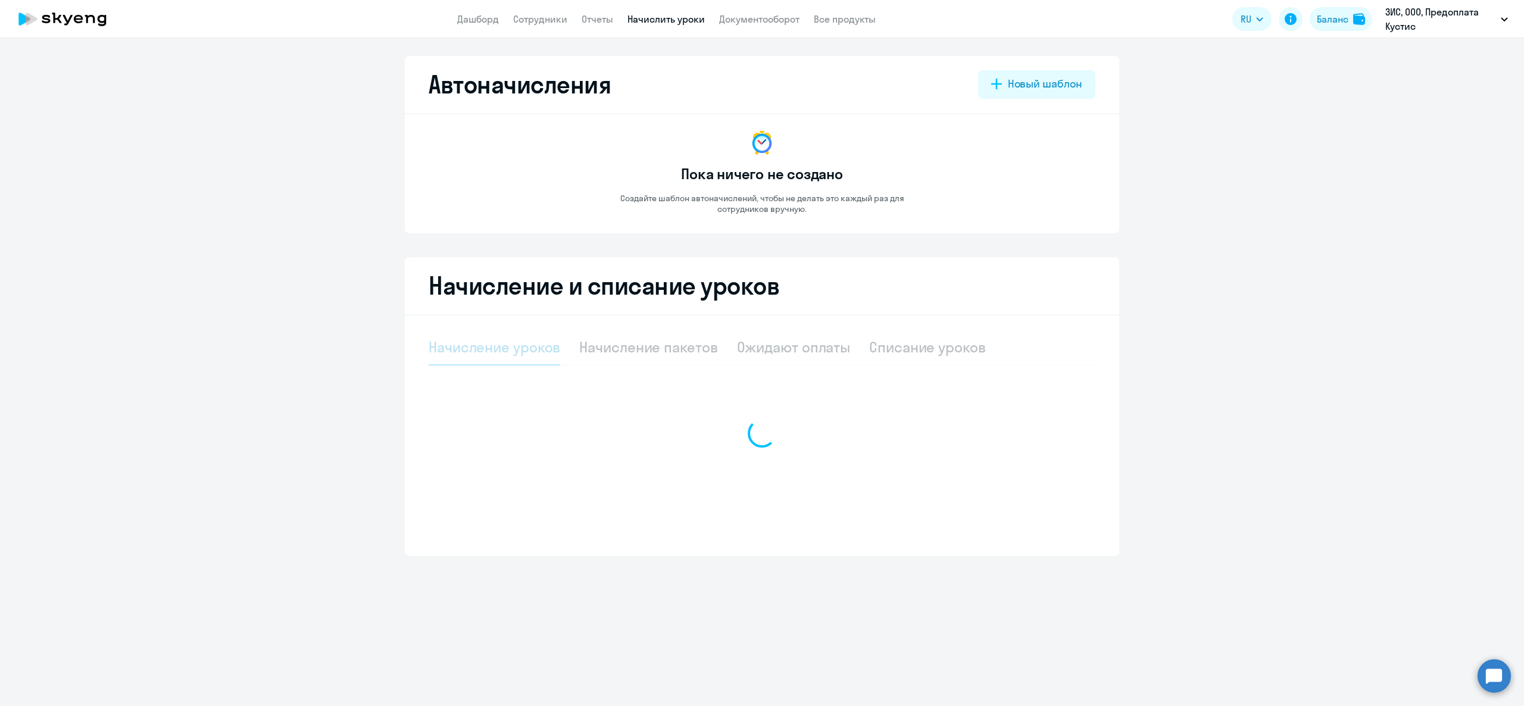
select select "10"
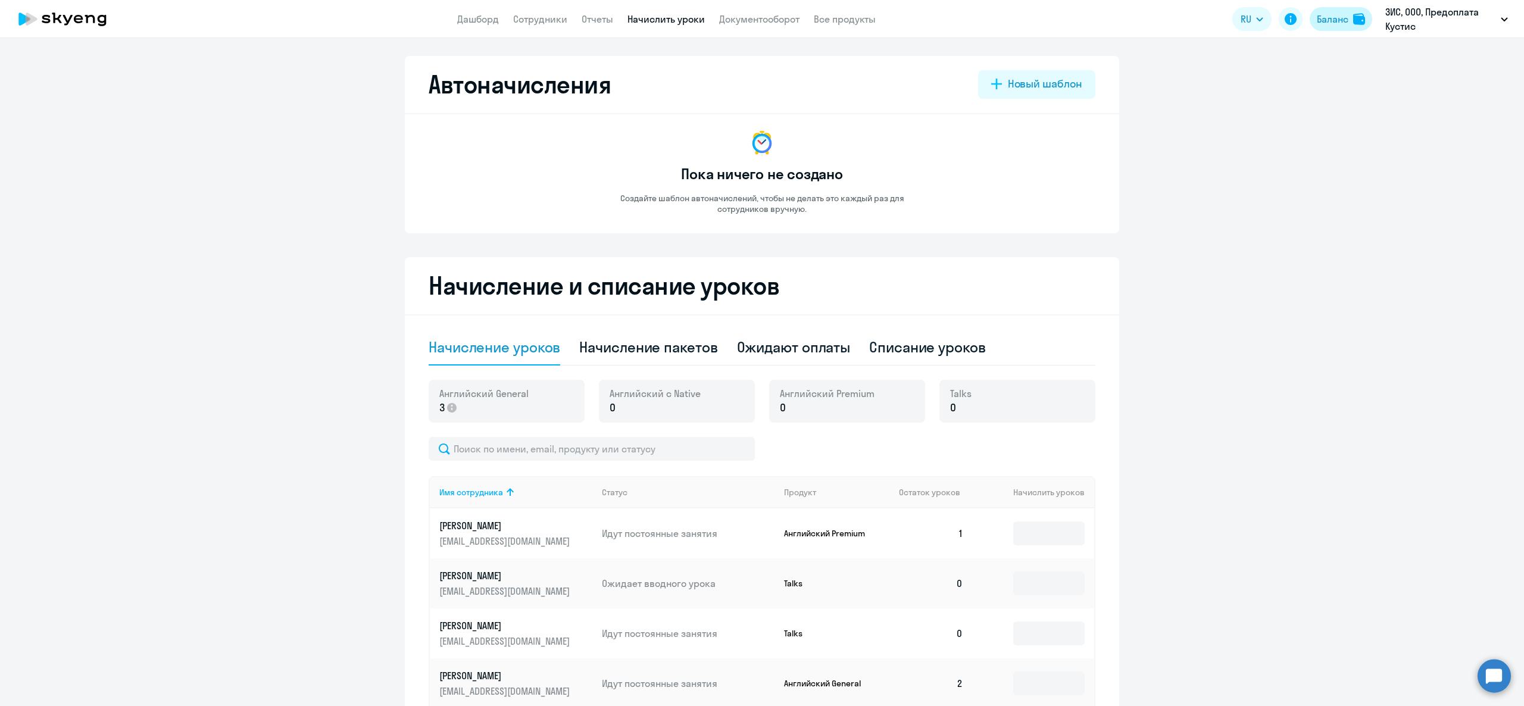
click at [1341, 12] on div "Баланс" at bounding box center [1333, 19] width 32 height 14
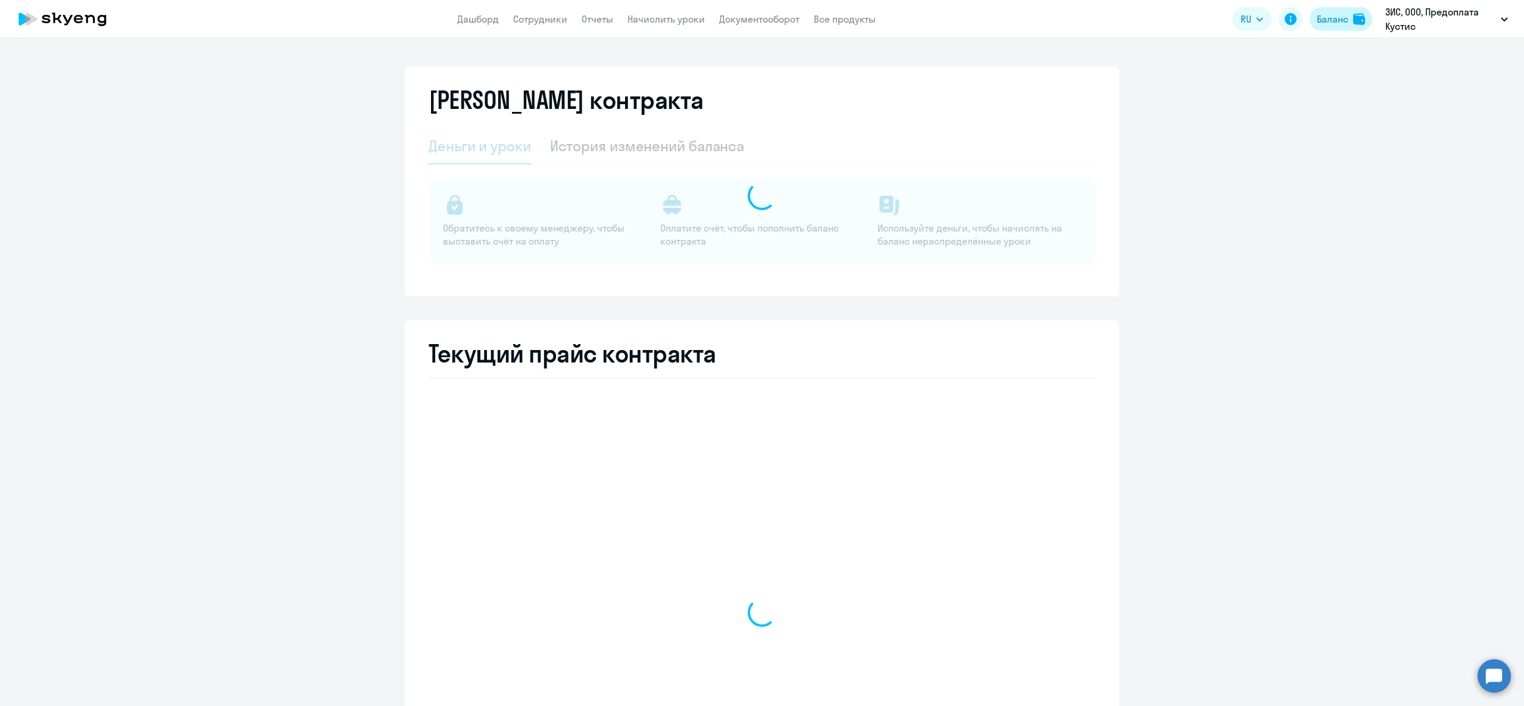
select select "english_adult_not_native_speaker"
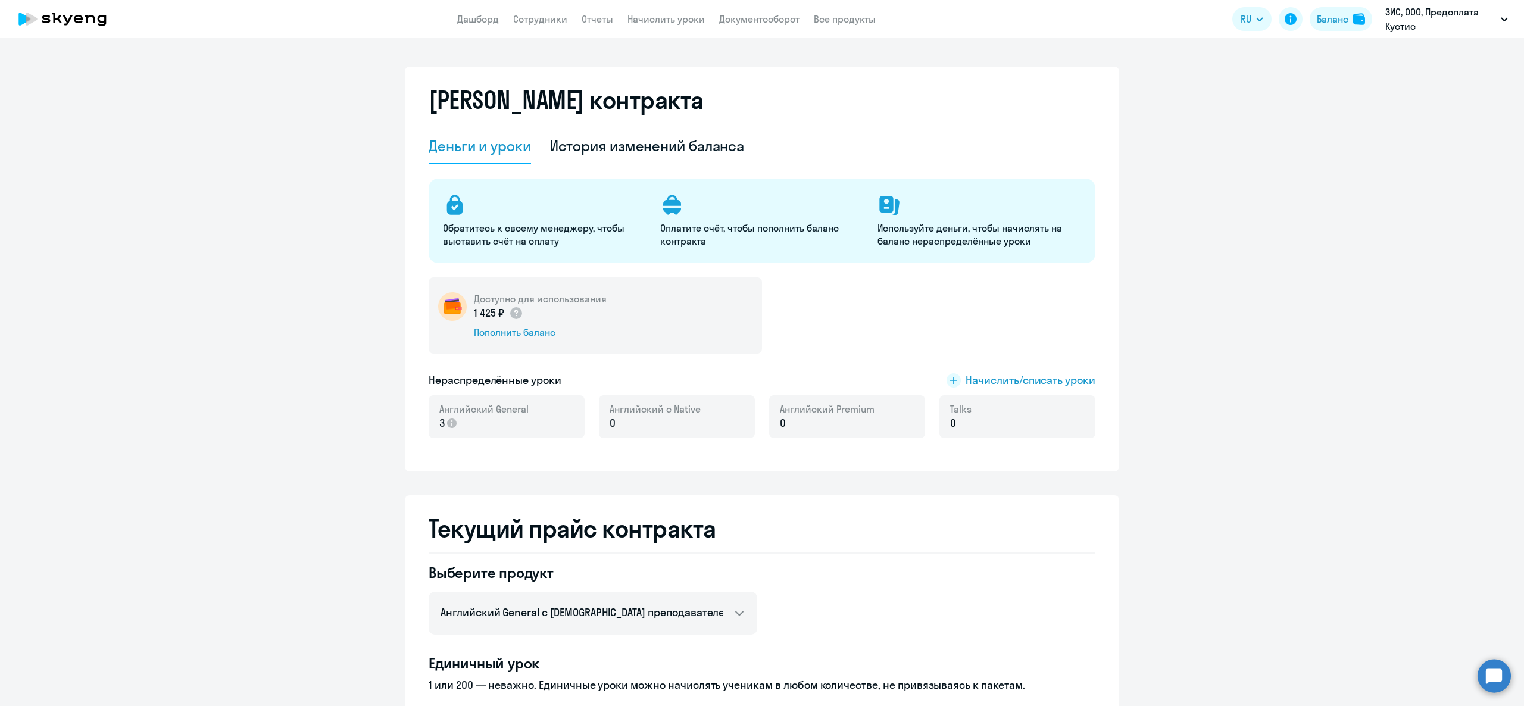
drag, startPoint x: 458, startPoint y: 300, endPoint x: 498, endPoint y: 314, distance: 42.2
click at [498, 314] on div "Доступно для использования 1 425 ₽ Пополнить баланс" at bounding box center [595, 315] width 333 height 76
click at [488, 312] on p "1 425 ₽" at bounding box center [498, 312] width 49 height 15
click at [483, 413] on span "Английский General" at bounding box center [483, 408] width 89 height 13
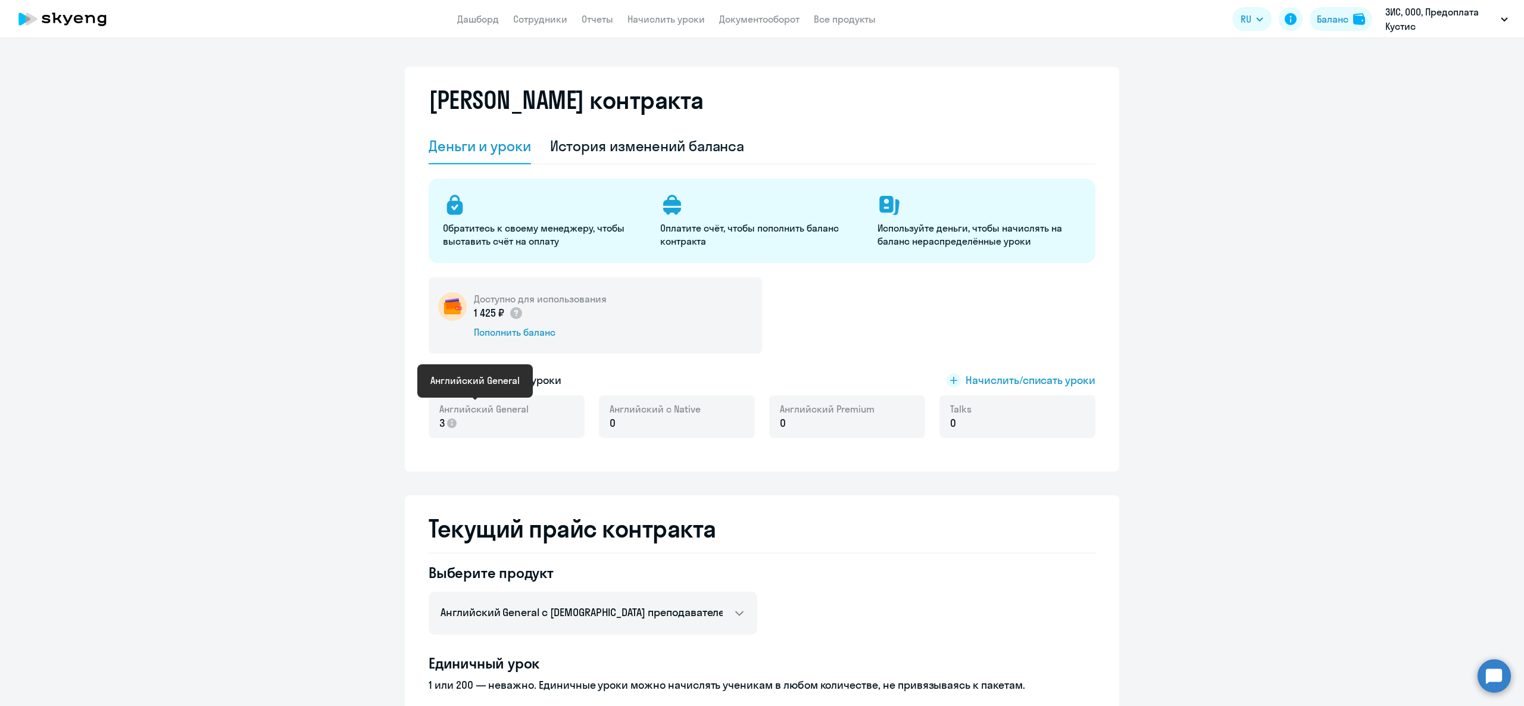
click at [483, 413] on span "Английский General" at bounding box center [483, 408] width 89 height 13
click at [667, 374] on div "Нераспределённые уроки Начислить/списать уроки" at bounding box center [762, 380] width 667 height 15
click at [674, 26] on app-header "Дашборд Сотрудники Отчеты Начислить уроки Документооборот Все продукты Дашборд …" at bounding box center [762, 19] width 1524 height 38
click at [657, 21] on link "Начислить уроки" at bounding box center [665, 19] width 77 height 12
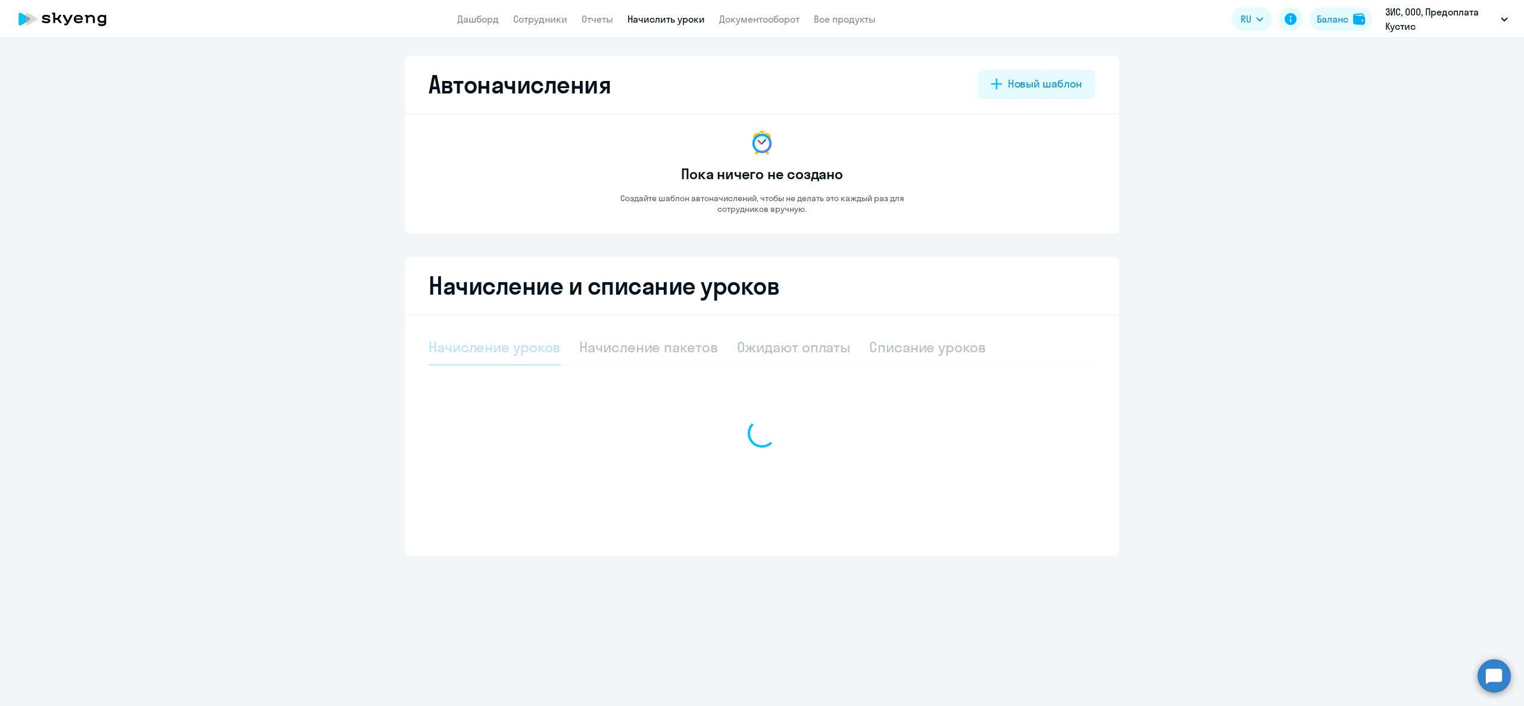
select select "10"
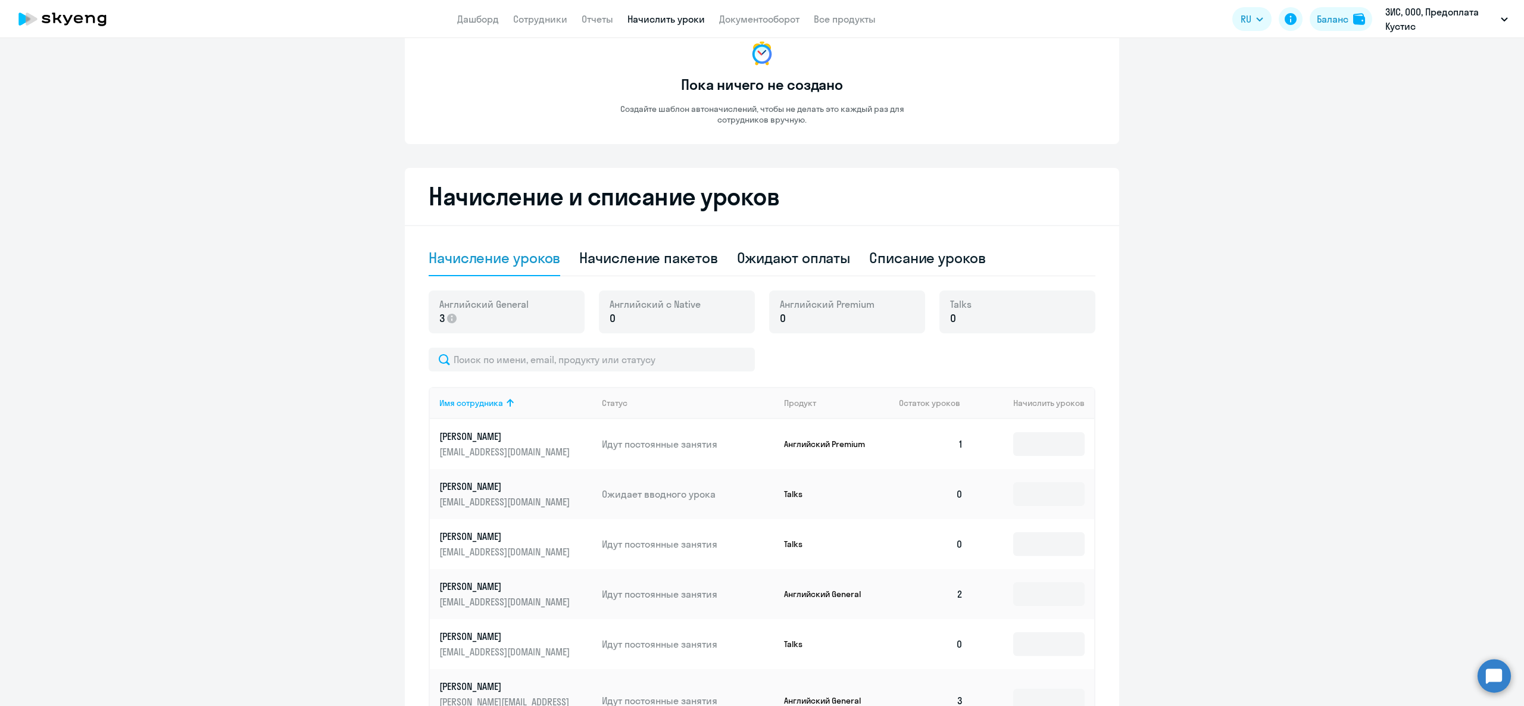
scroll to position [352, 0]
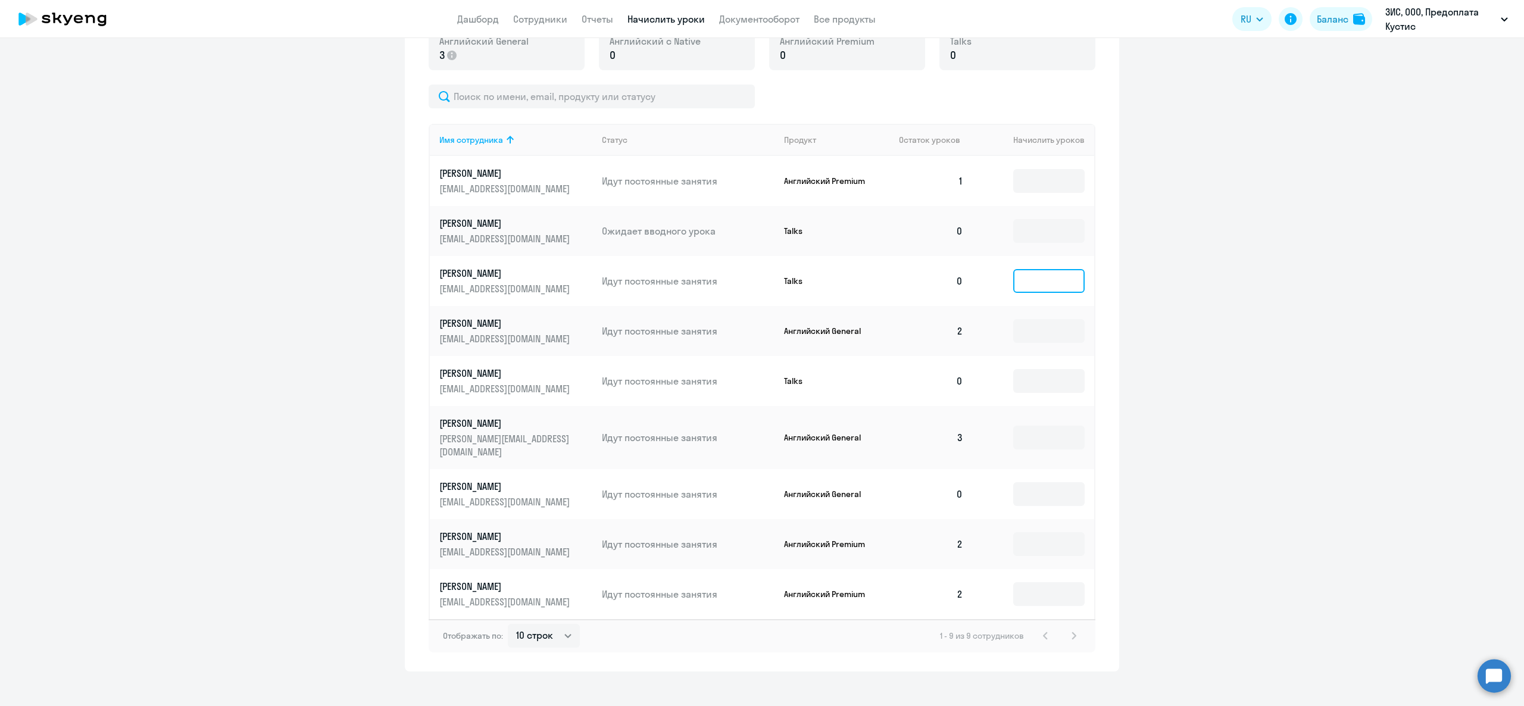
click at [1031, 282] on input at bounding box center [1048, 281] width 71 height 24
click at [1041, 321] on input at bounding box center [1048, 331] width 71 height 24
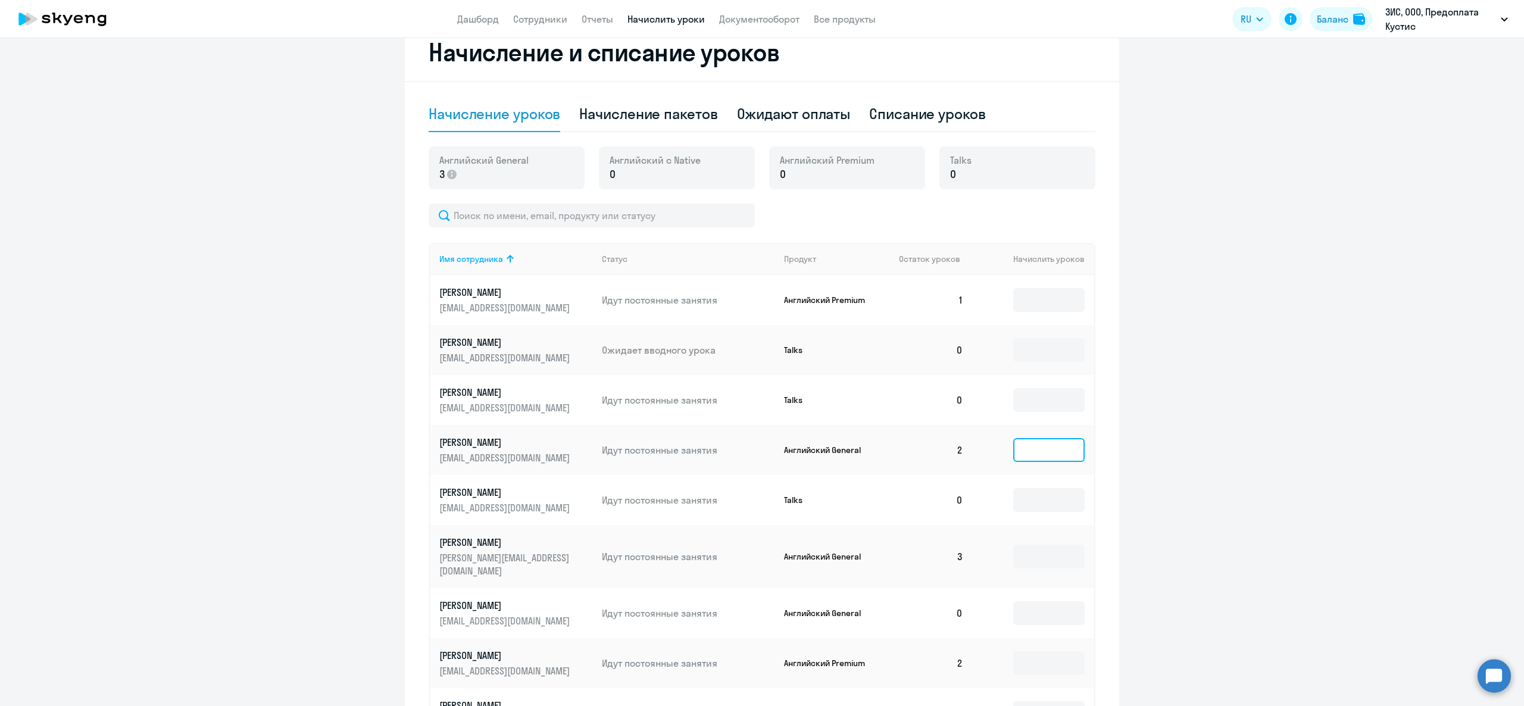
scroll to position [0, 0]
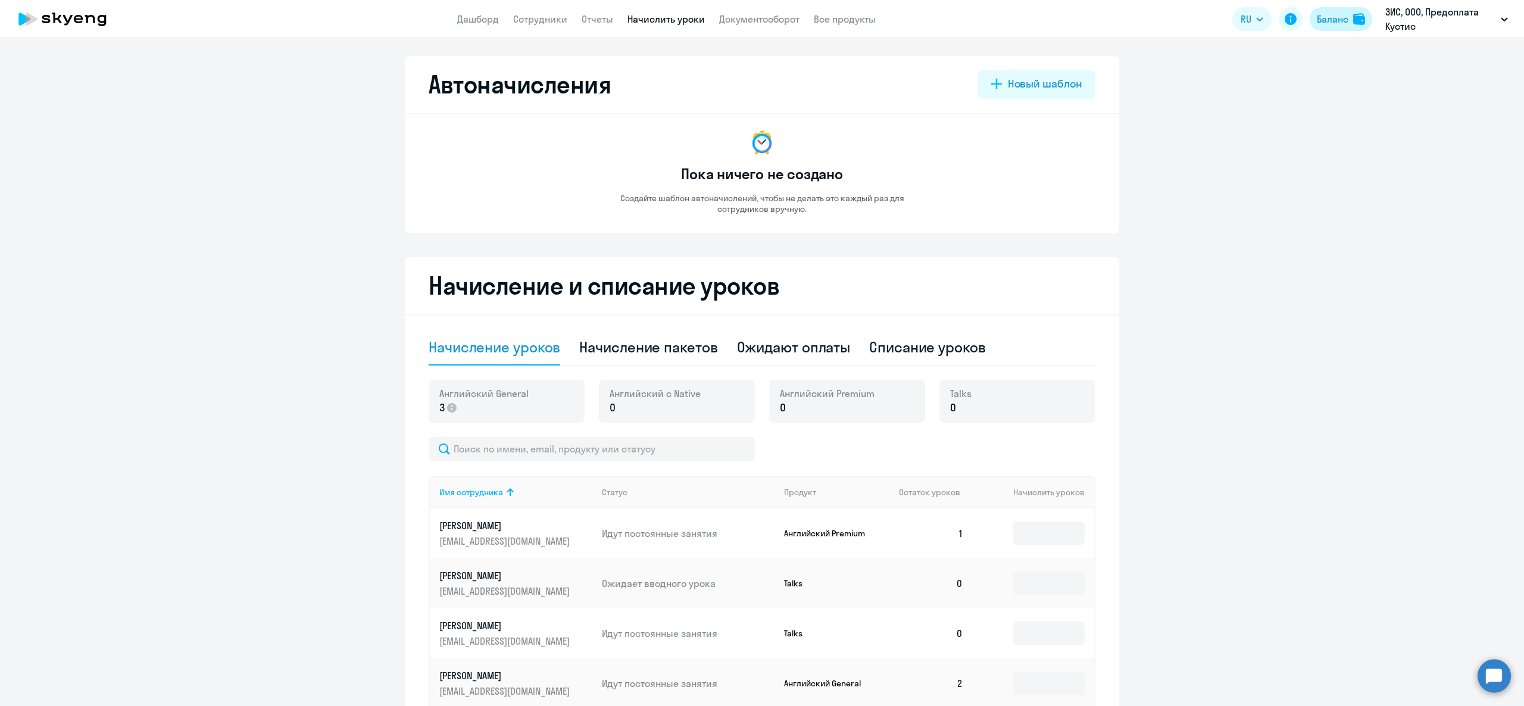
click at [1349, 20] on button "Баланс" at bounding box center [1340, 19] width 62 height 24
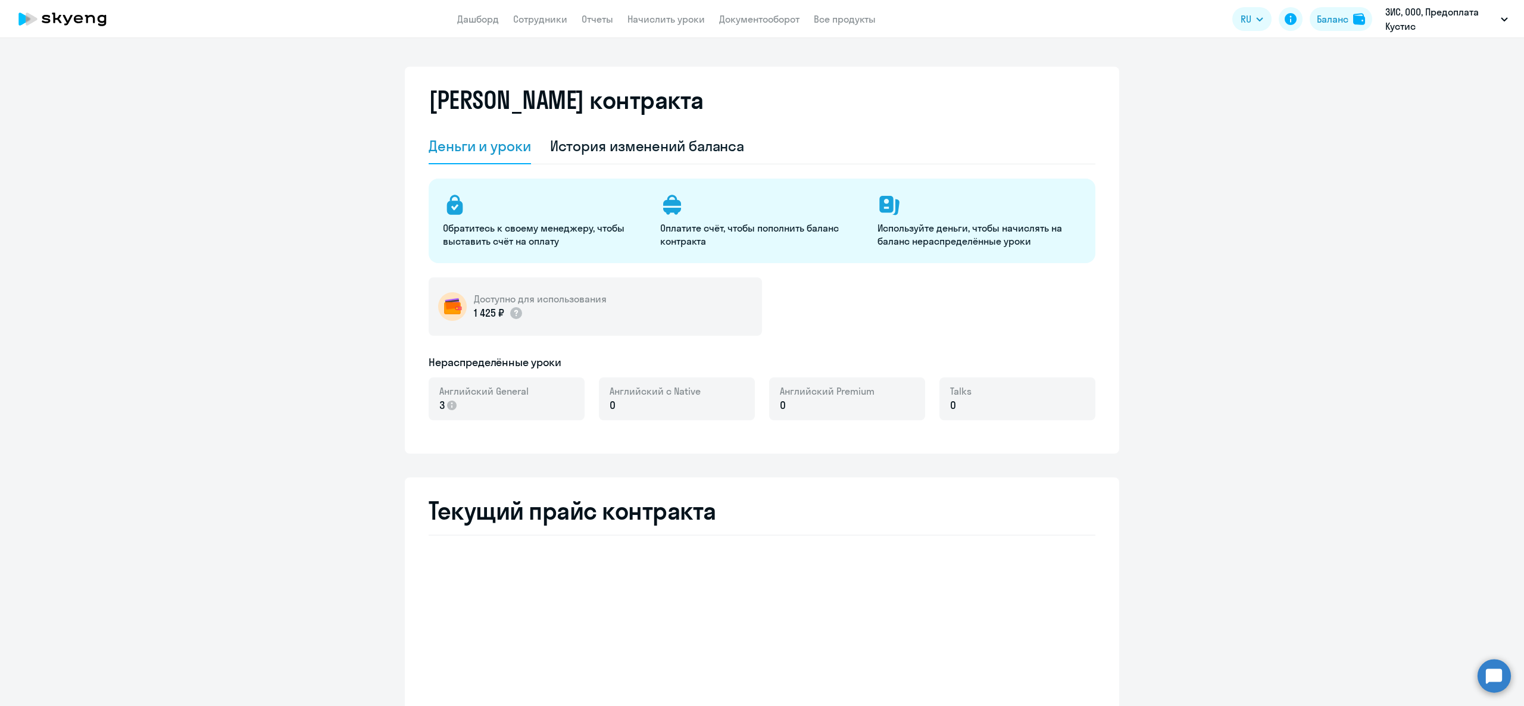
select select "english_adult_not_native_speaker"
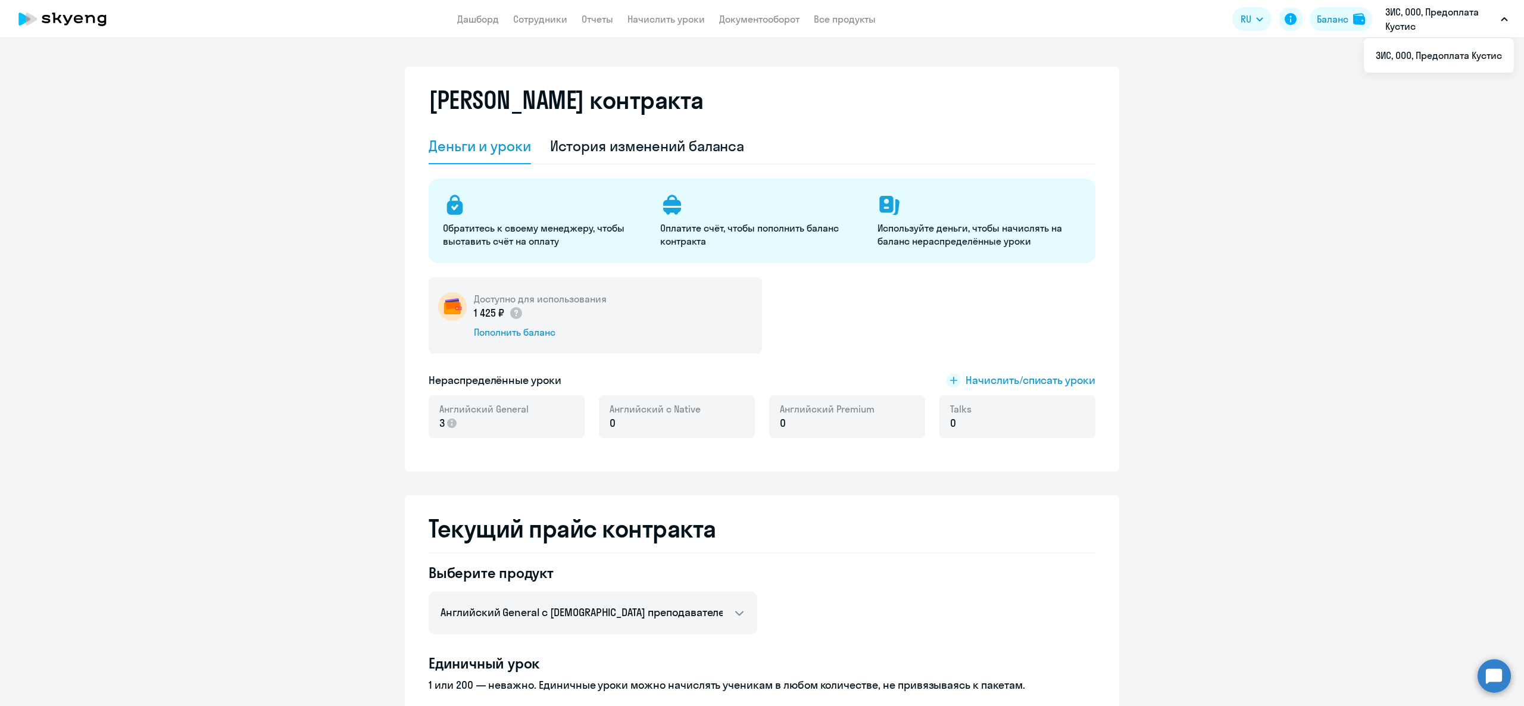
click at [1199, 140] on ng-component "[PERSON_NAME] контракта [PERSON_NAME] и уроки История изменений баланса Обратит…" at bounding box center [762, 654] width 1524 height 1175
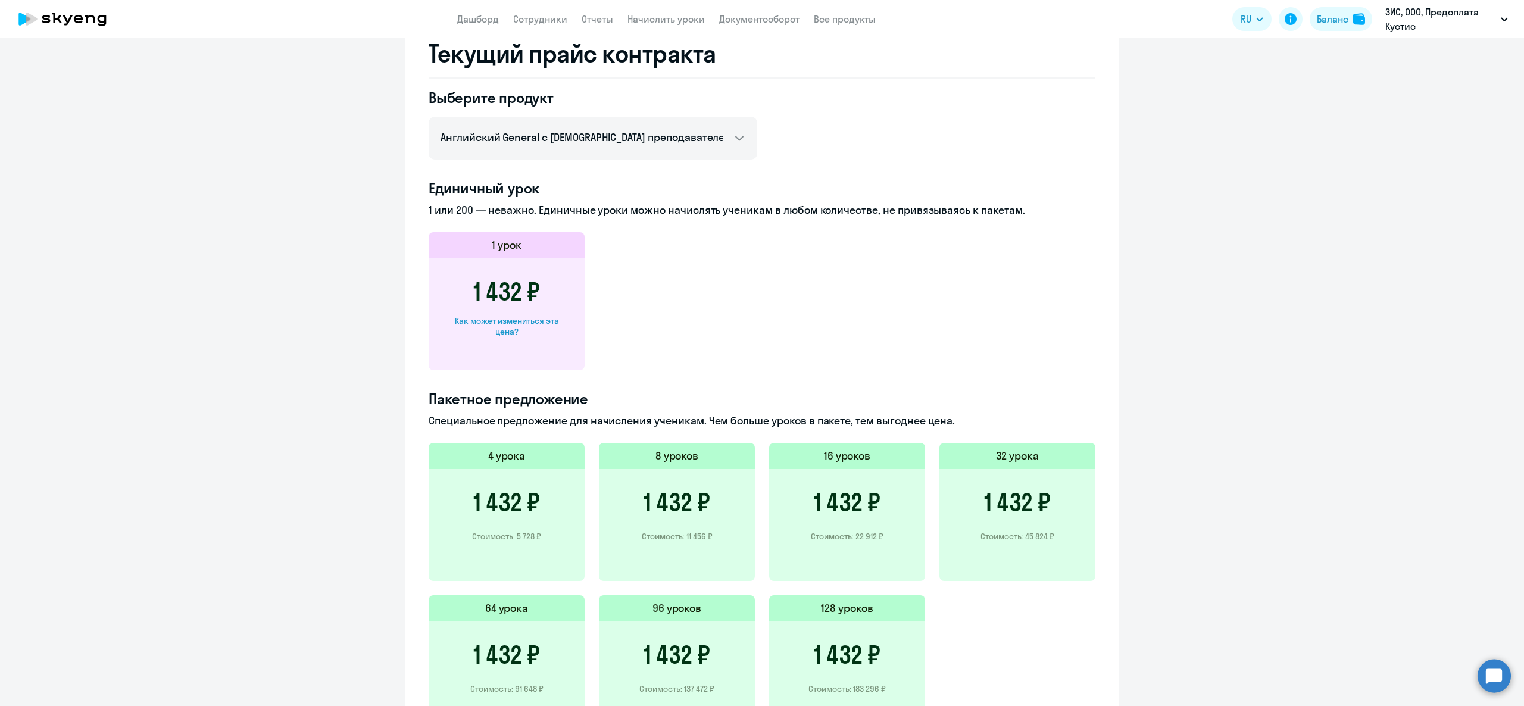
scroll to position [476, 0]
click at [498, 330] on div "Как может измениться эта цена?" at bounding box center [507, 324] width 118 height 21
select select "english_adult_not_native_speaker"
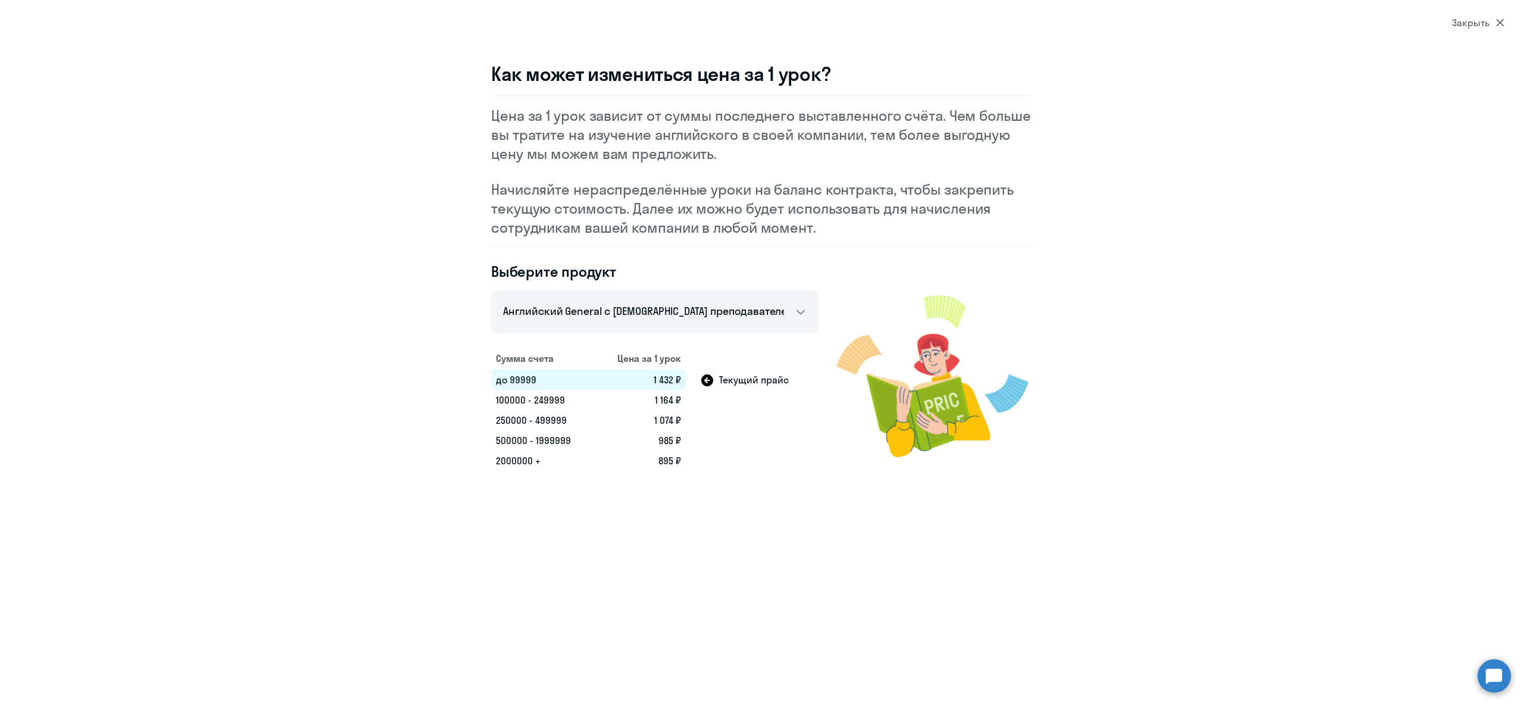
click at [1486, 20] on div "Закрыть" at bounding box center [1478, 22] width 52 height 14
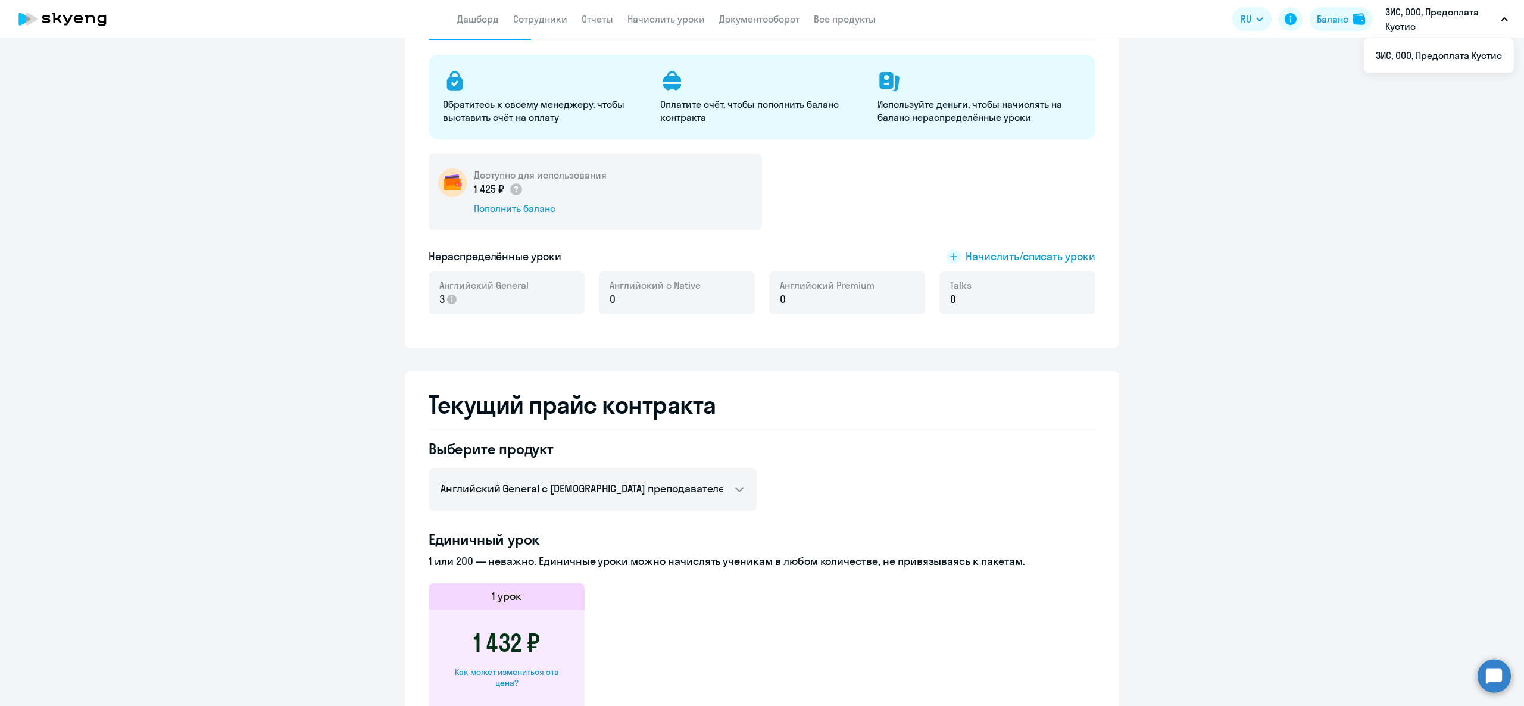
scroll to position [238, 0]
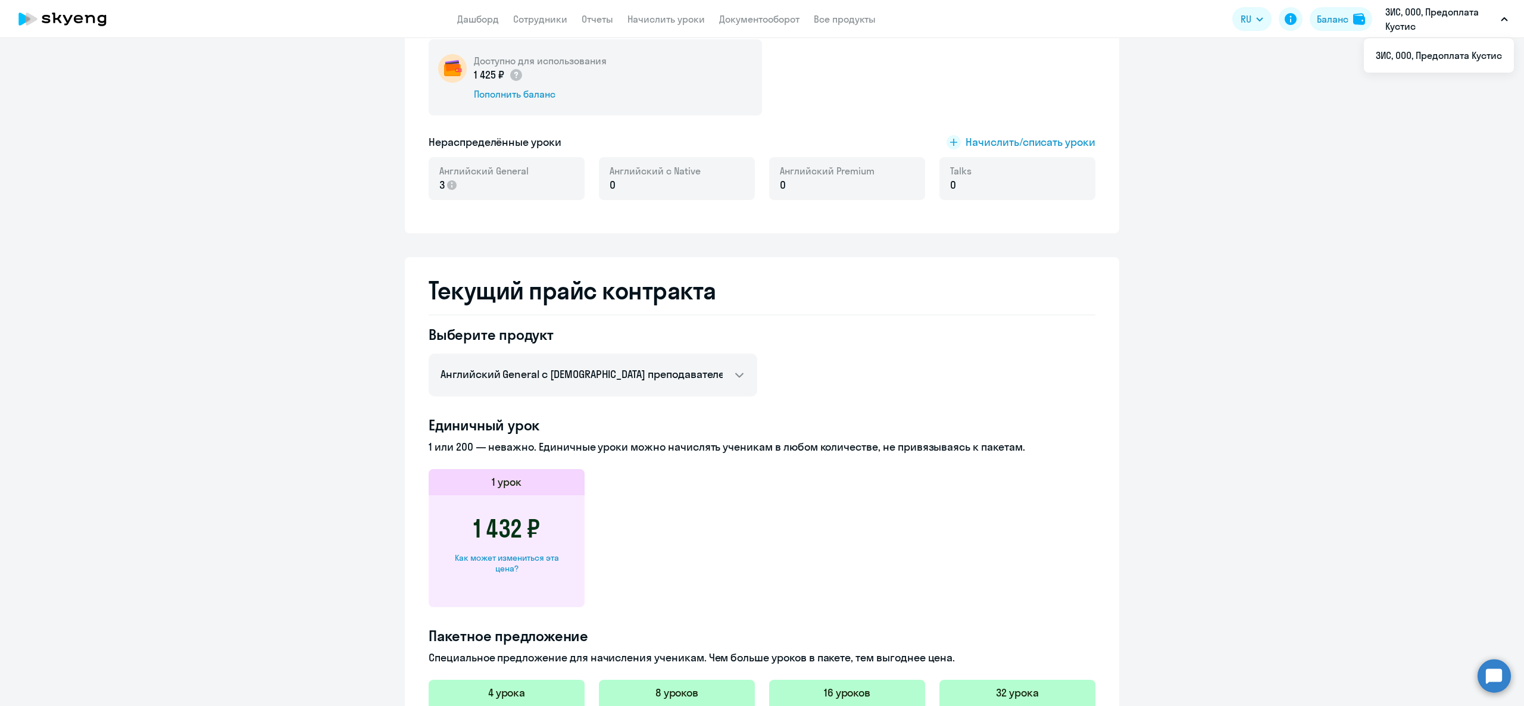
drag, startPoint x: 417, startPoint y: 286, endPoint x: 679, endPoint y: 298, distance: 262.8
click at [679, 298] on div "Текущий прайс контракта Выберите продукт Английский General с русскоговорящим п…" at bounding box center [762, 630] width 714 height 746
click at [674, 298] on h2 "Текущий прайс контракта" at bounding box center [762, 290] width 667 height 29
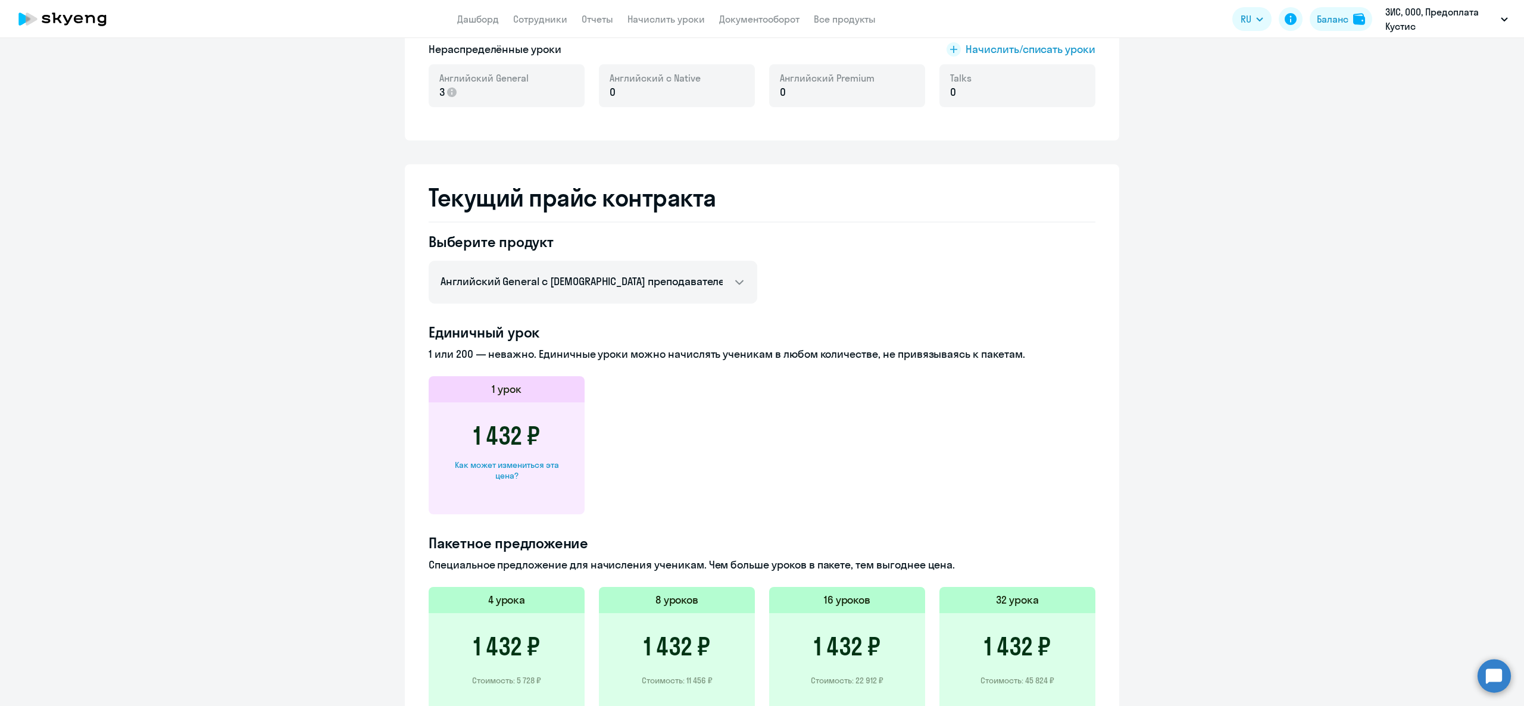
scroll to position [476, 0]
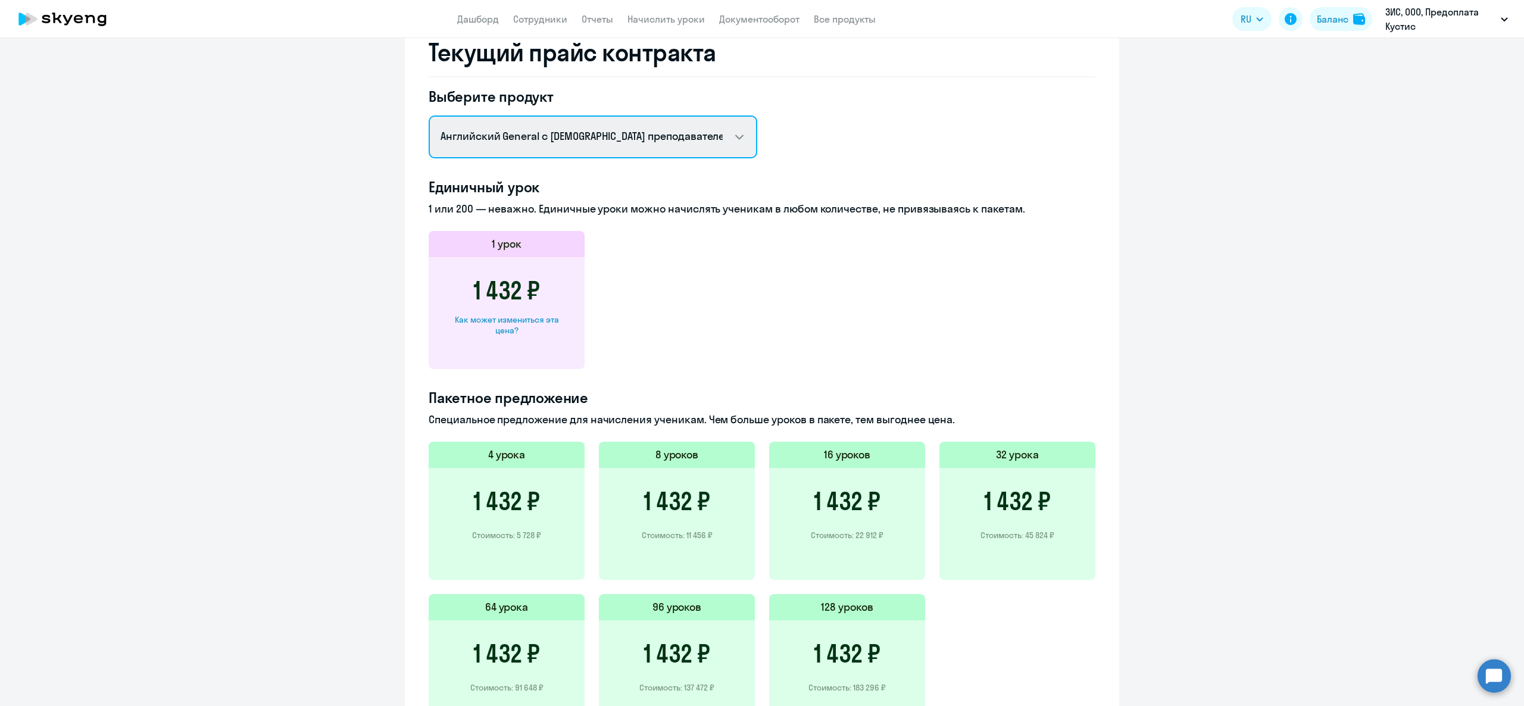
click at [505, 152] on select "Английский General с русскоговорящим преподавателем Английский General с [DEMOG…" at bounding box center [593, 136] width 329 height 43
click at [831, 374] on div "Единичный урок 1 или 200 — неважно. Единичные уроки можно начислять ученикам в …" at bounding box center [762, 461] width 667 height 569
click at [501, 290] on h3 "1 432 ₽" at bounding box center [506, 290] width 67 height 29
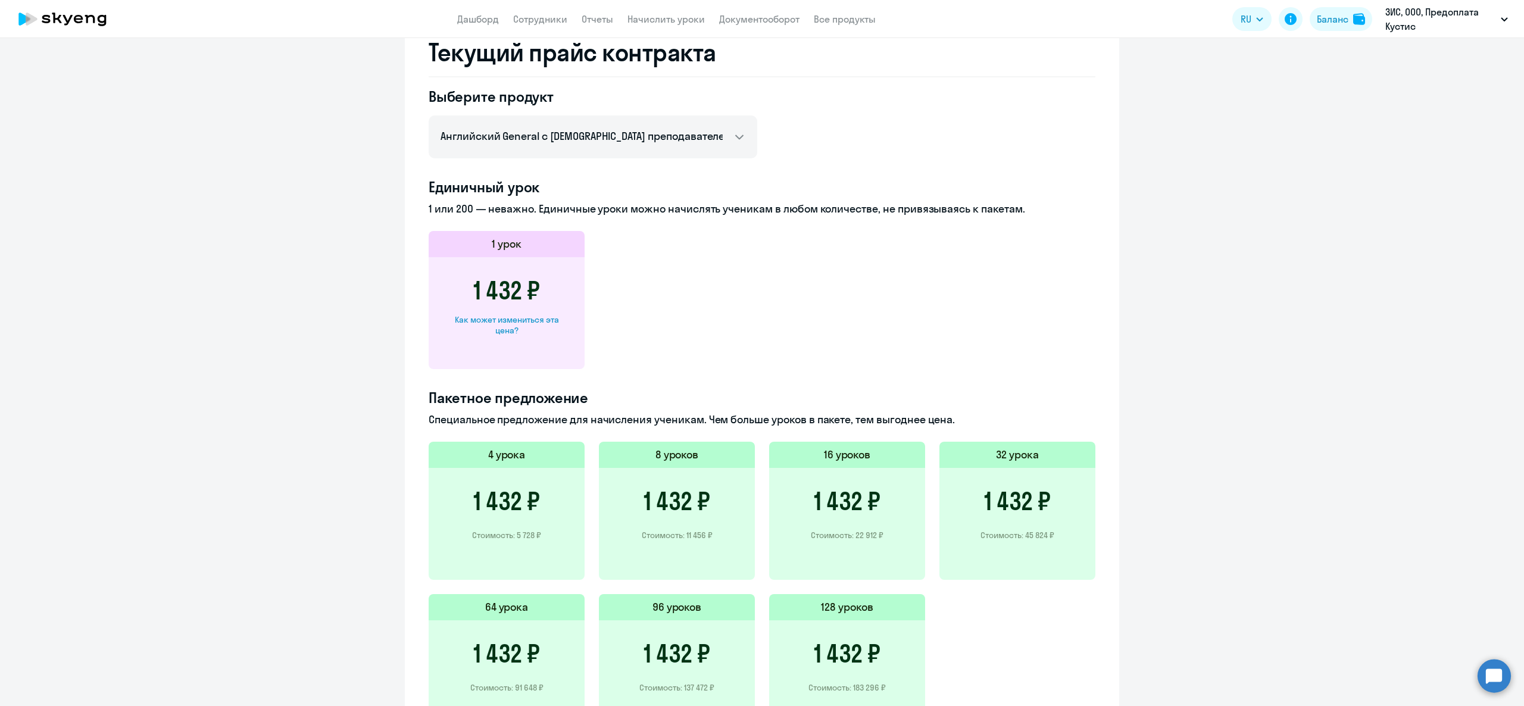
click at [493, 286] on h3 "1 432 ₽" at bounding box center [506, 290] width 67 height 29
click at [517, 130] on select "Английский General с русскоговорящим преподавателем Английский General с [DEMOG…" at bounding box center [593, 136] width 329 height 43
click at [429, 115] on select "Английский General с русскоговорящим преподавателем Английский General с [DEMOG…" at bounding box center [593, 136] width 329 height 43
click at [646, 276] on app-price-card "1 урок 4 000 ₽ Как может измениться эта цена?" at bounding box center [762, 300] width 667 height 138
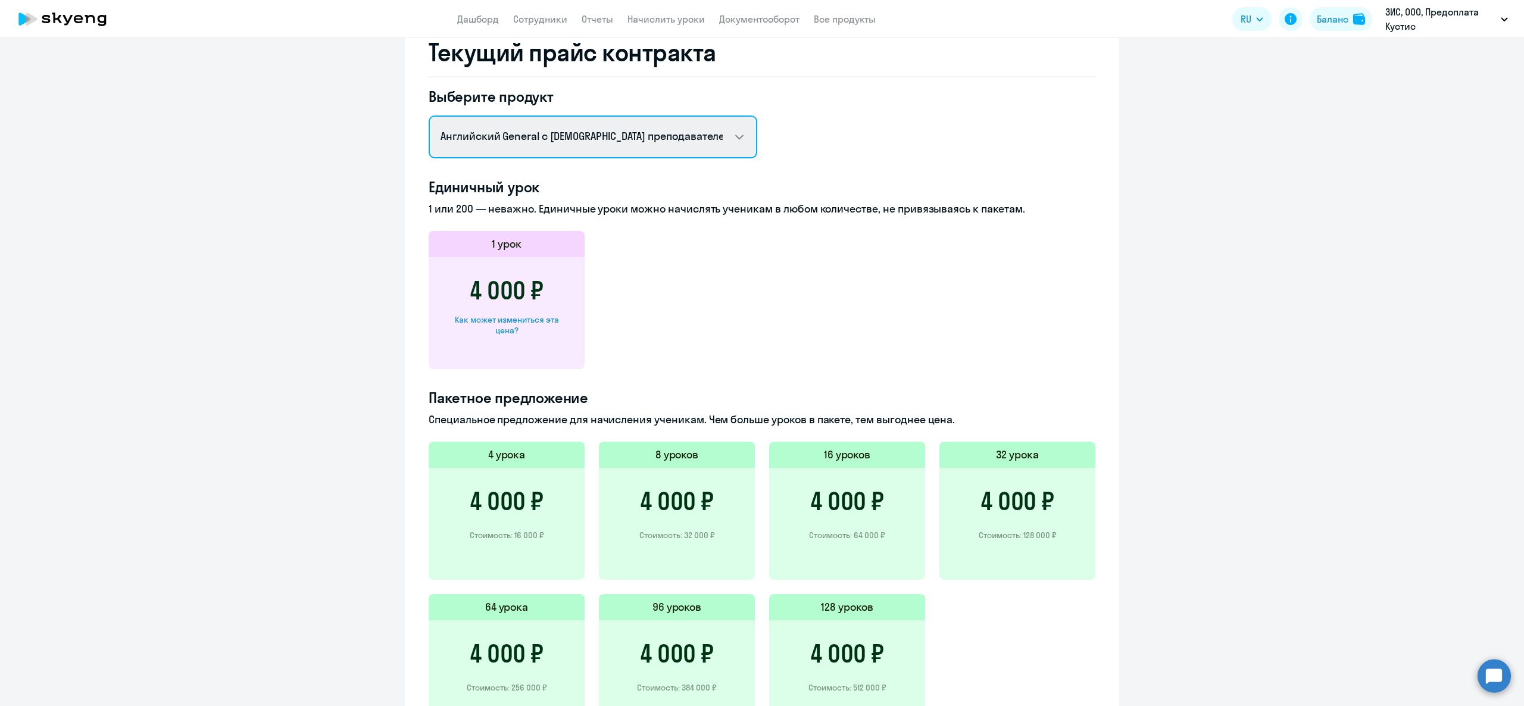
click at [608, 138] on select "Английский General с русскоговорящим преподавателем Английский General с [DEMOG…" at bounding box center [593, 136] width 329 height 43
click at [429, 115] on select "Английский General с русскоговорящим преподавателем Английский General с [DEMOG…" at bounding box center [593, 136] width 329 height 43
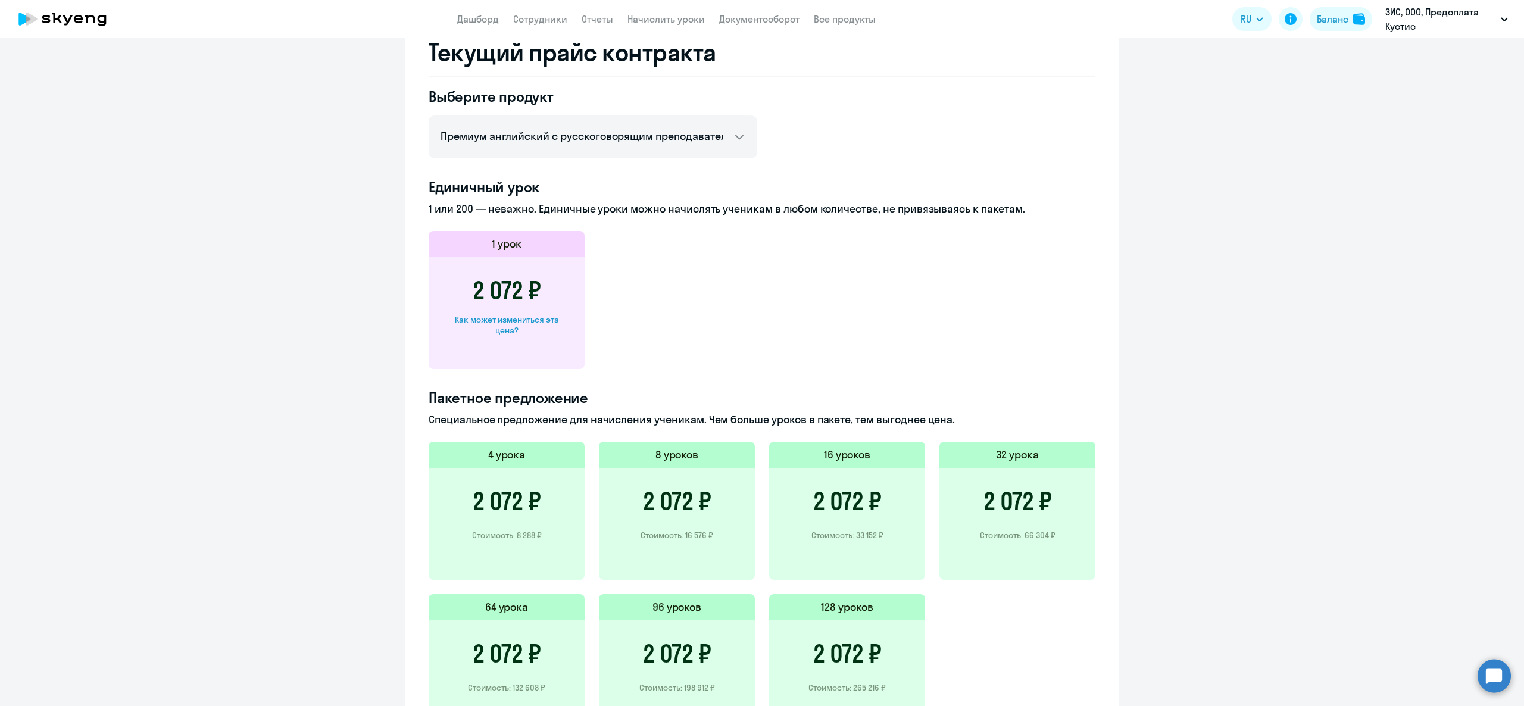
drag, startPoint x: 458, startPoint y: 295, endPoint x: 643, endPoint y: 276, distance: 186.7
click at [522, 286] on div "2 072 ₽ Как может измениться эта цена?" at bounding box center [507, 313] width 156 height 112
click at [648, 276] on app-price-card "1 урок 2 072 ₽ Как может измениться эта цена?" at bounding box center [762, 300] width 667 height 138
click at [584, 137] on select "Английский General с русскоговорящим преподавателем Английский General с [DEMOG…" at bounding box center [593, 136] width 329 height 43
select select "english_adult_not_native_speaker"
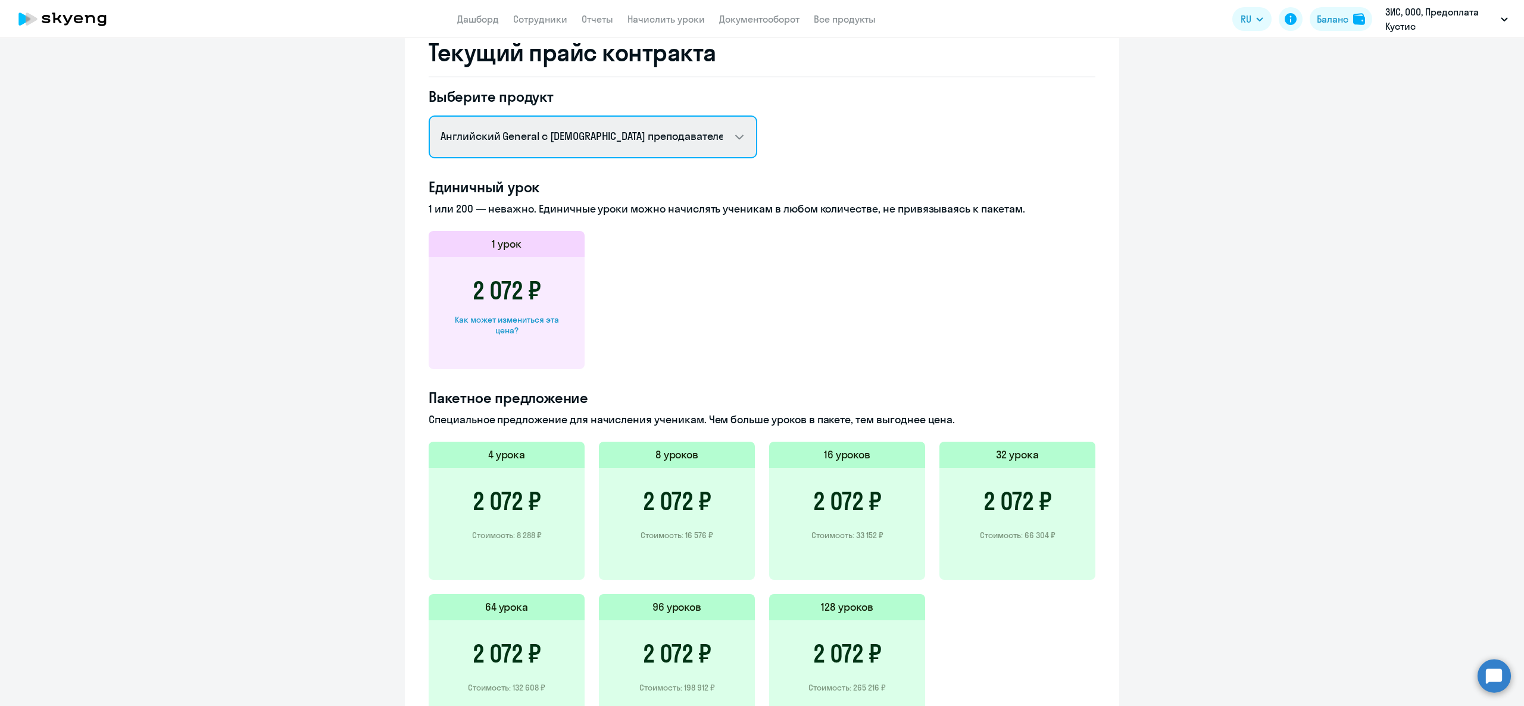
click at [429, 115] on select "Английский General с русскоговорящим преподавателем Английский General с [DEMOG…" at bounding box center [593, 136] width 329 height 43
click at [517, 323] on div "Как может измениться эта цена?" at bounding box center [507, 324] width 118 height 21
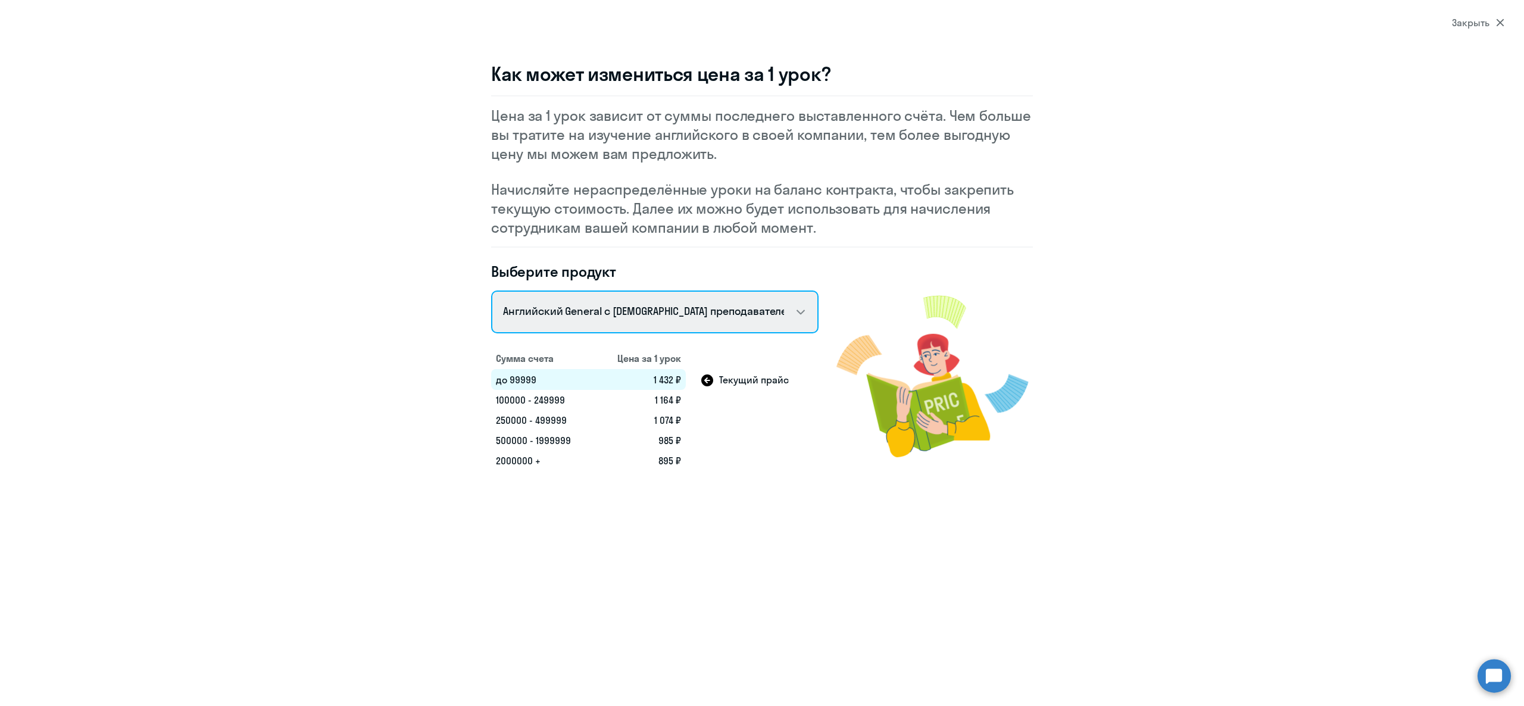
click at [655, 310] on select "Talks 15 минутные разговоры на английском Английский General с русскоговорящим …" at bounding box center [654, 311] width 327 height 43
click at [736, 152] on p "Цена за 1 урок зависит от суммы последнего выставленного счёта. Чем больше вы т…" at bounding box center [762, 134] width 542 height 57
drag, startPoint x: 492, startPoint y: 380, endPoint x: 539, endPoint y: 386, distance: 48.0
click at [539, 386] on td "до 99999" at bounding box center [543, 379] width 104 height 21
click at [532, 383] on td "до 99999" at bounding box center [543, 379] width 104 height 21
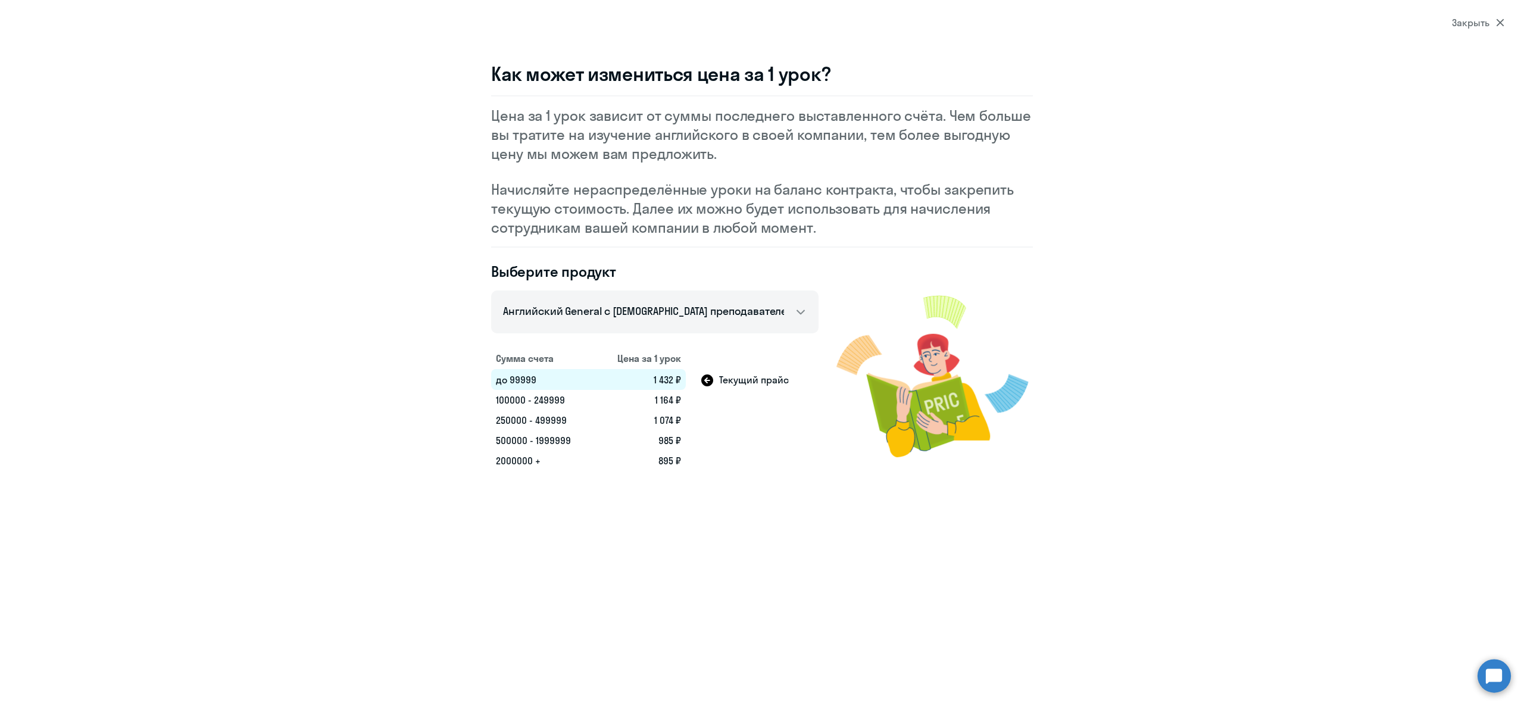
click at [532, 383] on td "до 99999" at bounding box center [543, 379] width 104 height 21
click at [529, 383] on td "до 99999" at bounding box center [543, 379] width 104 height 21
drag, startPoint x: 496, startPoint y: 402, endPoint x: 573, endPoint y: 395, distance: 77.1
click at [573, 395] on td "100000 - 249999" at bounding box center [543, 400] width 104 height 20
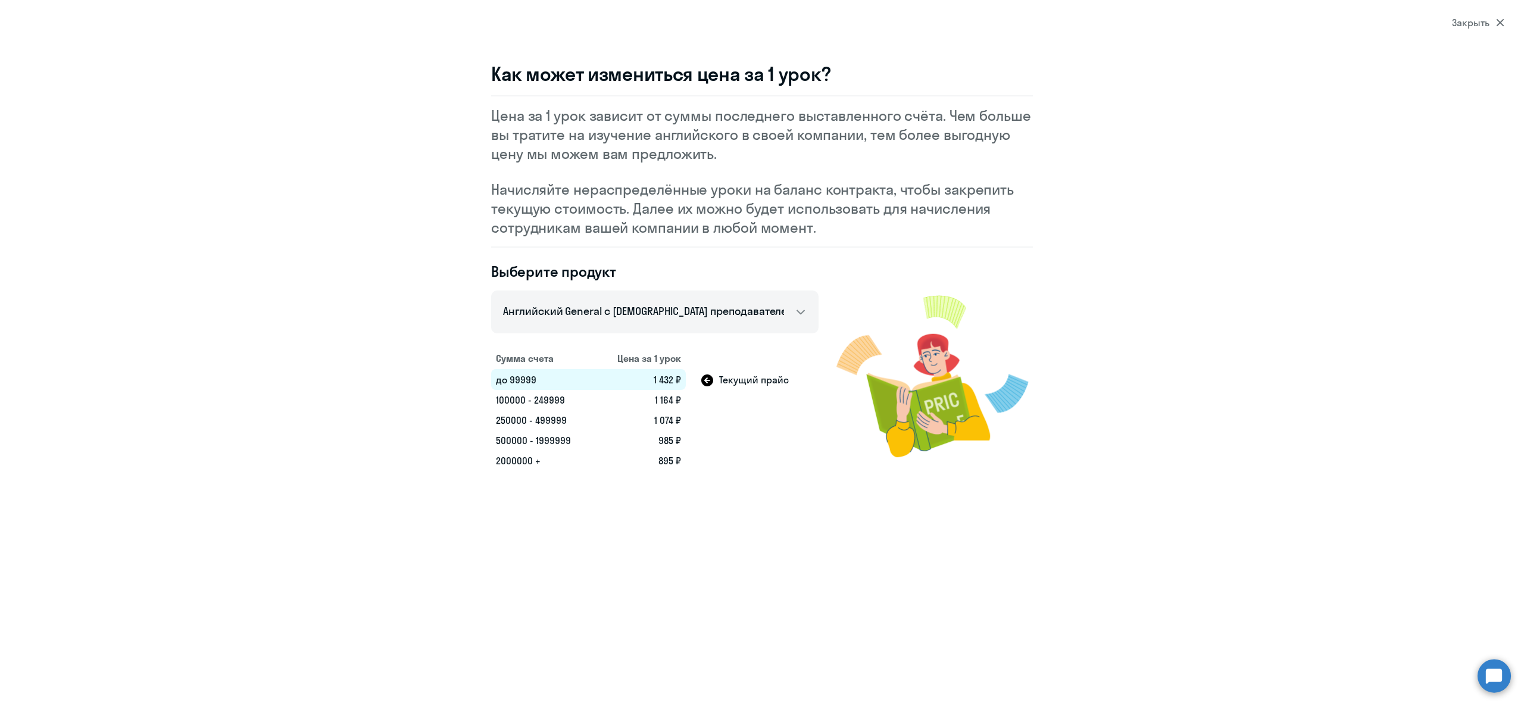
click at [555, 399] on td "100000 - 249999" at bounding box center [543, 400] width 104 height 20
drag, startPoint x: 494, startPoint y: 396, endPoint x: 581, endPoint y: 395, distance: 86.9
click at [581, 395] on td "100000 - 249999" at bounding box center [543, 400] width 104 height 20
click at [555, 407] on td "100000 - 249999" at bounding box center [543, 400] width 104 height 20
drag, startPoint x: 527, startPoint y: 404, endPoint x: 550, endPoint y: 404, distance: 23.2
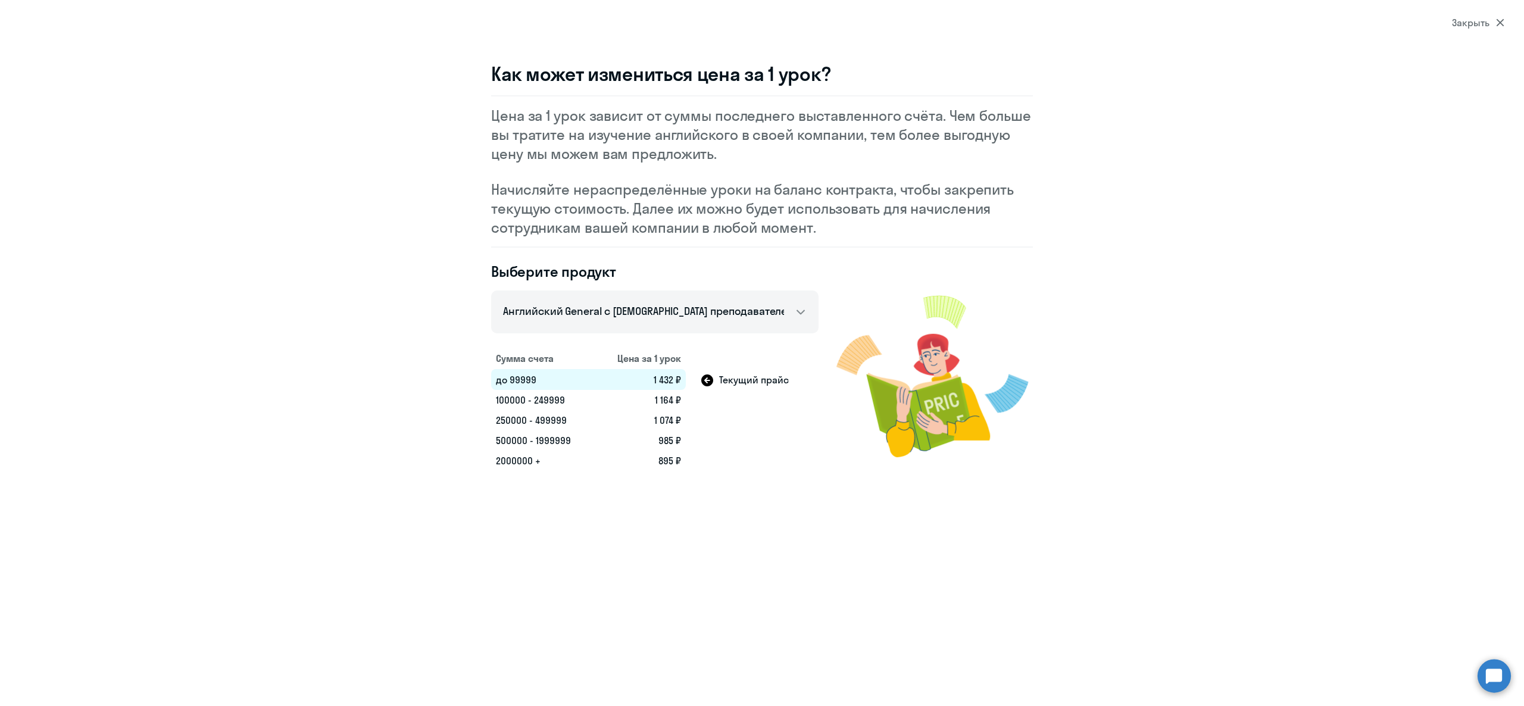
click at [550, 404] on td "100000 - 249999" at bounding box center [543, 400] width 104 height 20
click at [552, 402] on td "100000 - 249999" at bounding box center [543, 400] width 104 height 20
drag, startPoint x: 643, startPoint y: 401, endPoint x: 684, endPoint y: 399, distance: 40.5
click at [684, 399] on td "1 164 ₽" at bounding box center [640, 400] width 90 height 20
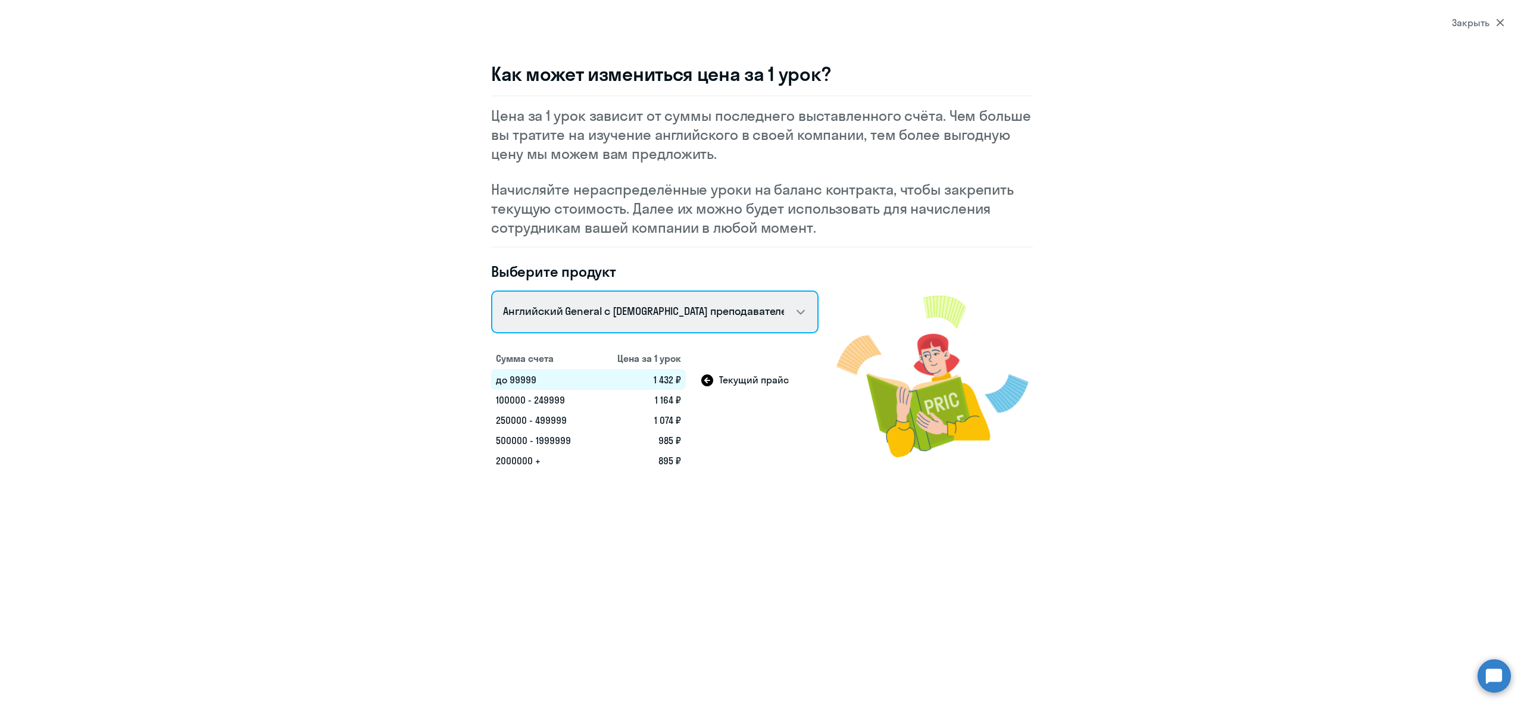
drag, startPoint x: 656, startPoint y: 305, endPoint x: 653, endPoint y: 314, distance: 10.0
click at [656, 305] on select "Talks 15 минутные разговоры на английском Английский General с русскоговорящим …" at bounding box center [654, 311] width 327 height 43
click at [491, 290] on select "Talks 15 минутные разговоры на английском Английский General с русскоговорящим …" at bounding box center [654, 311] width 327 height 43
click at [663, 337] on div "Выберите продукт Talks 15 минутные разговоры на английском Английский General с…" at bounding box center [654, 366] width 327 height 209
click at [656, 304] on select "Talks 15 минутные разговоры на английском Английский General с русскоговорящим …" at bounding box center [654, 311] width 327 height 43
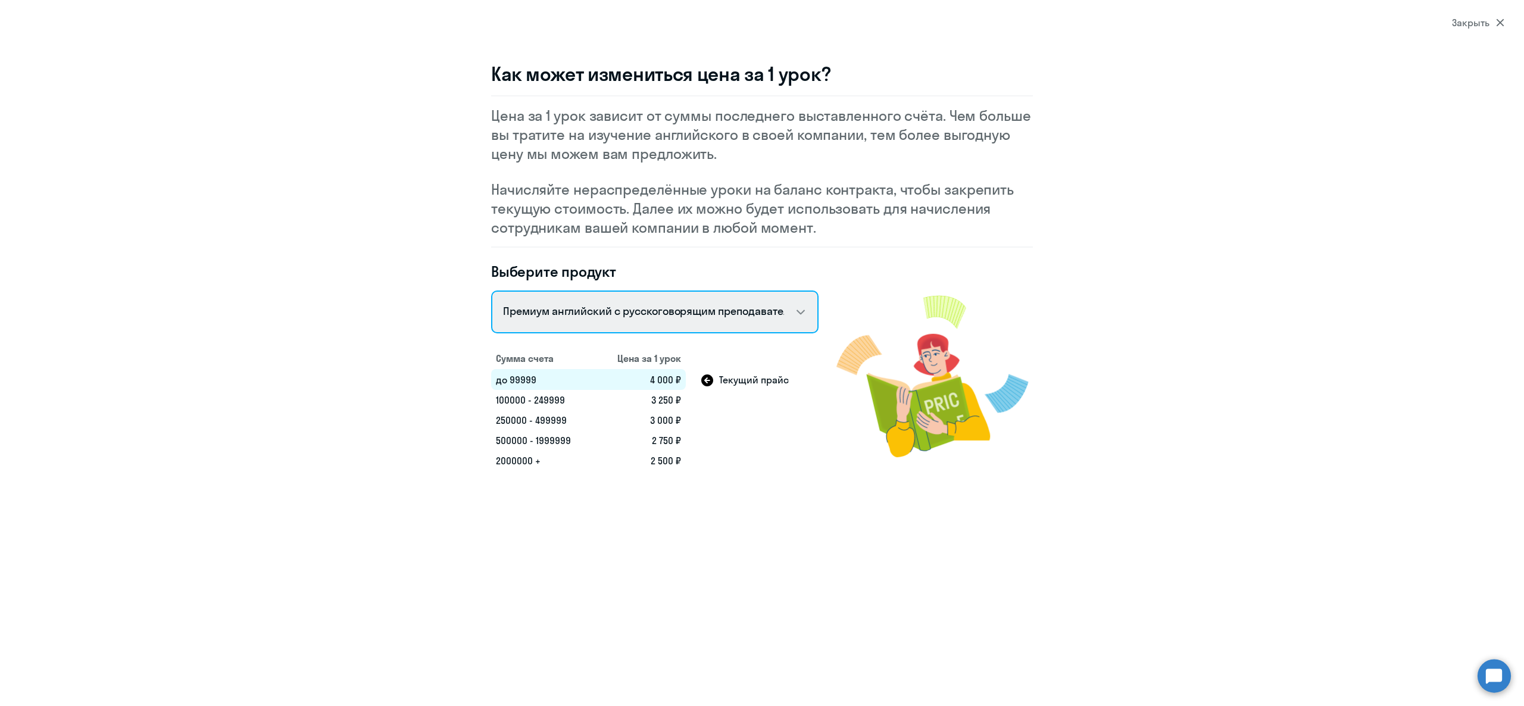
click at [491, 290] on select "Talks 15 минутные разговоры на английском Английский General с русскоговорящим …" at bounding box center [654, 311] width 327 height 43
drag, startPoint x: 515, startPoint y: 402, endPoint x: 586, endPoint y: 387, distance: 72.4
click at [576, 398] on td "100000 - 249999" at bounding box center [543, 400] width 104 height 20
click at [622, 296] on select "Talks 15 минутные разговоры на английском Английский General с русскоговорящим …" at bounding box center [654, 311] width 327 height 43
click at [491, 290] on select "Talks 15 минутные разговоры на английском Английский General с русскоговорящим …" at bounding box center [654, 311] width 327 height 43
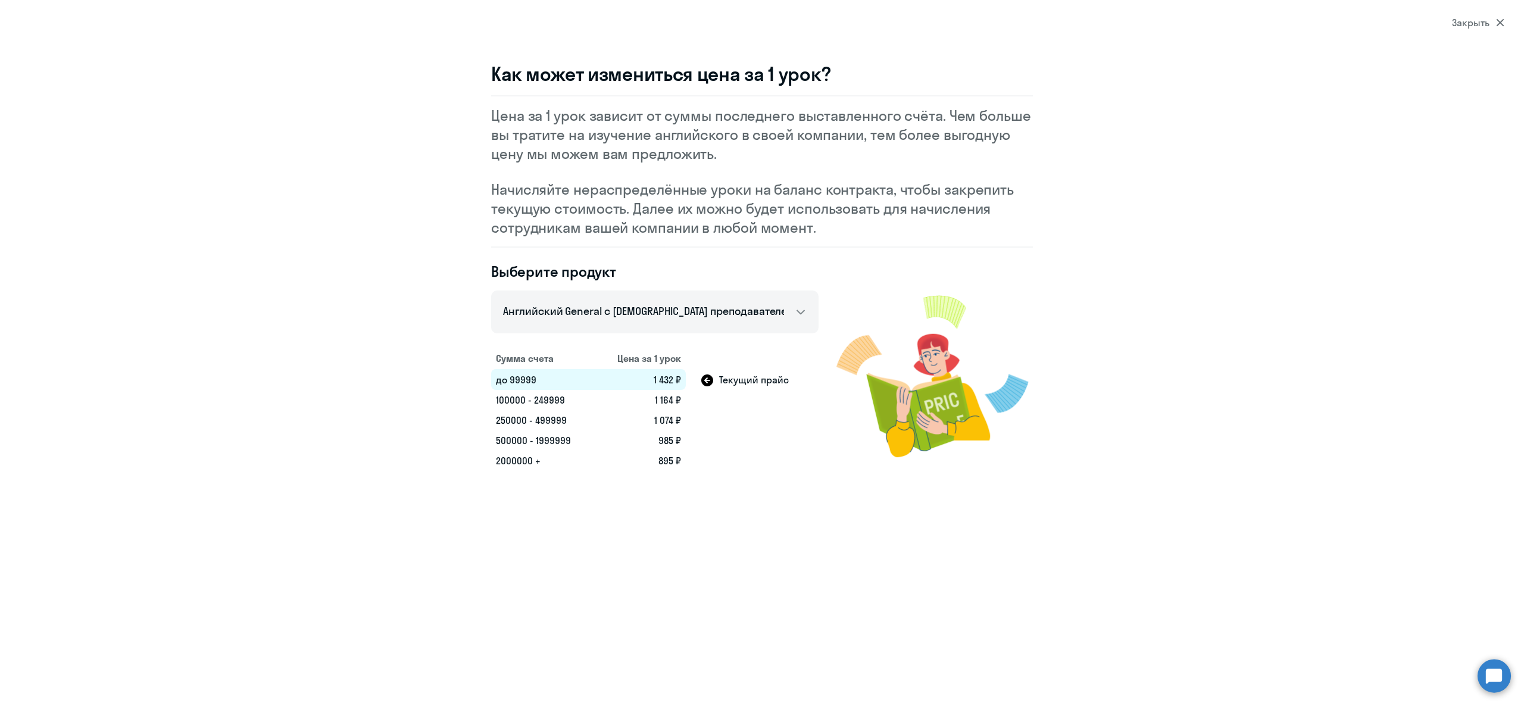
click at [545, 383] on td "до 99999" at bounding box center [543, 379] width 104 height 21
drag, startPoint x: 648, startPoint y: 401, endPoint x: 680, endPoint y: 402, distance: 31.6
click at [683, 404] on td "1 164 ₽" at bounding box center [640, 400] width 90 height 20
click at [677, 402] on td "1 164 ₽" at bounding box center [640, 400] width 90 height 20
click at [624, 299] on select "Talks 15 минутные разговоры на английском Английский General с русскоговорящим …" at bounding box center [654, 311] width 327 height 43
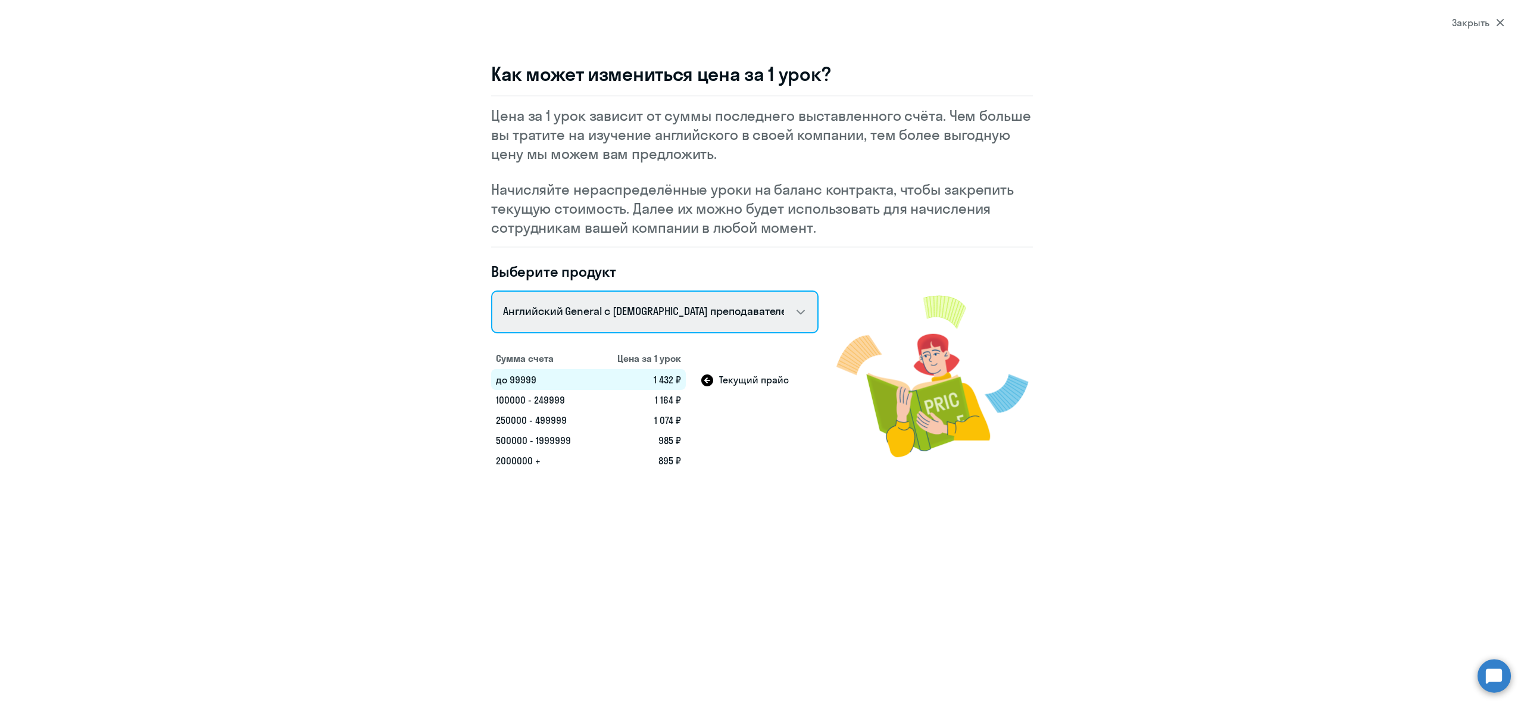
click at [491, 290] on select "Talks 15 минутные разговоры на английском Английский General с русскоговорящим …" at bounding box center [654, 311] width 327 height 43
click at [604, 311] on select "Talks 15 минутные разговоры на английском Английский General с русскоговорящим …" at bounding box center [654, 311] width 327 height 43
click at [491, 290] on select "Talks 15 минутные разговоры на английском Английский General с русскоговорящим …" at bounding box center [654, 311] width 327 height 43
click at [620, 304] on select "Talks 15 минутные разговоры на английском Английский General с русскоговорящим …" at bounding box center [654, 311] width 327 height 43
select select "english_adult_f2g_base"
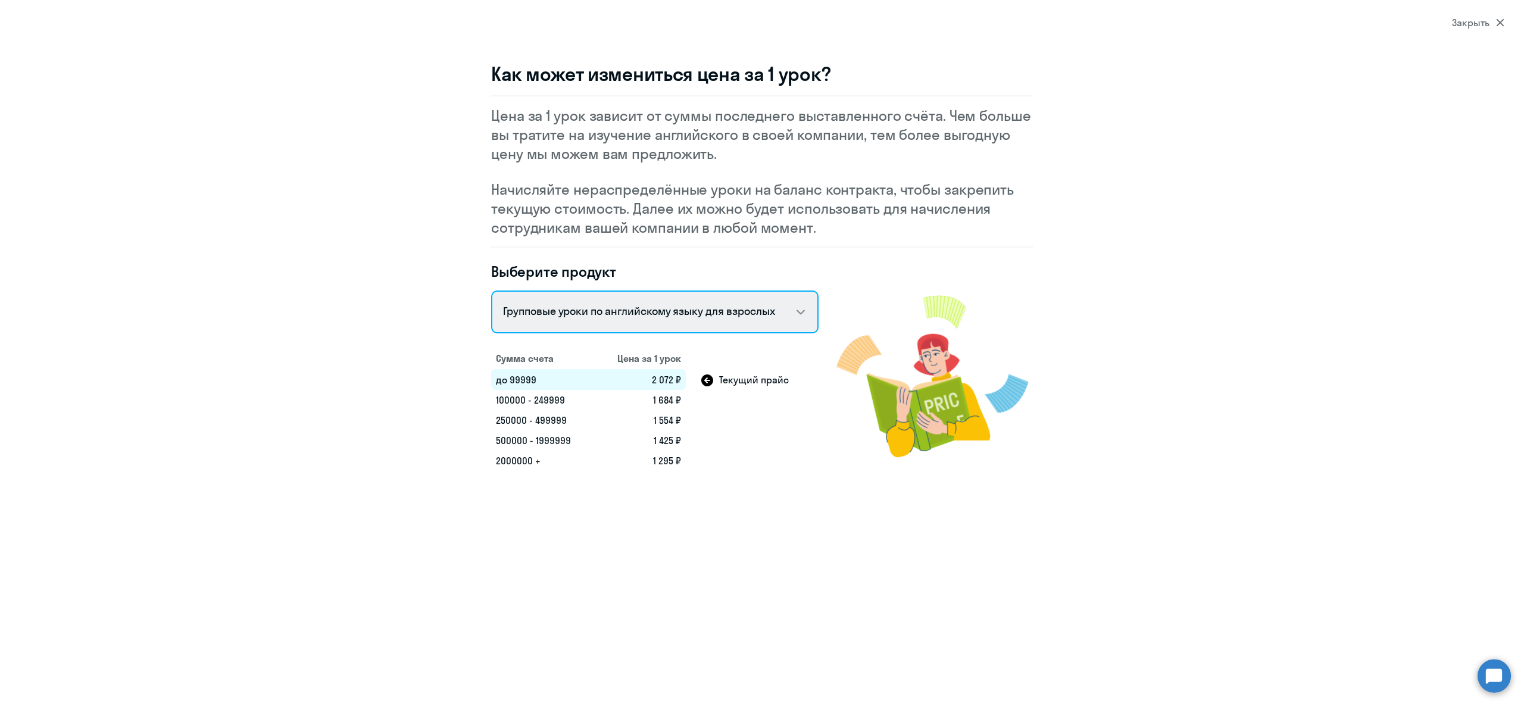
click at [491, 290] on select "Talks 15 минутные разговоры на английском Английский General с русскоговорящим …" at bounding box center [654, 311] width 327 height 43
drag, startPoint x: 658, startPoint y: 380, endPoint x: 682, endPoint y: 385, distance: 24.4
click at [682, 385] on td "792 ₽" at bounding box center [640, 379] width 90 height 21
click at [673, 375] on td "792 ₽" at bounding box center [640, 379] width 90 height 21
drag, startPoint x: 658, startPoint y: 399, endPoint x: 684, endPoint y: 402, distance: 26.4
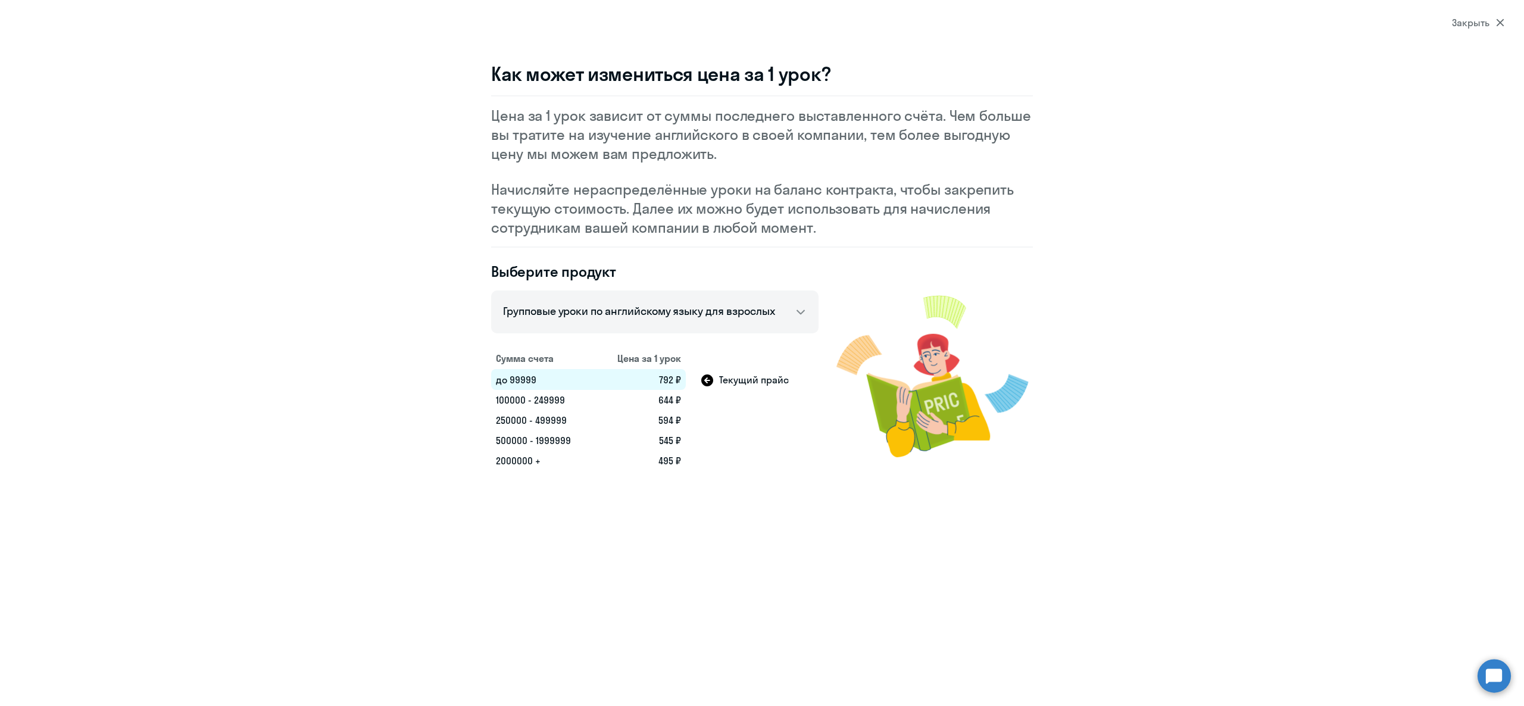
click at [684, 402] on td "644 ₽" at bounding box center [640, 400] width 90 height 20
click at [672, 402] on td "644 ₽" at bounding box center [640, 400] width 90 height 20
click at [646, 410] on td "594 ₽" at bounding box center [640, 420] width 90 height 20
click at [1486, 24] on div "Закрыть" at bounding box center [1478, 22] width 52 height 14
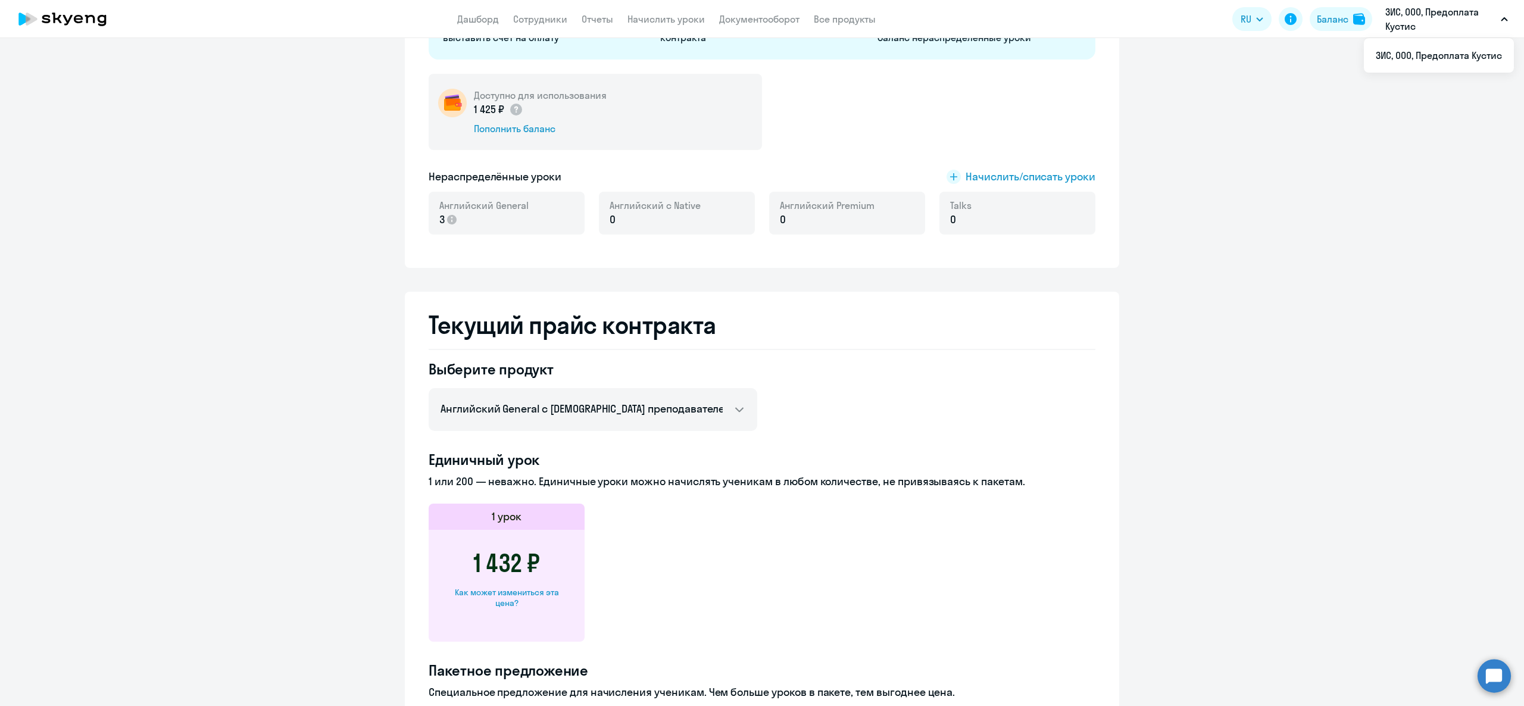
scroll to position [0, 0]
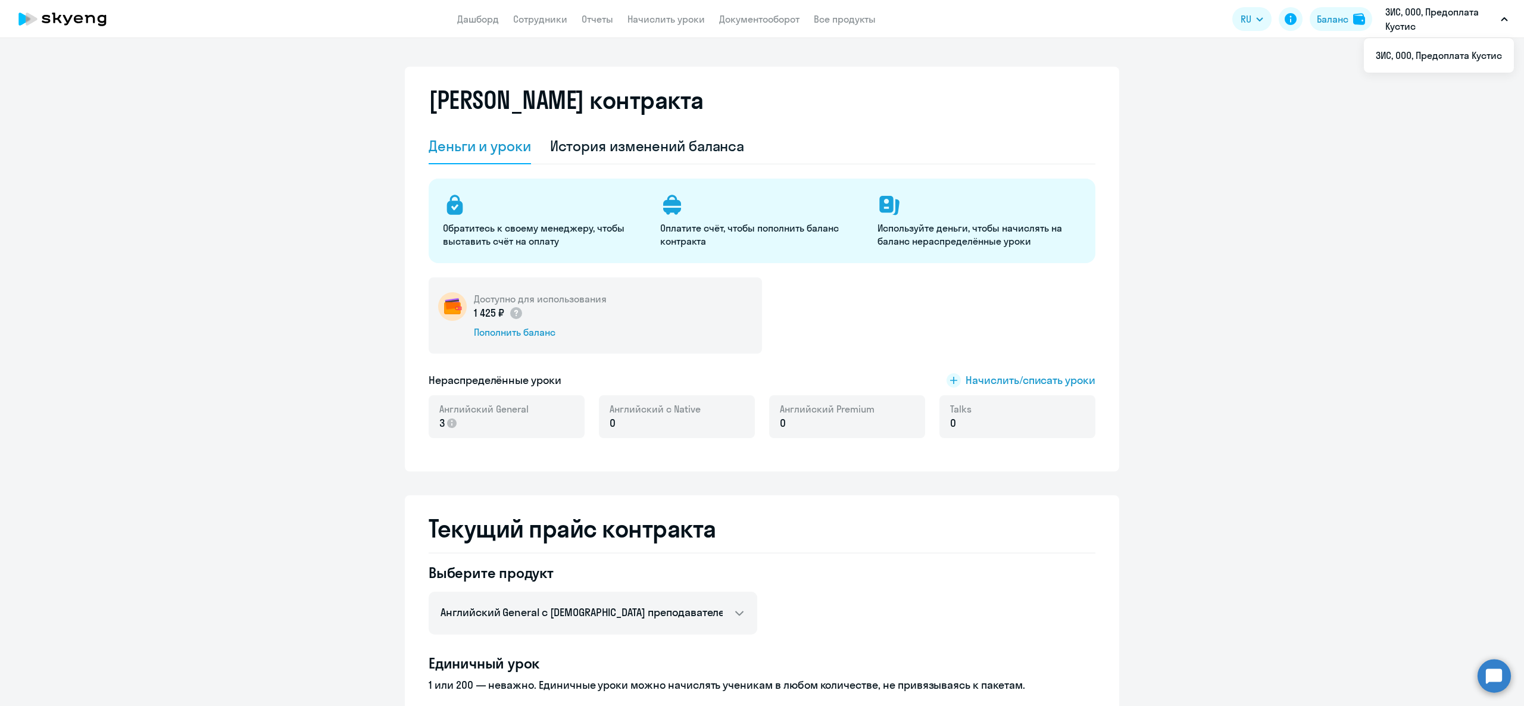
click at [542, 11] on app-header "Дашборд Сотрудники Отчеты Начислить уроки Документооборот Все продукты Дашборд …" at bounding box center [762, 19] width 1524 height 38
click at [543, 20] on link "Сотрудники" at bounding box center [540, 19] width 54 height 12
select select "30"
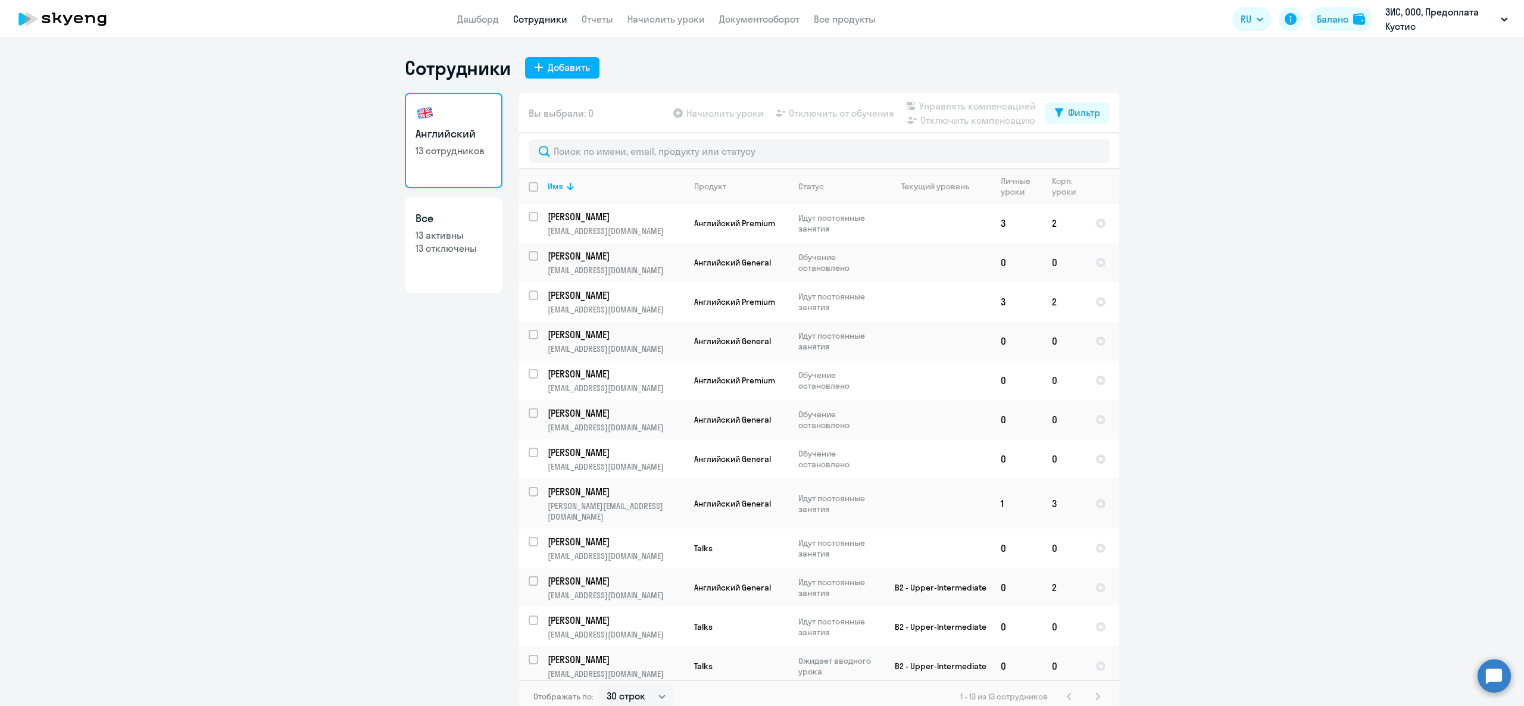
click at [651, 26] on app-menu-item-link "Начислить уроки" at bounding box center [665, 19] width 77 height 15
click at [1333, 20] on div "Баланс" at bounding box center [1333, 19] width 32 height 14
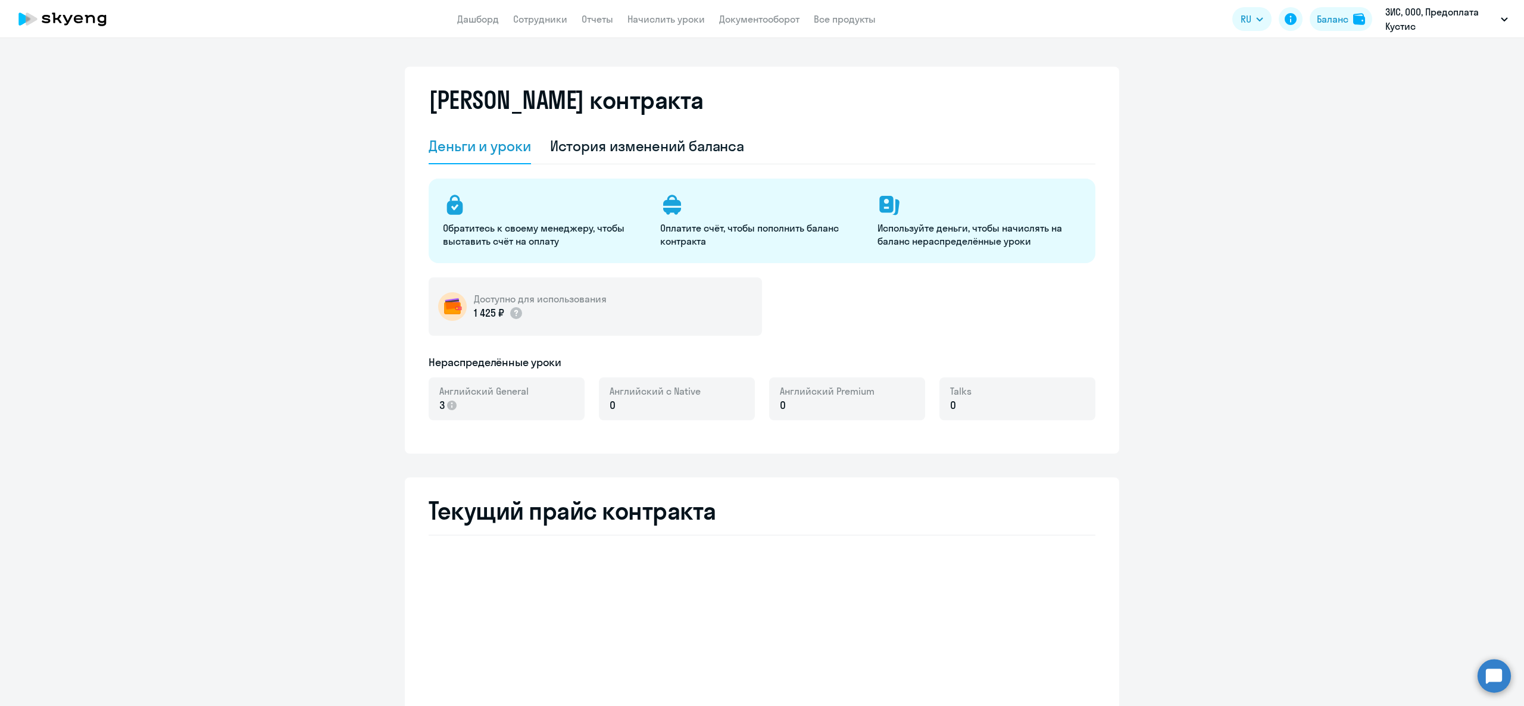
select select "english_adult_not_native_speaker"
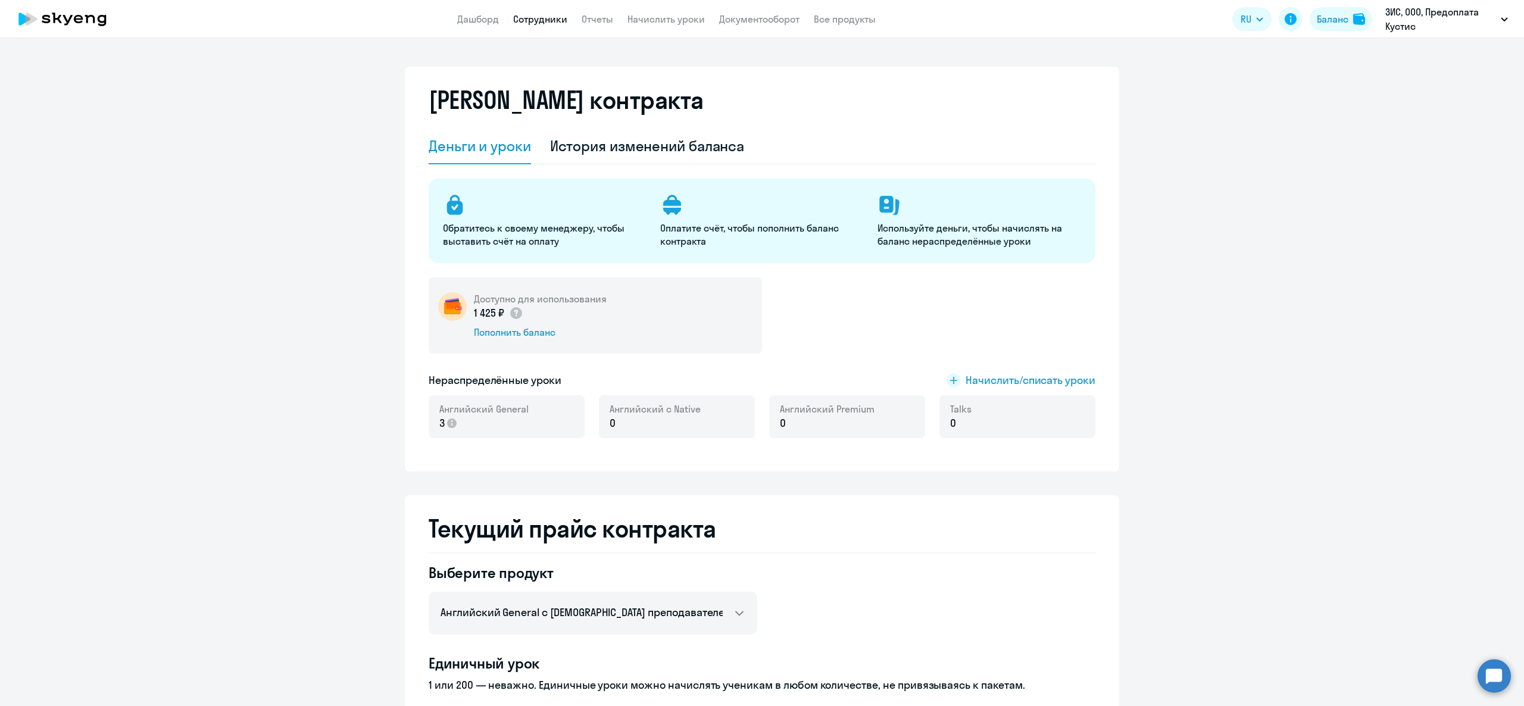
click at [538, 13] on link "Сотрудники" at bounding box center [540, 19] width 54 height 12
select select "30"
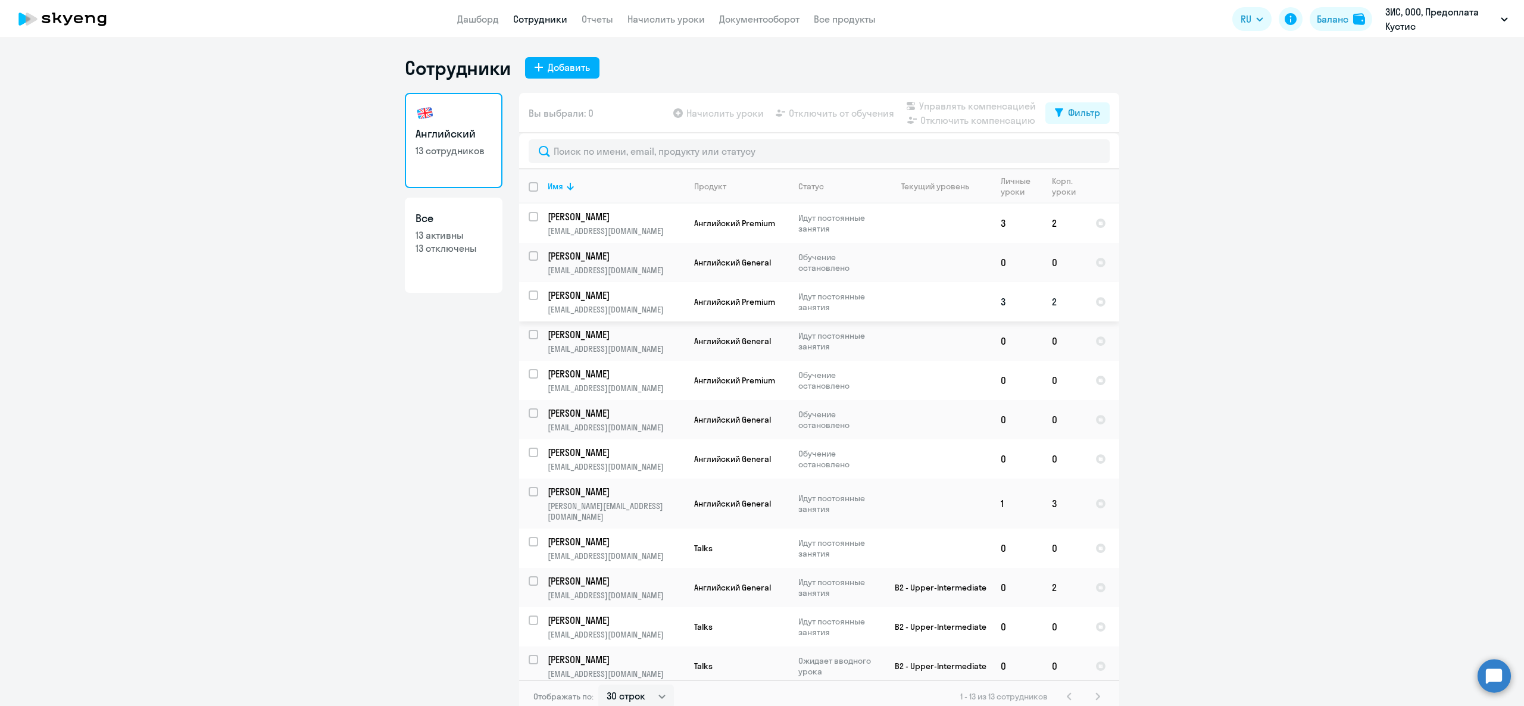
click at [529, 292] on input "select row 41471114" at bounding box center [541, 302] width 24 height 24
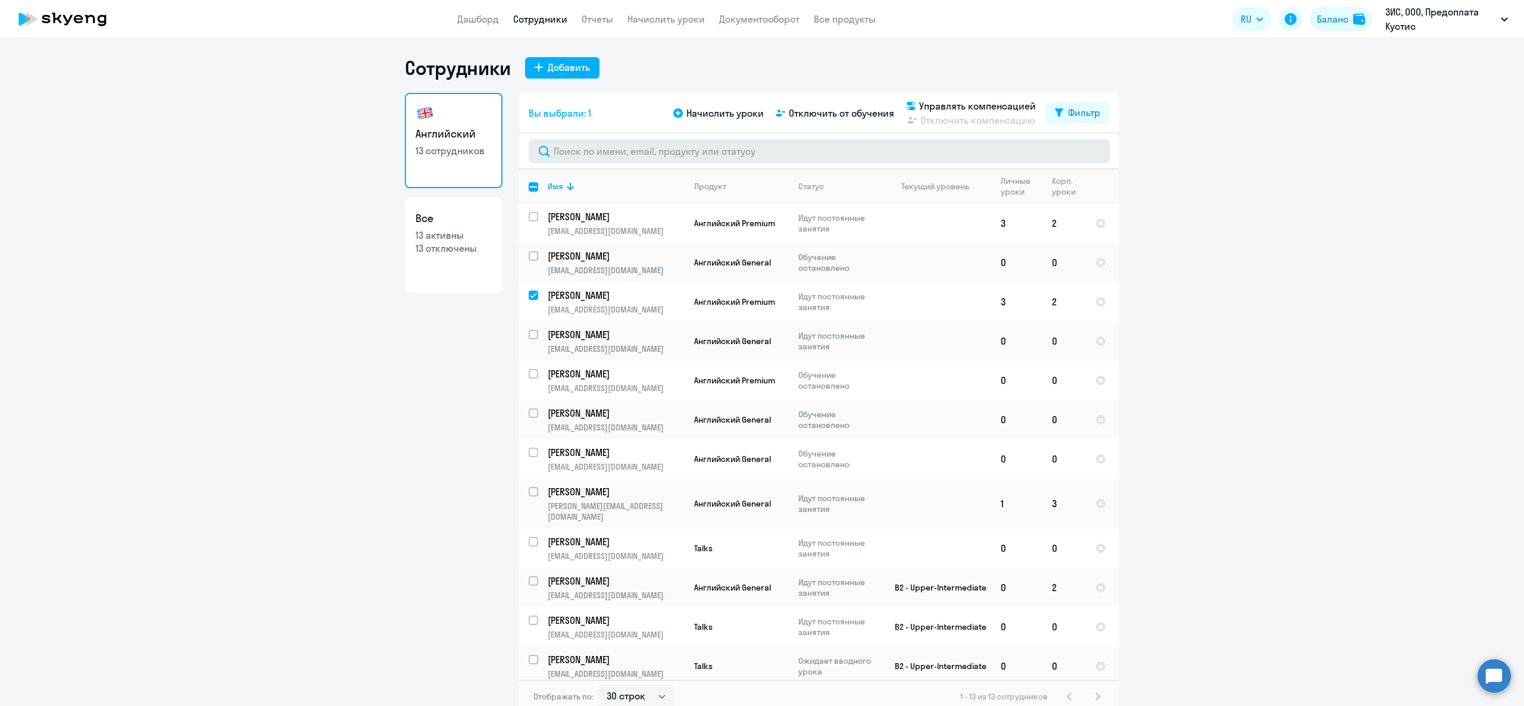
drag, startPoint x: 834, startPoint y: 116, endPoint x: 821, endPoint y: 155, distance: 40.7
click at [821, 155] on div "Вы выбрали: 1 Начислить уроки Отключить от обучения Управлять компенсацией Откл…" at bounding box center [819, 403] width 600 height 620
click at [801, 74] on div "Сотрудники Добавить" at bounding box center [762, 68] width 714 height 24
click at [529, 295] on input "deselect row 41471114" at bounding box center [541, 302] width 24 height 24
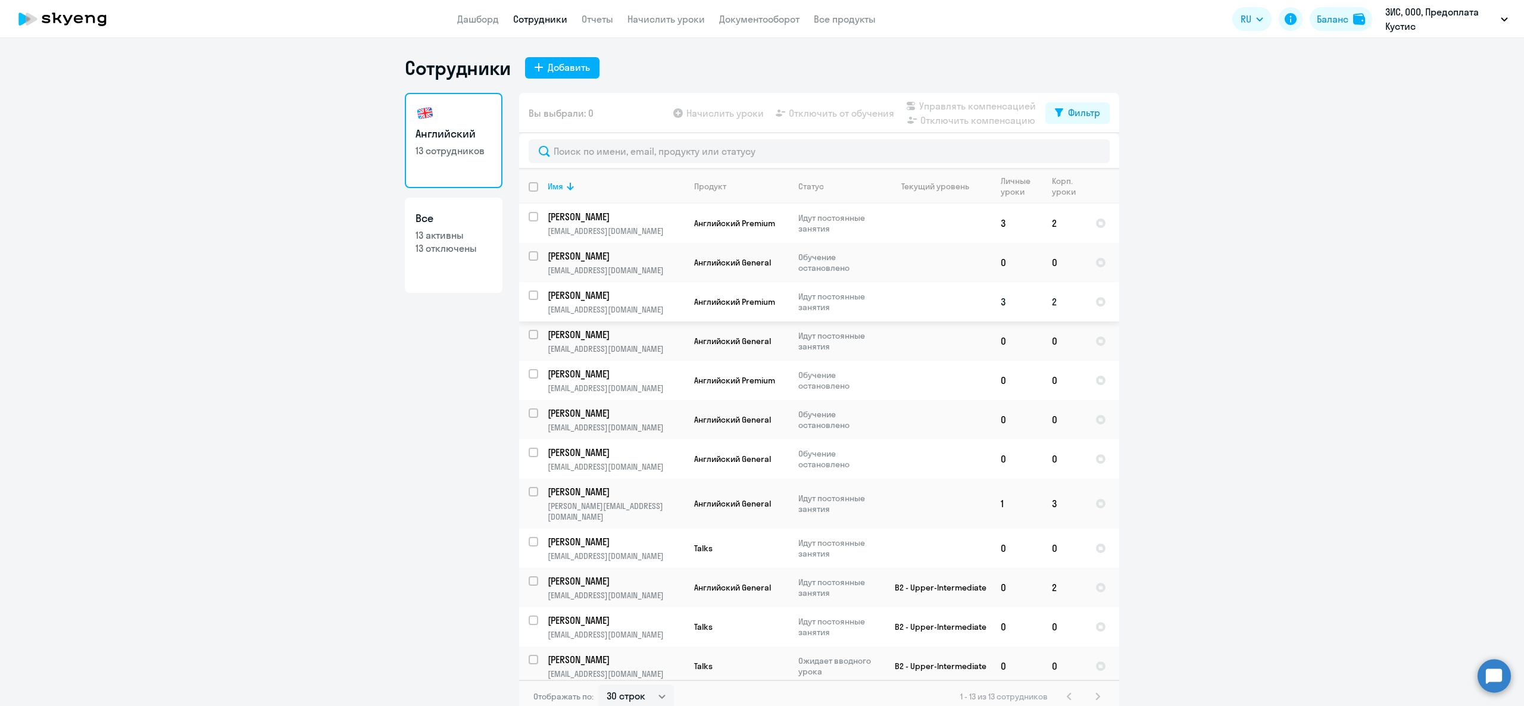
click at [529, 297] on input "select row 41471114" at bounding box center [541, 302] width 24 height 24
checkbox input "true"
click at [822, 113] on span "Отключить от обучения" at bounding box center [841, 113] width 105 height 14
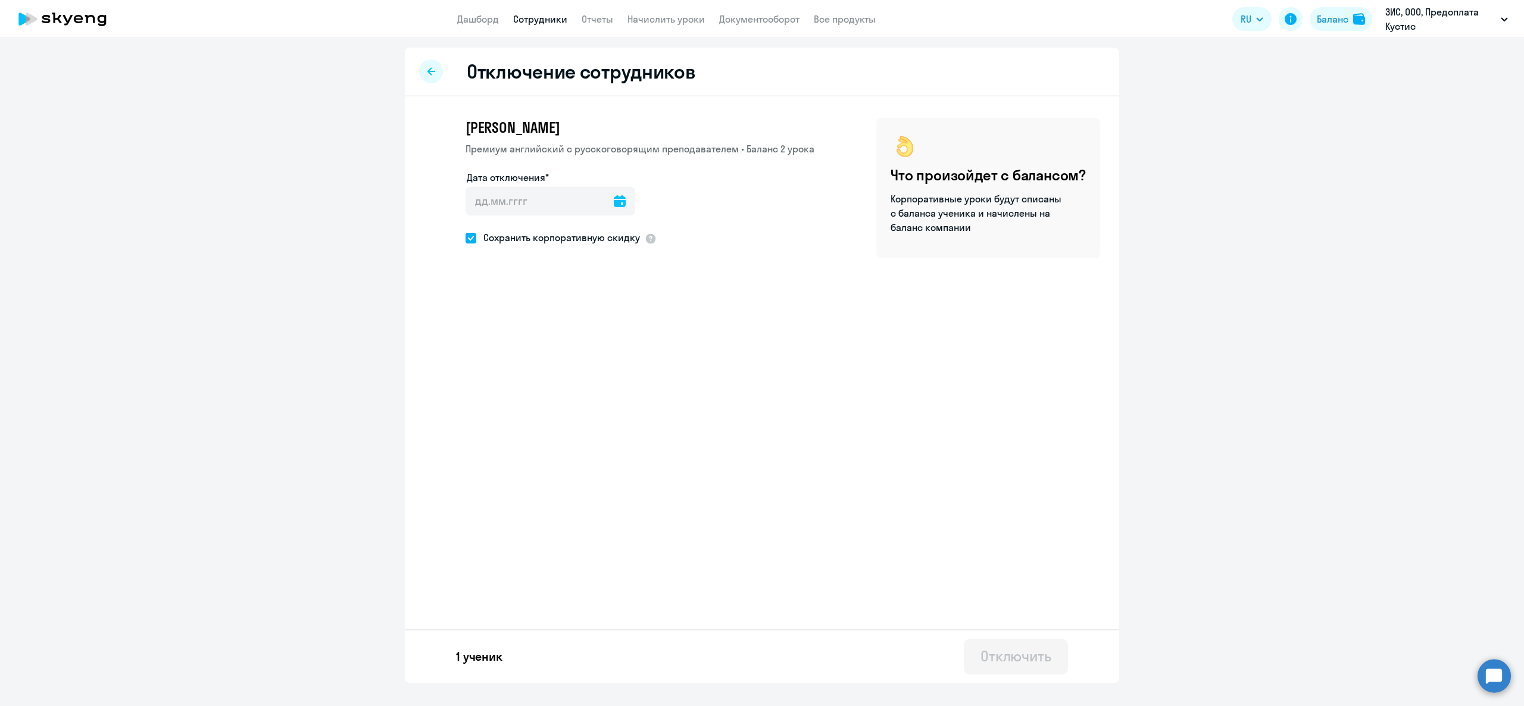
click at [614, 196] on icon at bounding box center [620, 201] width 12 height 12
click at [605, 317] on span "6" at bounding box center [600, 312] width 21 height 21
type input "[DATE]"
click at [479, 236] on span "Сохранить корпоративную скидку" at bounding box center [558, 237] width 164 height 14
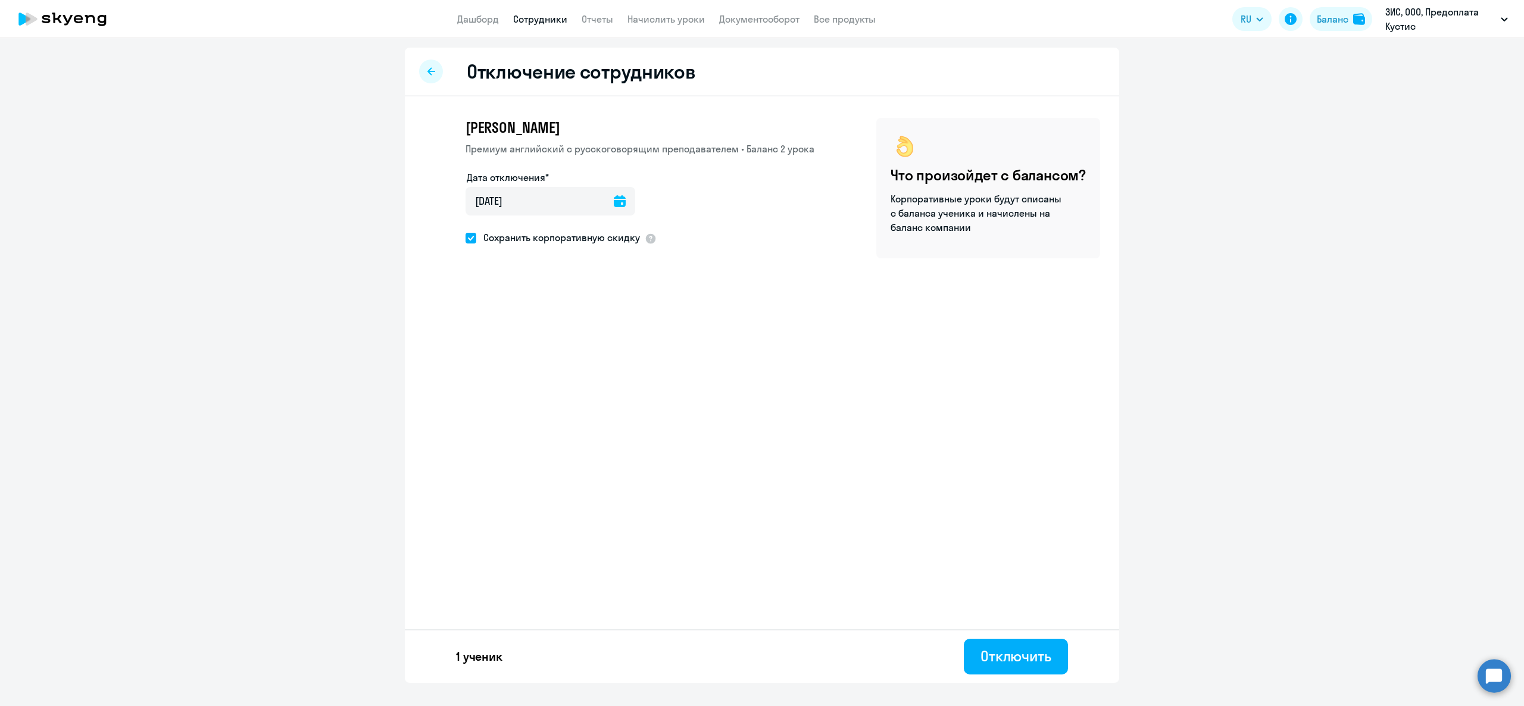
click at [465, 237] on input "Сохранить корпоративную скидку" at bounding box center [465, 237] width 1 height 1
click at [479, 236] on span "Сохранить корпоративную скидку" at bounding box center [558, 237] width 164 height 14
click at [465, 237] on input "Сохранить корпоративную скидку" at bounding box center [465, 237] width 1 height 1
checkbox input "true"
click at [989, 645] on button "Отключить" at bounding box center [1016, 657] width 104 height 36
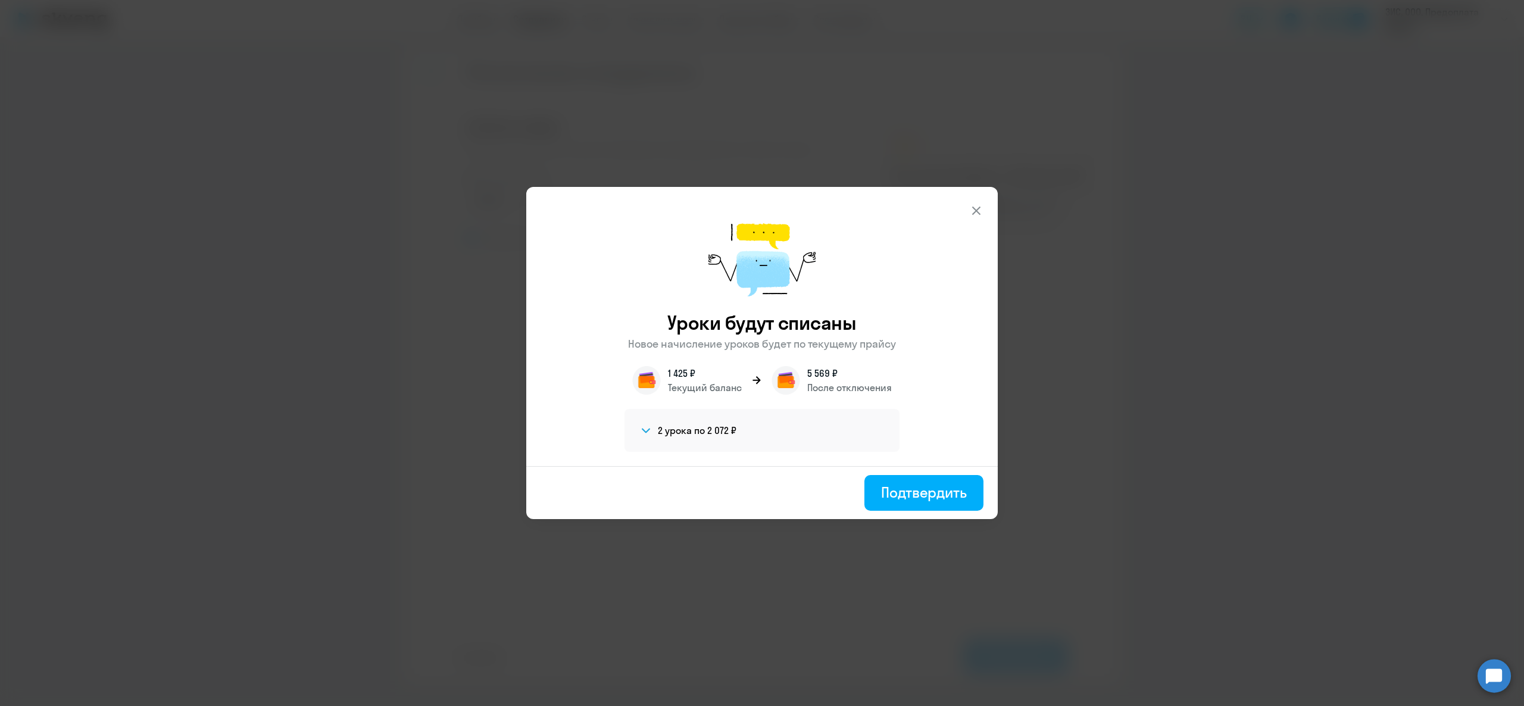
drag, startPoint x: 643, startPoint y: 344, endPoint x: 812, endPoint y: 352, distance: 169.2
click at [812, 352] on div "Уроки будут списаны Новое начисление уроков будет по текущему прайсу 1 425 ₽ Те…" at bounding box center [761, 326] width 471 height 279
click at [812, 349] on p "Новое начисление уроков будет по текущему прайсу" at bounding box center [762, 343] width 268 height 15
drag, startPoint x: 670, startPoint y: 371, endPoint x: 698, endPoint y: 373, distance: 28.7
click at [710, 383] on div "1 425 ₽ Текущий баланс" at bounding box center [705, 380] width 74 height 29
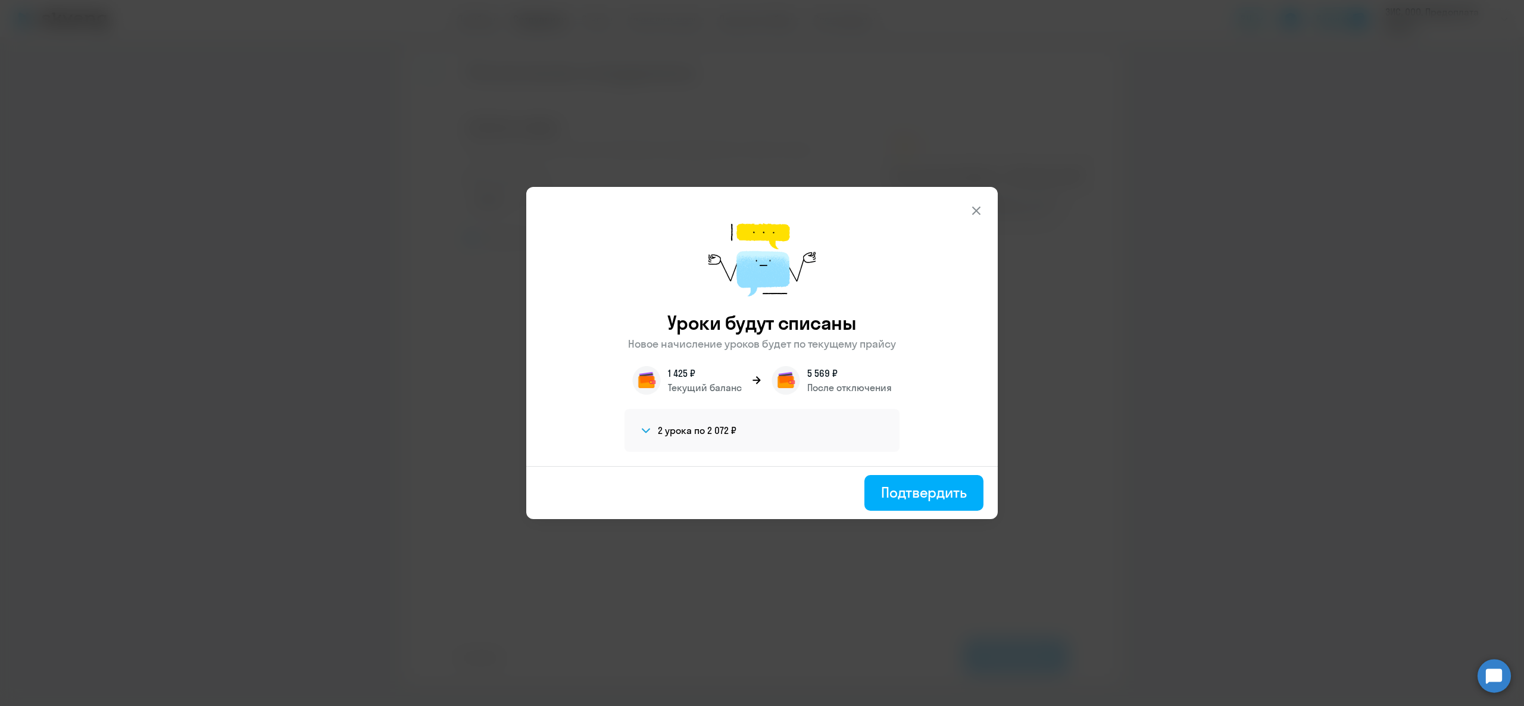
click at [696, 371] on p "1 425 ₽" at bounding box center [705, 373] width 74 height 14
click at [677, 361] on div "Уроки будут списаны Новое начисление уроков будет по текущему прайсу 1 425 ₽ Те…" at bounding box center [761, 326] width 471 height 279
click at [715, 433] on h4 "2 урока по 2 072 ₽" at bounding box center [697, 430] width 79 height 13
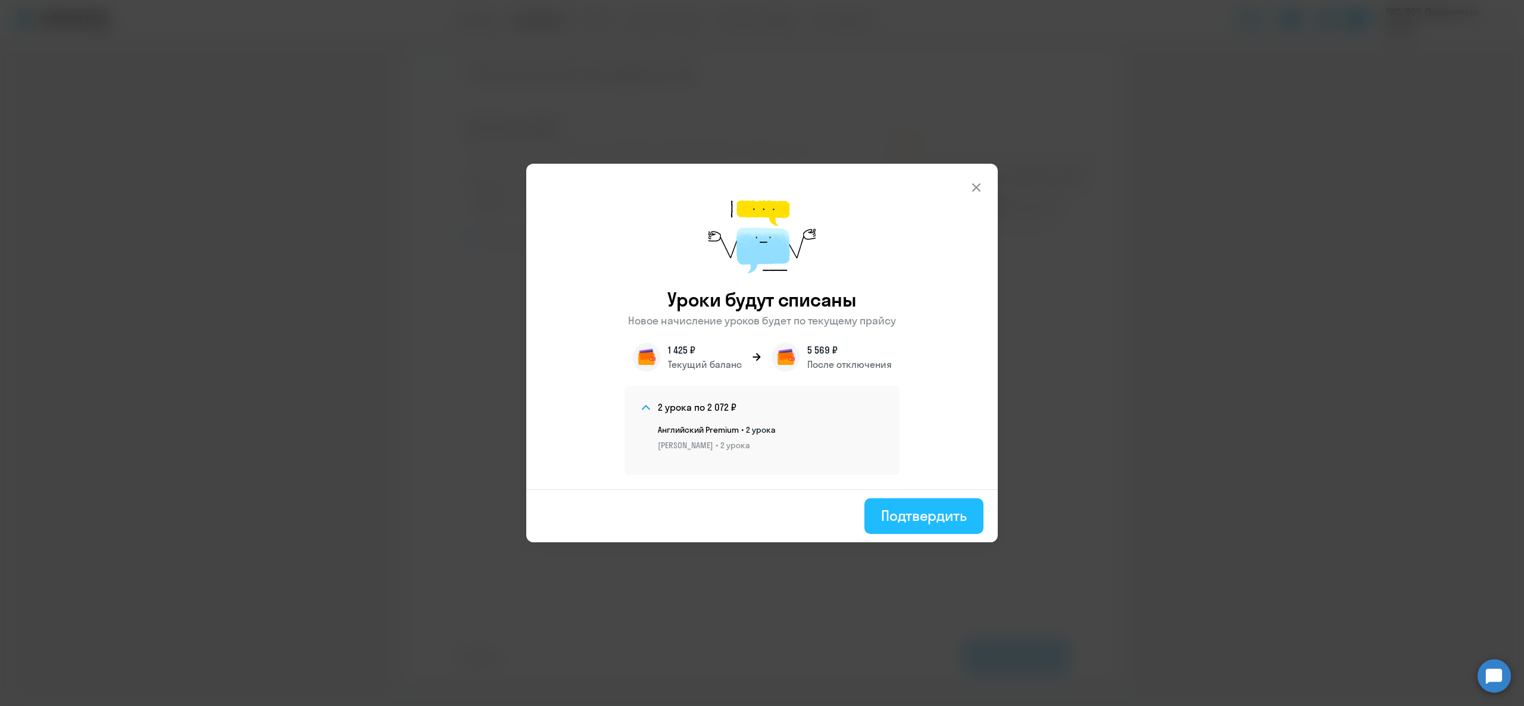
click at [931, 502] on button "Подтвердить" at bounding box center [923, 516] width 119 height 36
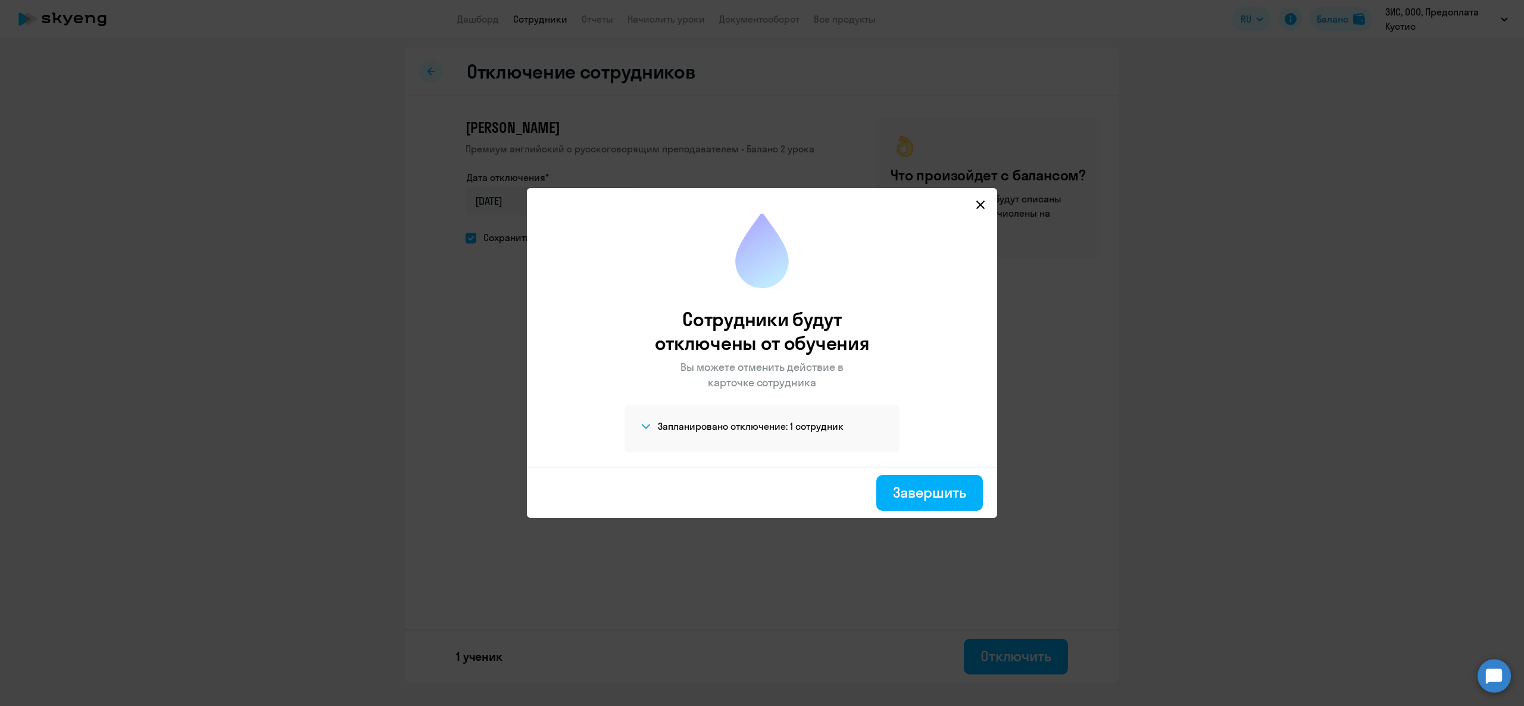
click at [783, 421] on h4 "Запланировано отключение: 1 сотрудник" at bounding box center [751, 426] width 186 height 13
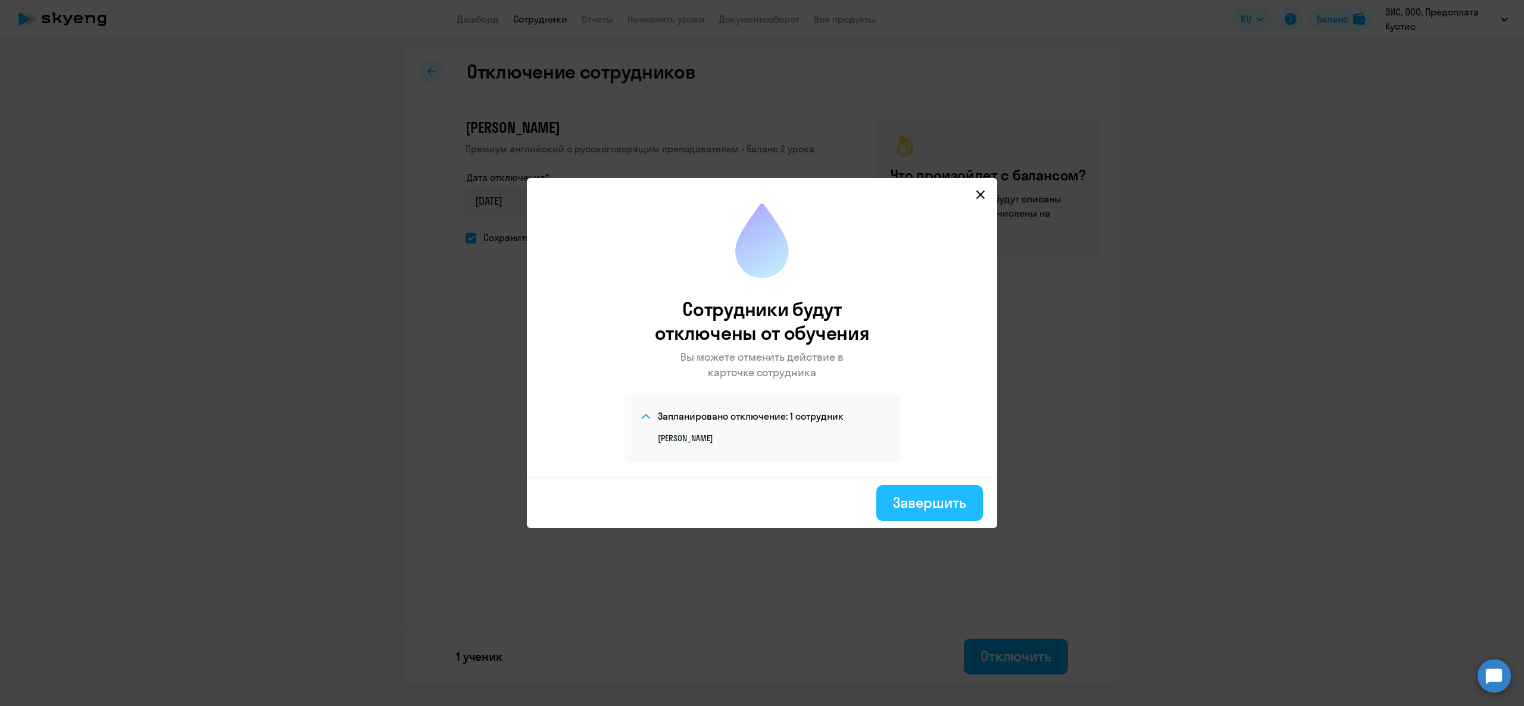
click at [933, 506] on div "Завершить" at bounding box center [929, 502] width 73 height 19
select select "30"
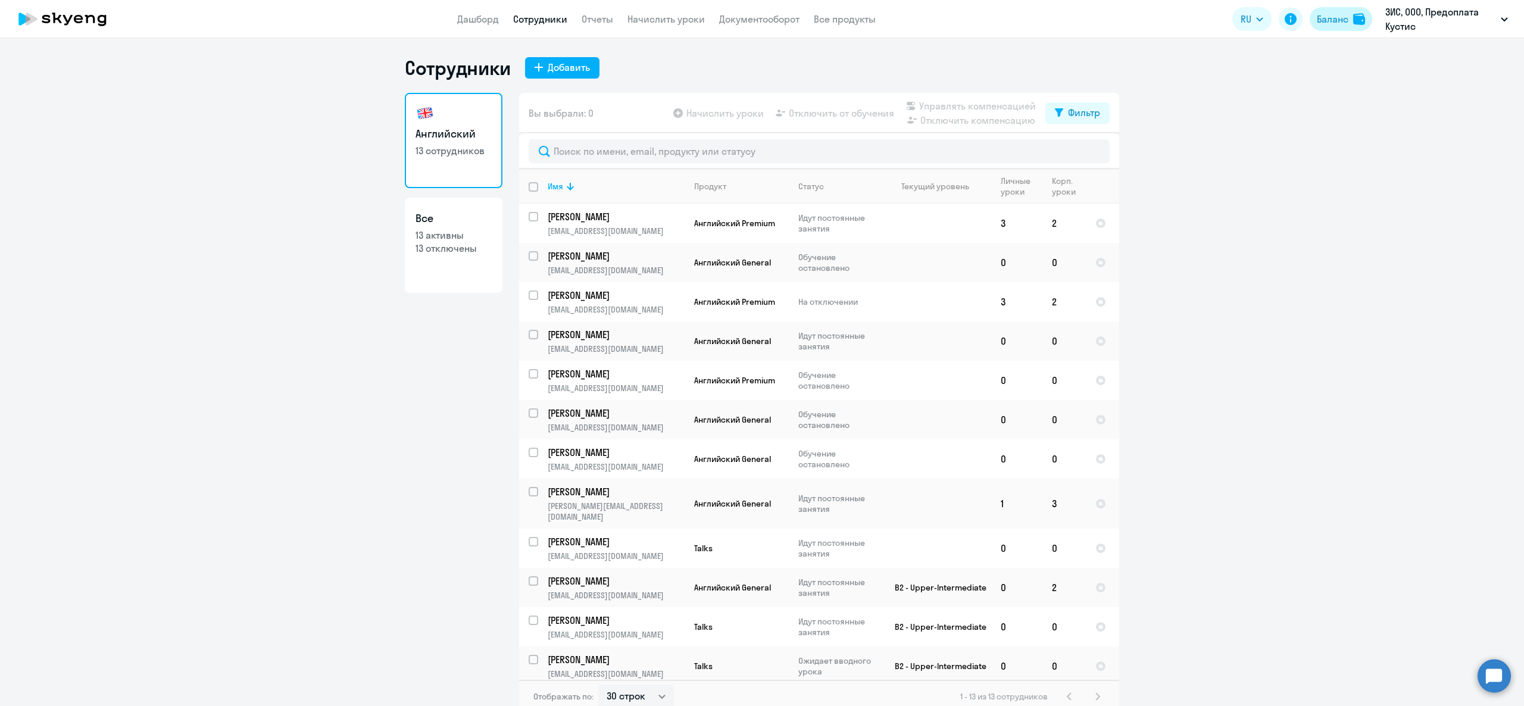
click at [1334, 19] on div "Баланс" at bounding box center [1333, 19] width 32 height 14
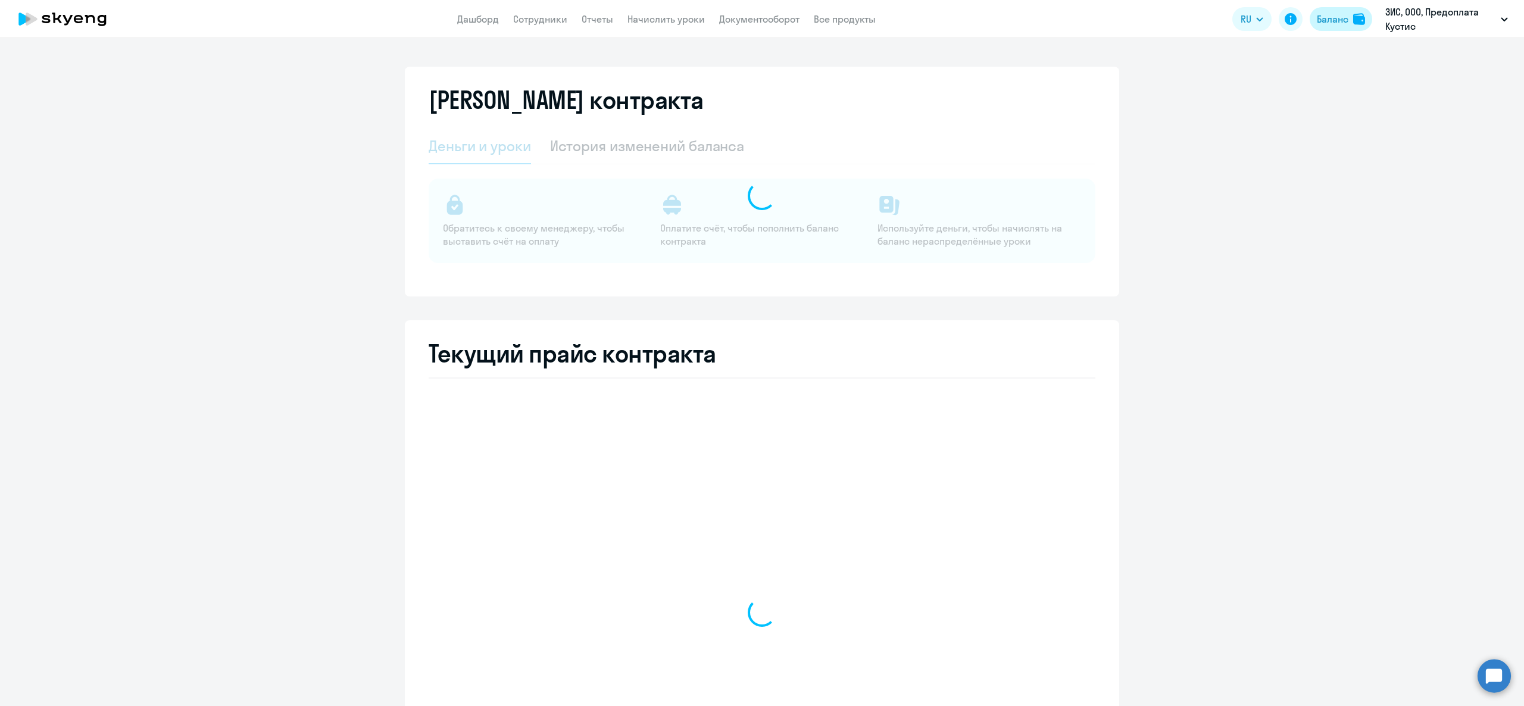
select select "english_adult_not_native_speaker"
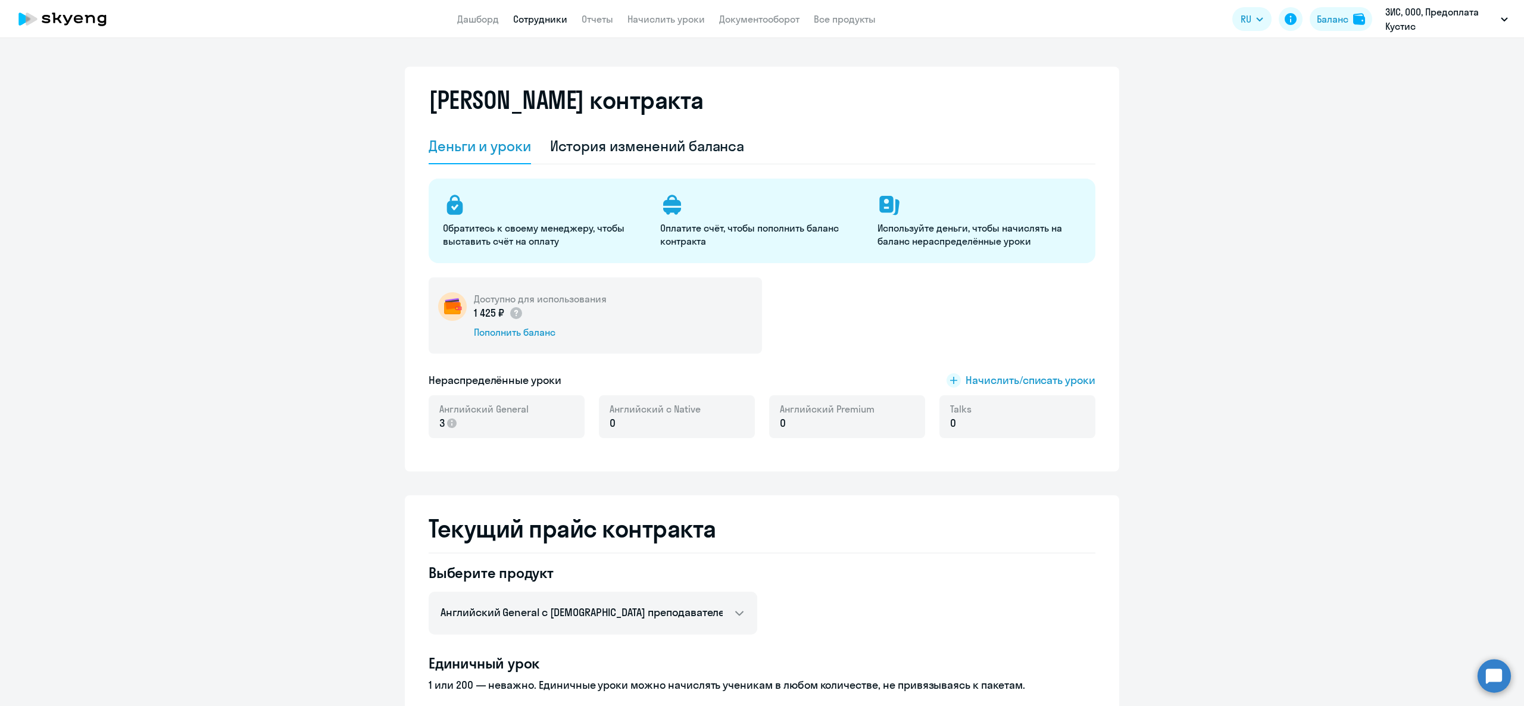
click at [529, 21] on link "Сотрудники" at bounding box center [540, 19] width 54 height 12
select select "30"
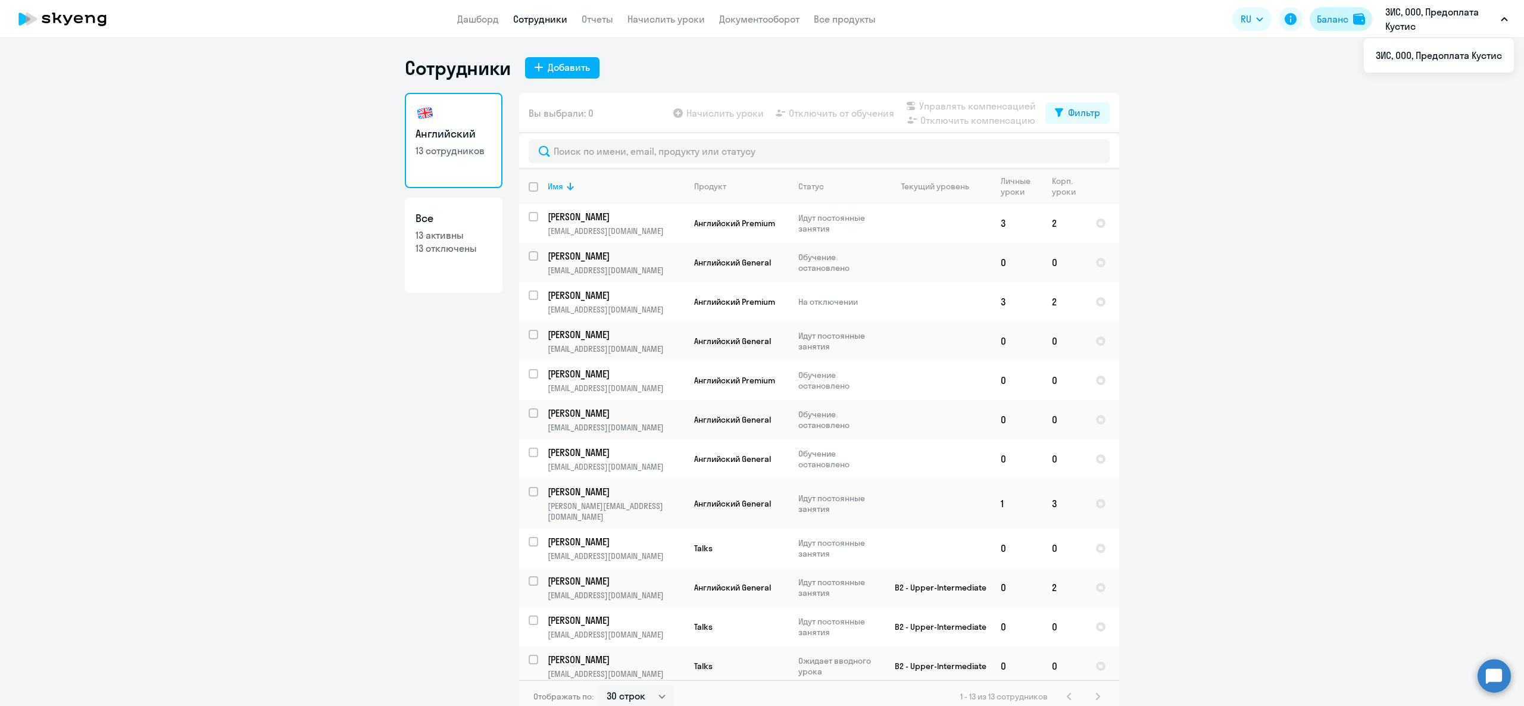
click at [1346, 18] on div "Баланс" at bounding box center [1333, 19] width 32 height 14
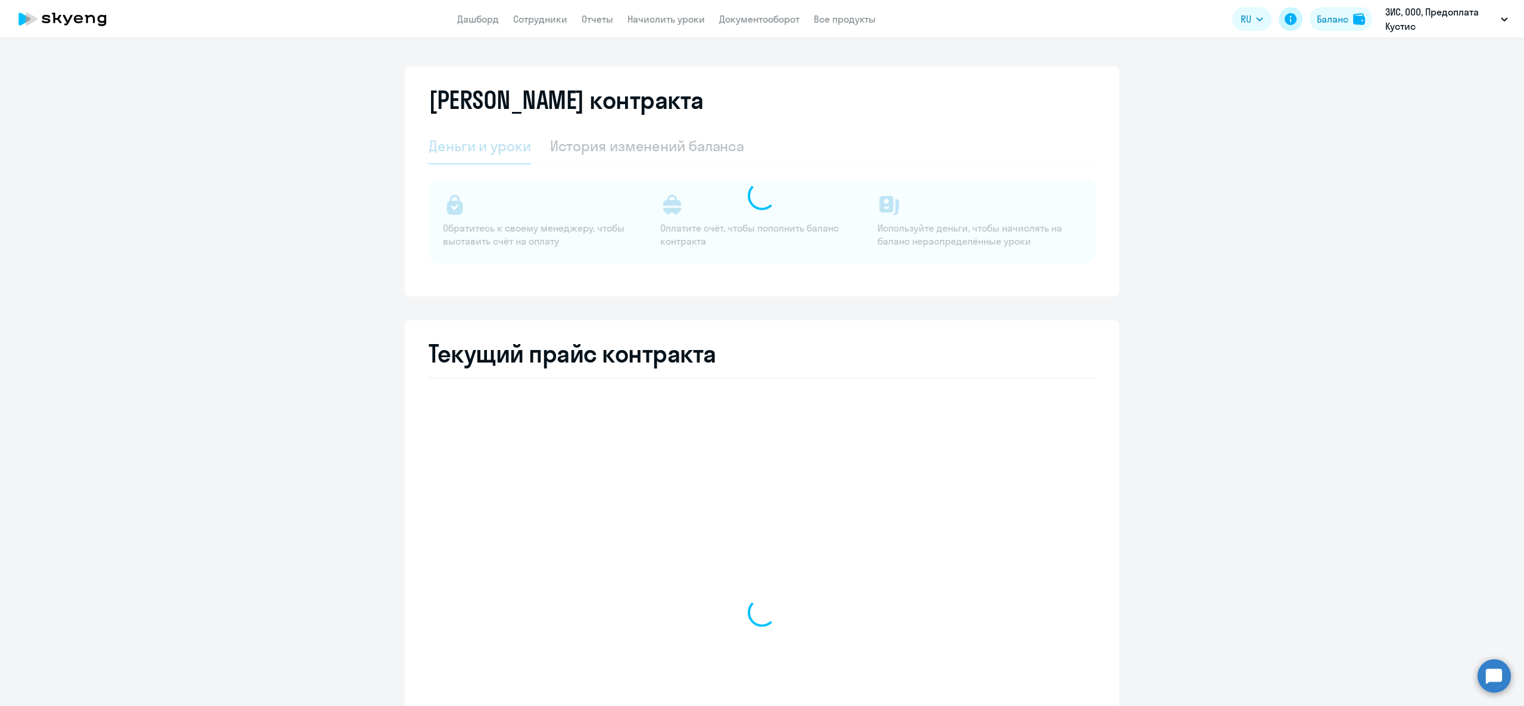
select select "english_adult_not_native_speaker"
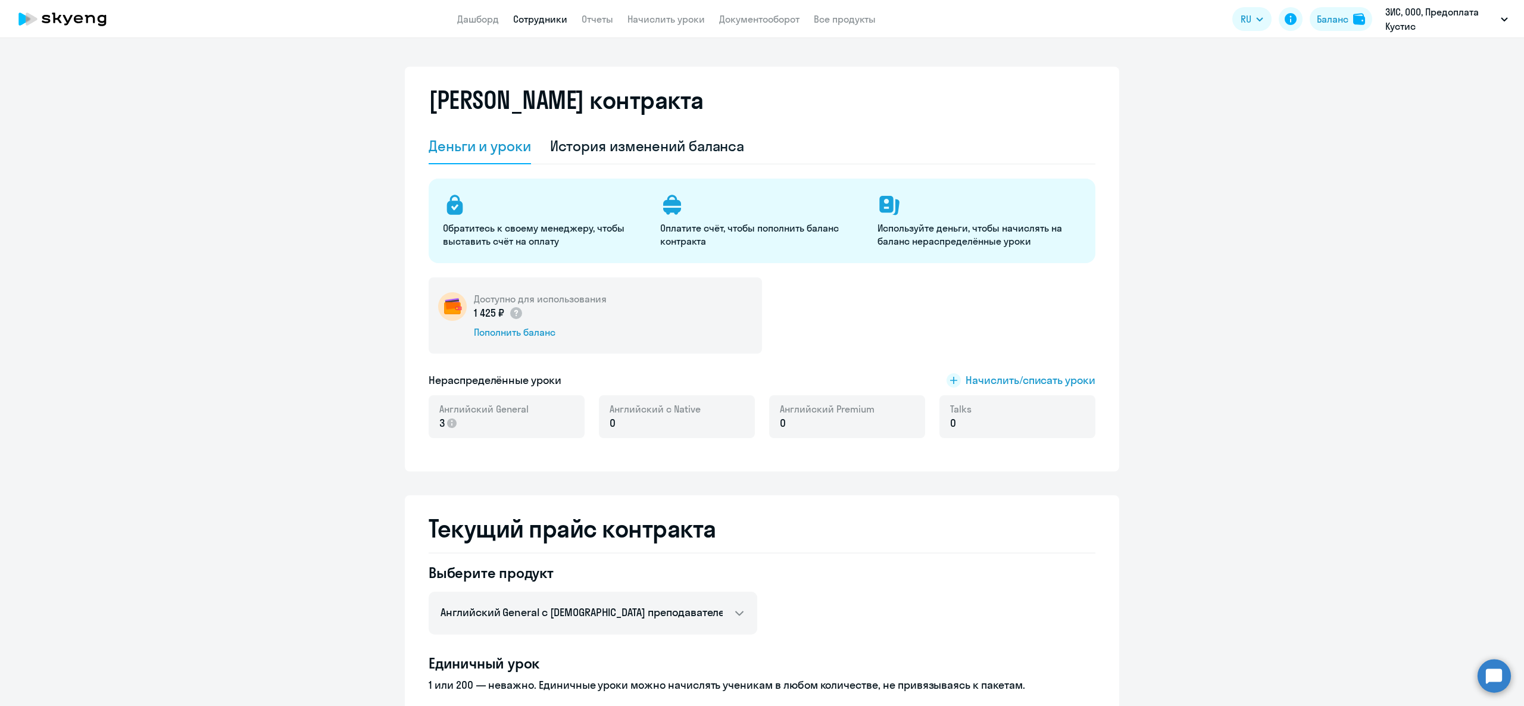
click at [551, 14] on link "Сотрудники" at bounding box center [540, 19] width 54 height 12
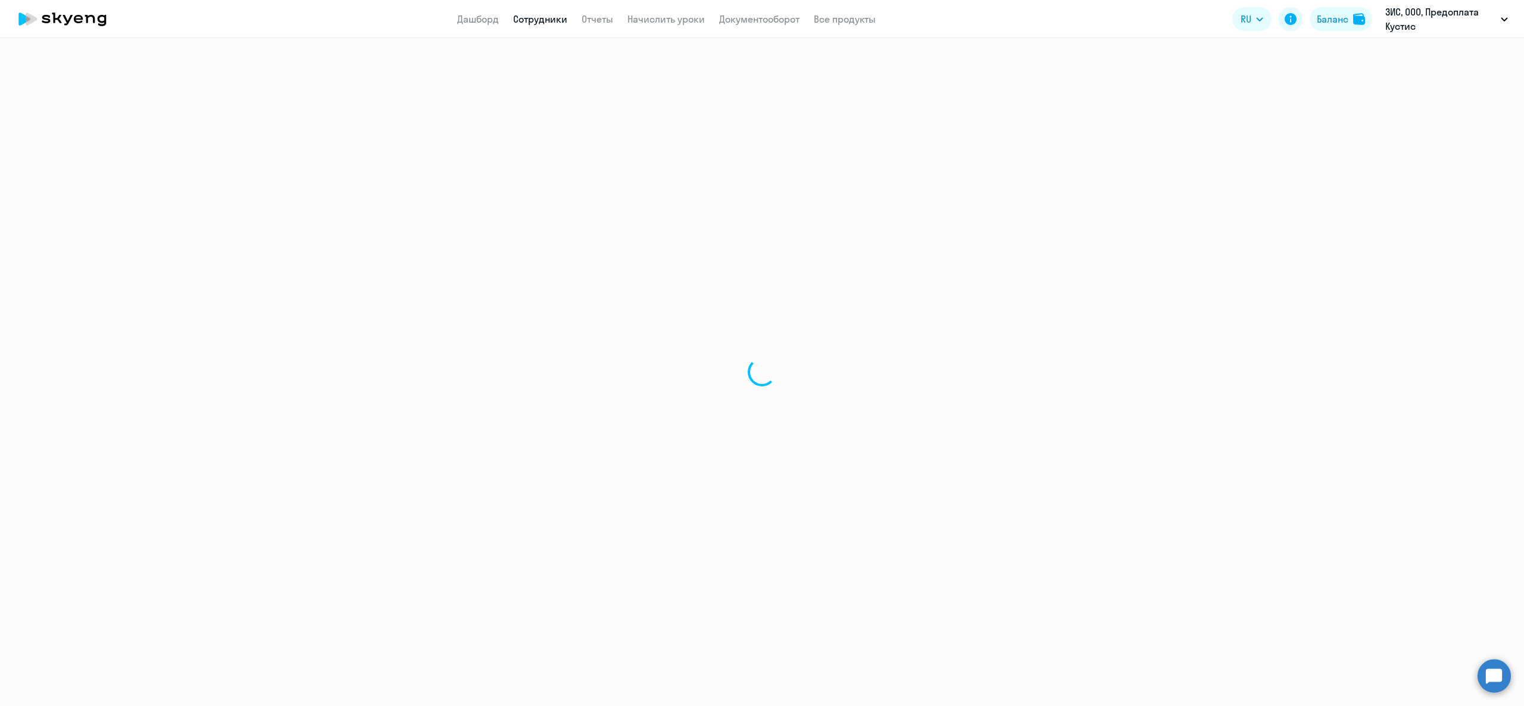
select select "30"
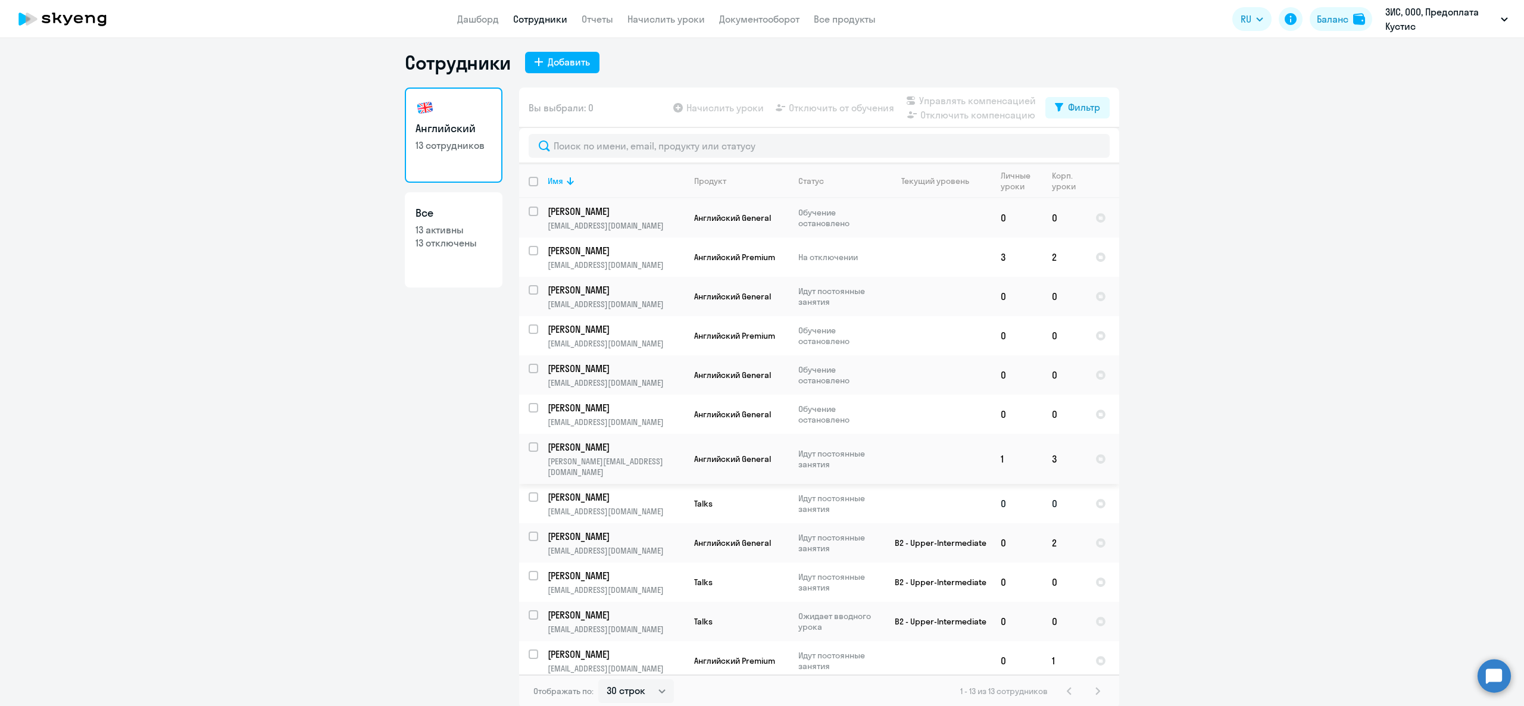
scroll to position [7, 0]
click at [492, 14] on link "Дашборд" at bounding box center [478, 19] width 42 height 12
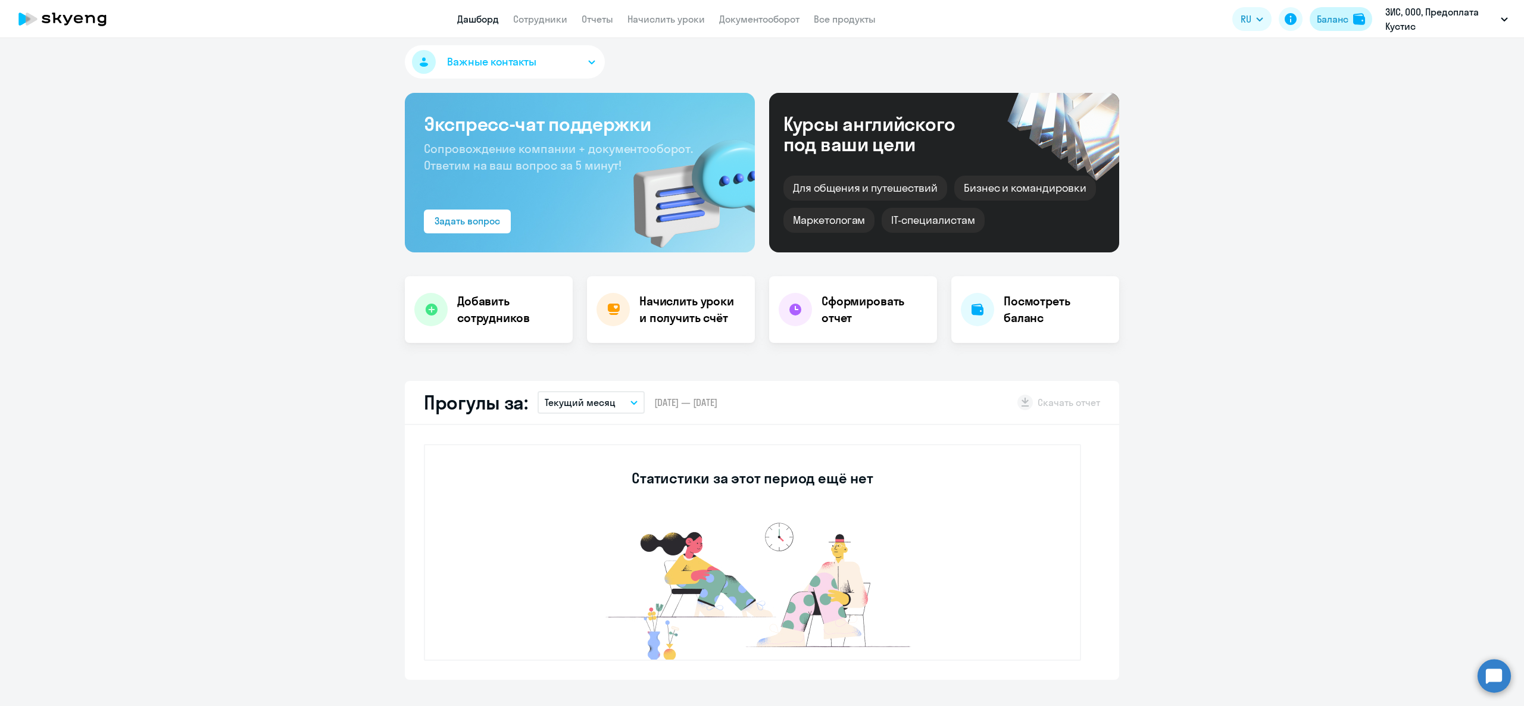
select select "30"
